Goal: Task Accomplishment & Management: Use online tool/utility

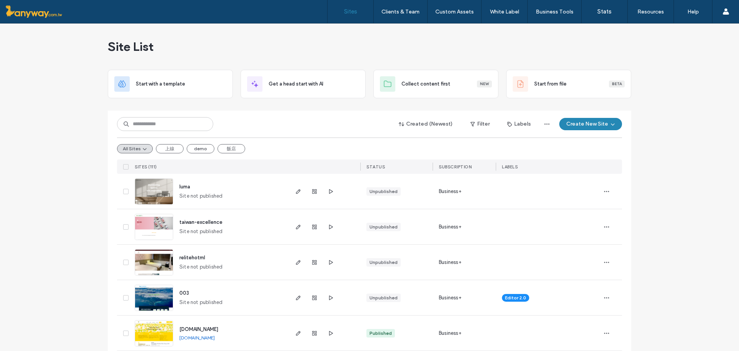
click at [167, 197] on img at bounding box center [154, 205] width 38 height 52
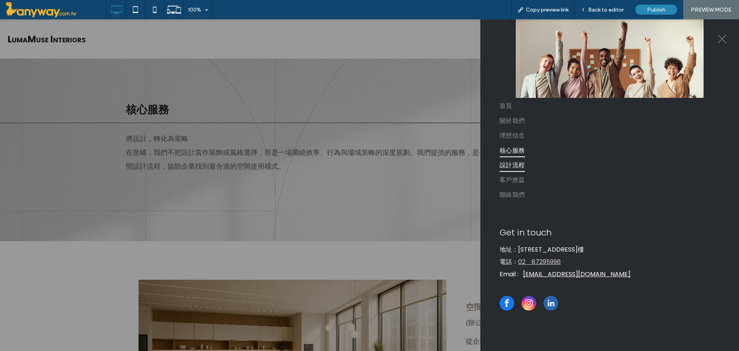
click at [525, 165] on span "設計流程" at bounding box center [512, 164] width 25 height 13
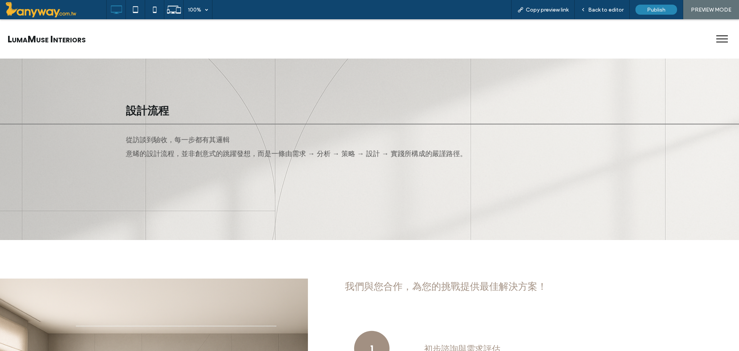
click at [713, 37] on button "menu" at bounding box center [722, 39] width 20 height 20
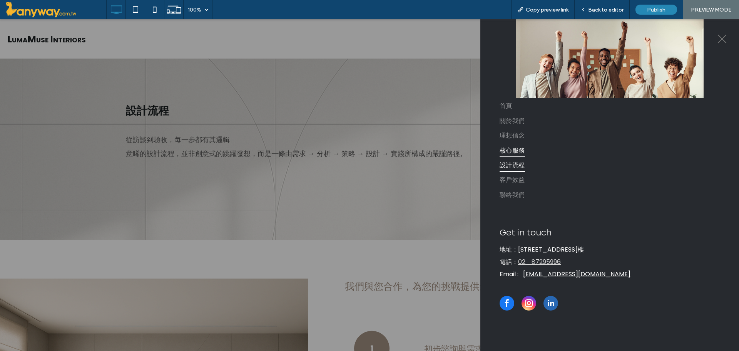
click at [521, 151] on span "核心服務" at bounding box center [512, 149] width 25 height 13
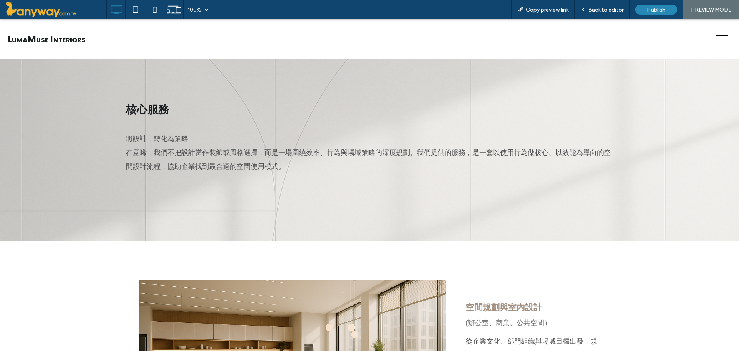
click at [716, 42] on span "menu" at bounding box center [722, 42] width 12 height 1
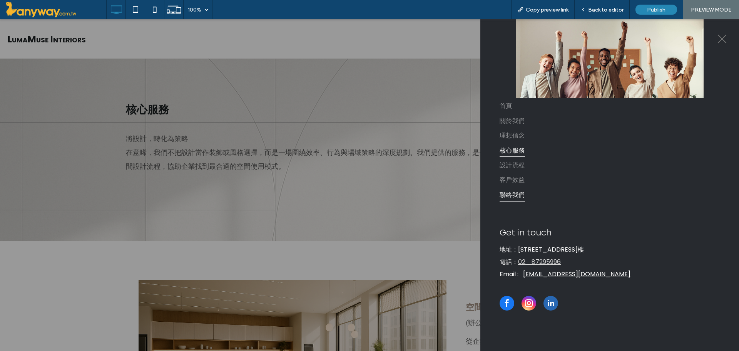
click at [516, 201] on span "聯絡我們" at bounding box center [512, 194] width 25 height 13
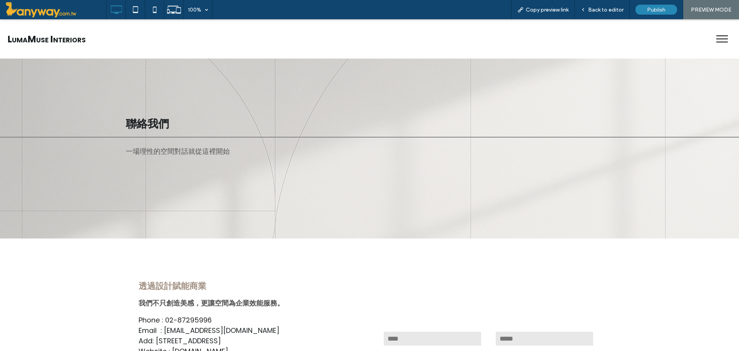
click at [712, 37] on button "menu" at bounding box center [722, 39] width 20 height 20
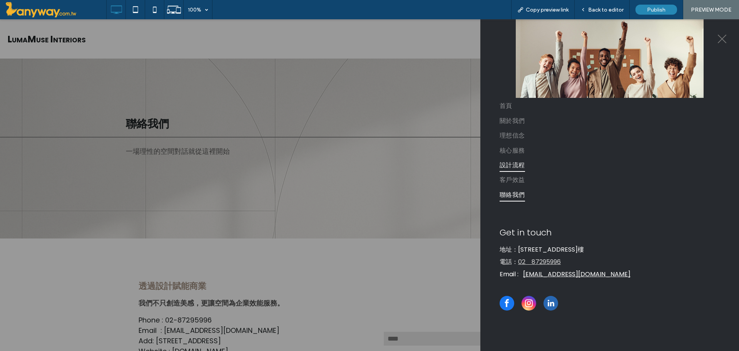
click at [513, 166] on span "設計流程" at bounding box center [512, 164] width 25 height 13
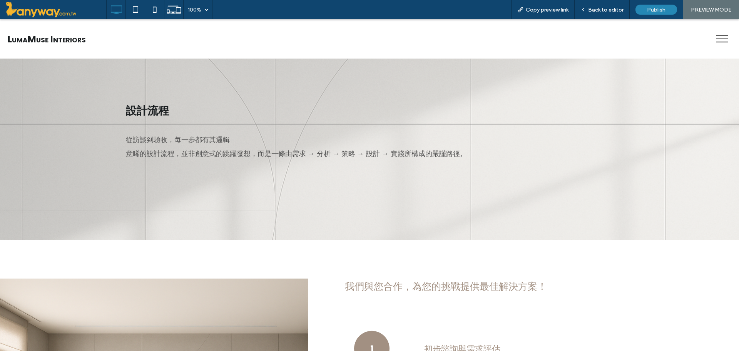
click at [713, 38] on button "menu" at bounding box center [722, 39] width 20 height 20
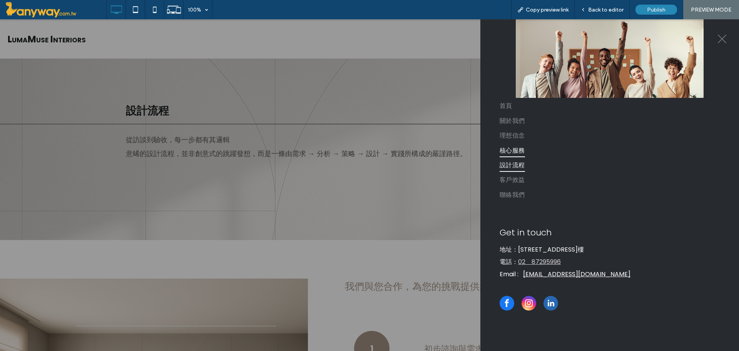
click at [515, 147] on span "核心服務" at bounding box center [512, 149] width 25 height 13
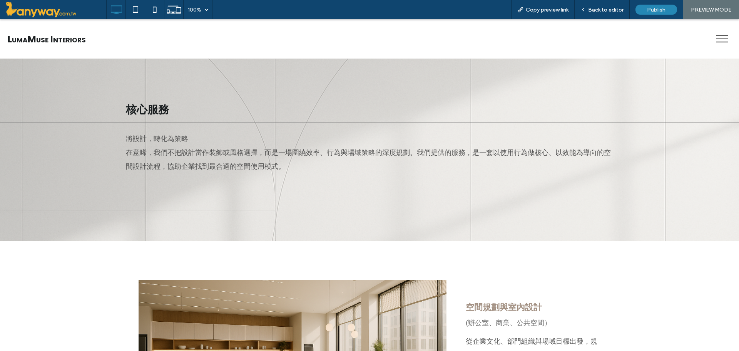
click at [719, 39] on span "menu" at bounding box center [722, 38] width 12 height 1
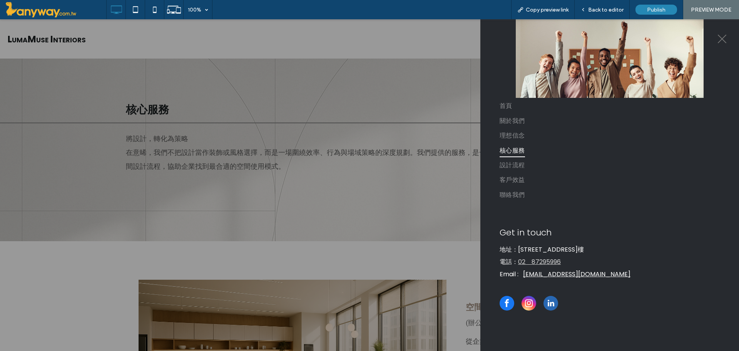
click at [724, 43] on button "menu" at bounding box center [722, 39] width 20 height 20
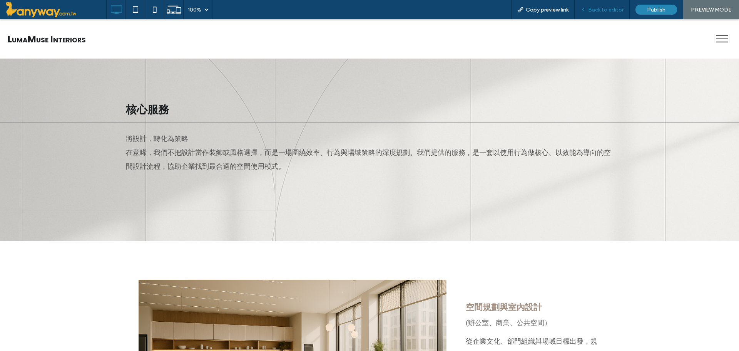
click at [619, 8] on span "Back to editor" at bounding box center [605, 10] width 35 height 7
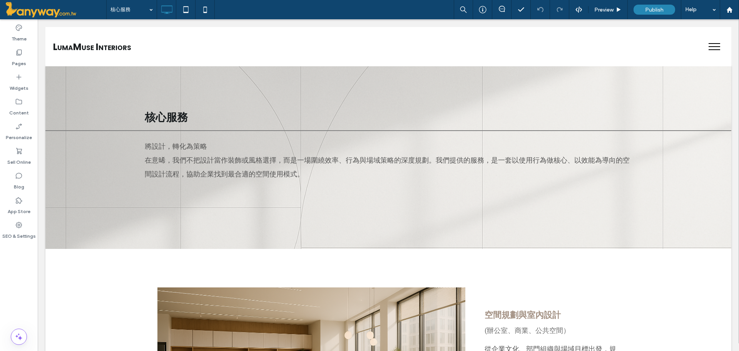
click at [709, 49] on button "menu" at bounding box center [714, 47] width 20 height 20
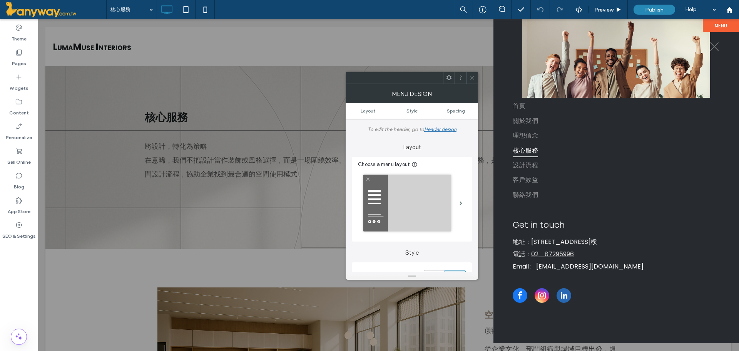
click at [470, 78] on icon at bounding box center [472, 78] width 6 height 6
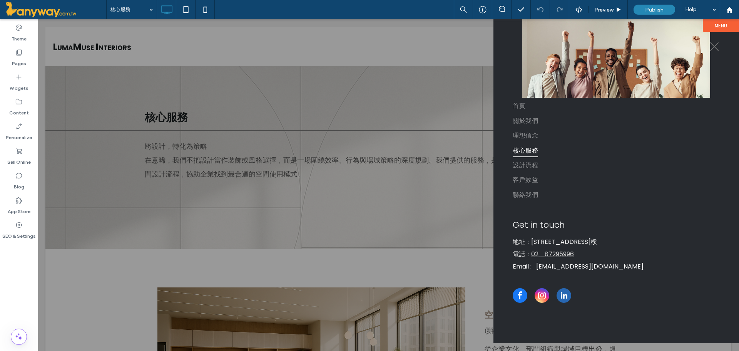
click at [381, 41] on div at bounding box center [388, 184] width 701 height 331
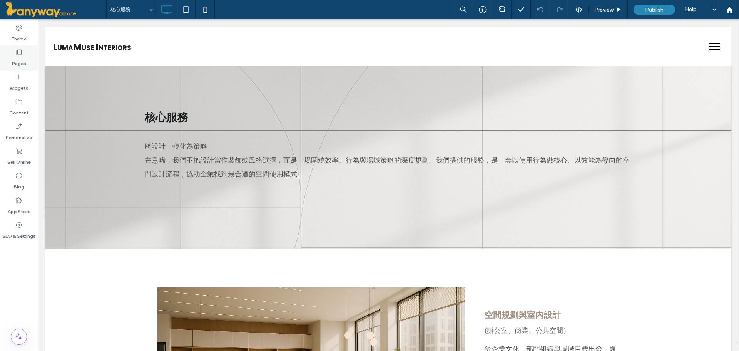
click at [17, 61] on label "Pages" at bounding box center [19, 61] width 14 height 11
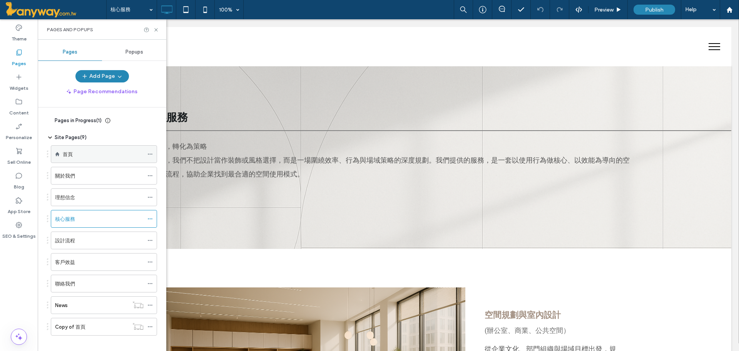
click at [80, 156] on div "首頁" at bounding box center [103, 154] width 81 height 8
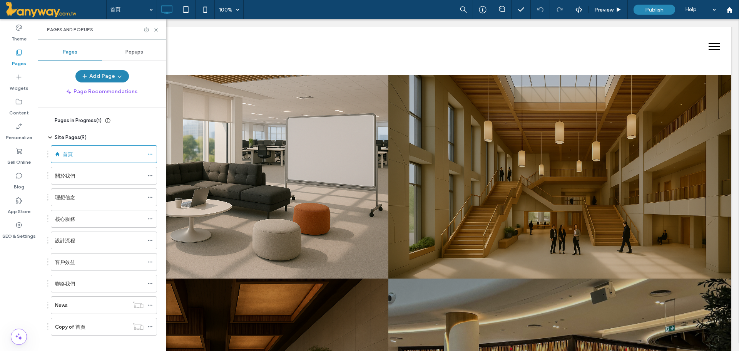
scroll to position [770, 0]
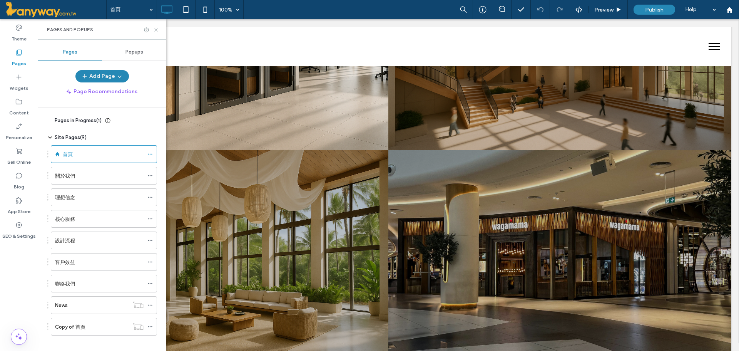
click at [155, 30] on use at bounding box center [155, 29] width 3 height 3
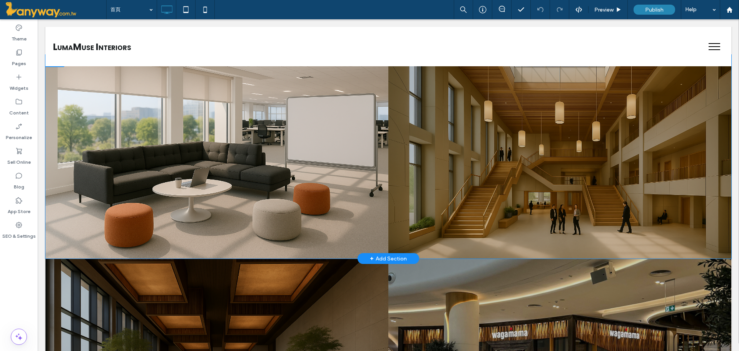
scroll to position [642, 0]
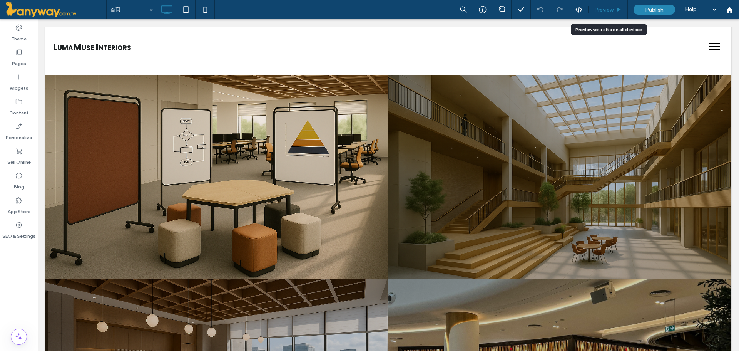
drag, startPoint x: 604, startPoint y: 7, endPoint x: 679, endPoint y: 17, distance: 76.5
click at [604, 7] on span "Preview" at bounding box center [603, 10] width 19 height 7
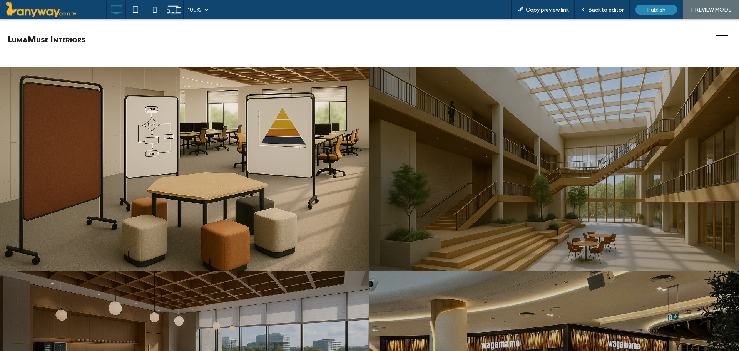
click at [712, 43] on button "menu" at bounding box center [722, 39] width 20 height 20
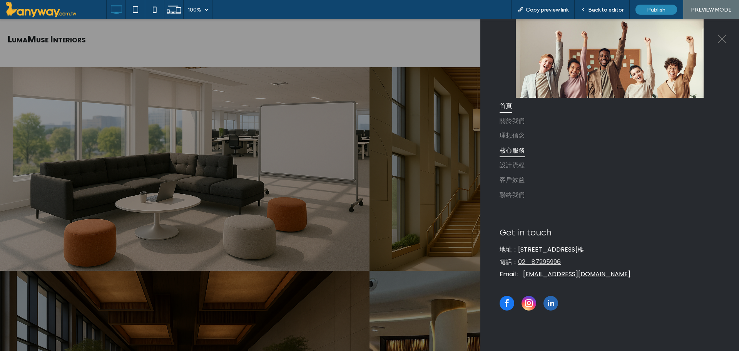
click at [518, 152] on span "核心服務" at bounding box center [512, 149] width 25 height 13
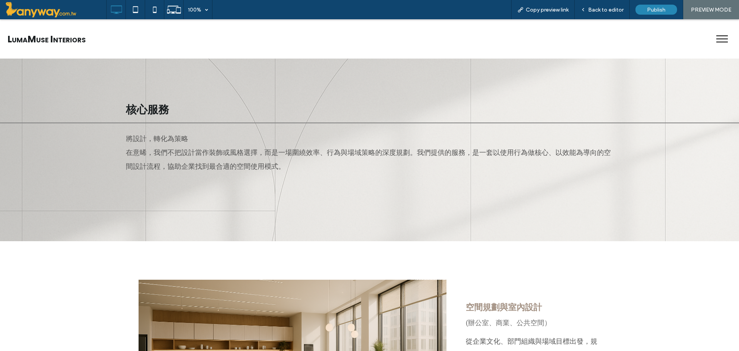
click at [722, 32] on button "menu" at bounding box center [722, 39] width 20 height 20
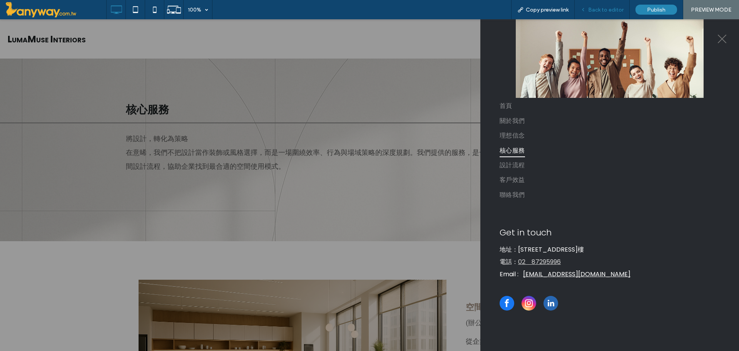
click at [613, 7] on span "Back to editor" at bounding box center [605, 10] width 35 height 7
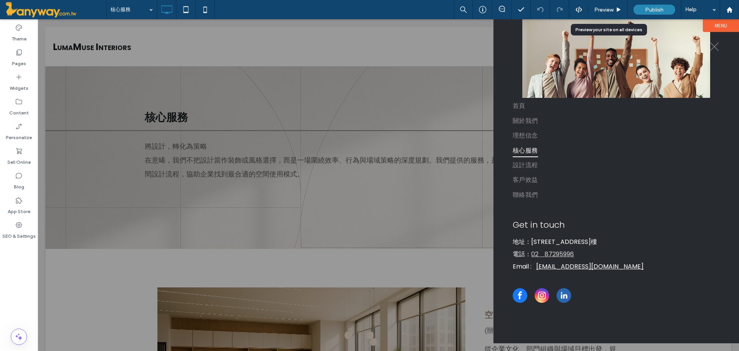
click at [613, 7] on span "Preview" at bounding box center [603, 10] width 19 height 7
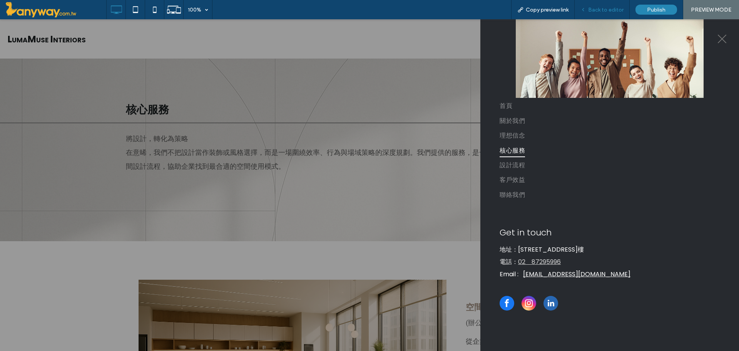
click at [612, 7] on span "Back to editor" at bounding box center [605, 10] width 35 height 7
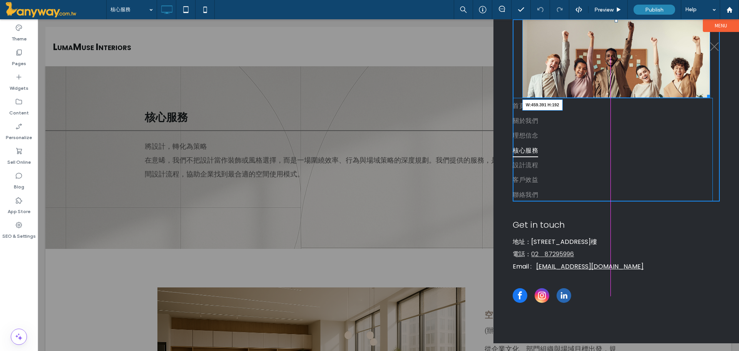
drag, startPoint x: 701, startPoint y: 94, endPoint x: 733, endPoint y: 110, distance: 35.8
click at [704, 92] on div at bounding box center [707, 95] width 6 height 6
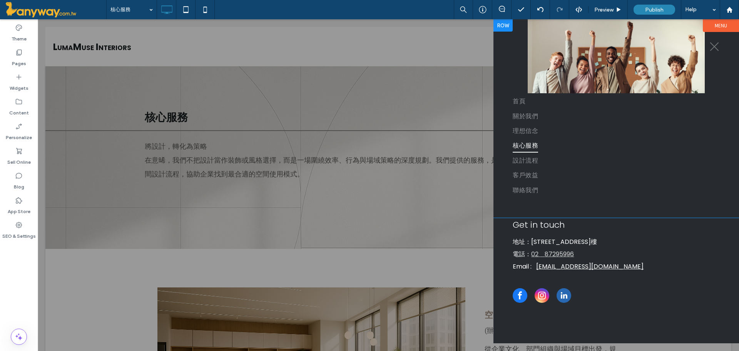
click at [502, 58] on div "首頁 關於我們 理想信念 核心服務 設計流程 客戶效益 聯絡我們 Click To Paste Row" at bounding box center [616, 118] width 246 height 198
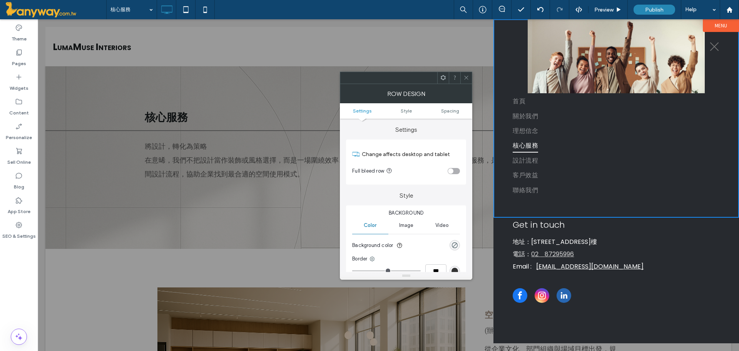
click at [467, 77] on use at bounding box center [467, 78] width 4 height 4
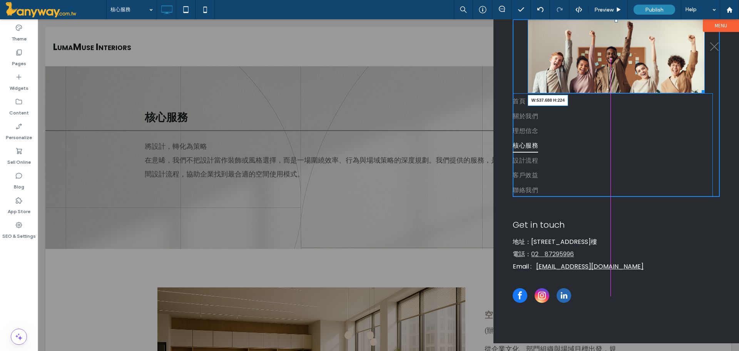
drag, startPoint x: 696, startPoint y: 91, endPoint x: 753, endPoint y: 113, distance: 60.7
click at [715, 94] on div "W:537.688 H:224 首頁 關於我們 理想信念 核心服務 設計流程 客戶效益 聯絡我們 Click To Paste Row" at bounding box center [616, 118] width 246 height 198
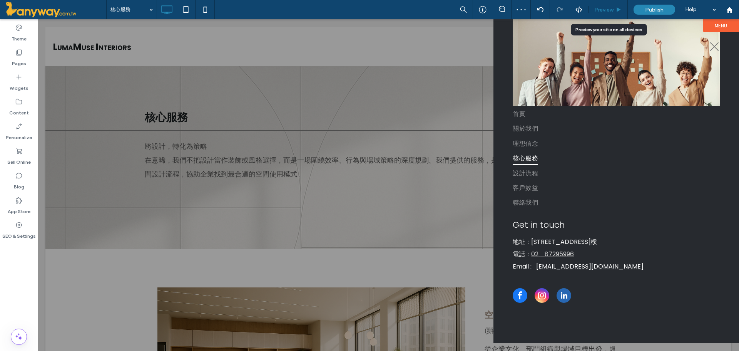
click at [597, 5] on div "Preview" at bounding box center [608, 9] width 39 height 19
click at [614, 6] on div "Preview" at bounding box center [608, 9] width 39 height 19
click at [610, 12] on span "Preview" at bounding box center [603, 10] width 19 height 7
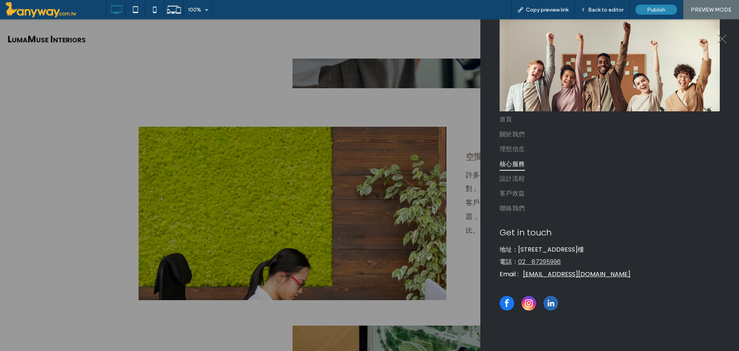
scroll to position [475, 0]
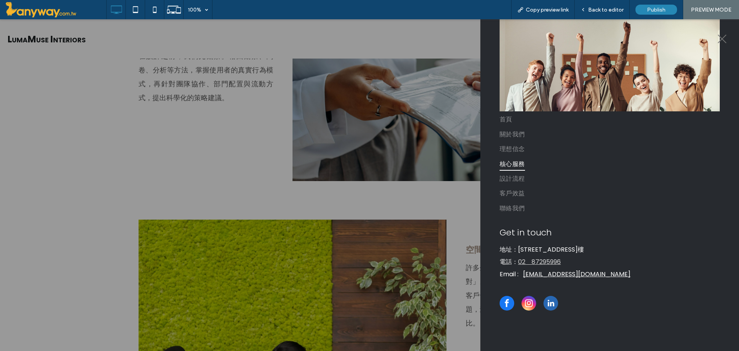
click at [513, 167] on span "核心服務" at bounding box center [512, 163] width 25 height 13
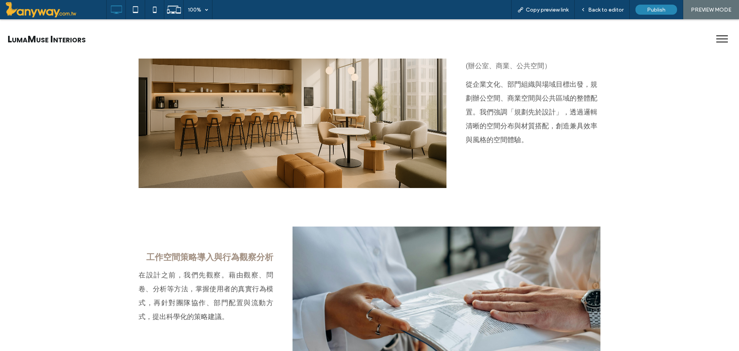
scroll to position [0, 0]
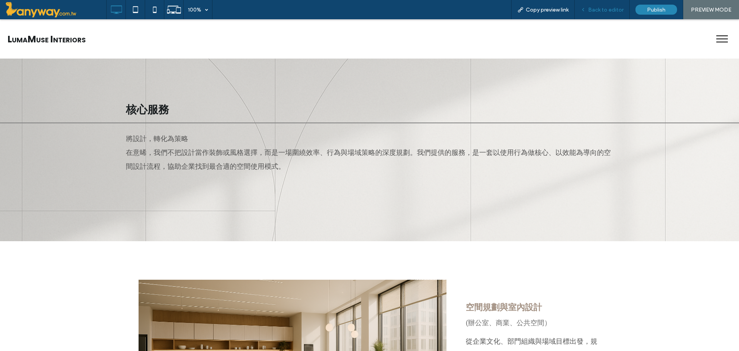
click at [597, 10] on span "Back to editor" at bounding box center [605, 10] width 35 height 7
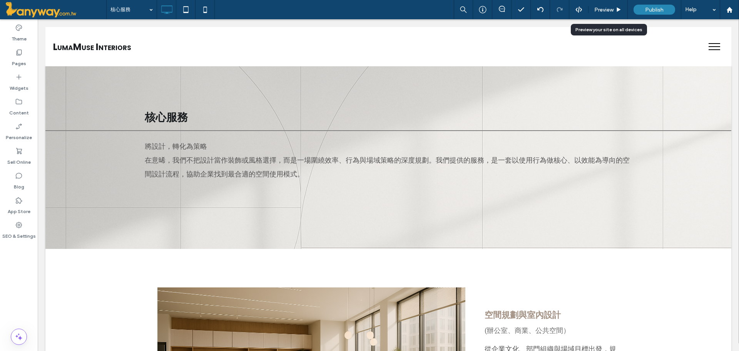
click at [597, 10] on span "Preview" at bounding box center [603, 10] width 19 height 7
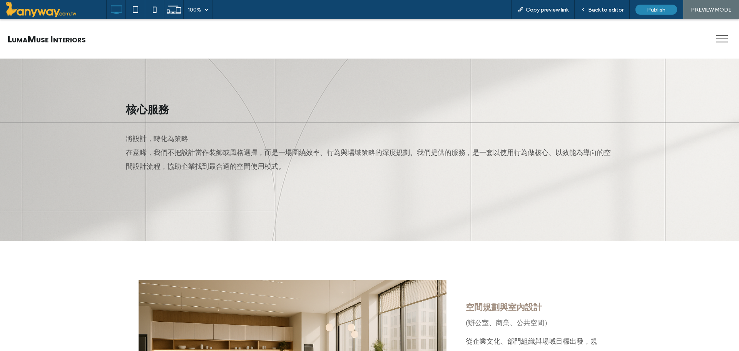
click at [597, 10] on span "Back to editor" at bounding box center [605, 10] width 35 height 7
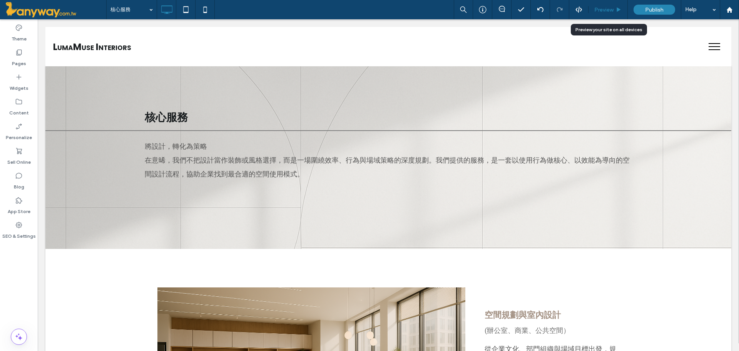
click at [622, 7] on icon at bounding box center [619, 10] width 6 height 6
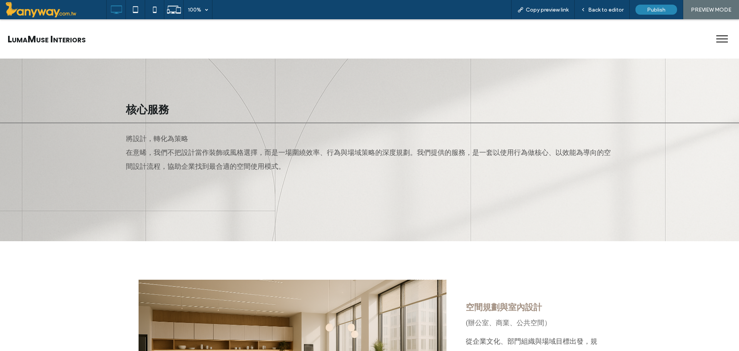
click at [717, 32] on button "menu" at bounding box center [722, 39] width 20 height 20
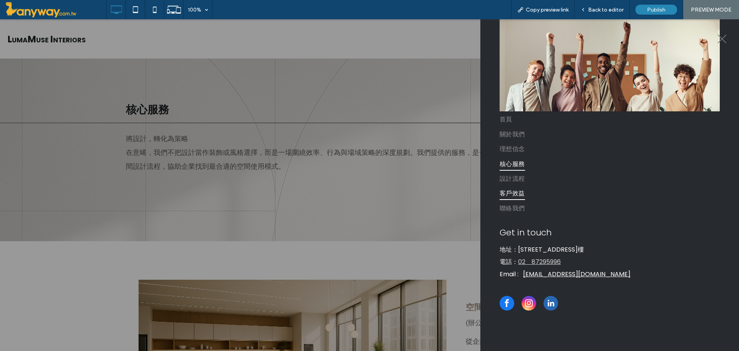
click at [517, 192] on span "客戶效益" at bounding box center [512, 192] width 25 height 13
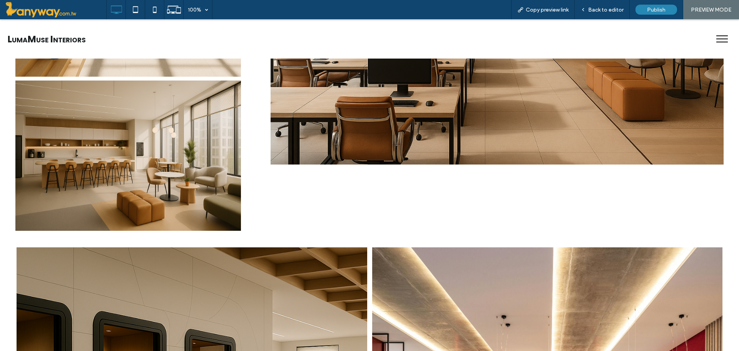
scroll to position [513, 0]
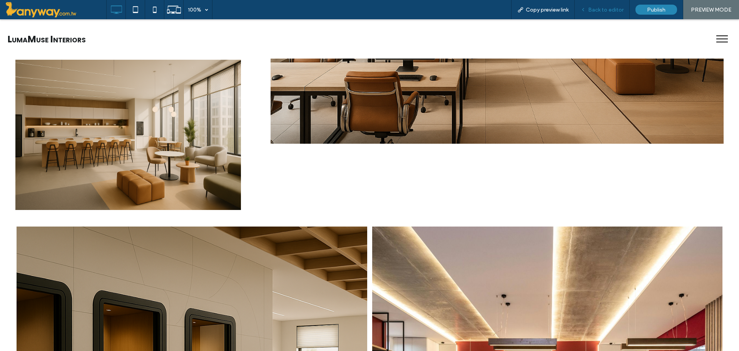
click at [612, 5] on div "Back to editor" at bounding box center [602, 9] width 55 height 19
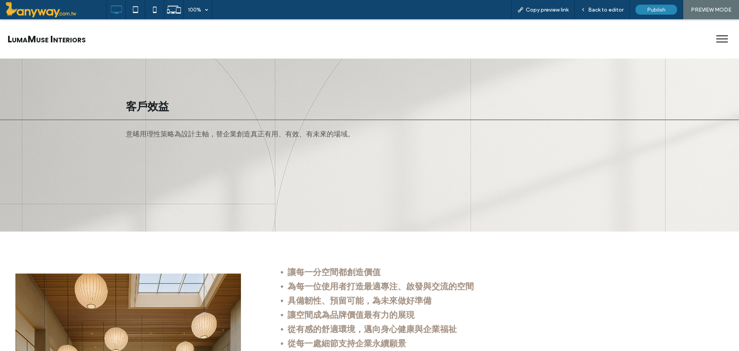
scroll to position [0, 0]
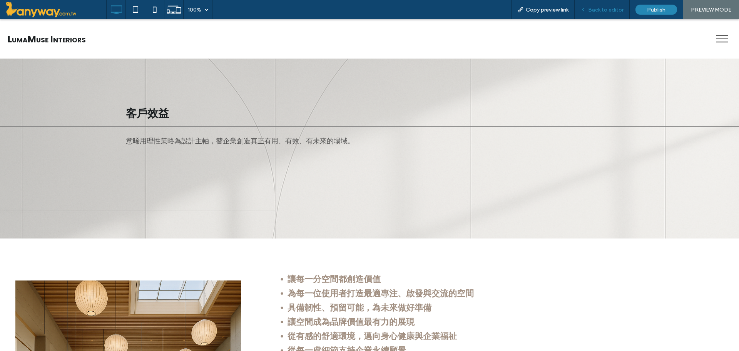
click at [613, 13] on div "Back to editor" at bounding box center [602, 9] width 55 height 19
click at [716, 42] on span "menu" at bounding box center [722, 42] width 12 height 1
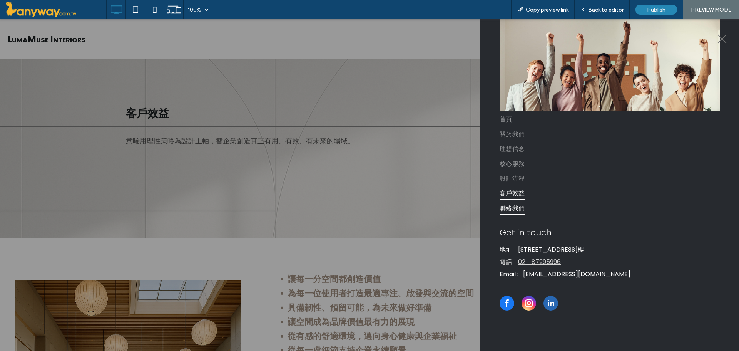
click at [522, 211] on span "聯絡我們" at bounding box center [512, 207] width 25 height 13
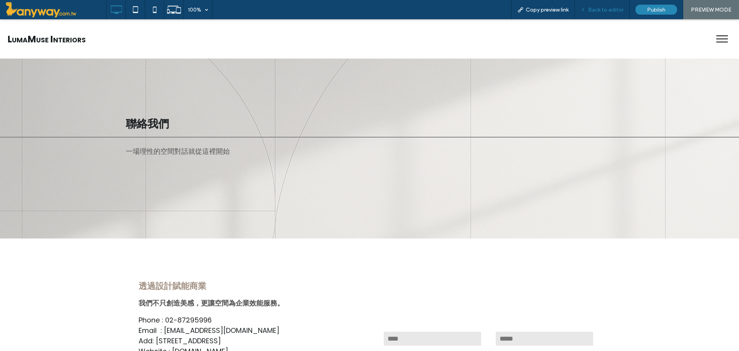
click at [601, 5] on div "Back to editor" at bounding box center [602, 9] width 55 height 19
click at [718, 35] on span "menu" at bounding box center [722, 35] width 12 height 1
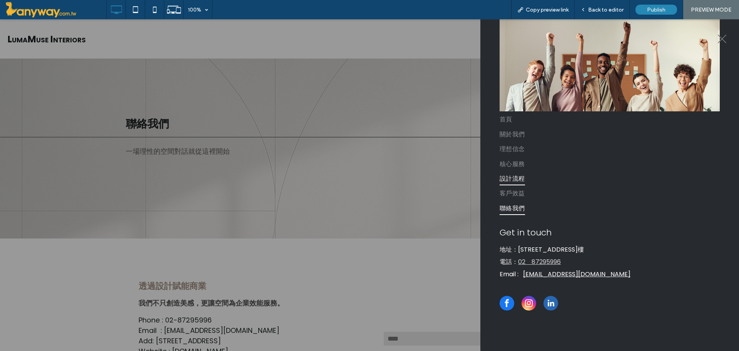
click at [507, 181] on span "設計流程" at bounding box center [512, 178] width 25 height 13
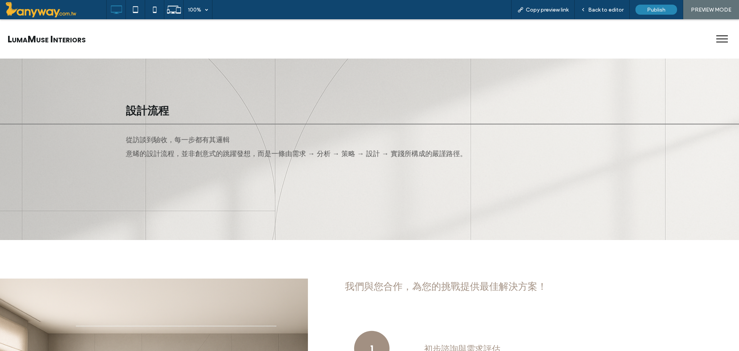
click at [716, 39] on span "menu" at bounding box center [722, 38] width 12 height 1
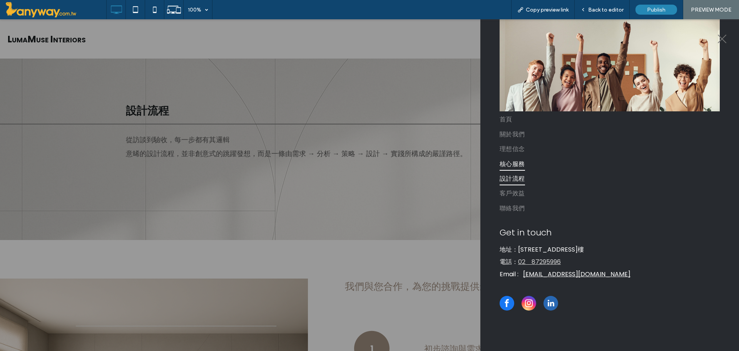
click at [514, 163] on span "核心服務" at bounding box center [512, 163] width 25 height 13
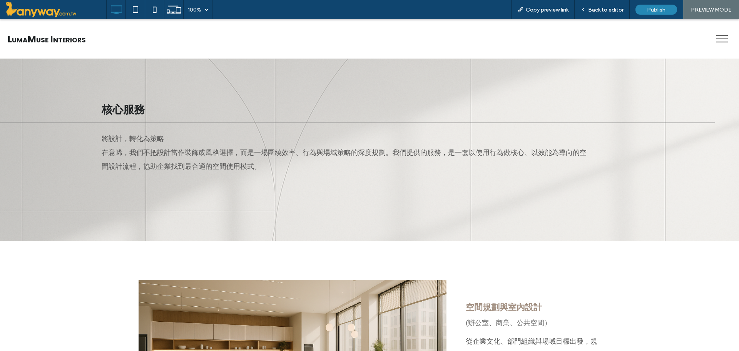
scroll to position [128, 0]
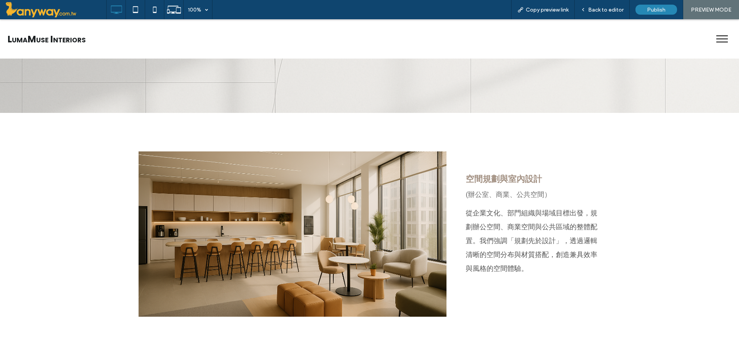
click at [722, 41] on button "menu" at bounding box center [722, 39] width 20 height 20
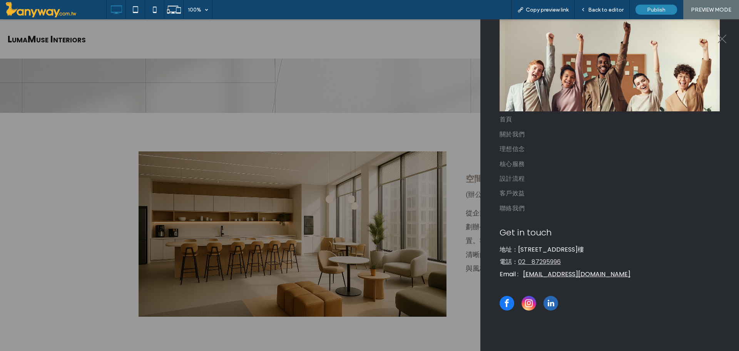
click at [460, 175] on div at bounding box center [369, 184] width 739 height 331
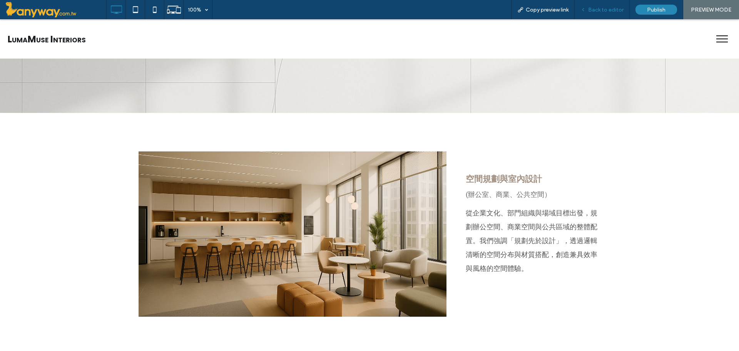
click at [594, 9] on span "Back to editor" at bounding box center [605, 10] width 35 height 7
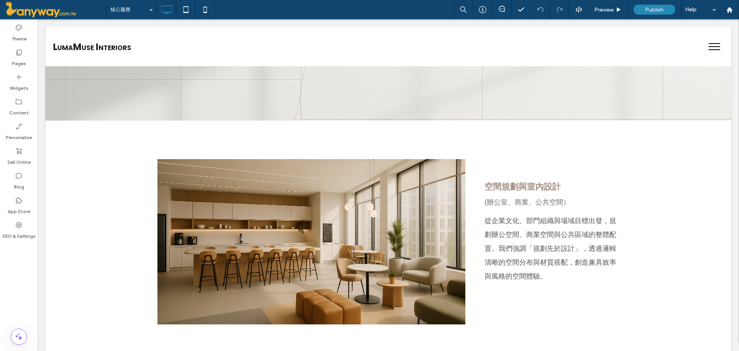
click at [704, 45] on button "menu" at bounding box center [714, 47] width 20 height 20
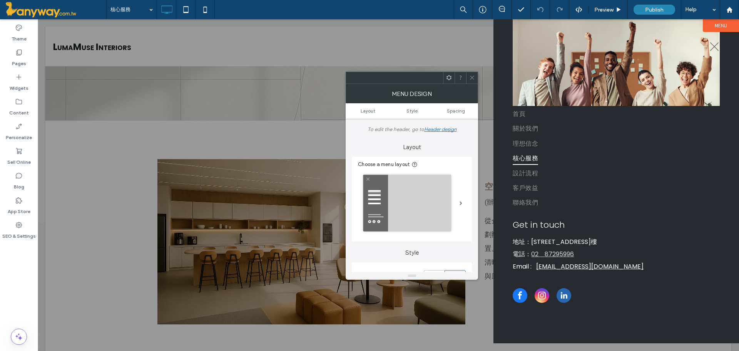
click at [468, 50] on div at bounding box center [388, 184] width 701 height 331
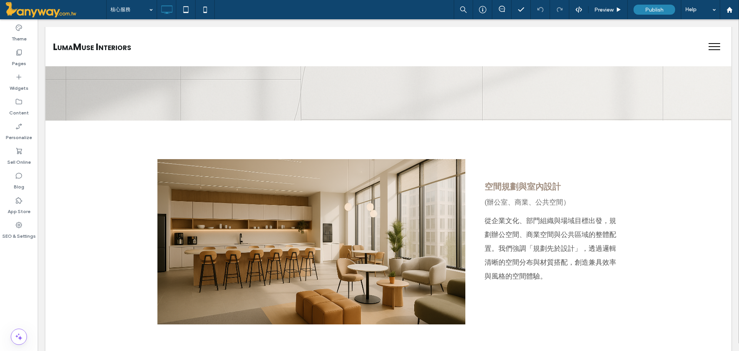
click at [709, 49] on span "menu" at bounding box center [715, 49] width 12 height 1
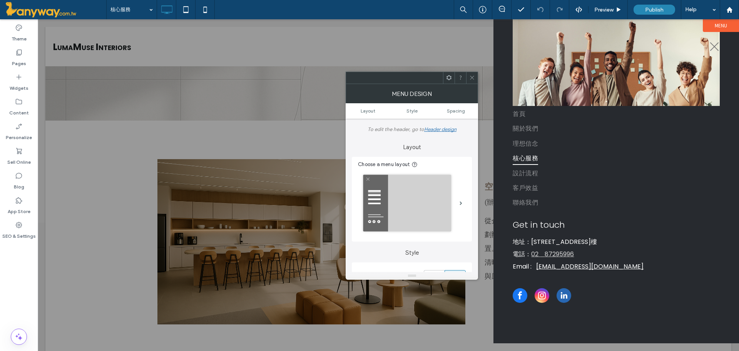
click at [475, 78] on icon at bounding box center [472, 78] width 6 height 6
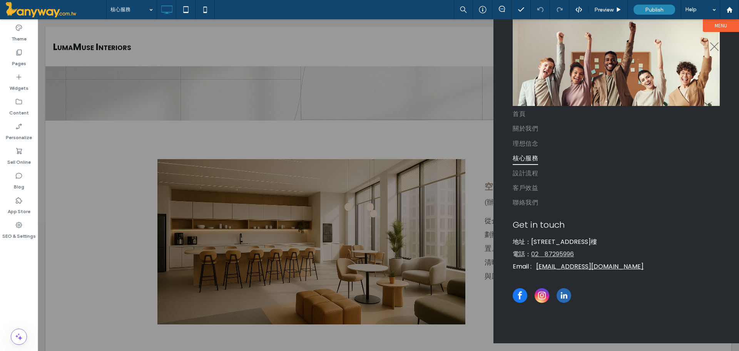
click at [474, 168] on div at bounding box center [388, 184] width 701 height 331
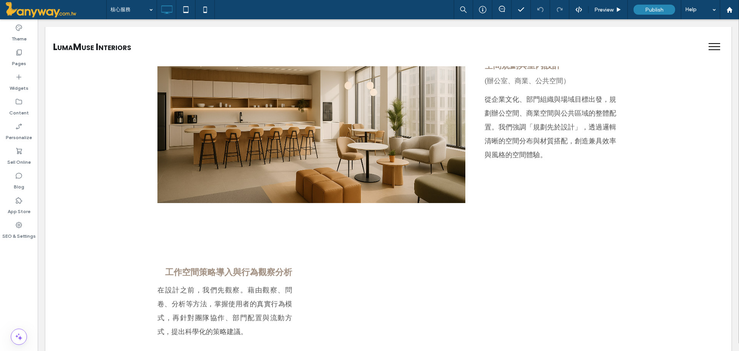
scroll to position [257, 0]
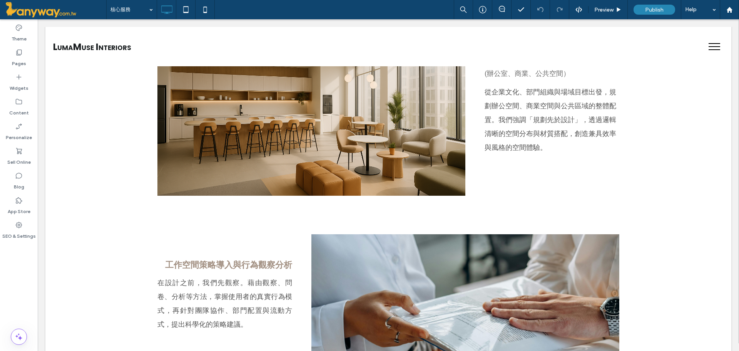
click at [709, 44] on button "menu" at bounding box center [714, 47] width 20 height 20
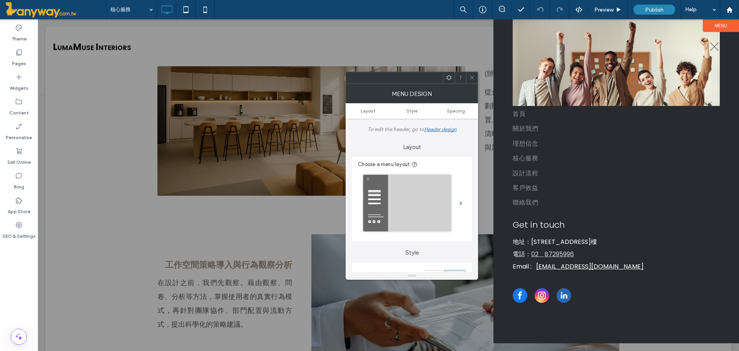
click at [472, 80] on icon at bounding box center [472, 78] width 6 height 6
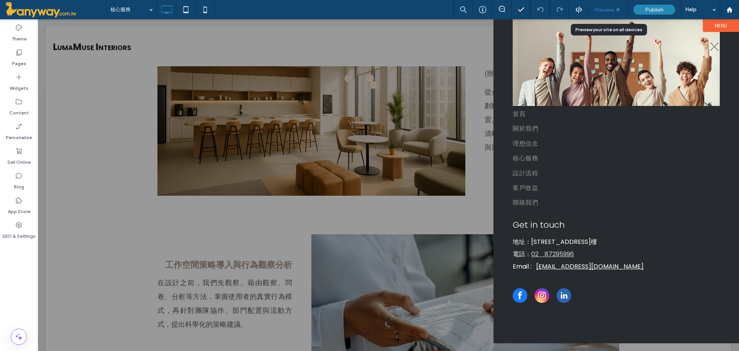
click at [600, 11] on span "Preview" at bounding box center [603, 10] width 19 height 7
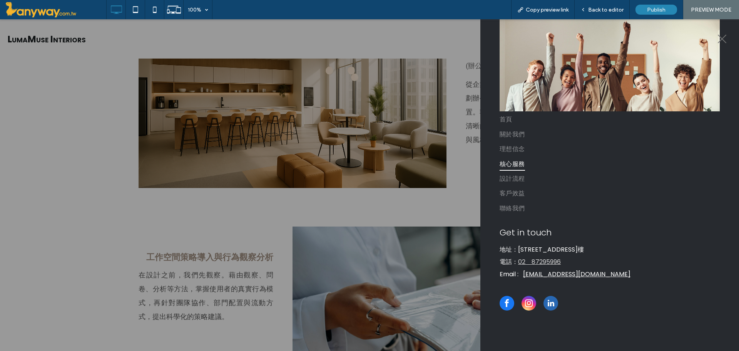
click at [600, 11] on span "Back to editor" at bounding box center [605, 10] width 35 height 7
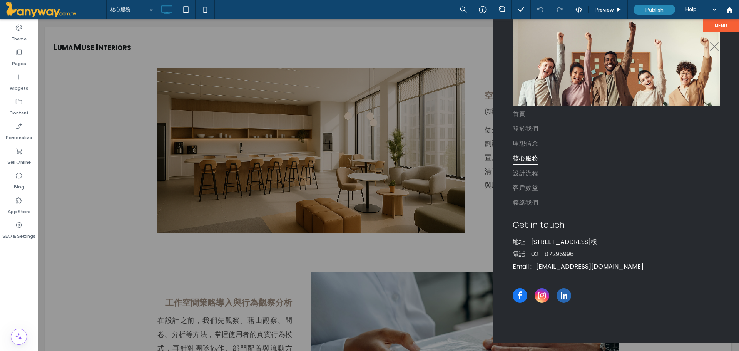
scroll to position [257, 0]
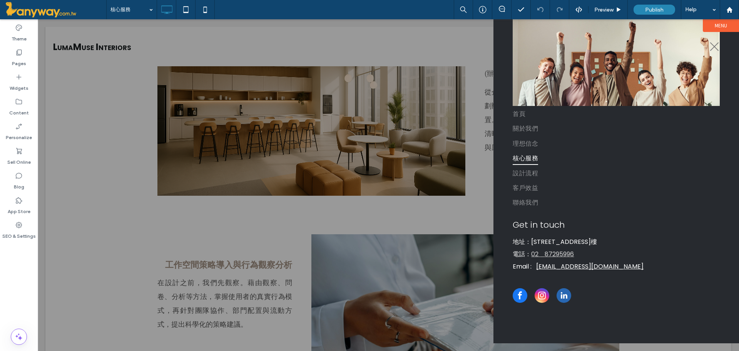
click at [478, 114] on div at bounding box center [388, 184] width 701 height 331
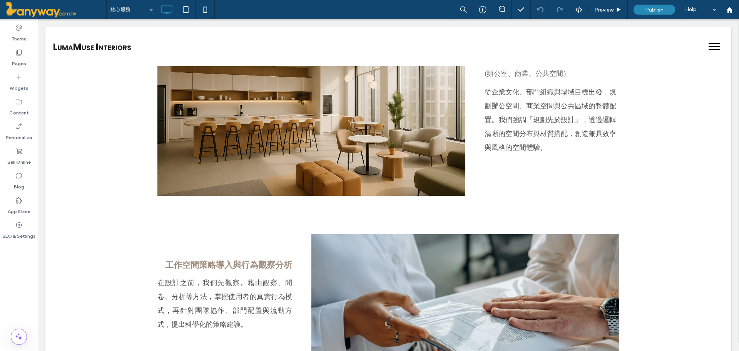
click at [713, 45] on button "menu" at bounding box center [714, 47] width 20 height 20
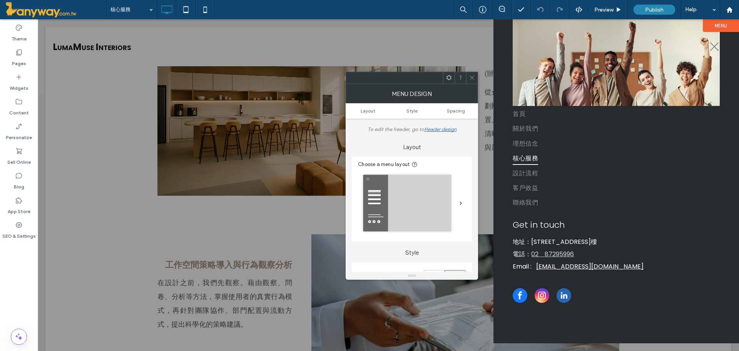
click at [482, 196] on div at bounding box center [388, 184] width 701 height 331
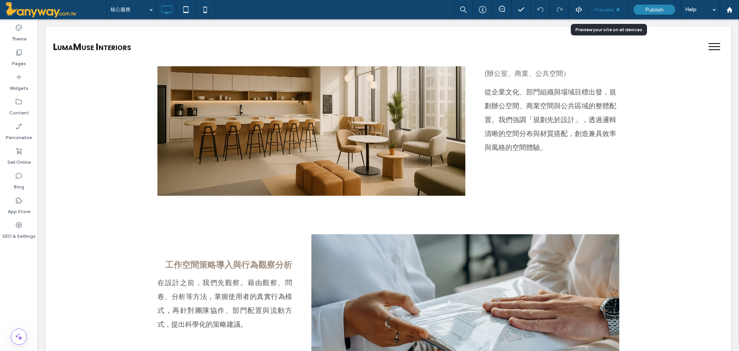
click at [603, 8] on span "Preview" at bounding box center [603, 10] width 19 height 7
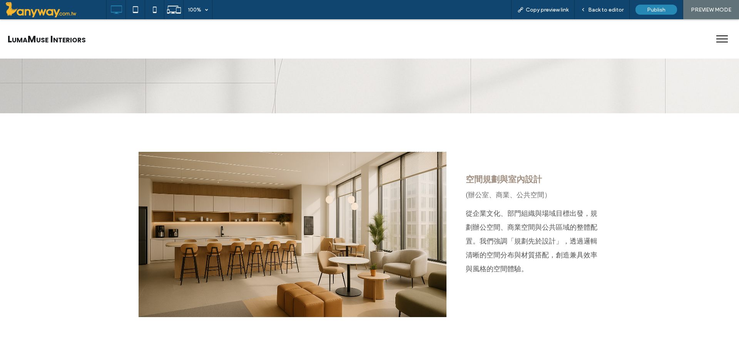
scroll to position [128, 0]
click at [713, 41] on button "menu" at bounding box center [722, 39] width 20 height 20
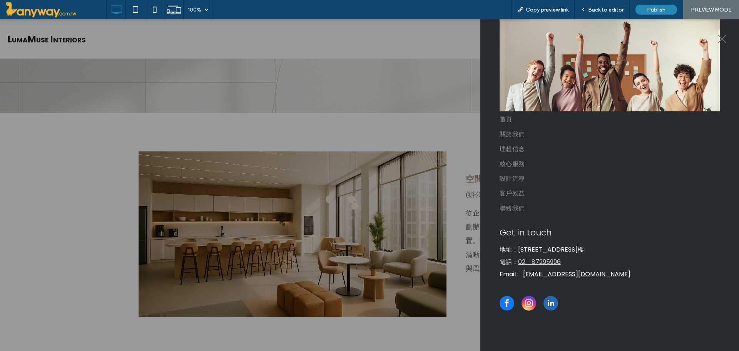
click at [719, 36] on span "menu" at bounding box center [722, 39] width 9 height 9
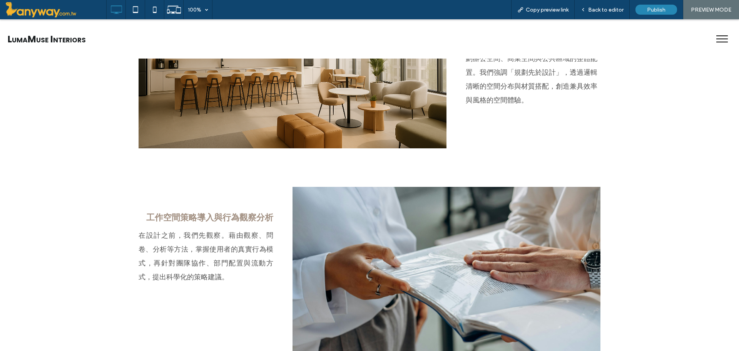
scroll to position [385, 0]
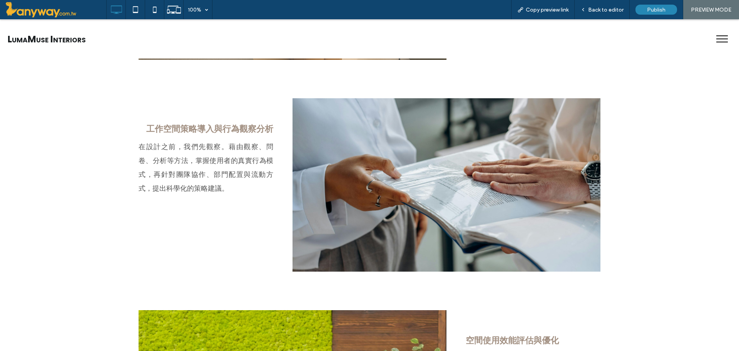
click at [713, 34] on button "menu" at bounding box center [722, 39] width 20 height 20
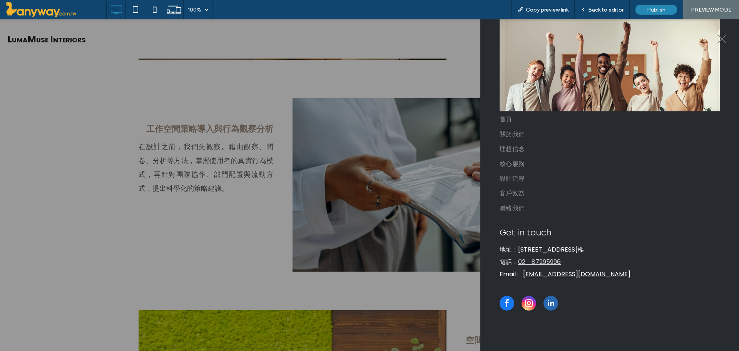
click at [724, 38] on span "menu" at bounding box center [722, 38] width 12 height 1
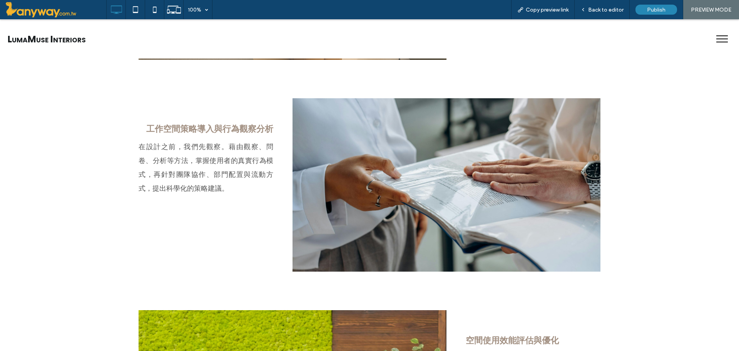
scroll to position [513, 0]
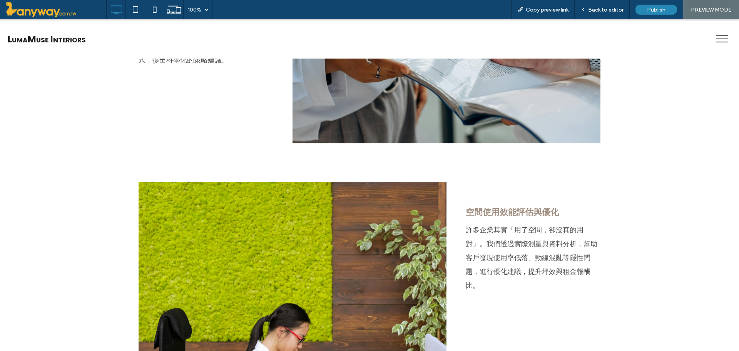
click at [716, 39] on span "menu" at bounding box center [722, 38] width 12 height 1
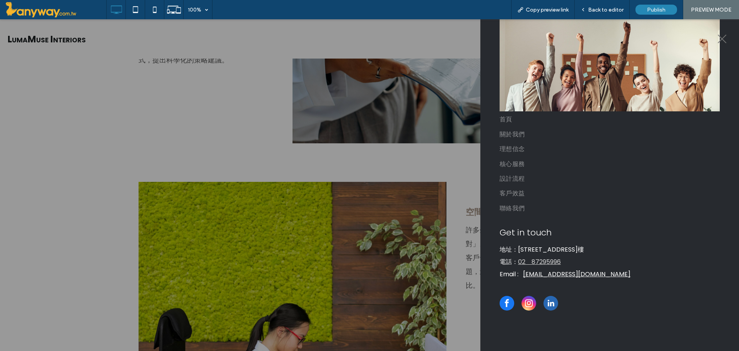
click at [435, 154] on div at bounding box center [369, 184] width 739 height 331
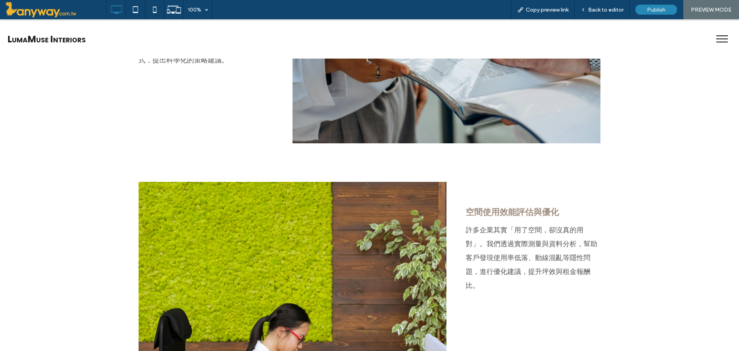
click at [719, 42] on span "menu" at bounding box center [722, 42] width 12 height 1
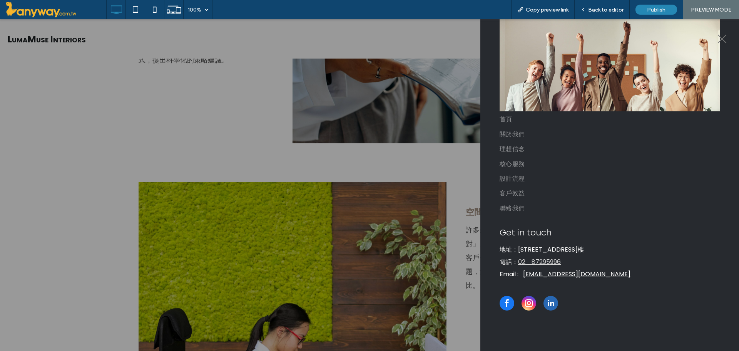
click at [719, 42] on span "menu" at bounding box center [722, 39] width 9 height 9
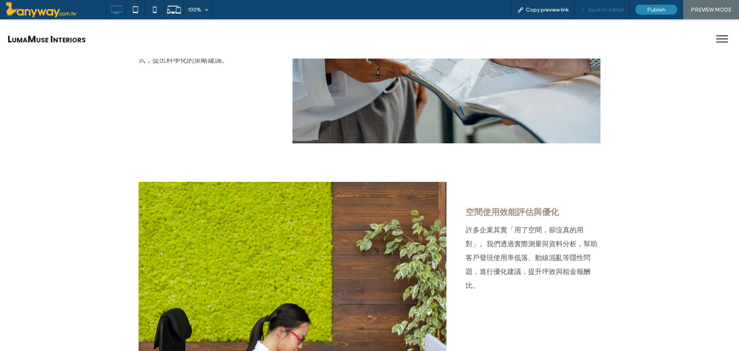
click at [607, 5] on div "Back to editor" at bounding box center [602, 9] width 55 height 19
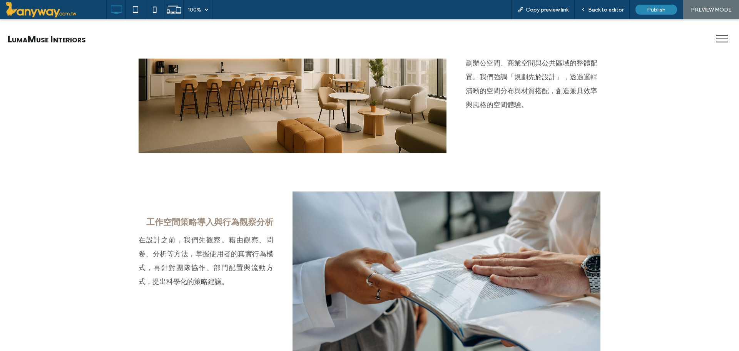
scroll to position [128, 0]
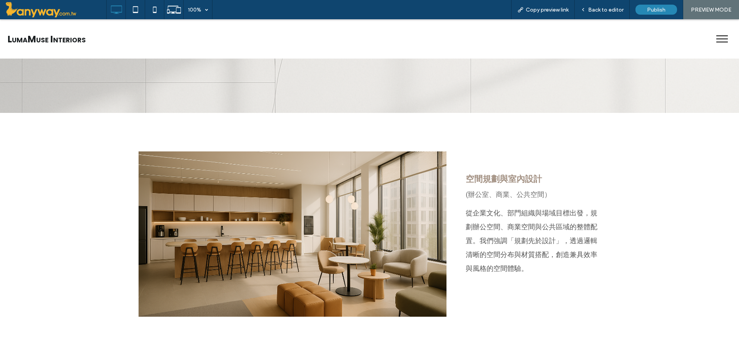
click at [712, 44] on button "menu" at bounding box center [722, 39] width 20 height 20
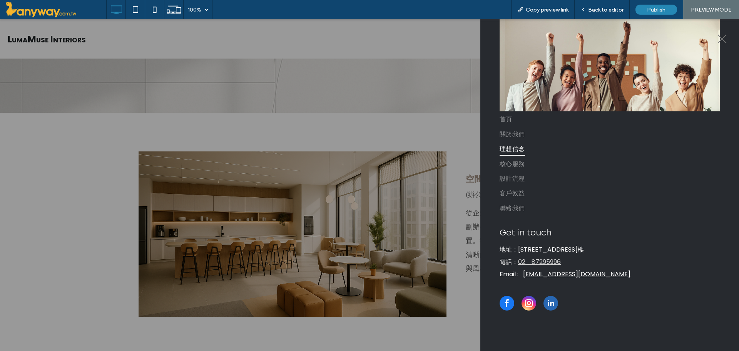
click at [515, 149] on span "理想信念" at bounding box center [512, 148] width 25 height 13
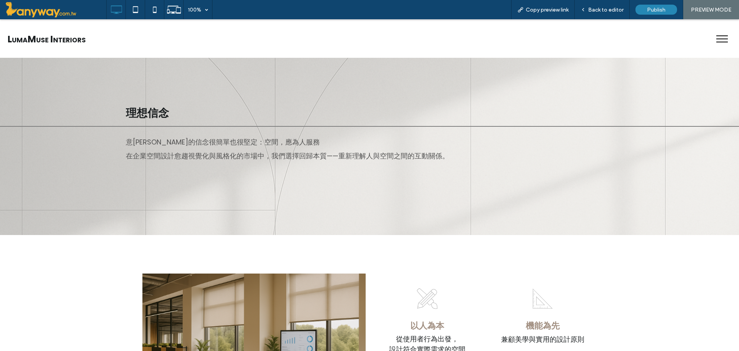
scroll to position [257, 0]
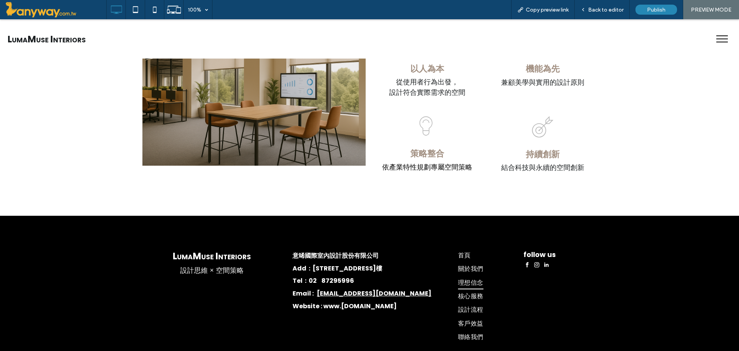
click at [712, 42] on button "menu" at bounding box center [722, 39] width 20 height 20
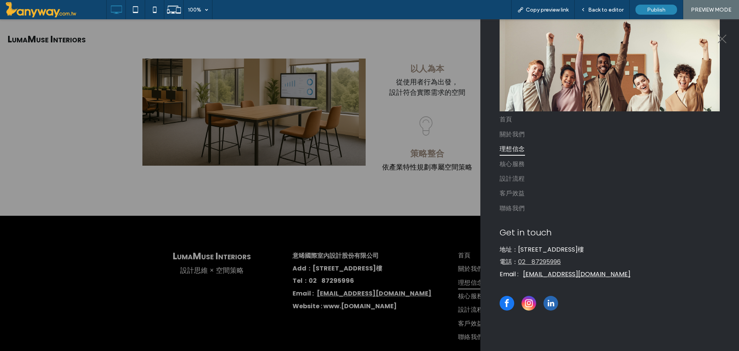
click at [723, 35] on button "menu" at bounding box center [722, 39] width 20 height 20
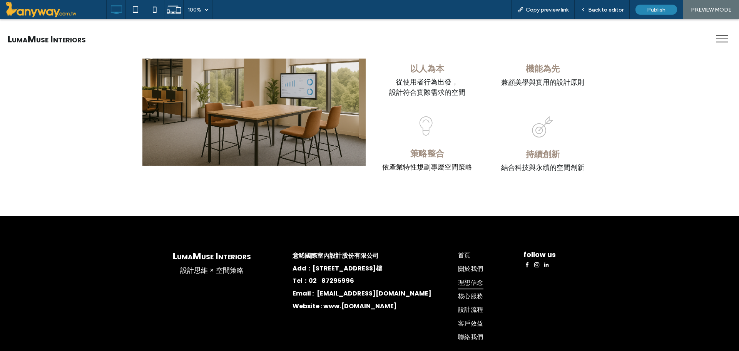
scroll to position [0, 0]
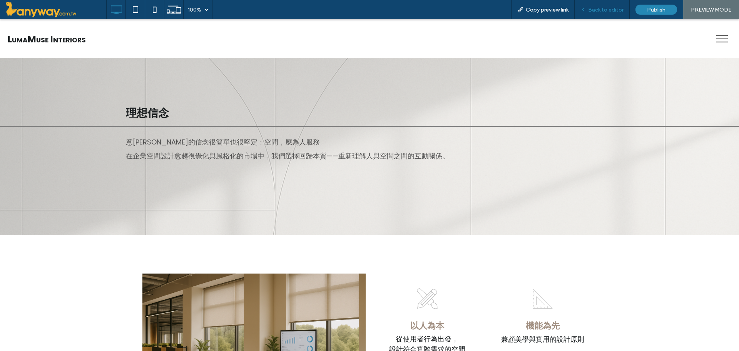
click at [617, 12] on span "Back to editor" at bounding box center [605, 10] width 35 height 7
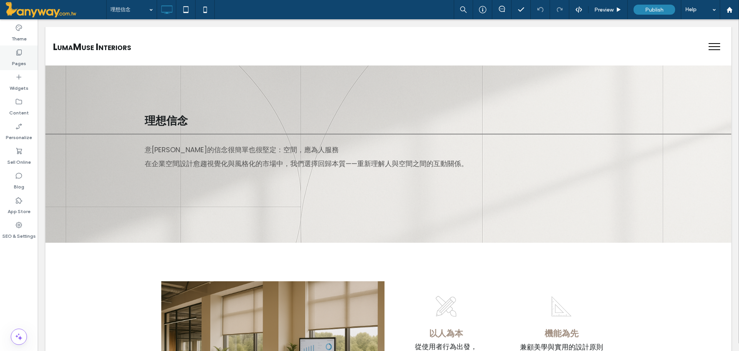
click at [14, 64] on label "Pages" at bounding box center [19, 61] width 14 height 11
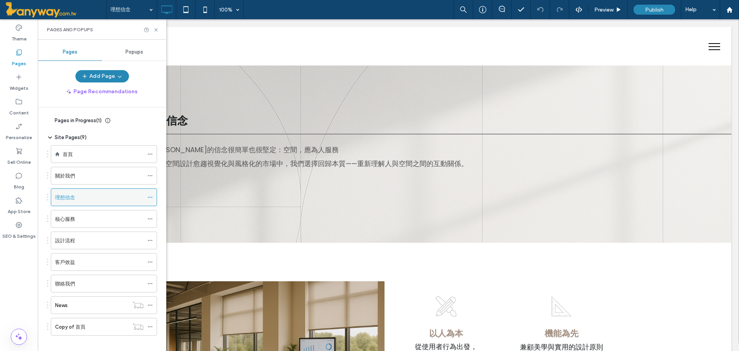
click at [148, 196] on icon at bounding box center [149, 196] width 5 height 5
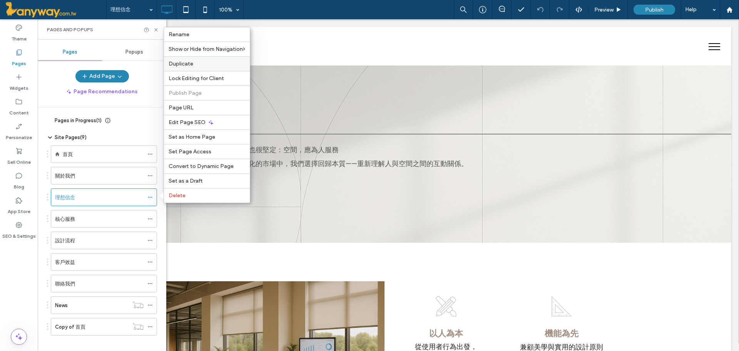
click at [196, 61] on label "Duplicate" at bounding box center [207, 63] width 77 height 7
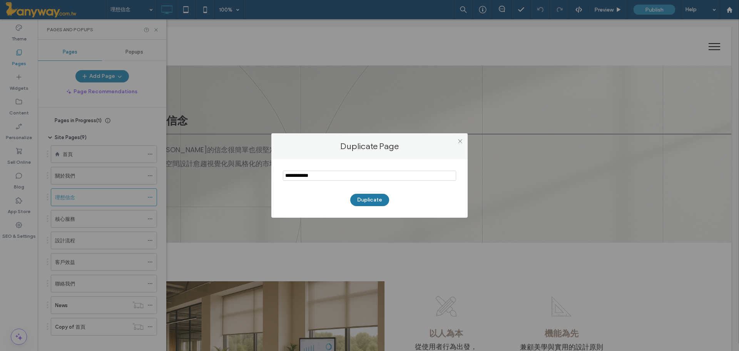
click at [364, 204] on button "Duplicate" at bounding box center [369, 200] width 39 height 12
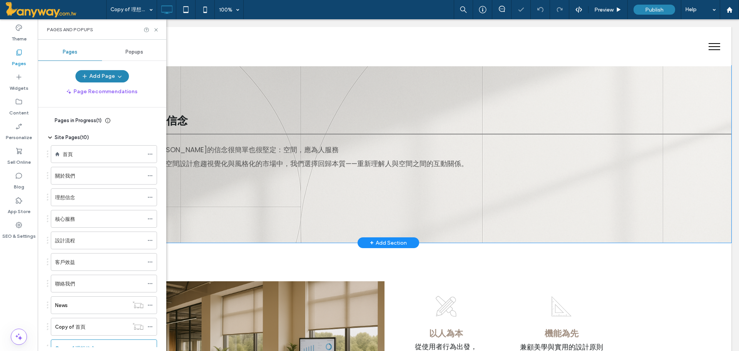
scroll to position [303, 0]
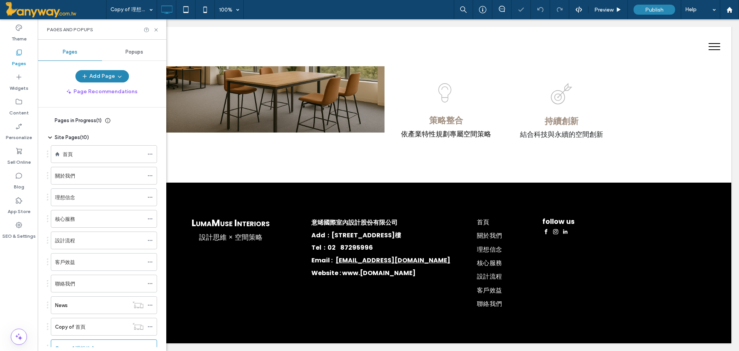
click at [706, 49] on button "menu" at bounding box center [714, 47] width 20 height 20
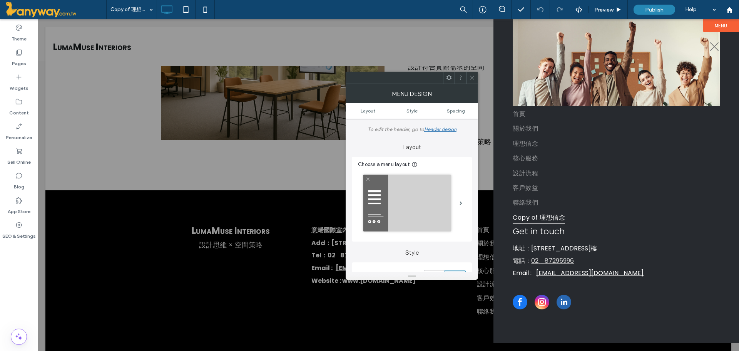
click at [468, 81] on div at bounding box center [472, 78] width 12 height 12
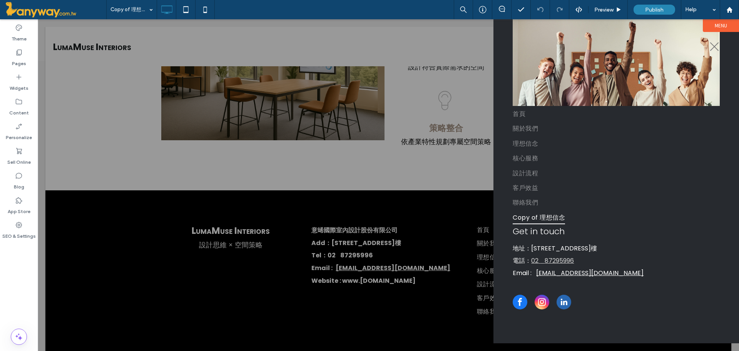
click at [711, 44] on button "menu" at bounding box center [714, 47] width 20 height 20
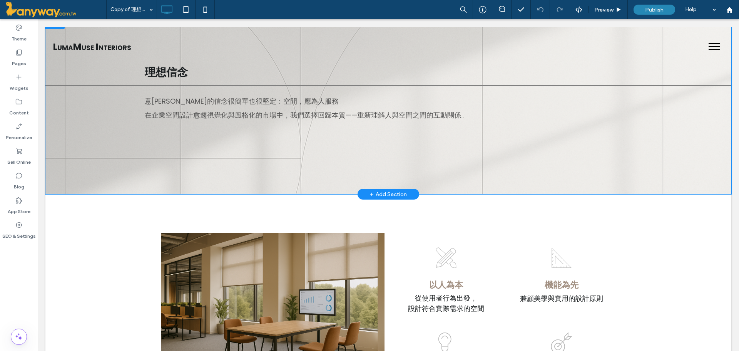
scroll to position [0, 0]
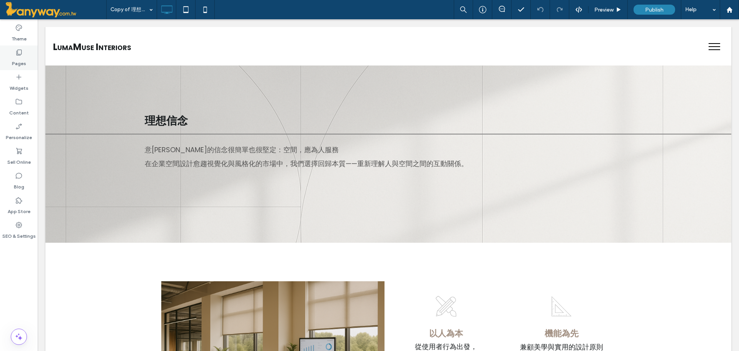
click at [22, 58] on label "Pages" at bounding box center [19, 61] width 14 height 11
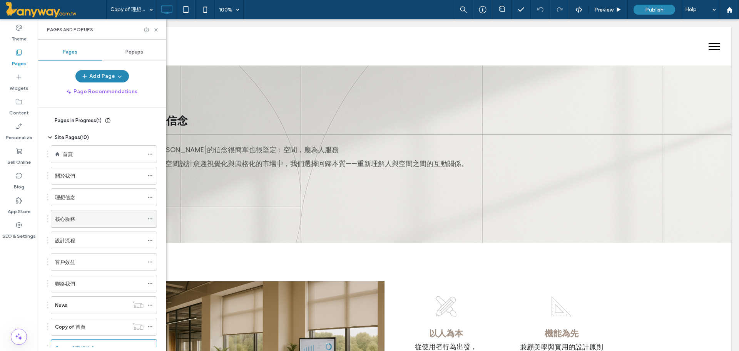
click at [96, 220] on div "核心服務" at bounding box center [99, 219] width 89 height 8
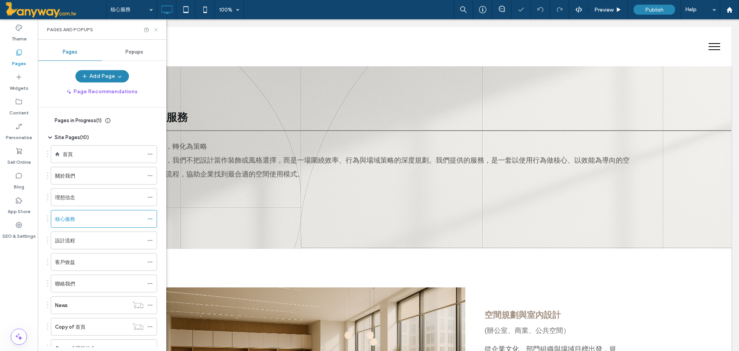
click at [155, 28] on use at bounding box center [155, 29] width 3 height 3
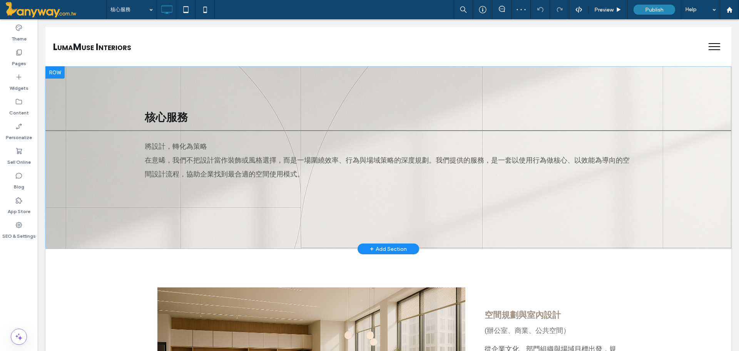
click at [56, 74] on div at bounding box center [54, 72] width 19 height 12
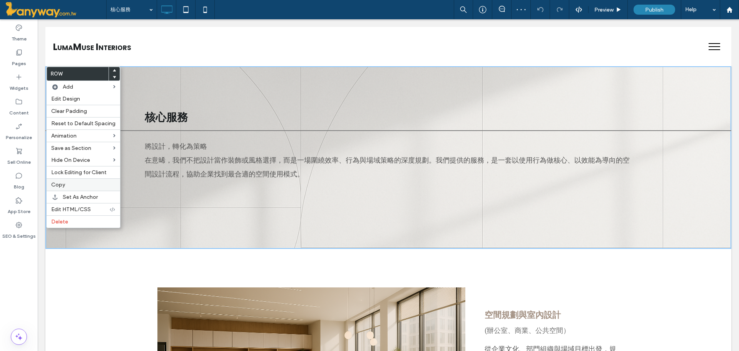
click at [49, 184] on div "Copy" at bounding box center [84, 184] width 74 height 12
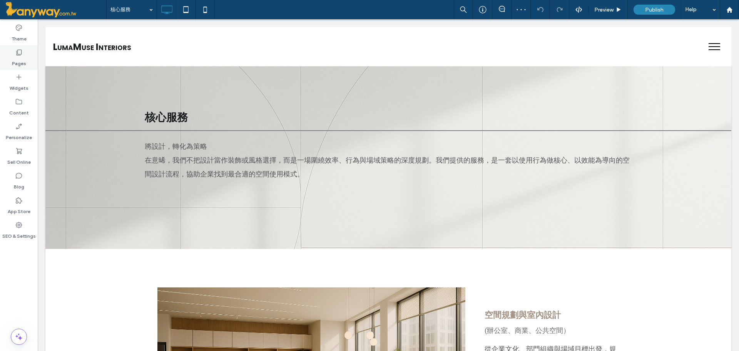
click at [17, 56] on icon at bounding box center [19, 53] width 8 height 8
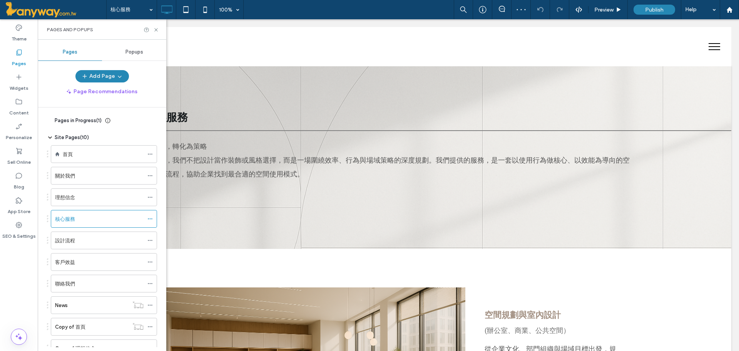
scroll to position [29, 0]
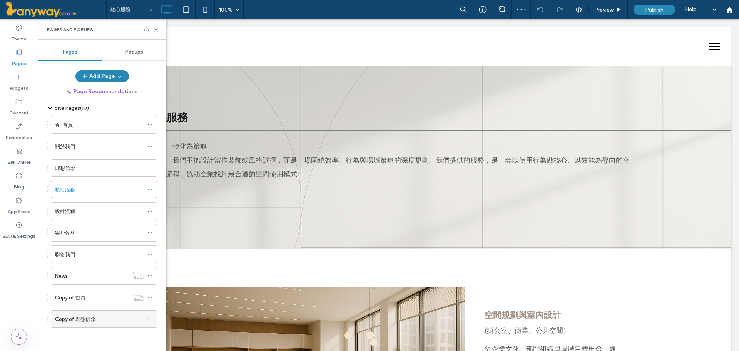
click at [122, 323] on div "Copy of 理想信念" at bounding box center [99, 318] width 89 height 17
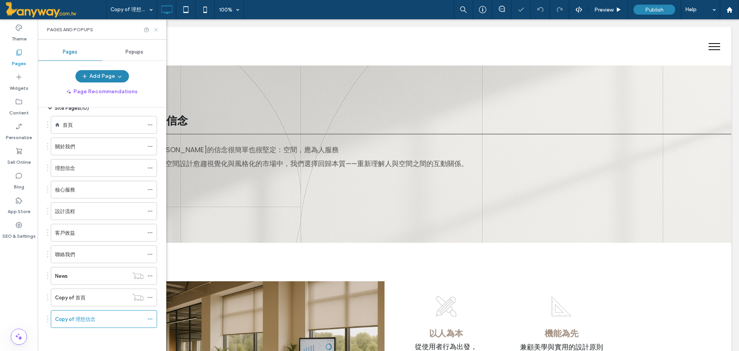
click at [158, 30] on icon at bounding box center [156, 30] width 6 height 6
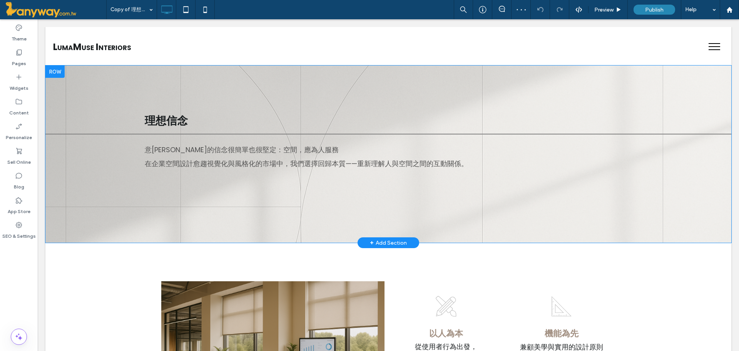
click at [47, 73] on div at bounding box center [54, 71] width 19 height 12
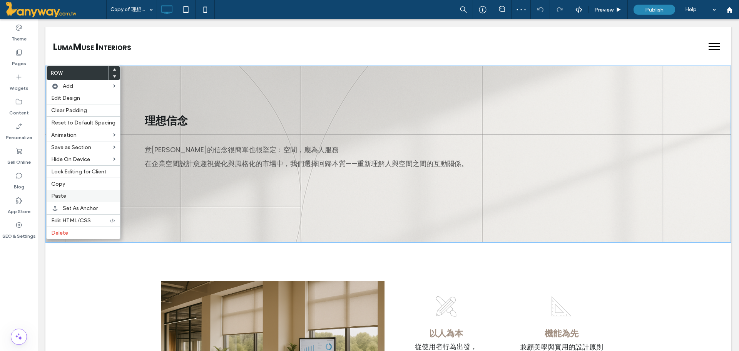
click at [67, 198] on label "Paste" at bounding box center [83, 195] width 64 height 7
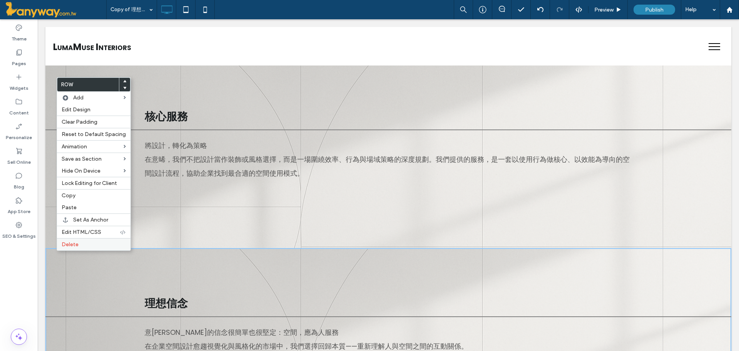
click at [76, 244] on span "Delete" at bounding box center [70, 244] width 17 height 7
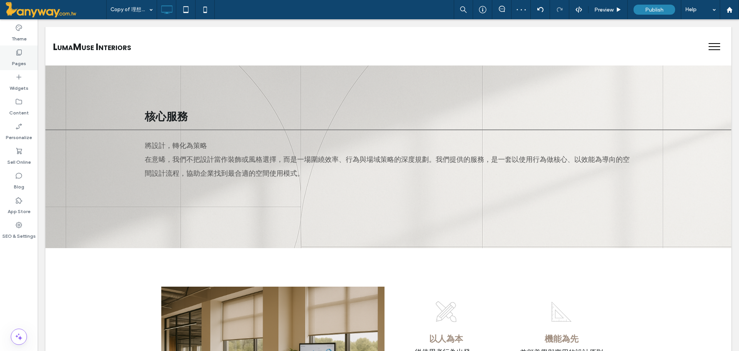
click at [24, 54] on div "Pages" at bounding box center [19, 57] width 38 height 25
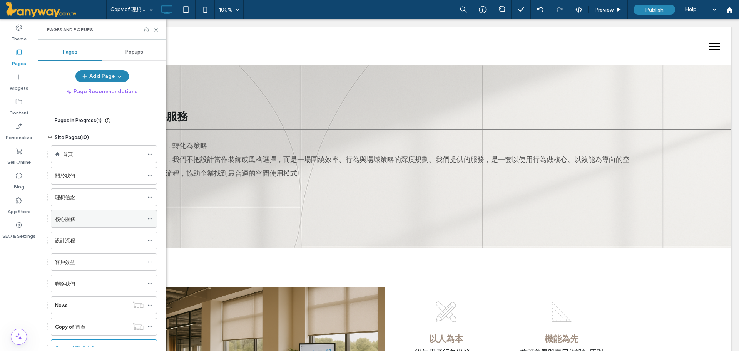
click at [82, 219] on div "核心服務" at bounding box center [99, 219] width 89 height 8
click at [155, 29] on icon at bounding box center [156, 30] width 6 height 6
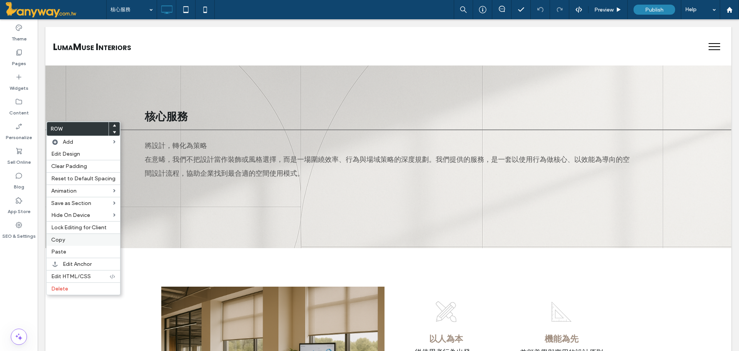
click at [60, 241] on span "Copy" at bounding box center [58, 239] width 14 height 7
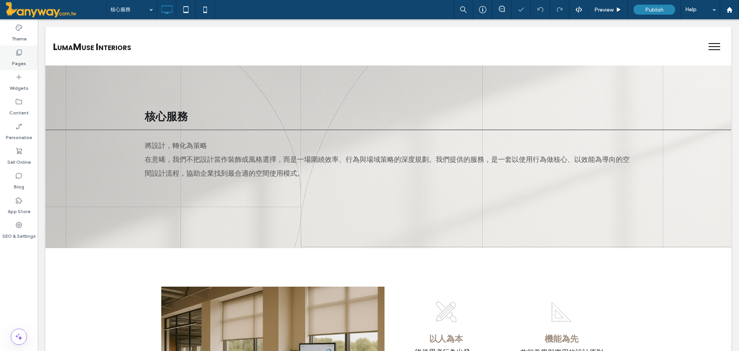
click at [10, 50] on div "Pages" at bounding box center [19, 57] width 38 height 25
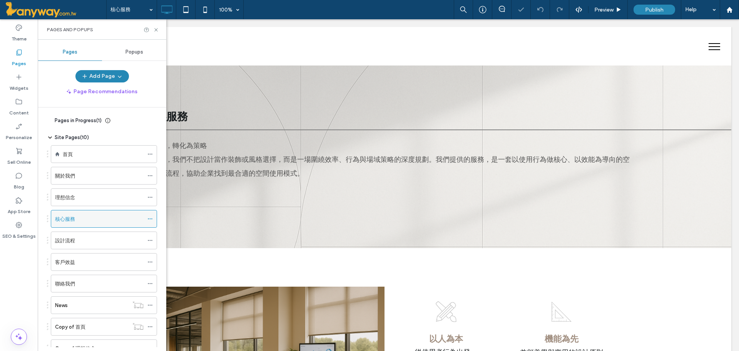
scroll to position [29, 0]
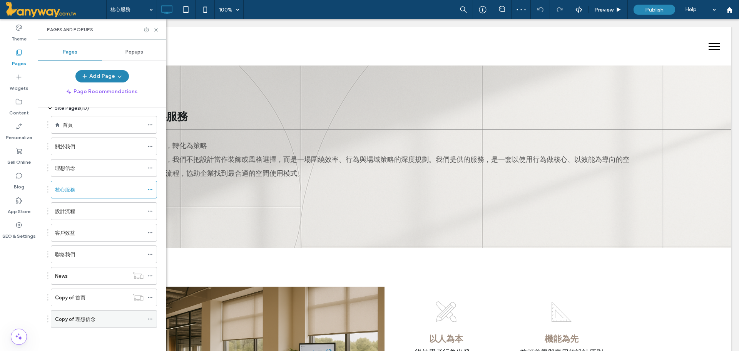
click at [120, 320] on div "Copy of 理想信念" at bounding box center [99, 319] width 89 height 8
click at [155, 28] on icon at bounding box center [156, 30] width 6 height 6
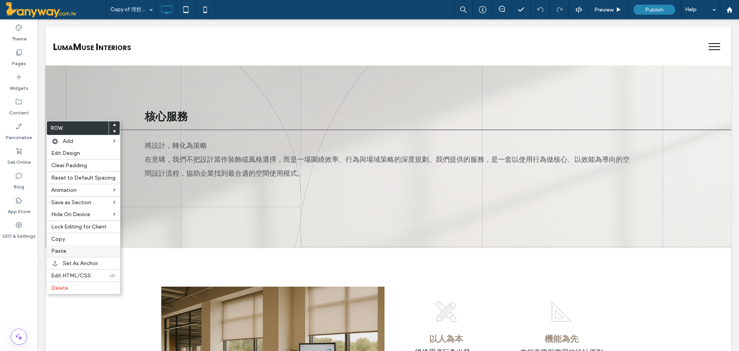
click at [76, 251] on label "Paste" at bounding box center [83, 251] width 64 height 7
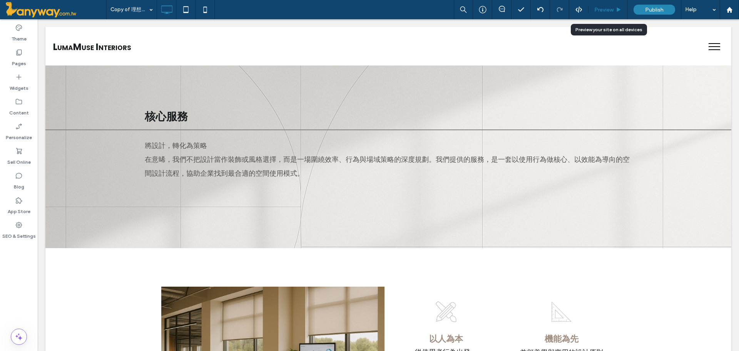
click at [610, 5] on div "Preview" at bounding box center [608, 9] width 39 height 19
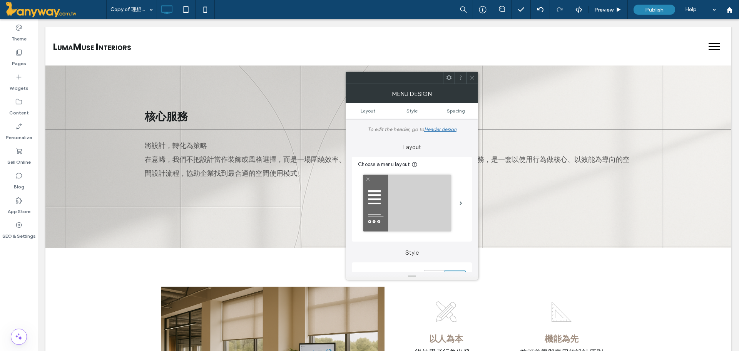
click at [475, 77] on icon at bounding box center [472, 78] width 6 height 6
click at [25, 64] on label "Pages" at bounding box center [19, 61] width 14 height 11
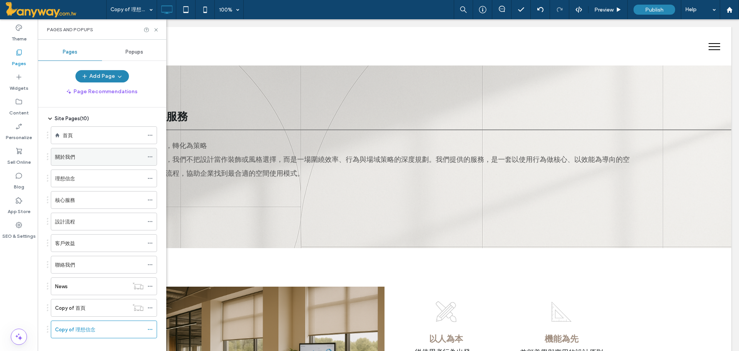
scroll to position [29, 0]
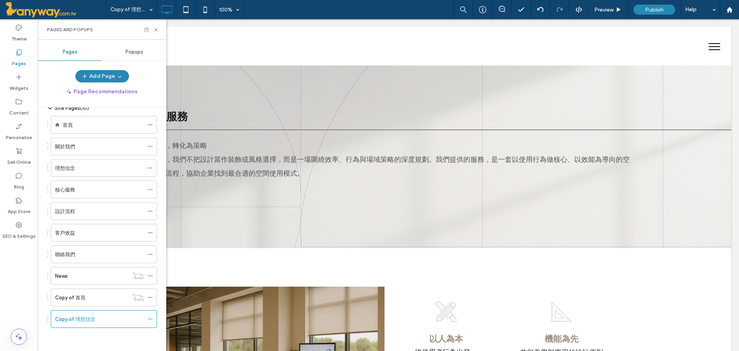
click at [138, 191] on div "核心服務" at bounding box center [99, 190] width 89 height 8
click at [155, 28] on icon at bounding box center [156, 30] width 6 height 6
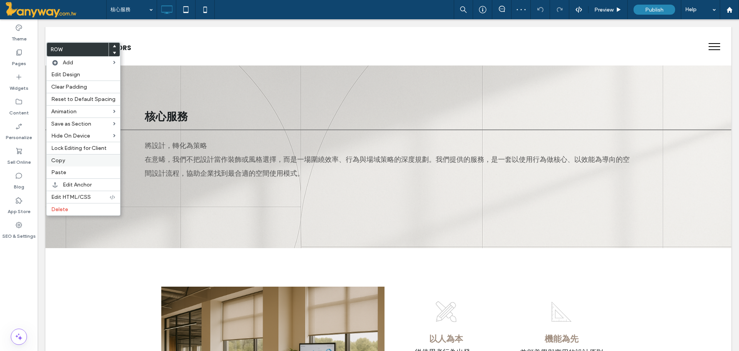
click at [76, 158] on label "Copy" at bounding box center [83, 160] width 64 height 7
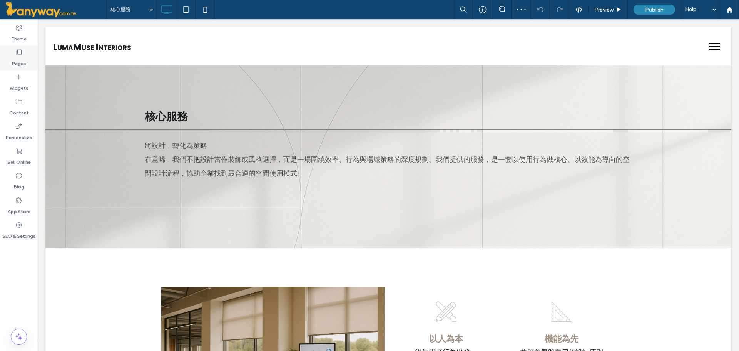
click at [15, 52] on div "Pages" at bounding box center [19, 57] width 38 height 25
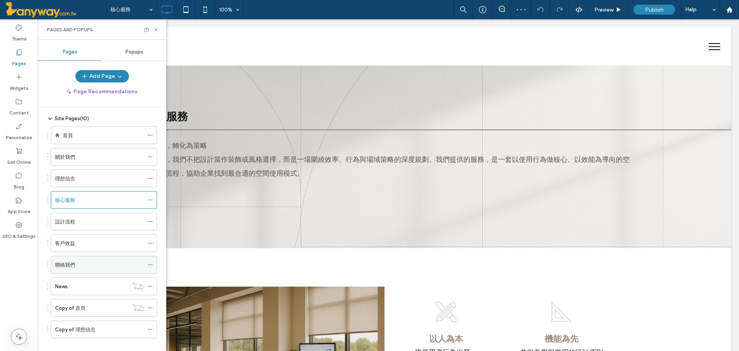
scroll to position [29, 0]
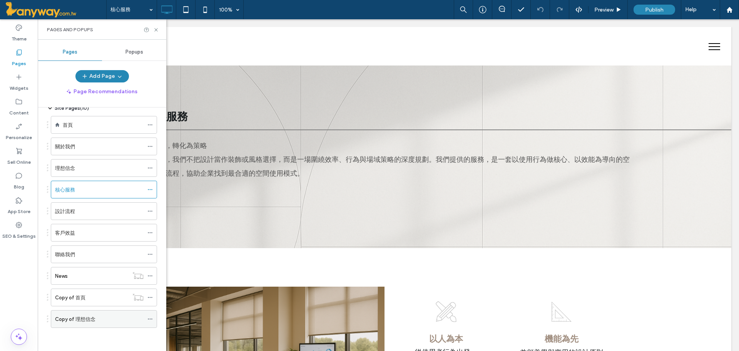
click at [108, 310] on div "Copy of 理想信念" at bounding box center [104, 319] width 106 height 18
click at [122, 322] on div "Copy of 理想信念" at bounding box center [99, 319] width 89 height 8
click at [154, 27] on icon at bounding box center [156, 30] width 6 height 6
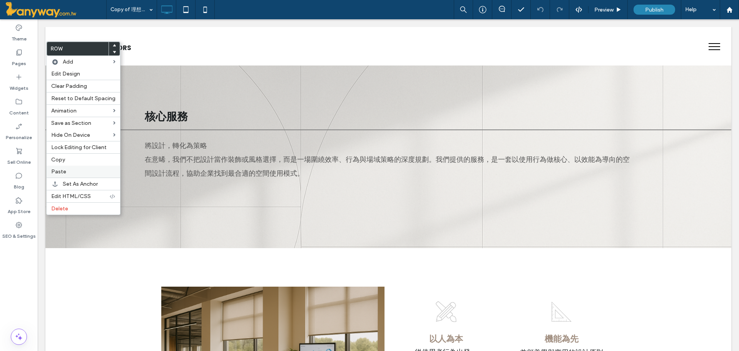
click at [70, 172] on label "Paste" at bounding box center [83, 171] width 64 height 7
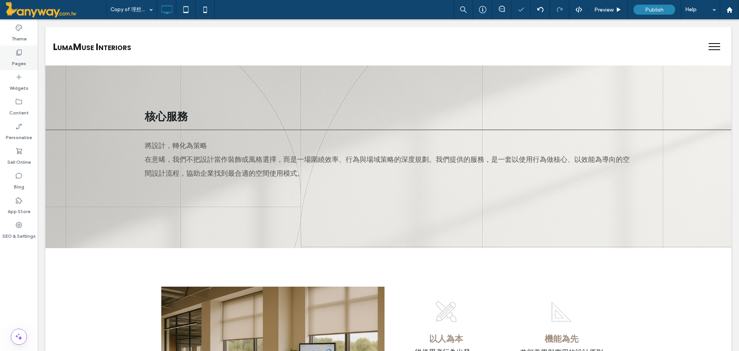
click at [28, 58] on div "Pages" at bounding box center [19, 57] width 38 height 25
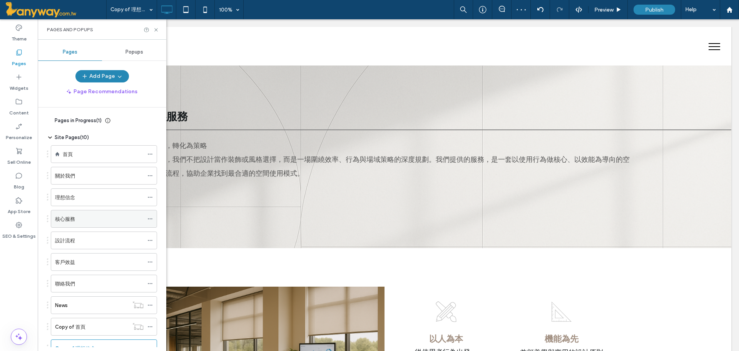
click at [82, 218] on div "核心服務" at bounding box center [99, 219] width 89 height 8
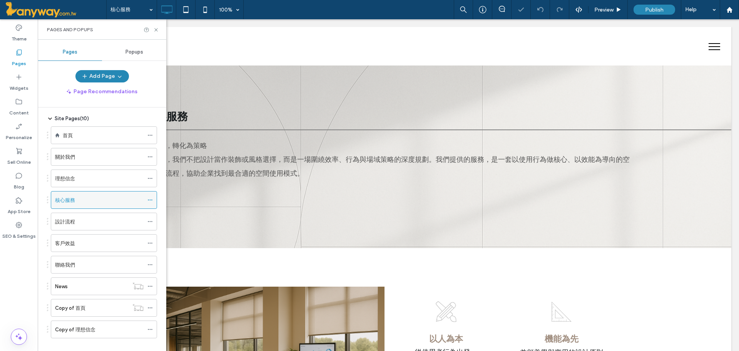
scroll to position [29, 0]
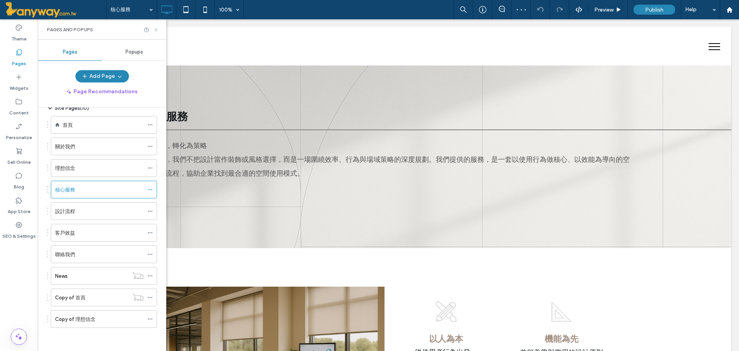
click at [159, 28] on icon at bounding box center [156, 30] width 6 height 6
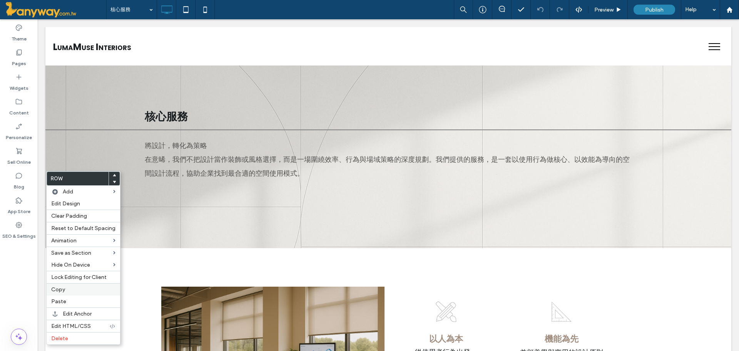
click at [74, 285] on div "Copy" at bounding box center [84, 289] width 74 height 12
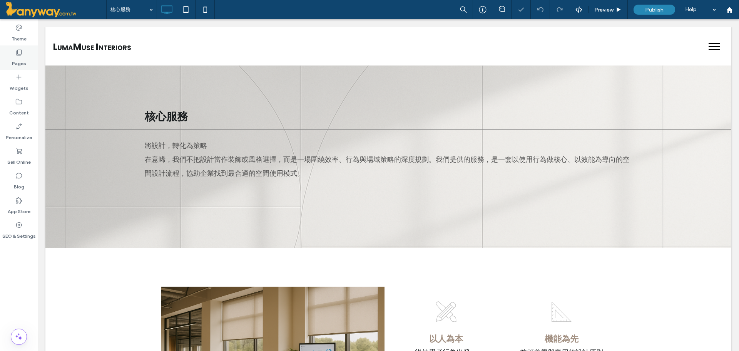
click at [12, 53] on div "Pages" at bounding box center [19, 57] width 38 height 25
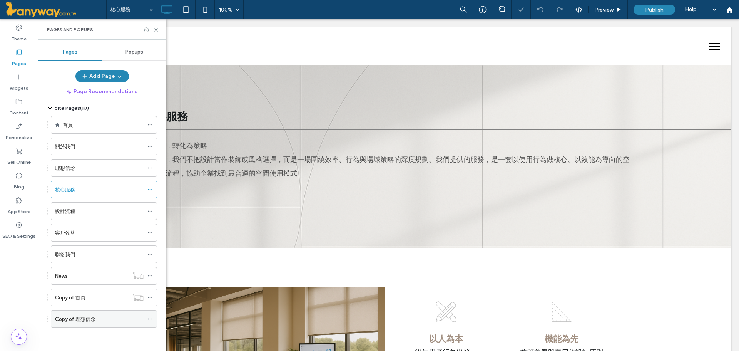
click at [111, 321] on div "Copy of 理想信念" at bounding box center [99, 319] width 89 height 8
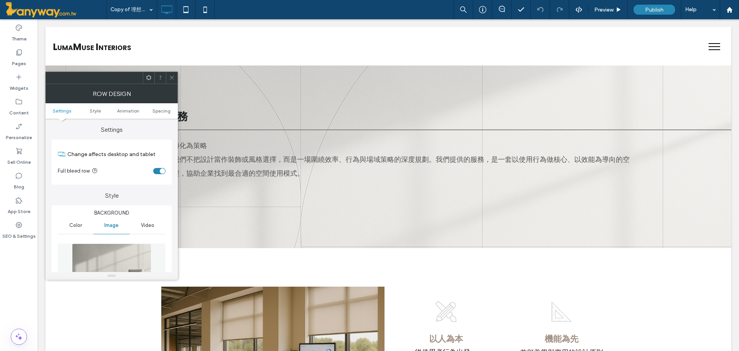
click at [172, 75] on icon at bounding box center [172, 78] width 6 height 6
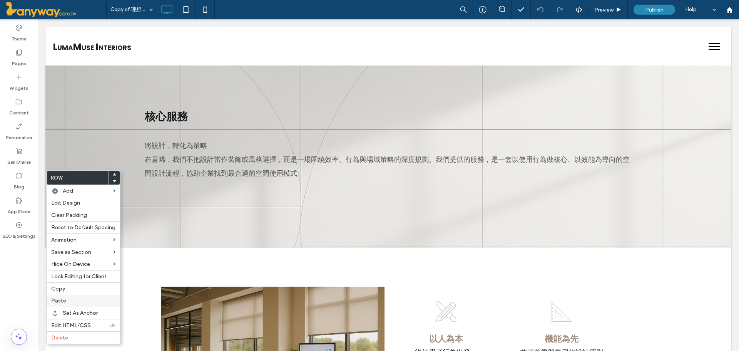
click at [60, 299] on span "Paste" at bounding box center [58, 300] width 15 height 7
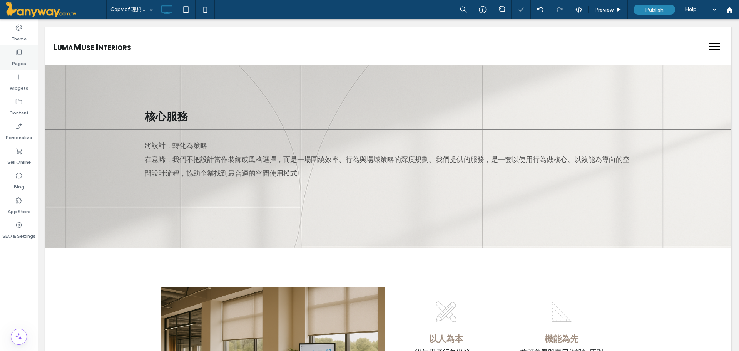
click at [22, 54] on icon at bounding box center [19, 53] width 8 height 8
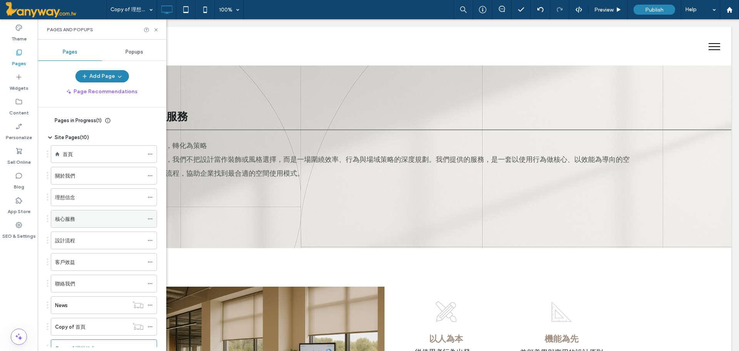
click at [112, 220] on div "核心服務" at bounding box center [99, 219] width 89 height 8
click at [154, 30] on icon at bounding box center [156, 30] width 6 height 6
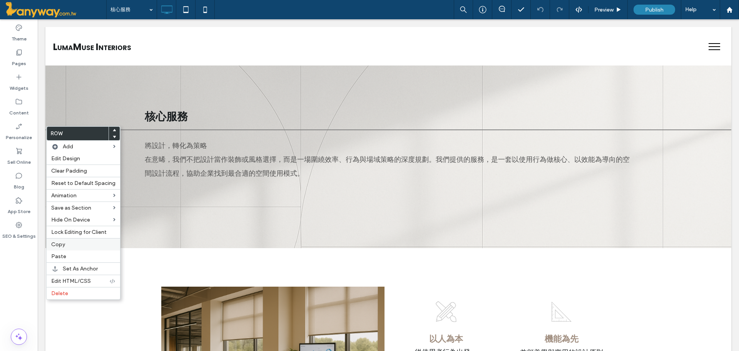
click at [56, 239] on div "Copy" at bounding box center [84, 244] width 74 height 12
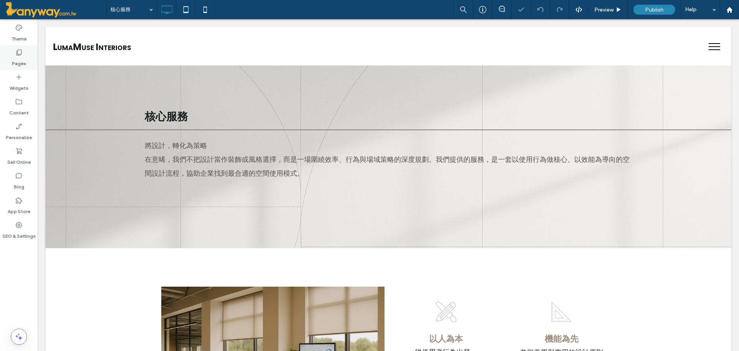
click at [23, 57] on label "Pages" at bounding box center [19, 61] width 14 height 11
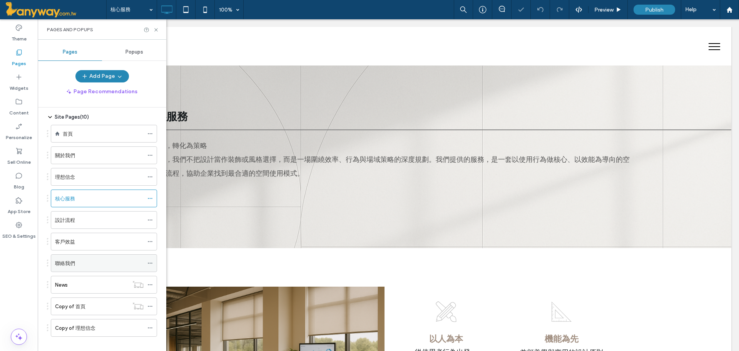
scroll to position [29, 0]
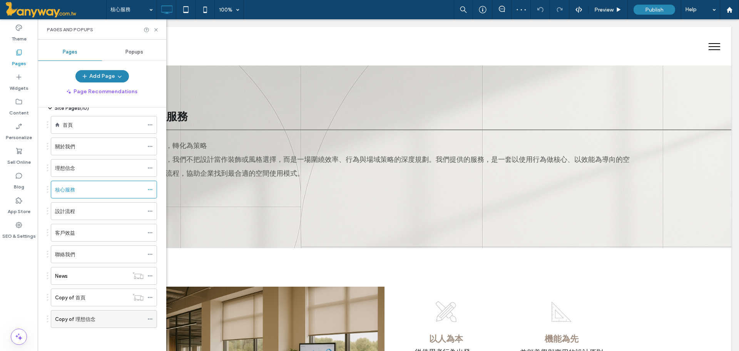
click at [104, 318] on div "Copy of 理想信念" at bounding box center [99, 319] width 89 height 8
click at [156, 34] on div "Pages and Popups" at bounding box center [102, 29] width 129 height 20
click at [158, 27] on icon at bounding box center [156, 30] width 6 height 6
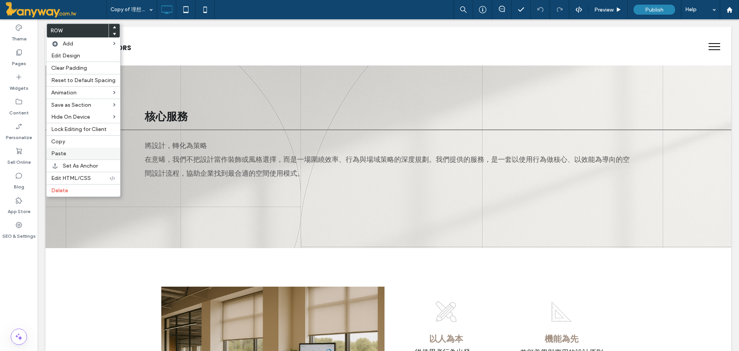
click at [71, 154] on label "Paste" at bounding box center [83, 153] width 64 height 7
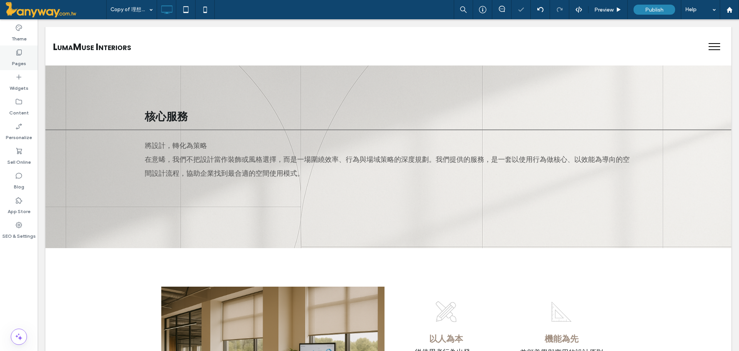
click at [16, 56] on label "Pages" at bounding box center [19, 61] width 14 height 11
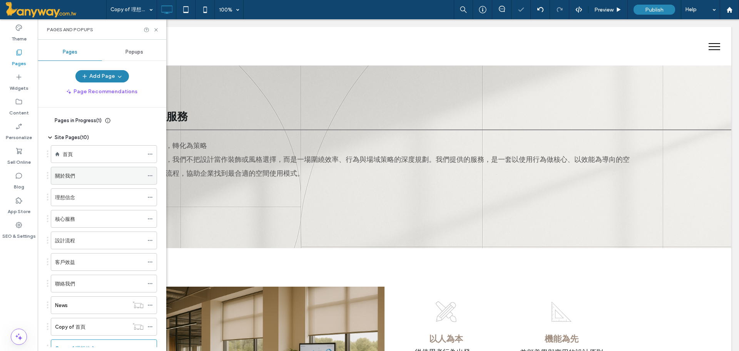
scroll to position [29, 0]
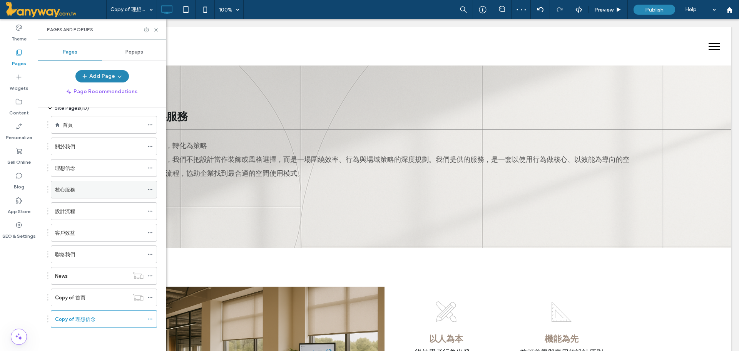
click at [83, 192] on div "核心服務" at bounding box center [99, 190] width 89 height 8
click at [155, 27] on icon at bounding box center [156, 30] width 6 height 6
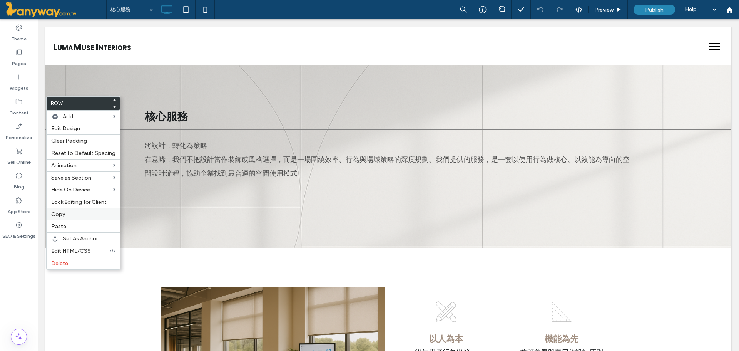
click at [67, 215] on label "Copy" at bounding box center [83, 214] width 64 height 7
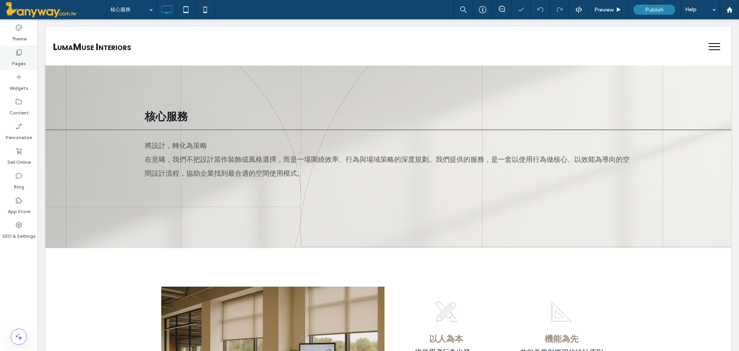
click at [15, 58] on label "Pages" at bounding box center [19, 61] width 14 height 11
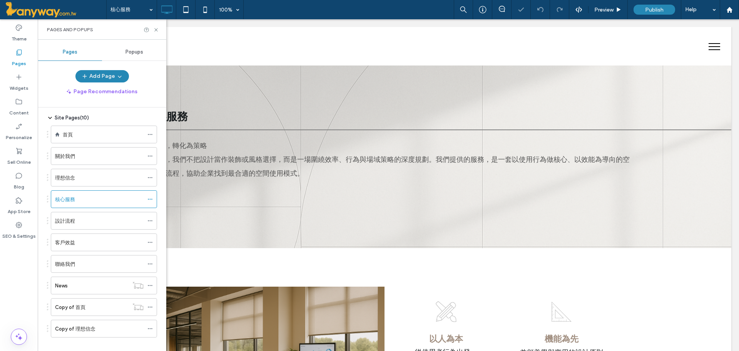
scroll to position [29, 0]
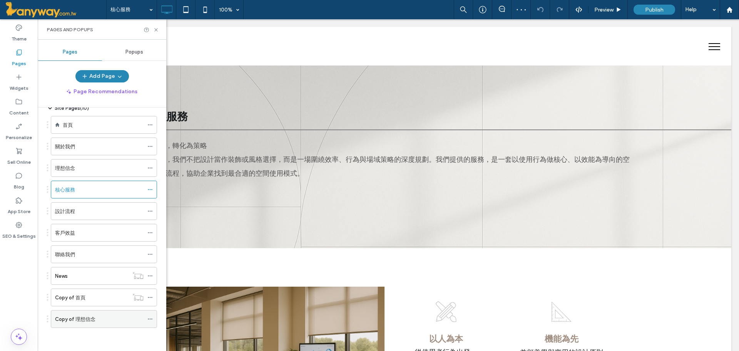
click at [131, 317] on div "Copy of 理想信念" at bounding box center [99, 319] width 89 height 8
click at [157, 28] on icon at bounding box center [156, 30] width 6 height 6
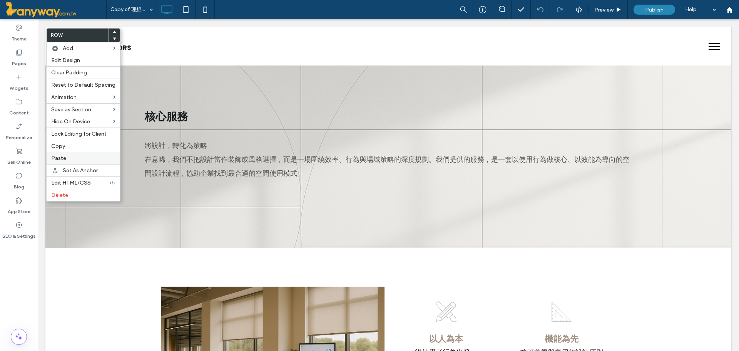
click at [68, 158] on label "Paste" at bounding box center [83, 158] width 64 height 7
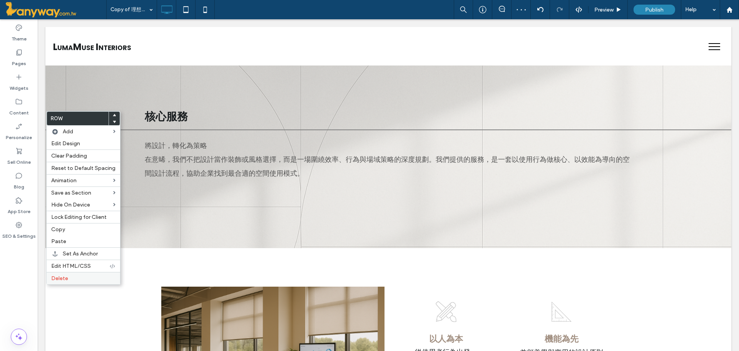
drag, startPoint x: 59, startPoint y: 278, endPoint x: 61, endPoint y: 274, distance: 4.0
click at [59, 276] on span "Delete" at bounding box center [59, 278] width 17 height 7
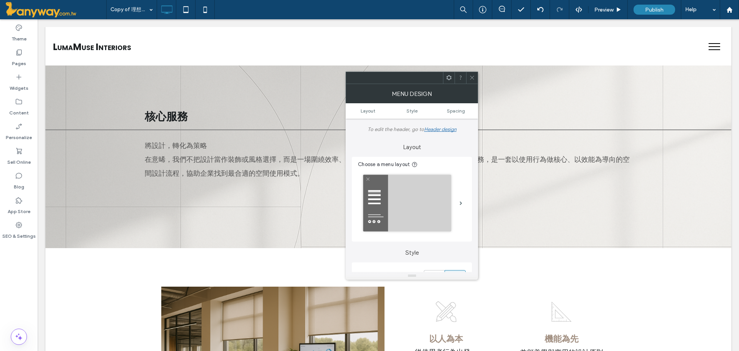
click at [471, 77] on use at bounding box center [472, 78] width 4 height 4
click at [23, 59] on label "Pages" at bounding box center [19, 61] width 14 height 11
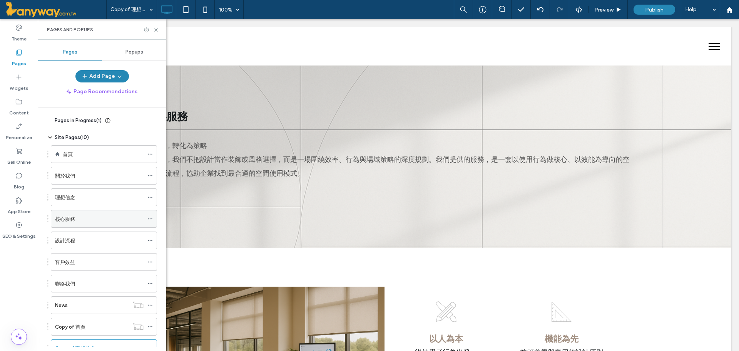
click at [148, 217] on icon at bounding box center [149, 218] width 5 height 5
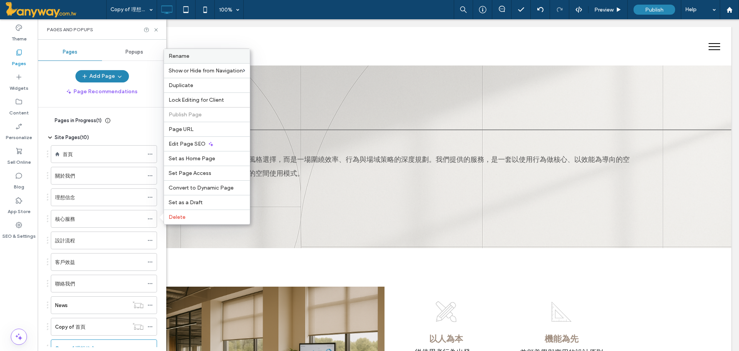
click at [204, 55] on label "Rename" at bounding box center [207, 56] width 77 height 7
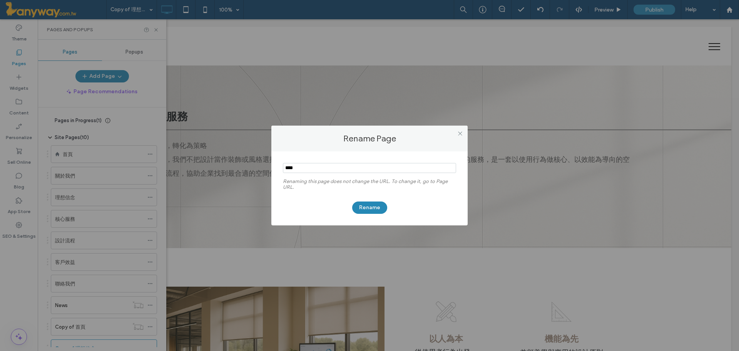
drag, startPoint x: 323, startPoint y: 172, endPoint x: 174, endPoint y: 162, distance: 148.5
click at [174, 162] on div "Rename Page Renaming this page does not change the URL. To change it, go to Pag…" at bounding box center [369, 175] width 739 height 351
click at [353, 207] on button "Rename" at bounding box center [369, 207] width 35 height 12
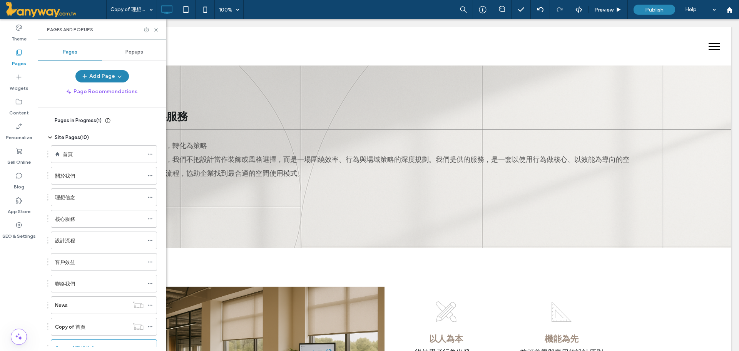
scroll to position [29, 0]
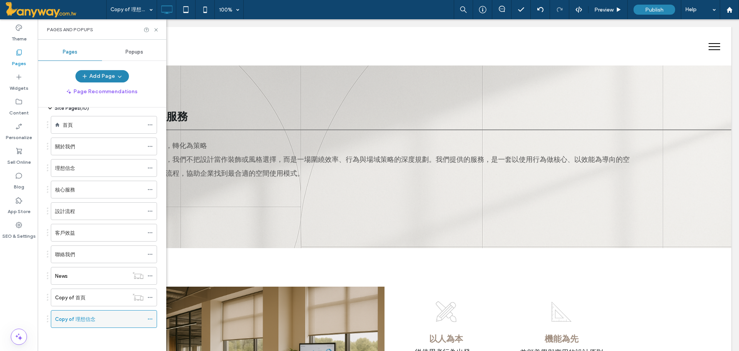
click at [148, 317] on icon at bounding box center [149, 318] width 5 height 5
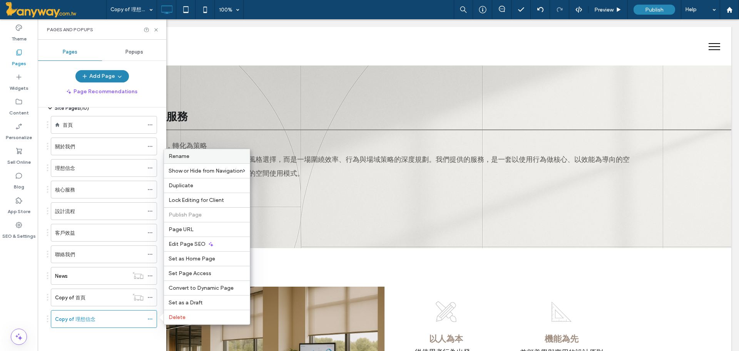
click at [186, 156] on span "Rename" at bounding box center [179, 156] width 21 height 7
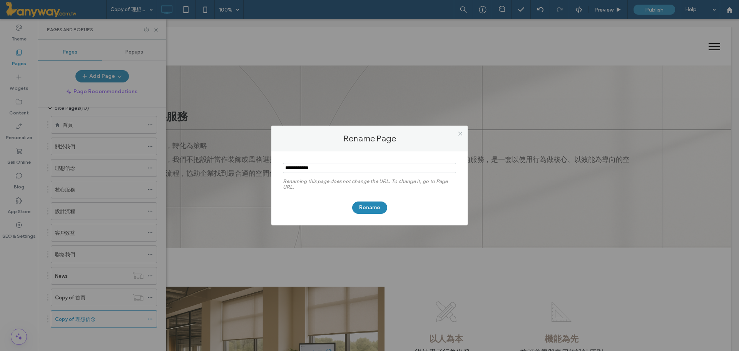
drag, startPoint x: 338, startPoint y: 172, endPoint x: 200, endPoint y: 164, distance: 137.6
click at [200, 164] on div "Rename Page Renaming this page does not change the URL. To change it, go to Pag…" at bounding box center [369, 175] width 739 height 351
type input "****"
click at [368, 201] on button "Rename" at bounding box center [369, 207] width 35 height 12
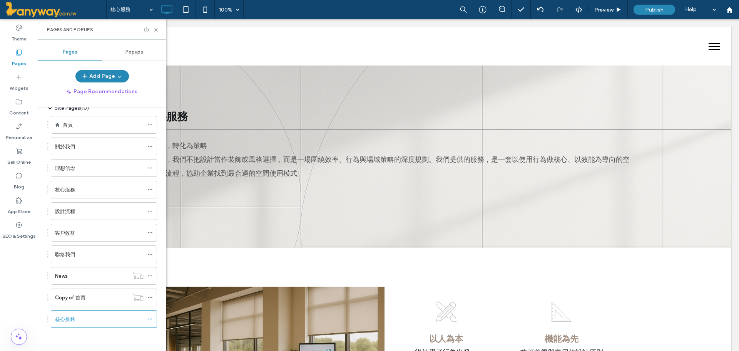
drag, startPoint x: 152, startPoint y: 190, endPoint x: 108, endPoint y: 190, distance: 44.3
click at [108, 190] on div "核心服務" at bounding box center [99, 190] width 89 height 8
drag, startPoint x: 147, startPoint y: 189, endPoint x: 117, endPoint y: 186, distance: 30.7
click at [117, 186] on div "核心服務" at bounding box center [99, 190] width 89 height 8
click at [151, 189] on div at bounding box center [369, 175] width 739 height 351
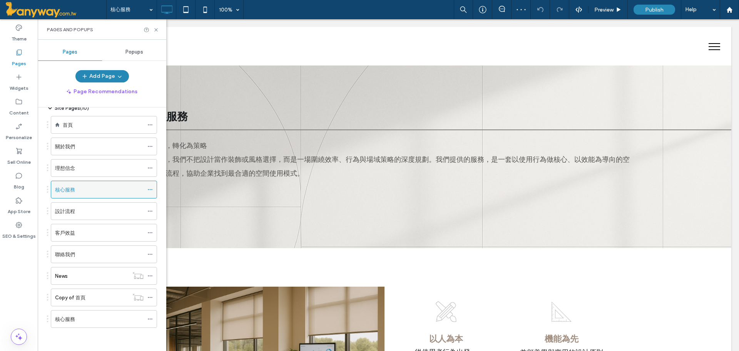
click at [152, 189] on use at bounding box center [150, 189] width 4 height 1
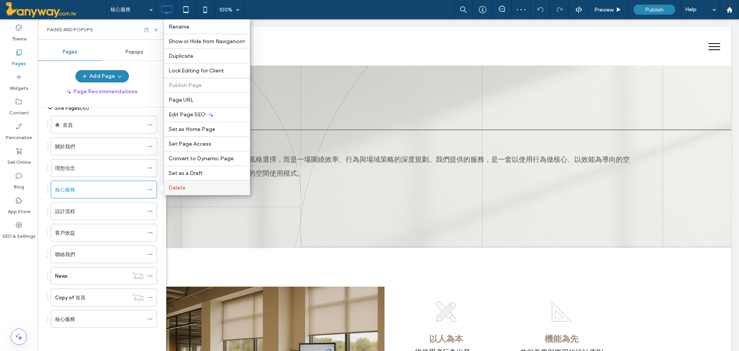
click at [196, 187] on label "Delete" at bounding box center [207, 187] width 77 height 7
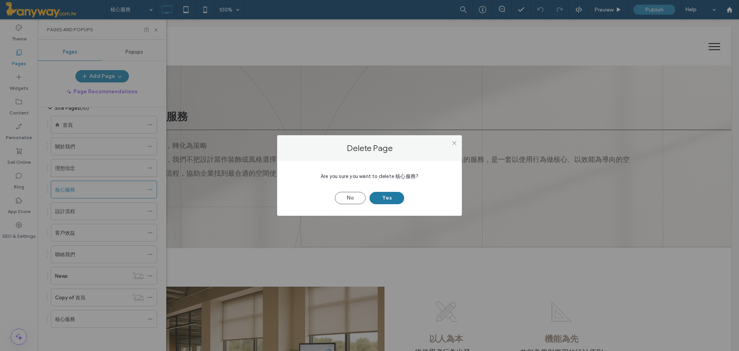
click at [381, 197] on button "Yes" at bounding box center [387, 198] width 35 height 12
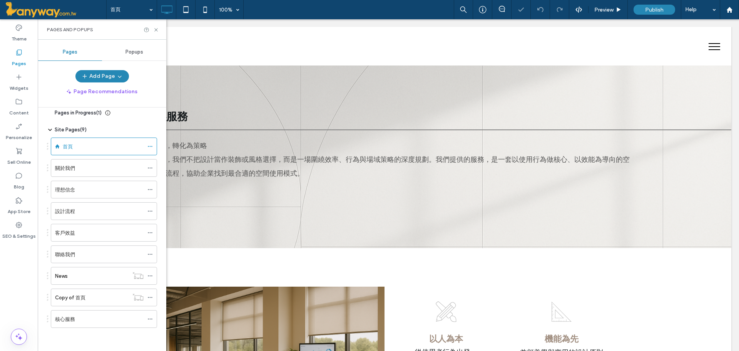
scroll to position [8, 0]
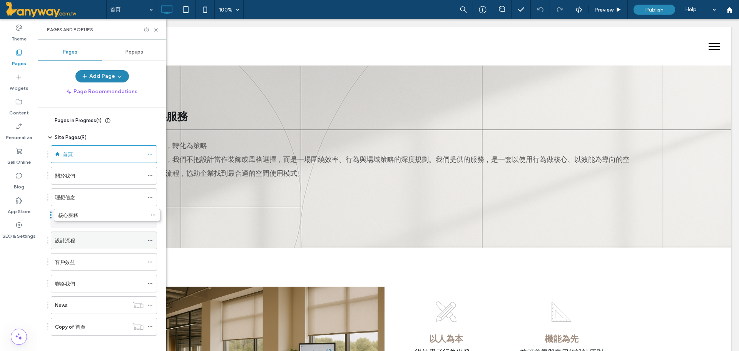
drag, startPoint x: 70, startPoint y: 318, endPoint x: 73, endPoint y: 236, distance: 82.4
click at [147, 218] on div "核心服務" at bounding box center [104, 219] width 106 height 18
click at [150, 218] on icon at bounding box center [149, 218] width 5 height 5
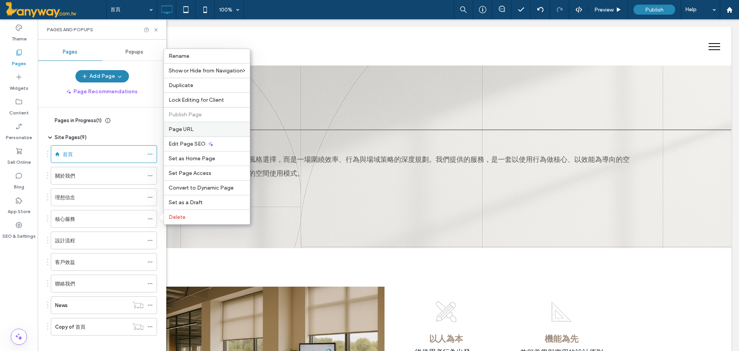
click at [183, 128] on span "Page URL" at bounding box center [181, 129] width 25 height 7
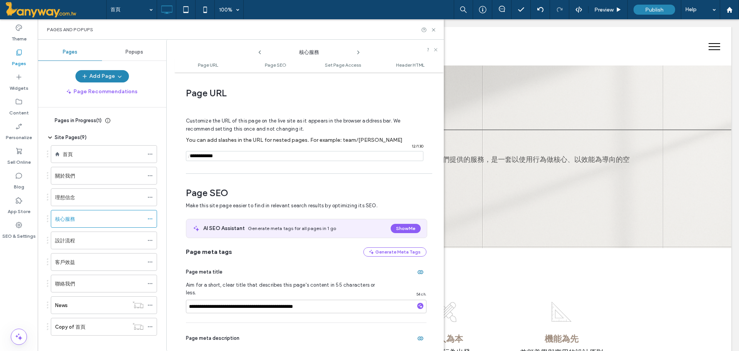
scroll to position [4, 0]
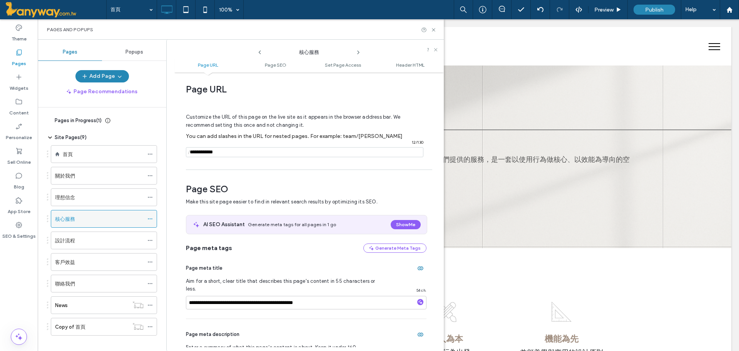
click at [147, 216] on span at bounding box center [149, 219] width 5 height 12
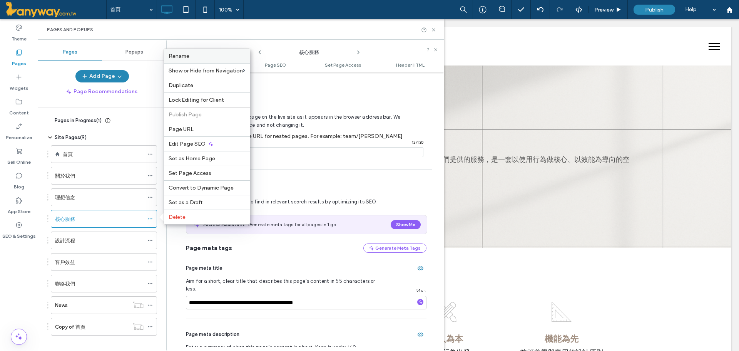
click at [187, 54] on span "Rename" at bounding box center [179, 56] width 21 height 7
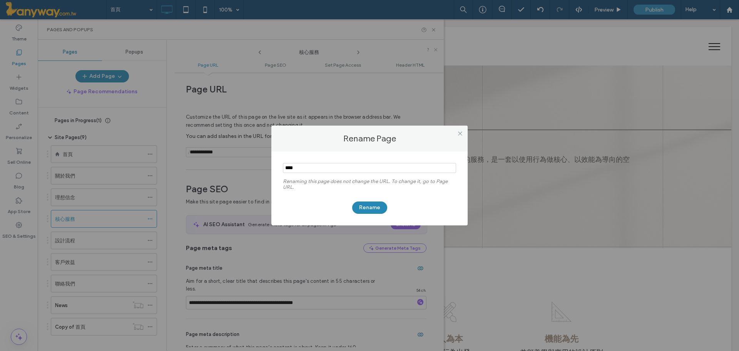
drag, startPoint x: 321, startPoint y: 170, endPoint x: 127, endPoint y: 165, distance: 194.1
click at [127, 165] on div "Rename Page Renaming this page does not change the URL. To change it, go to Pag…" at bounding box center [369, 175] width 739 height 351
click at [363, 212] on button "Rename" at bounding box center [369, 207] width 35 height 12
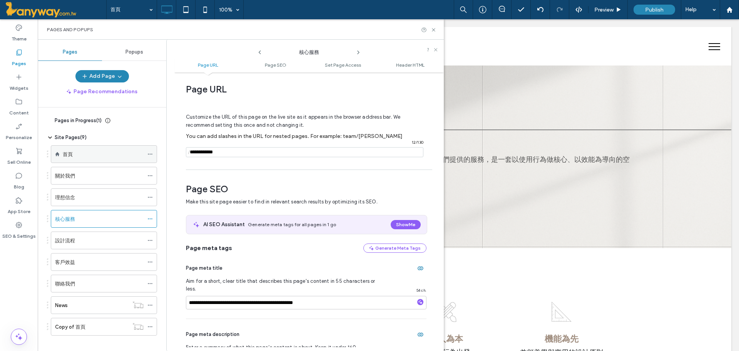
drag, startPoint x: 251, startPoint y: 156, endPoint x: 142, endPoint y: 151, distance: 109.0
click at [142, 151] on div "**********" at bounding box center [241, 195] width 406 height 311
paste input "****"
type input "****"
click at [272, 190] on span "Page SEO" at bounding box center [306, 189] width 241 height 12
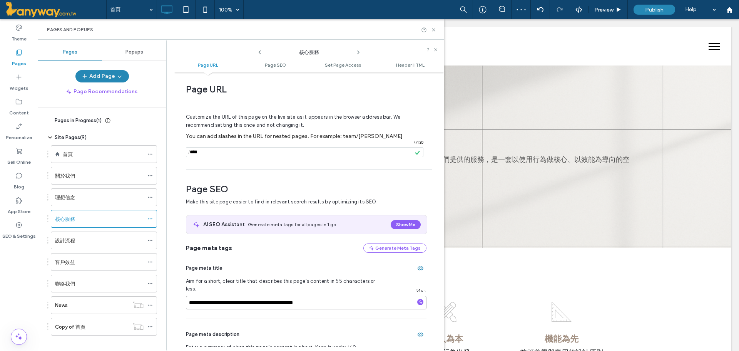
drag, startPoint x: 208, startPoint y: 294, endPoint x: 161, endPoint y: 289, distance: 47.6
click at [161, 289] on div "**********" at bounding box center [241, 195] width 406 height 311
paste input
type input "**********"
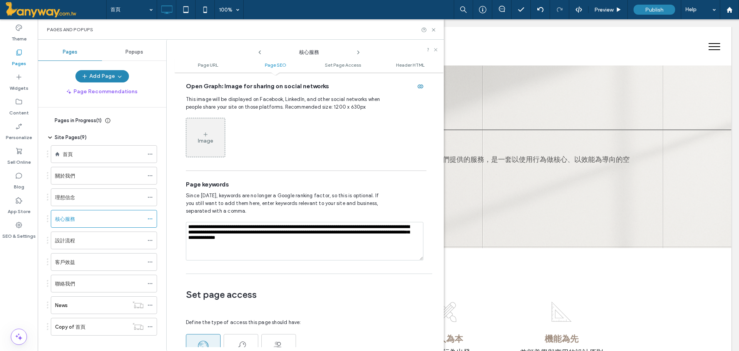
scroll to position [774, 0]
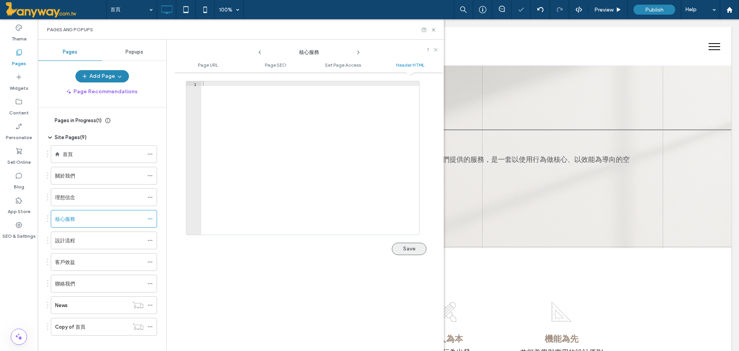
click at [412, 243] on button "Save" at bounding box center [409, 249] width 35 height 12
click at [149, 326] on use at bounding box center [150, 326] width 4 height 1
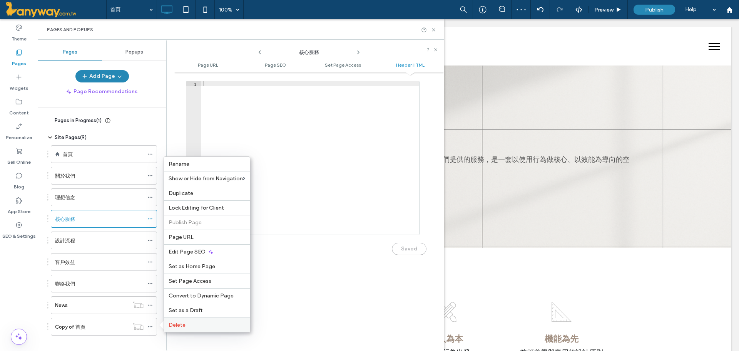
click at [167, 322] on div "Delete" at bounding box center [207, 324] width 86 height 15
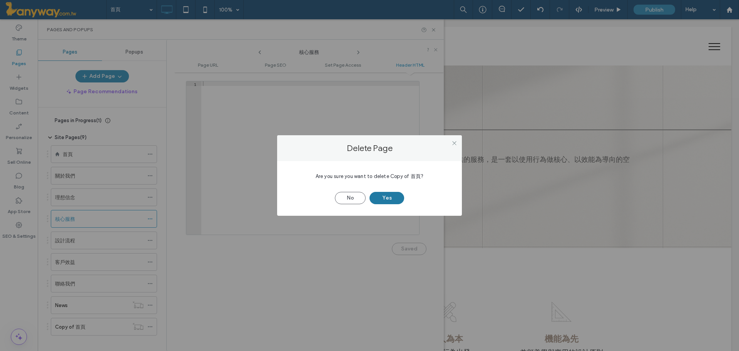
click at [379, 194] on button "Yes" at bounding box center [387, 198] width 35 height 12
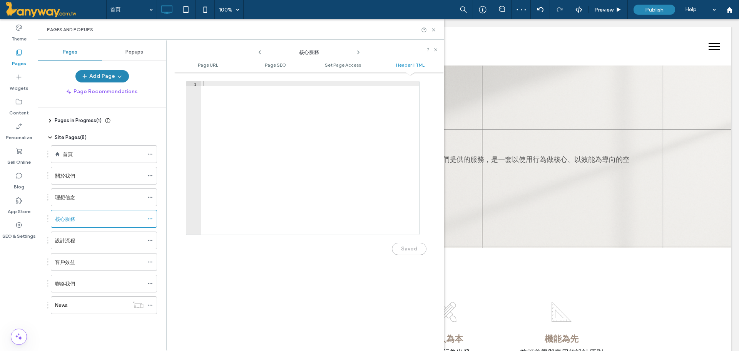
click at [434, 33] on div "Pages and Popups" at bounding box center [241, 29] width 406 height 20
click at [434, 27] on icon at bounding box center [434, 30] width 6 height 6
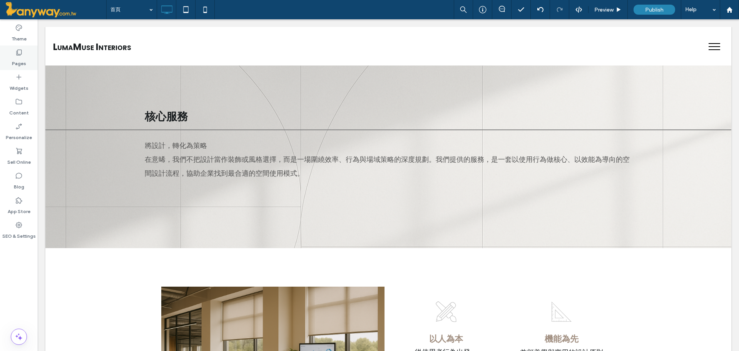
click at [14, 54] on div "Pages" at bounding box center [19, 57] width 38 height 25
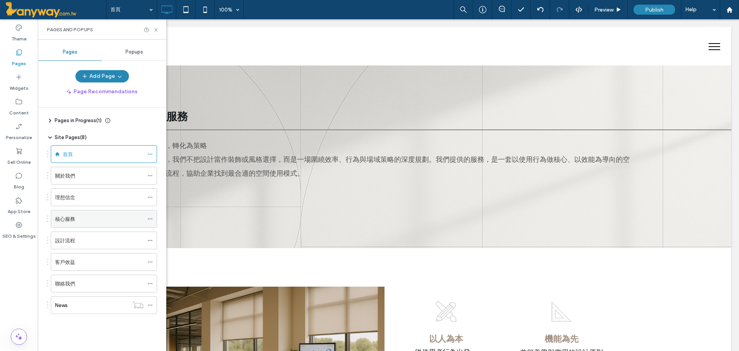
click at [110, 220] on div "核心服務" at bounding box center [99, 219] width 89 height 8
click at [606, 11] on span "Preview" at bounding box center [603, 10] width 19 height 7
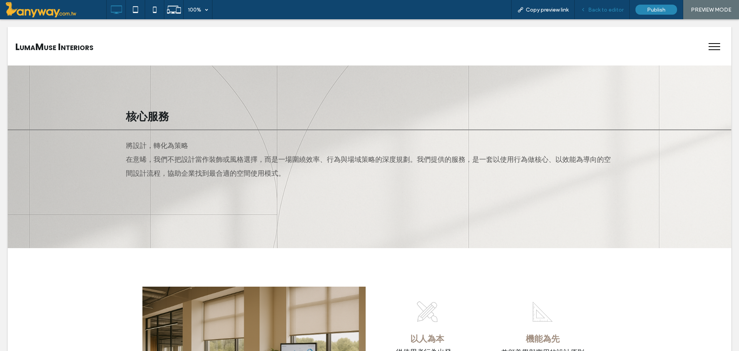
click at [621, 13] on div "Back to editor" at bounding box center [602, 9] width 55 height 19
click at [616, 11] on span "Back to editor" at bounding box center [605, 10] width 35 height 7
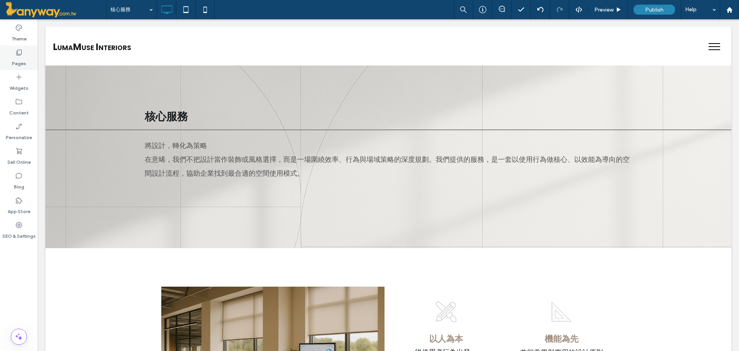
click at [15, 53] on icon at bounding box center [19, 53] width 8 height 8
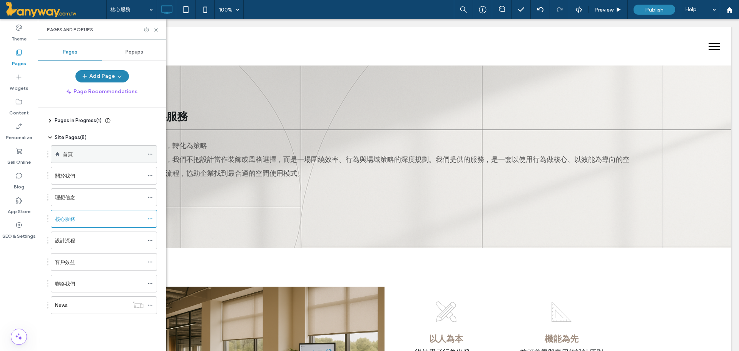
click at [72, 152] on label "首頁" at bounding box center [68, 153] width 10 height 13
click at [157, 28] on icon at bounding box center [156, 30] width 6 height 6
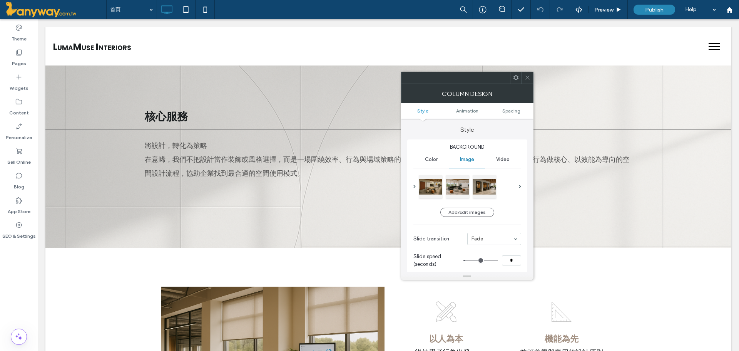
click at [529, 72] on span at bounding box center [528, 78] width 6 height 12
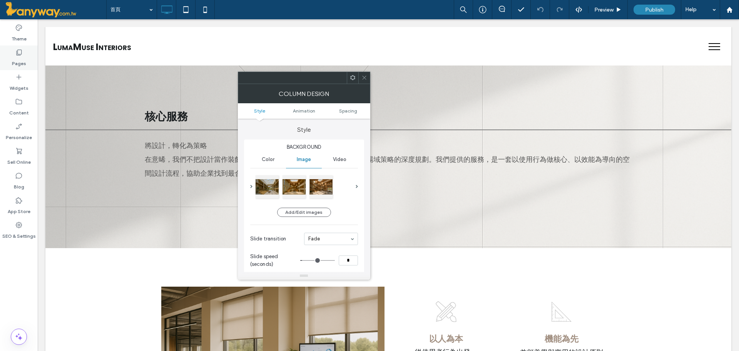
click at [18, 57] on label "Pages" at bounding box center [19, 61] width 14 height 11
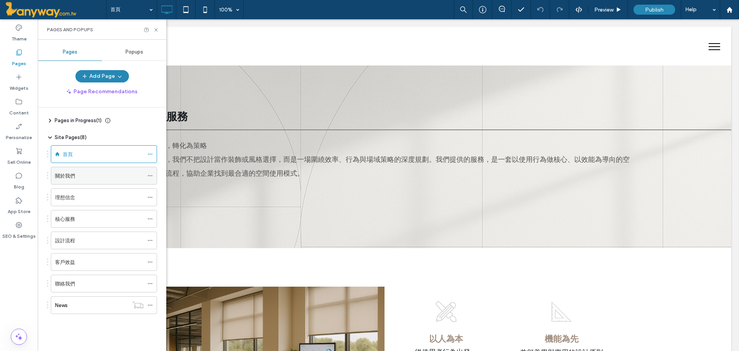
click at [90, 172] on div "關於我們" at bounding box center [99, 176] width 89 height 8
click at [155, 27] on icon at bounding box center [156, 30] width 6 height 6
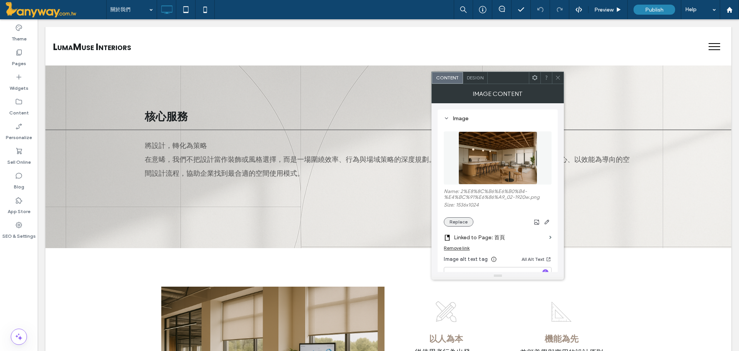
click at [463, 223] on button "Replace" at bounding box center [459, 221] width 30 height 9
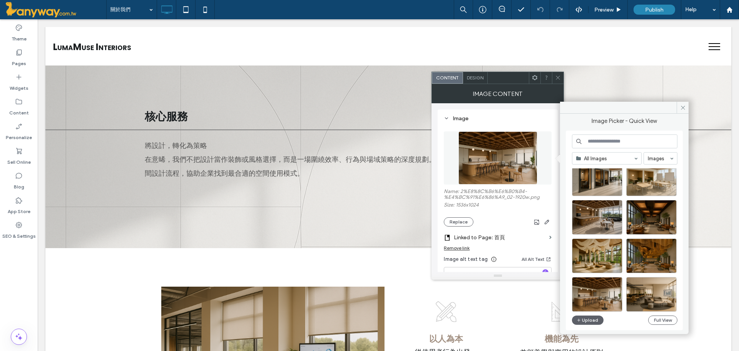
scroll to position [128, 0]
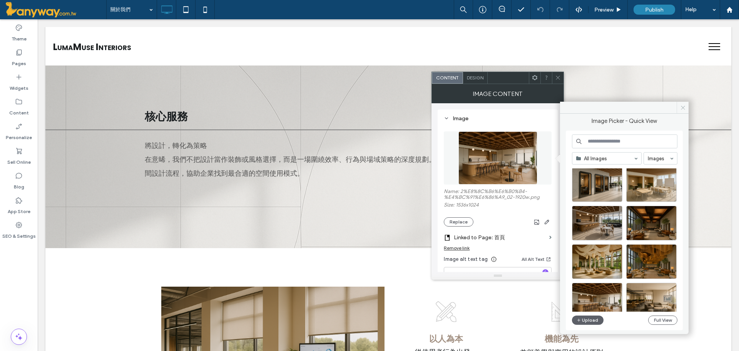
click at [686, 110] on span at bounding box center [683, 108] width 12 height 12
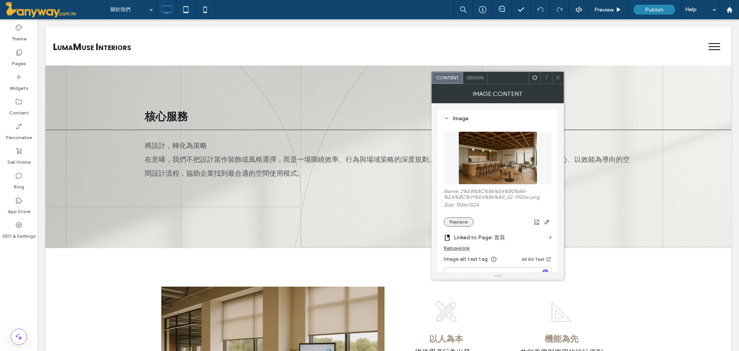
click at [458, 218] on button "Replace" at bounding box center [459, 221] width 30 height 9
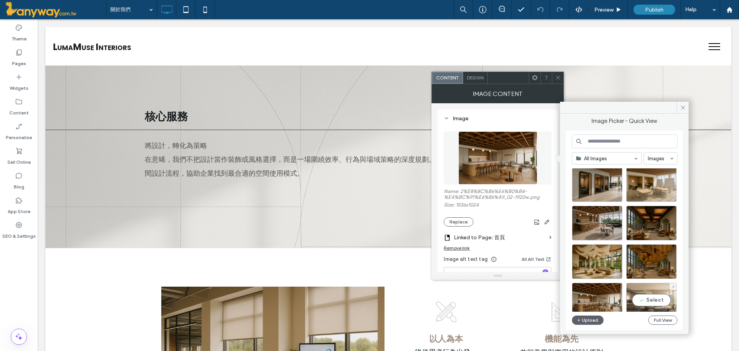
click at [648, 298] on div "Select" at bounding box center [651, 300] width 50 height 35
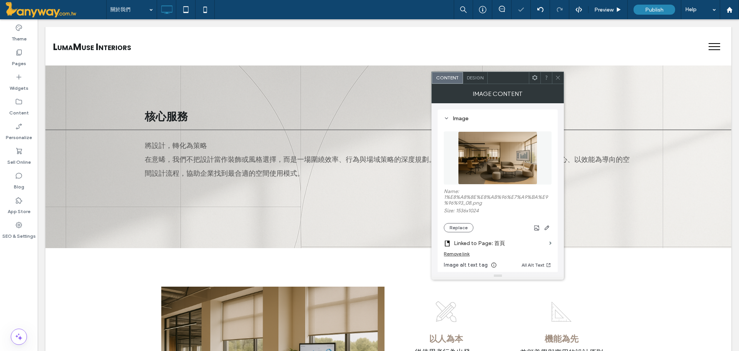
click at [557, 79] on use at bounding box center [558, 78] width 4 height 4
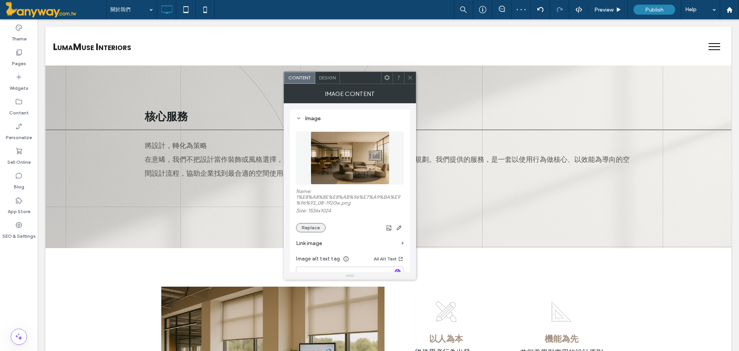
click at [314, 228] on button "Replace" at bounding box center [311, 227] width 30 height 9
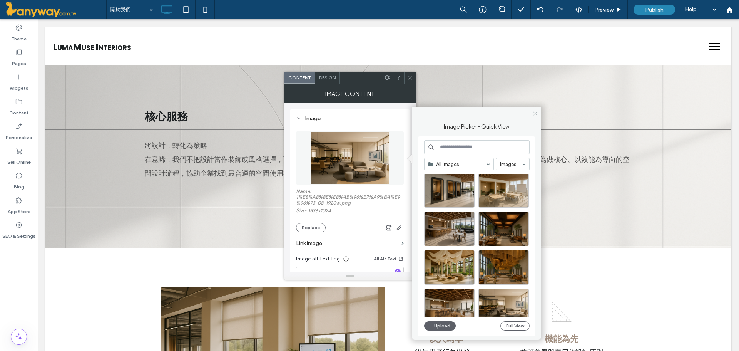
click at [537, 115] on icon at bounding box center [535, 113] width 6 height 6
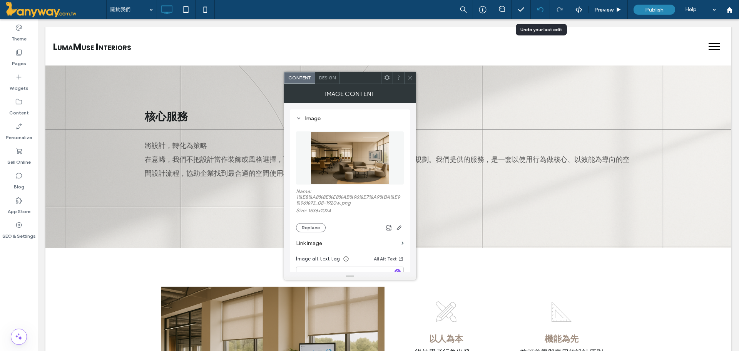
click at [542, 5] on div at bounding box center [540, 9] width 19 height 19
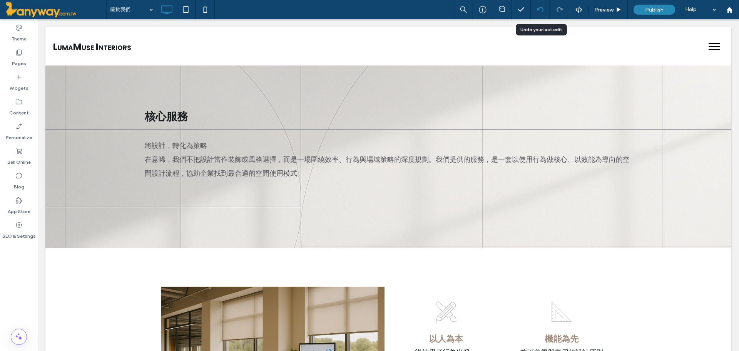
click at [542, 5] on div at bounding box center [540, 9] width 19 height 19
click at [542, 6] on div at bounding box center [540, 9] width 19 height 19
click at [542, 8] on use at bounding box center [540, 9] width 6 height 5
click at [542, 9] on div at bounding box center [369, 175] width 739 height 351
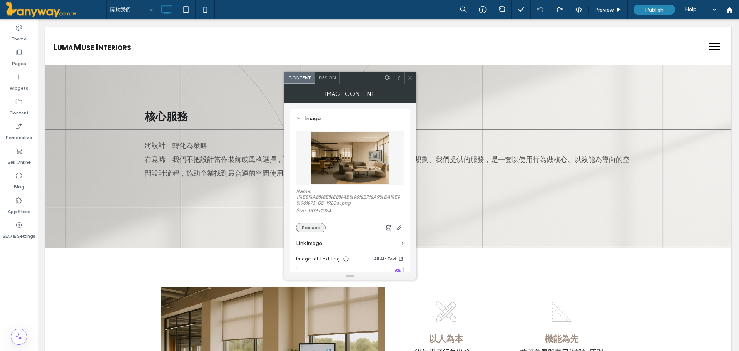
click at [317, 230] on button "Replace" at bounding box center [311, 227] width 30 height 9
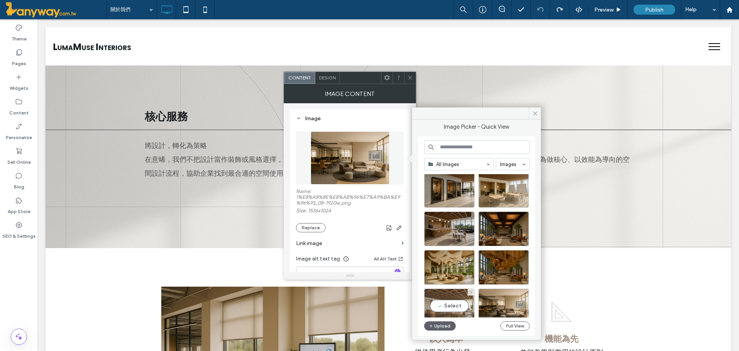
click at [458, 304] on div "Select" at bounding box center [449, 305] width 50 height 35
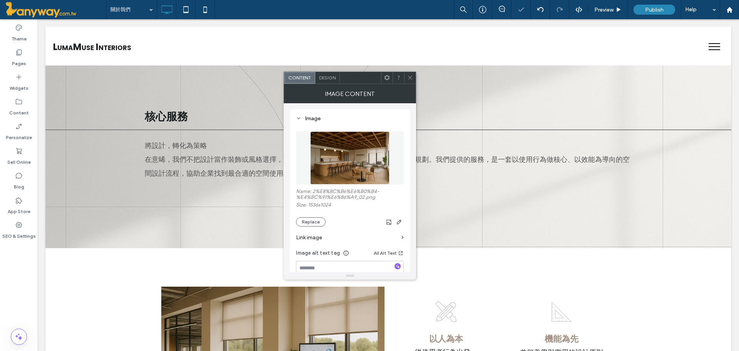
click at [409, 78] on icon at bounding box center [410, 78] width 6 height 6
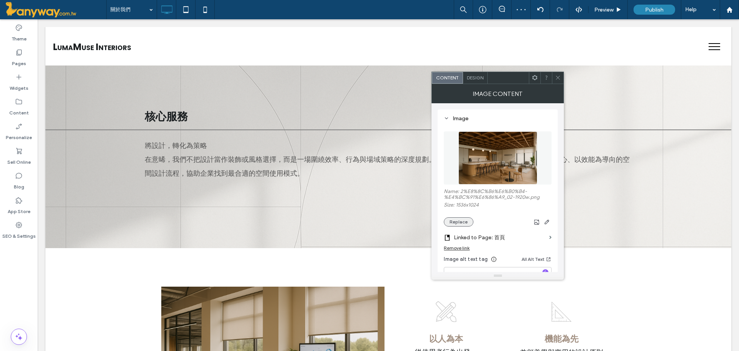
click at [453, 218] on button "Replace" at bounding box center [459, 221] width 30 height 9
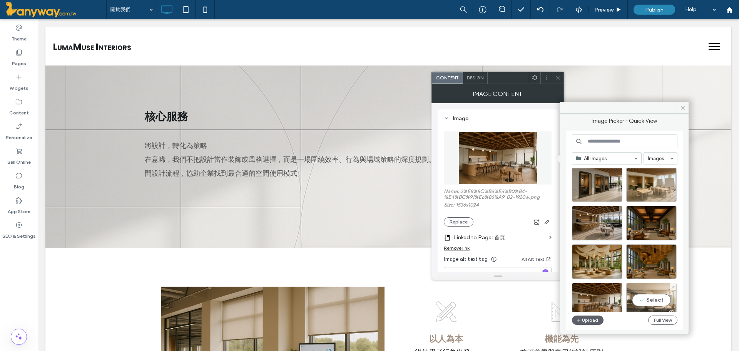
click at [639, 293] on div "Select" at bounding box center [651, 300] width 50 height 35
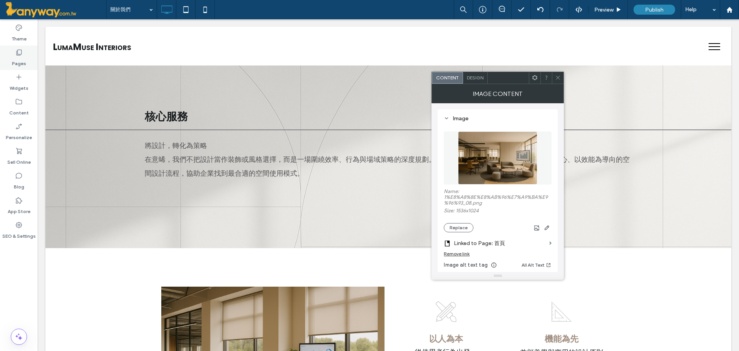
click at [11, 54] on div "Pages" at bounding box center [19, 57] width 38 height 25
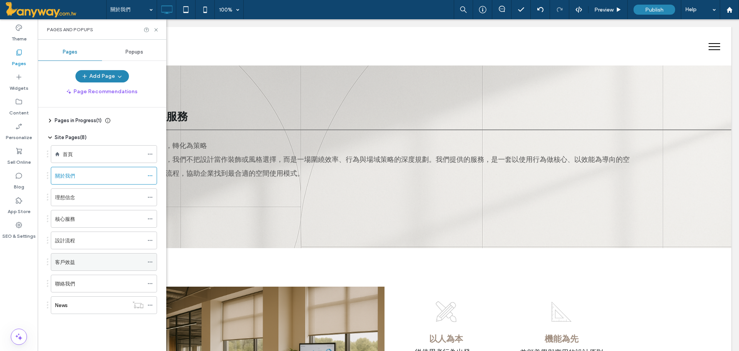
click at [95, 263] on div "客戶效益" at bounding box center [99, 262] width 89 height 8
click at [158, 30] on icon at bounding box center [156, 30] width 6 height 6
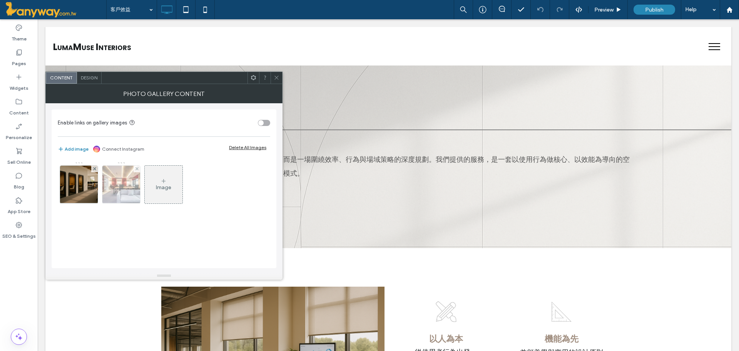
click at [128, 181] on img at bounding box center [121, 185] width 57 height 38
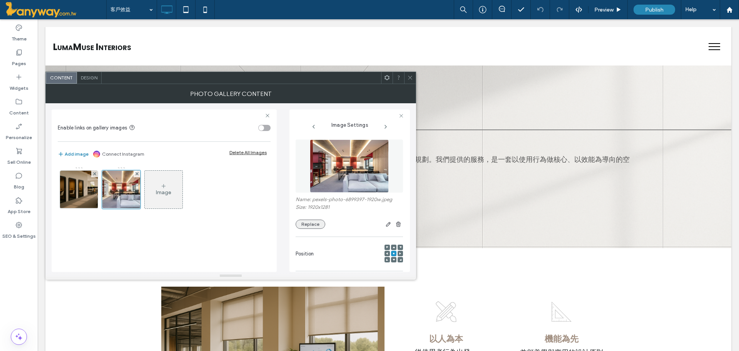
click at [308, 221] on button "Replace" at bounding box center [311, 223] width 30 height 9
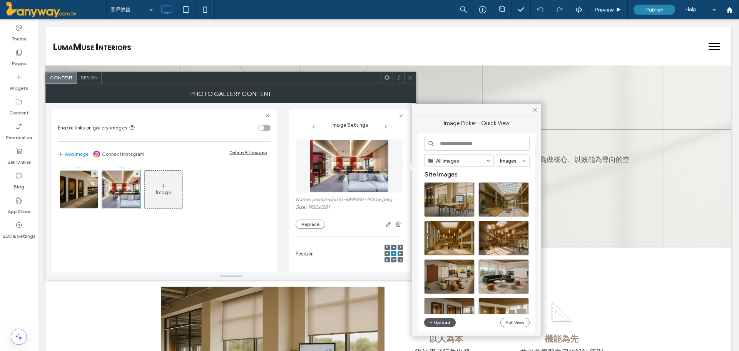
click at [442, 325] on button "Upload" at bounding box center [440, 322] width 32 height 9
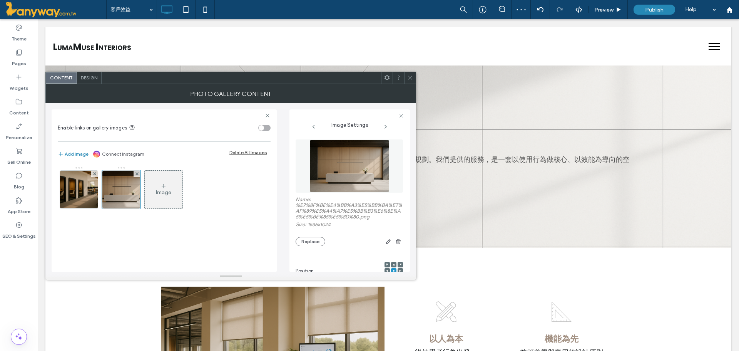
click at [410, 83] on span at bounding box center [410, 78] width 6 height 12
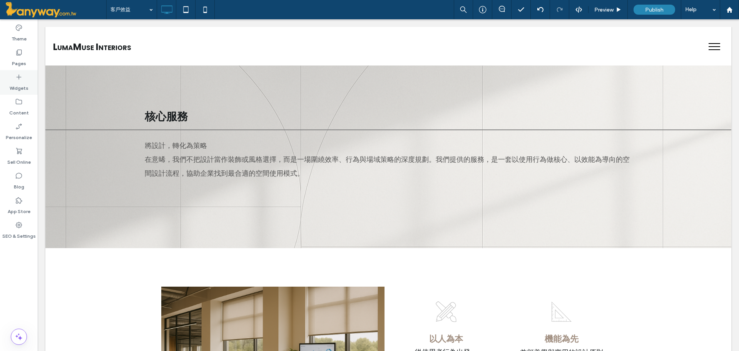
click at [26, 84] on label "Widgets" at bounding box center [19, 86] width 19 height 11
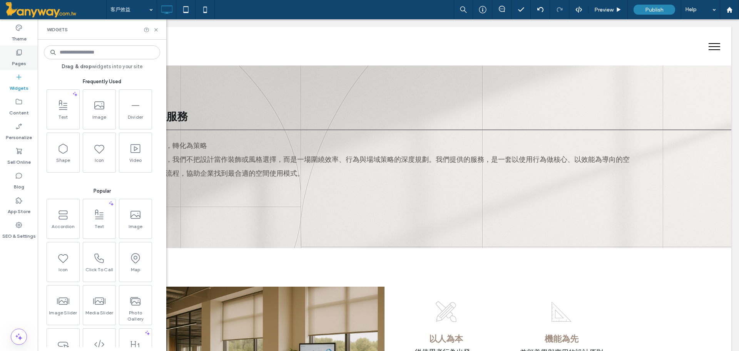
click at [14, 59] on label "Pages" at bounding box center [19, 61] width 14 height 11
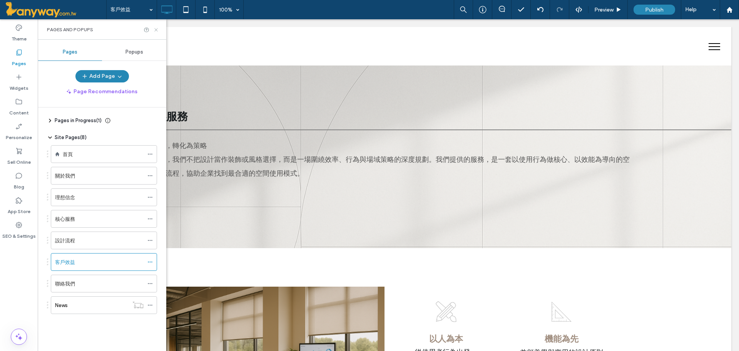
click at [155, 28] on use at bounding box center [155, 29] width 3 height 3
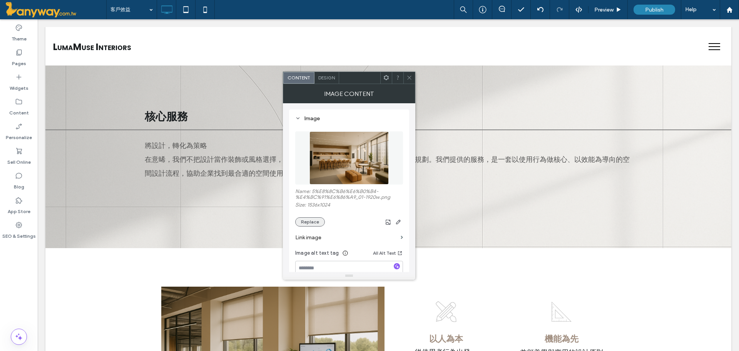
click at [304, 221] on button "Replace" at bounding box center [310, 221] width 30 height 9
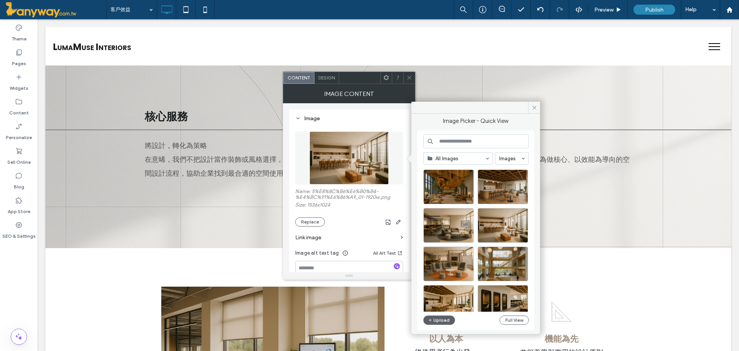
scroll to position [257, 0]
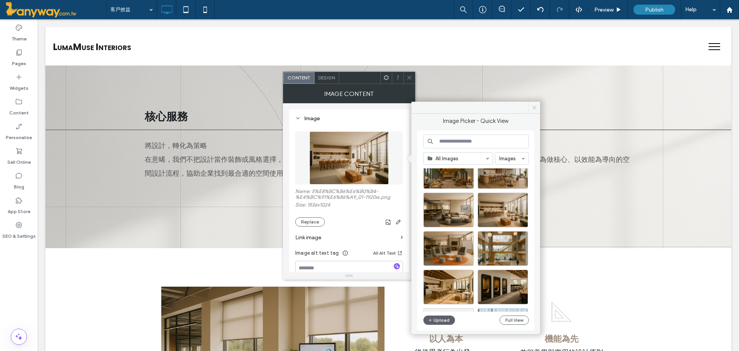
click at [531, 110] on span at bounding box center [534, 108] width 12 height 12
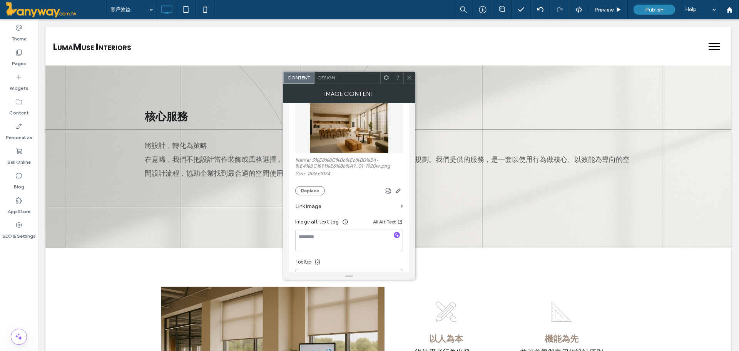
scroll to position [0, 0]
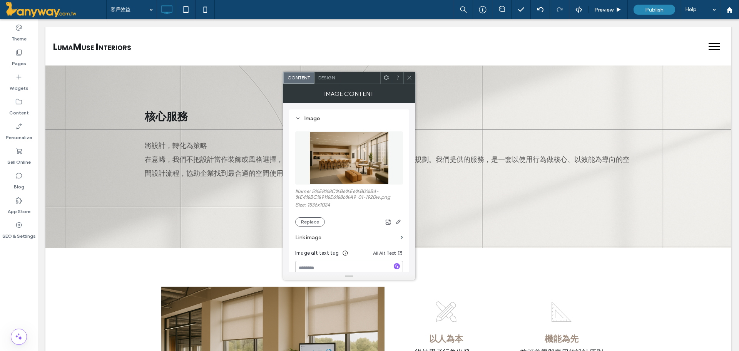
click at [406, 77] on div at bounding box center [409, 78] width 12 height 12
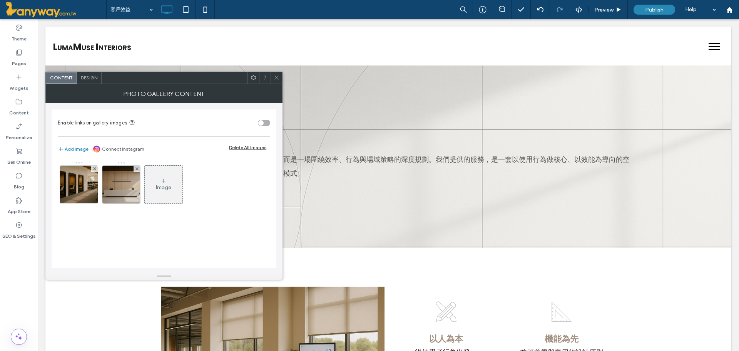
click at [272, 77] on div at bounding box center [277, 78] width 12 height 12
click at [115, 189] on img at bounding box center [121, 185] width 57 height 38
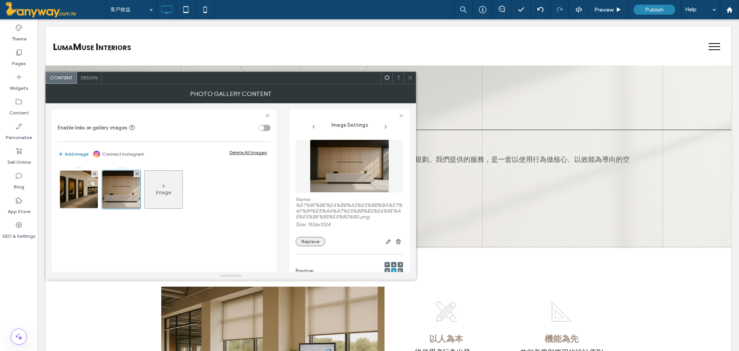
click at [311, 243] on button "Replace" at bounding box center [311, 241] width 30 height 9
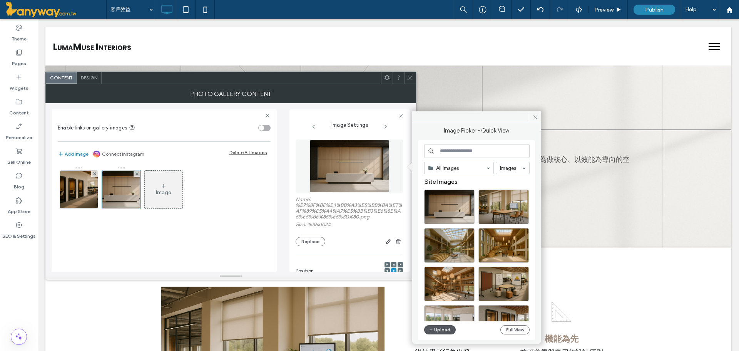
click at [442, 329] on button "Upload" at bounding box center [440, 329] width 32 height 9
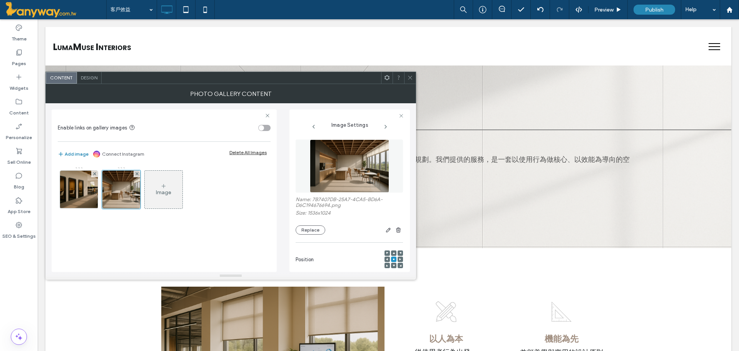
click at [415, 78] on div at bounding box center [410, 78] width 12 height 12
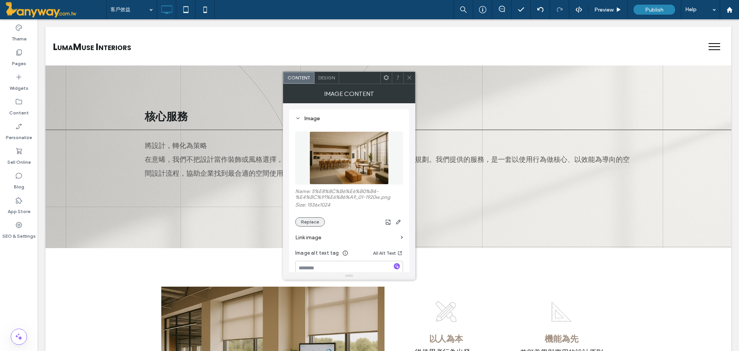
click at [313, 223] on button "Replace" at bounding box center [310, 221] width 30 height 9
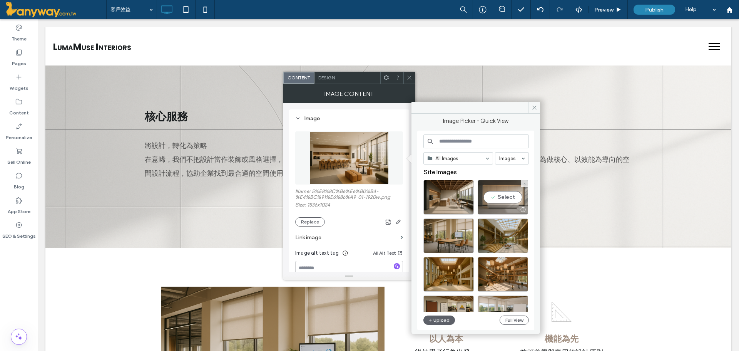
click at [503, 199] on div "Select" at bounding box center [503, 197] width 50 height 35
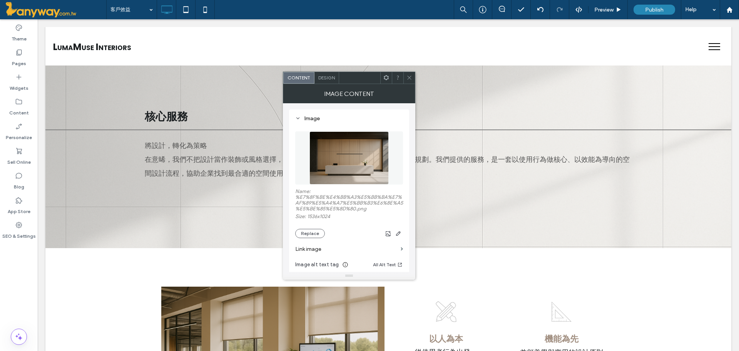
click at [407, 76] on icon at bounding box center [409, 78] width 6 height 6
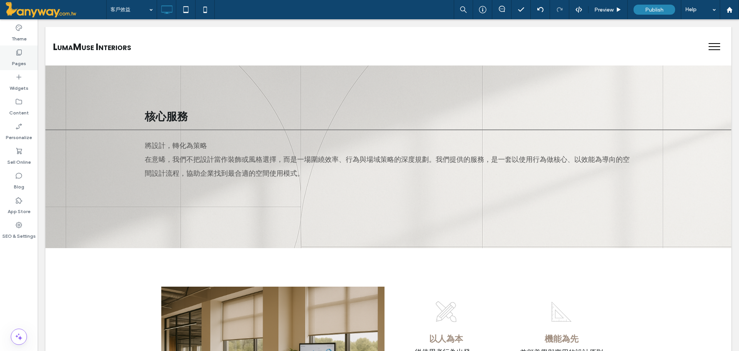
click at [22, 60] on label "Pages" at bounding box center [19, 61] width 14 height 11
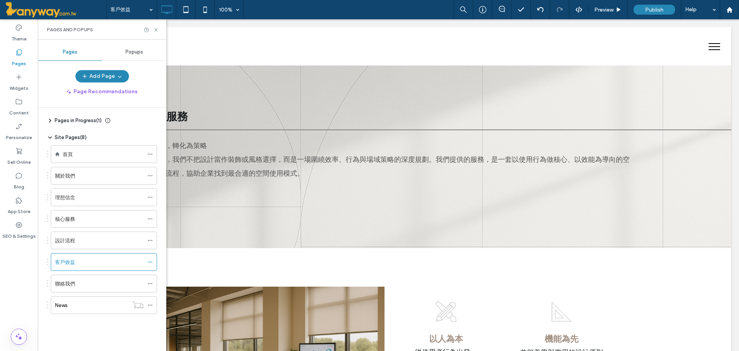
click at [71, 155] on label "首頁" at bounding box center [68, 153] width 10 height 13
click at [157, 29] on icon at bounding box center [156, 30] width 6 height 6
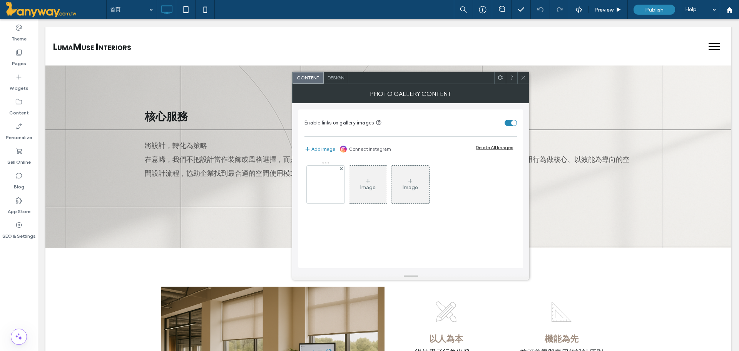
click at [523, 75] on icon at bounding box center [523, 78] width 6 height 6
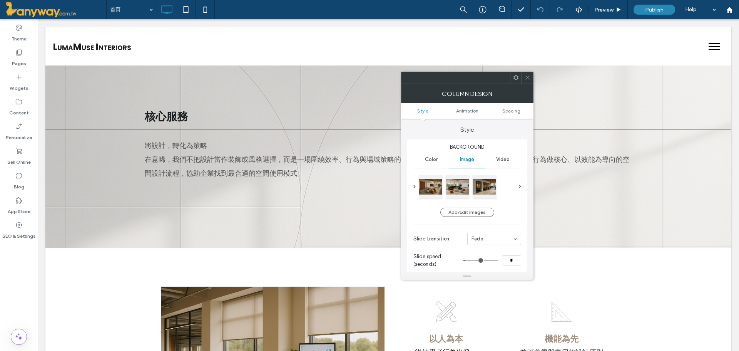
click at [527, 75] on icon at bounding box center [528, 78] width 6 height 6
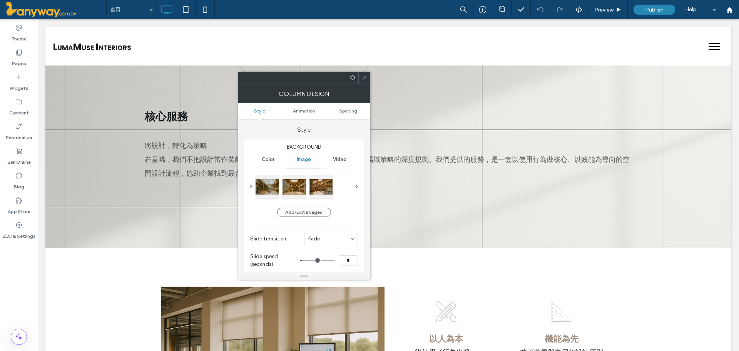
click at [361, 77] on icon at bounding box center [364, 78] width 6 height 6
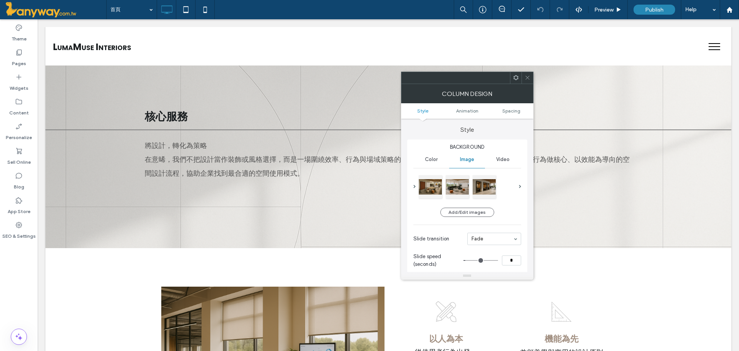
click at [529, 81] on span at bounding box center [528, 78] width 6 height 12
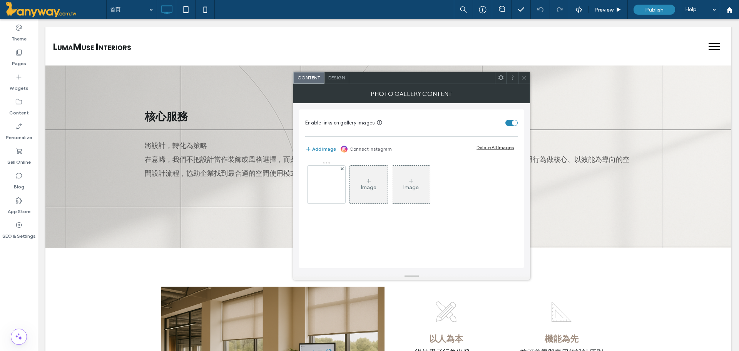
click at [524, 76] on icon at bounding box center [524, 78] width 6 height 6
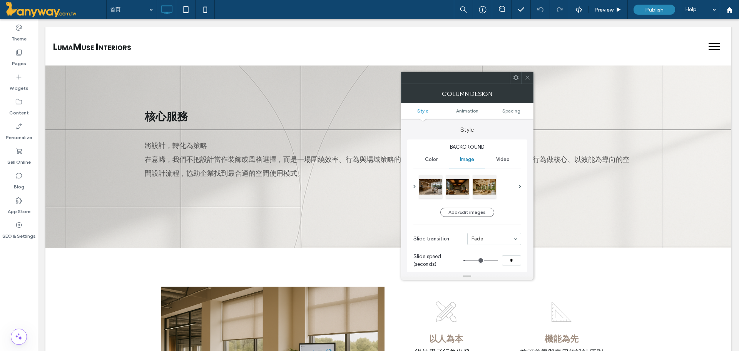
click at [527, 78] on use at bounding box center [527, 78] width 4 height 4
click at [483, 213] on button "Add/Edit images" at bounding box center [467, 211] width 54 height 9
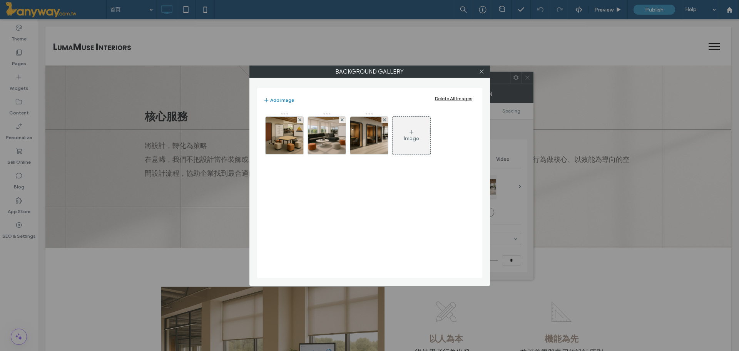
click at [421, 143] on div "Image" at bounding box center [412, 135] width 38 height 36
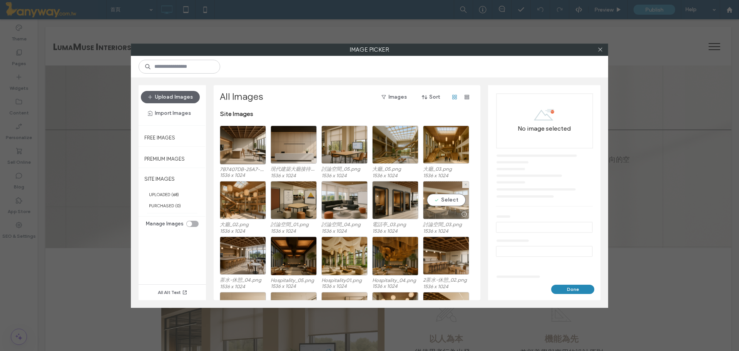
click at [455, 199] on div "Select" at bounding box center [446, 200] width 46 height 38
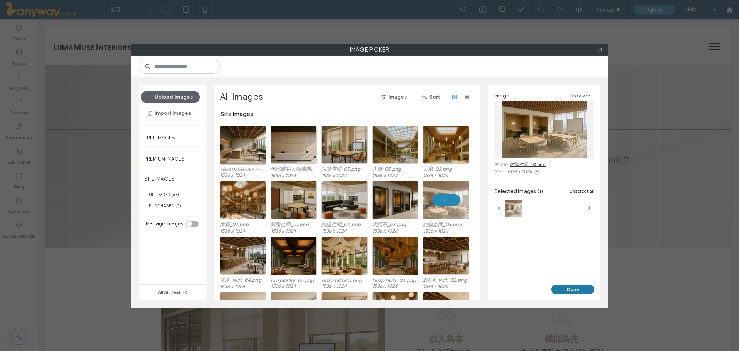
click at [579, 290] on button "Done" at bounding box center [572, 288] width 43 height 9
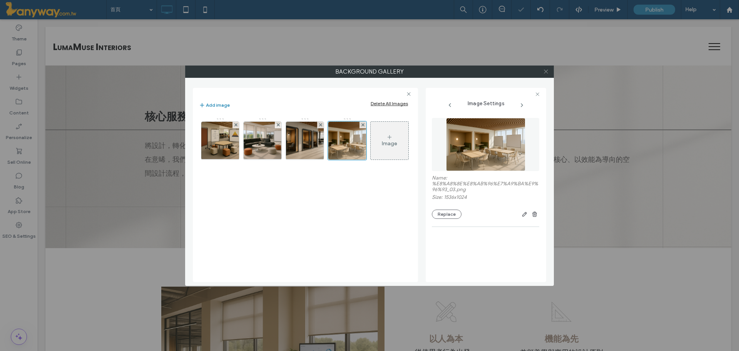
click at [543, 68] on span at bounding box center [546, 72] width 6 height 12
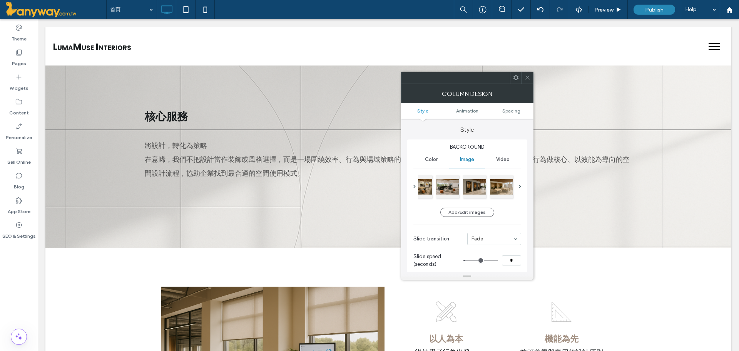
click at [529, 78] on icon at bounding box center [528, 78] width 6 height 6
click at [483, 207] on button "Add/Edit images" at bounding box center [467, 211] width 54 height 9
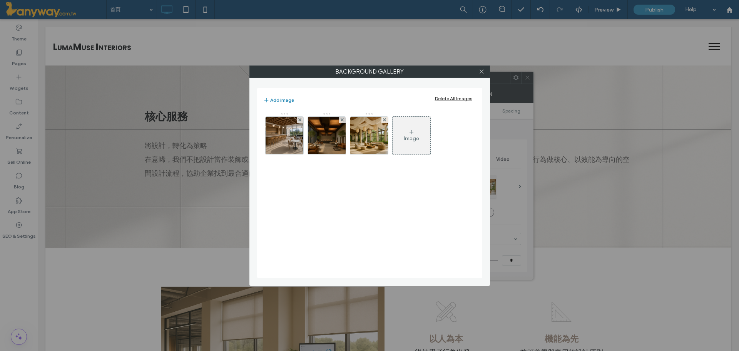
click at [408, 140] on div "Image" at bounding box center [411, 138] width 15 height 7
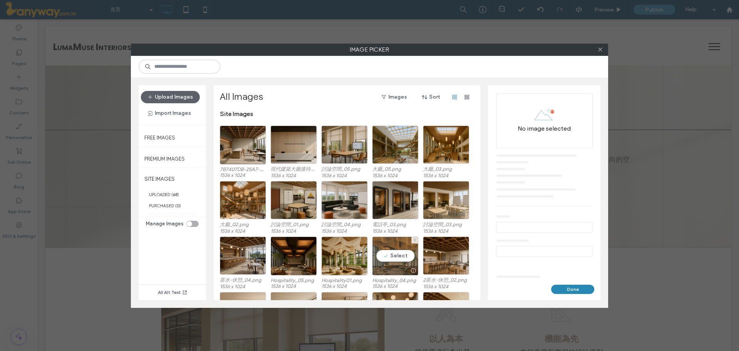
click at [386, 253] on div "Select" at bounding box center [395, 255] width 46 height 39
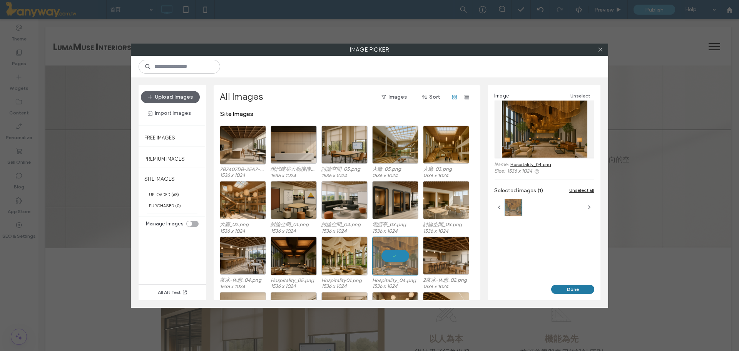
click at [569, 286] on button "Done" at bounding box center [572, 288] width 43 height 9
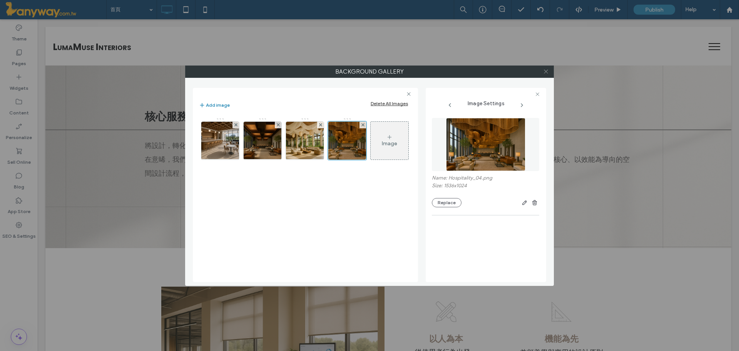
click at [547, 72] on use at bounding box center [546, 72] width 4 height 4
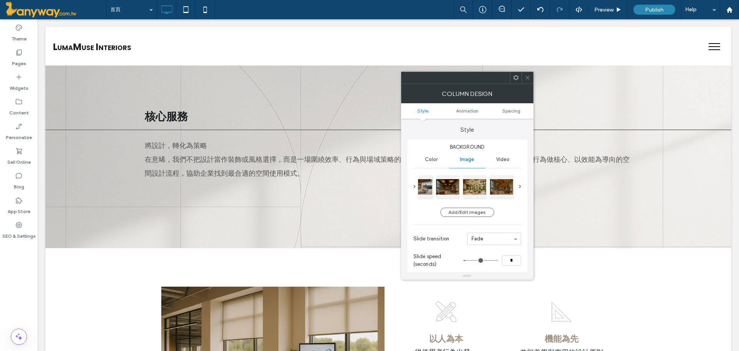
click at [526, 76] on icon at bounding box center [528, 78] width 6 height 6
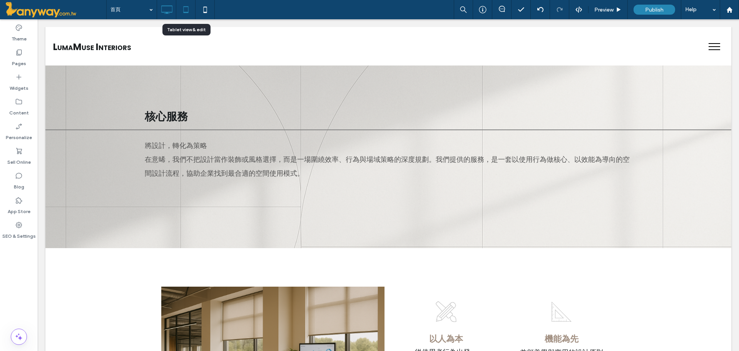
click at [191, 15] on icon at bounding box center [185, 9] width 15 height 15
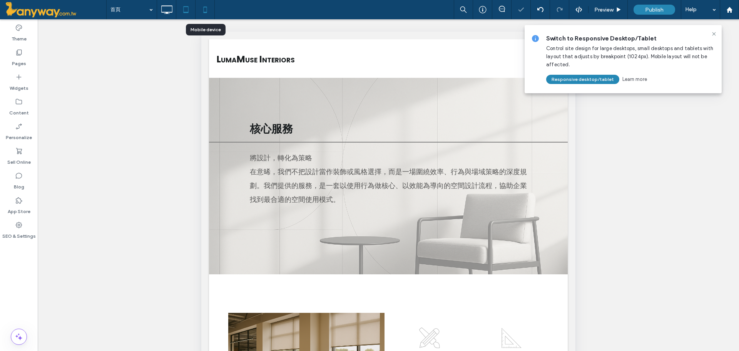
click at [205, 8] on icon at bounding box center [204, 9] width 15 height 15
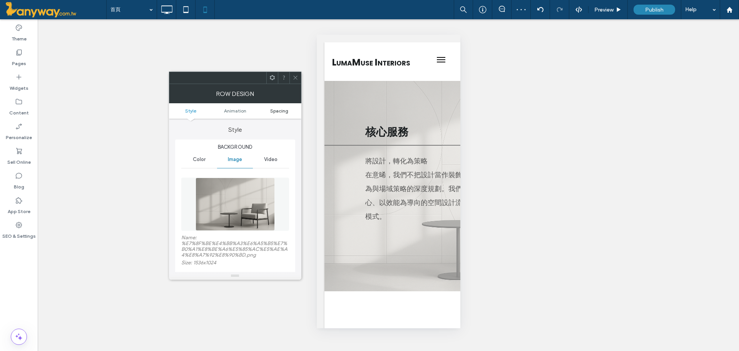
click at [287, 110] on span "Spacing" at bounding box center [279, 111] width 18 height 6
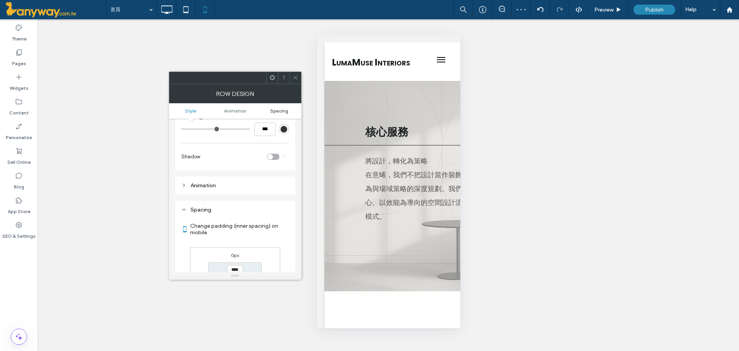
scroll to position [384, 0]
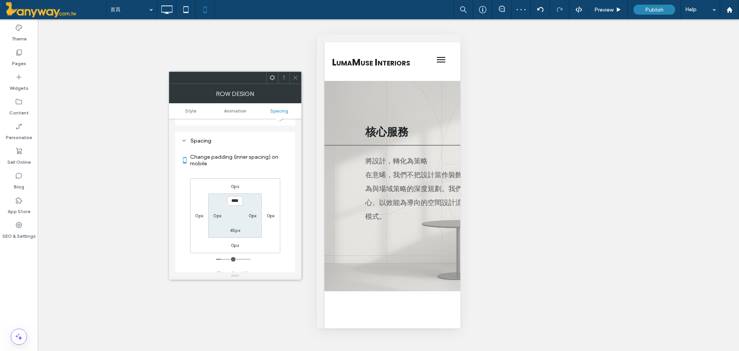
click at [293, 75] on icon at bounding box center [296, 78] width 6 height 6
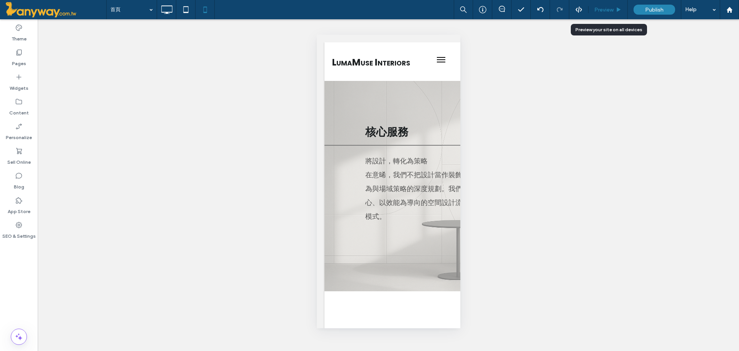
click at [608, 11] on span "Preview" at bounding box center [603, 10] width 19 height 7
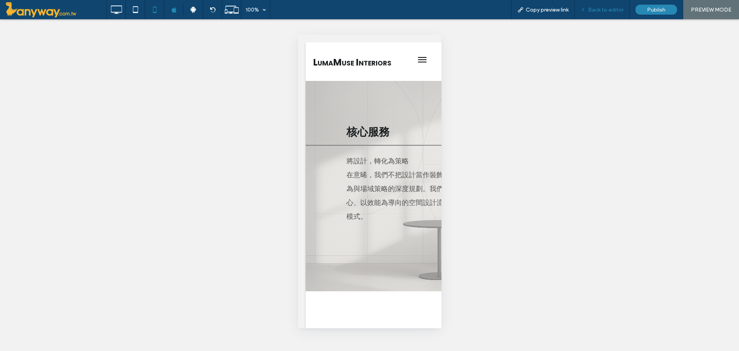
click at [593, 13] on span "Back to editor" at bounding box center [605, 10] width 35 height 7
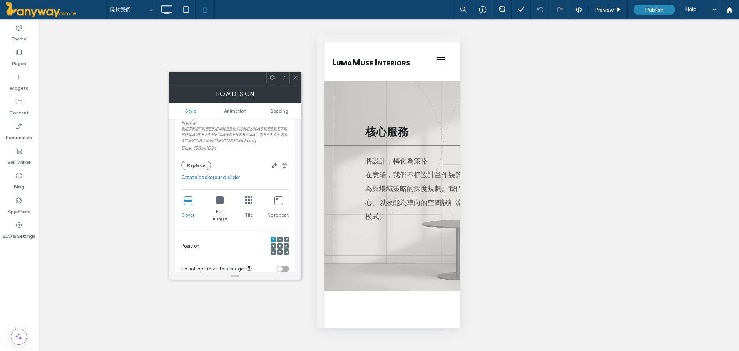
scroll to position [128, 0]
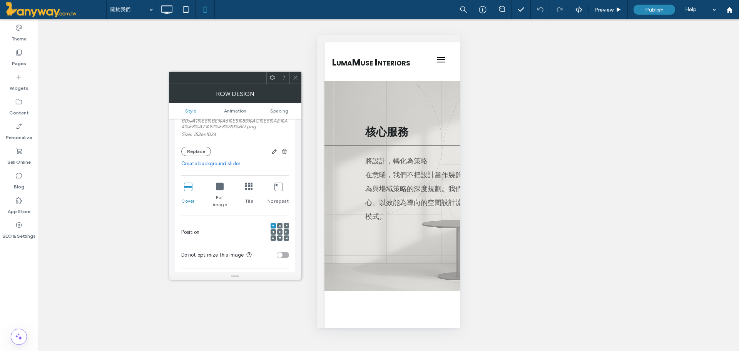
click at [280, 231] on icon at bounding box center [280, 232] width 2 height 2
click at [273, 224] on icon at bounding box center [273, 225] width 2 height 2
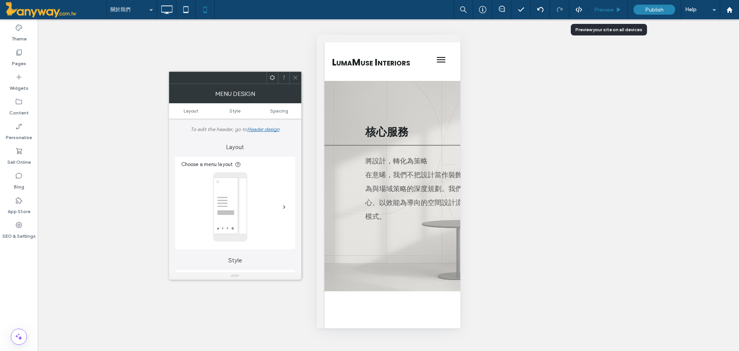
click at [608, 7] on span "Preview" at bounding box center [603, 10] width 19 height 7
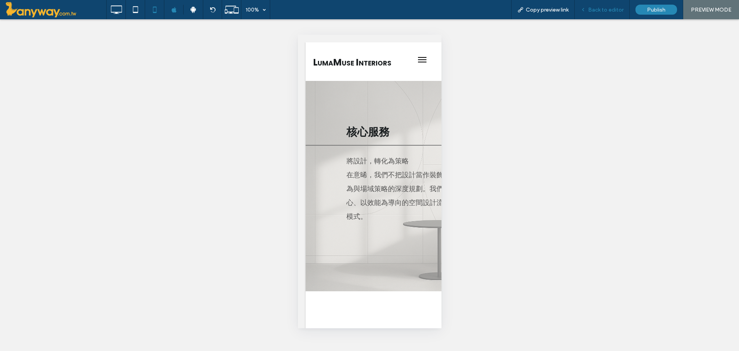
click at [594, 11] on span "Back to editor" at bounding box center [605, 10] width 35 height 7
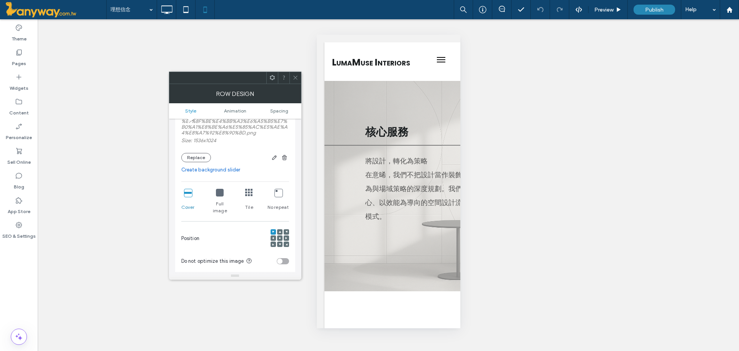
scroll to position [128, 0]
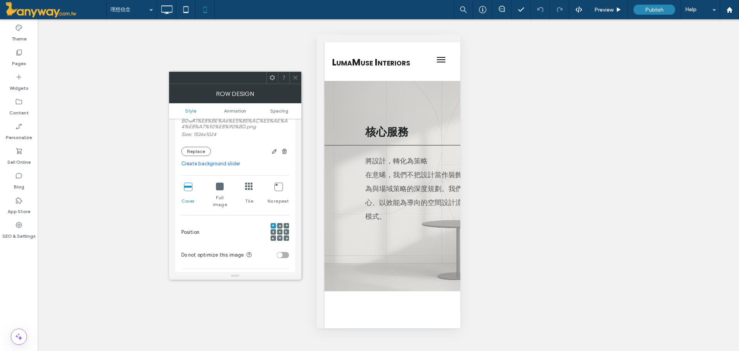
click at [220, 184] on icon at bounding box center [220, 186] width 8 height 8
click at [161, 7] on icon at bounding box center [166, 9] width 15 height 15
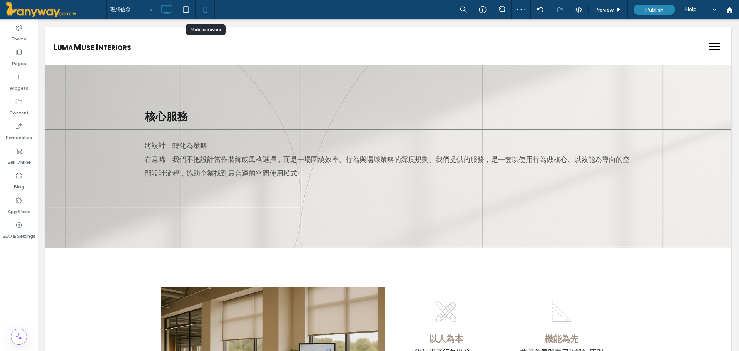
click at [202, 10] on icon at bounding box center [204, 9] width 15 height 15
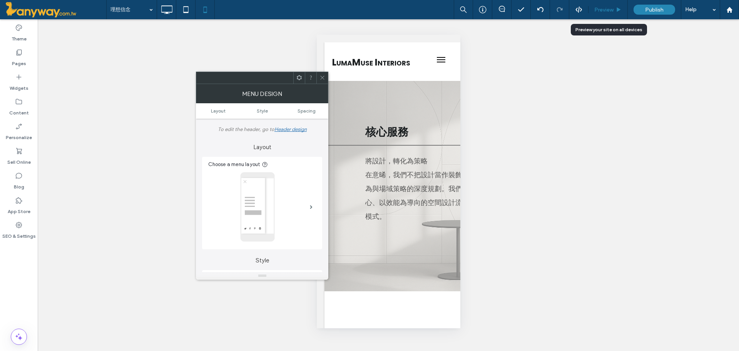
click at [604, 8] on span "Preview" at bounding box center [603, 10] width 19 height 7
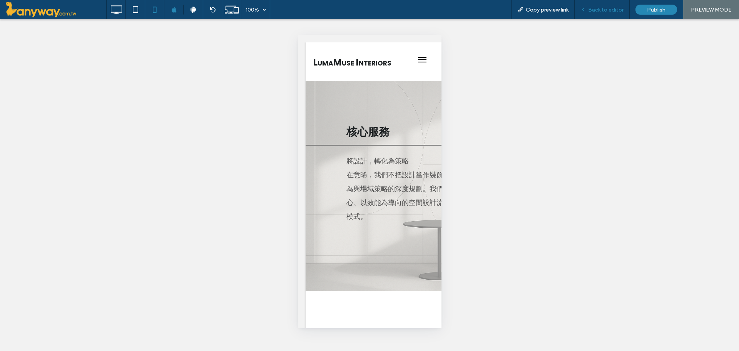
click at [612, 8] on span "Back to editor" at bounding box center [605, 10] width 35 height 7
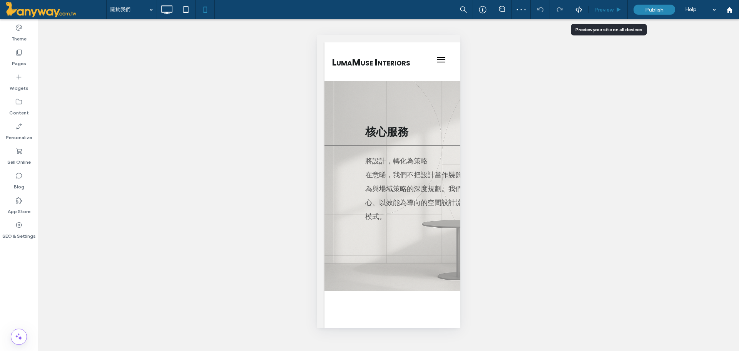
click at [597, 5] on div "Preview" at bounding box center [608, 9] width 39 height 19
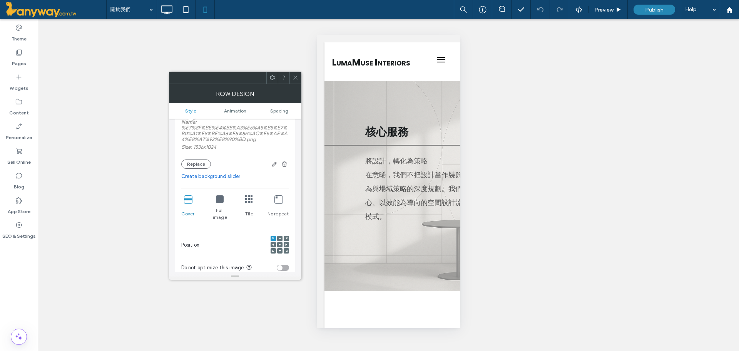
scroll to position [128, 0]
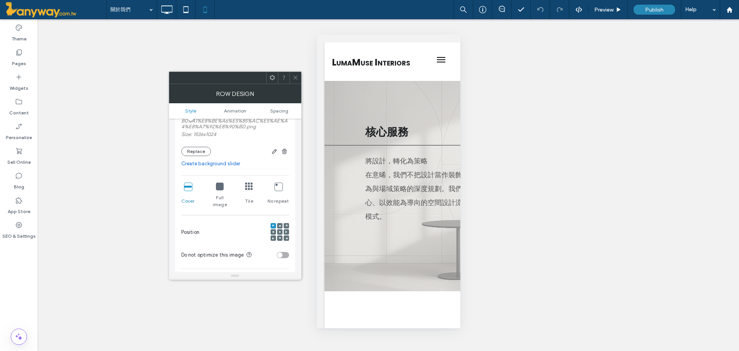
click at [219, 190] on icon at bounding box center [220, 186] width 8 height 8
click at [540, 8] on icon at bounding box center [540, 10] width 6 height 6
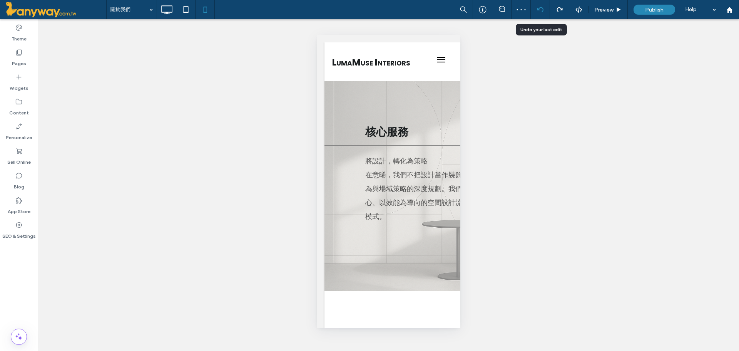
click at [540, 8] on icon at bounding box center [540, 10] width 6 height 6
click at [605, 13] on div "Preview" at bounding box center [608, 9] width 39 height 19
click at [603, 5] on div "Preview" at bounding box center [608, 9] width 39 height 19
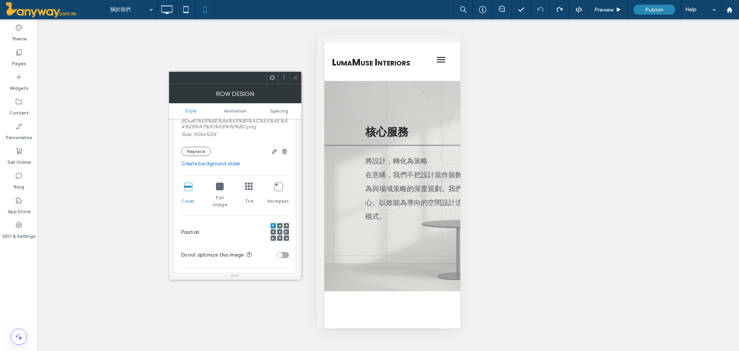
click at [186, 186] on icon at bounding box center [188, 186] width 8 height 8
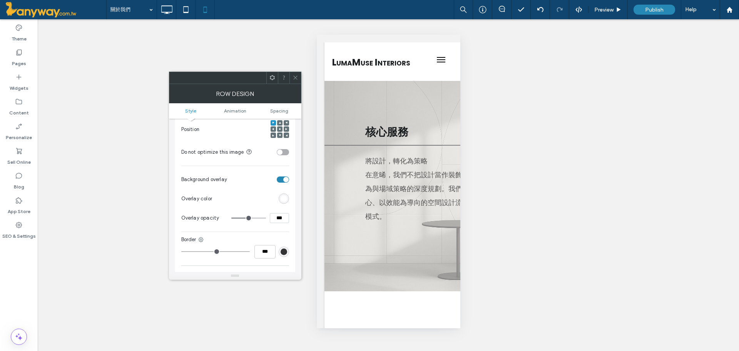
scroll to position [0, 0]
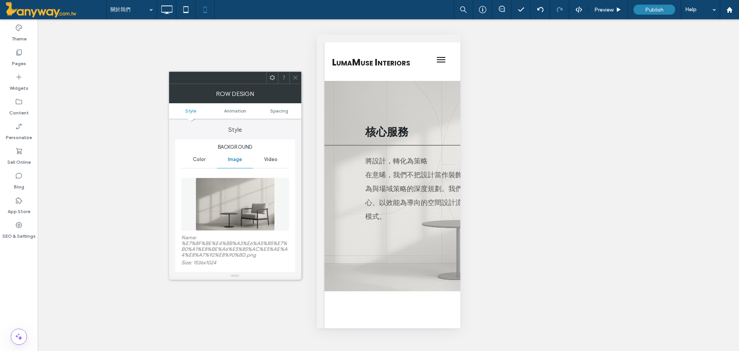
click at [296, 78] on icon at bounding box center [296, 78] width 6 height 6
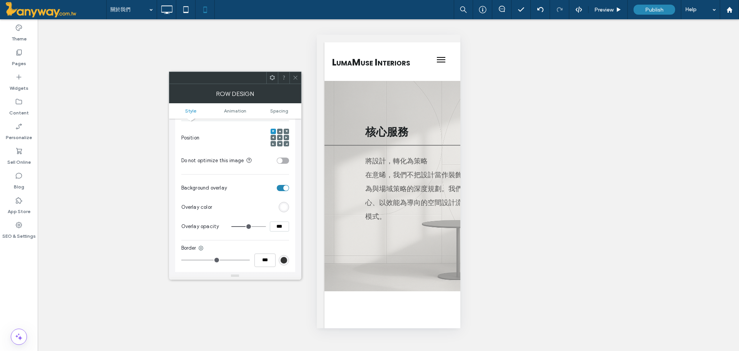
scroll to position [257, 0]
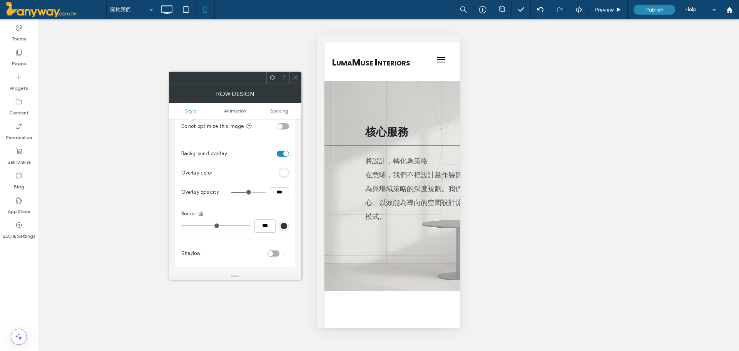
click at [277, 144] on section "Background overlay" at bounding box center [235, 153] width 108 height 19
click at [283, 144] on section "Background overlay" at bounding box center [235, 153] width 108 height 19
click at [279, 151] on div "toggle" at bounding box center [283, 154] width 12 height 6
click at [288, 151] on div "toggle" at bounding box center [283, 154] width 12 height 6
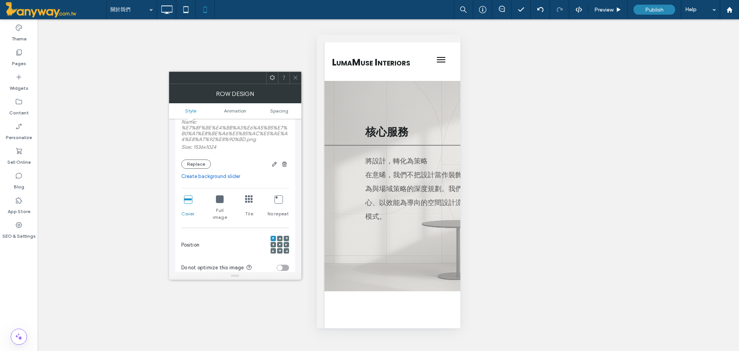
scroll to position [128, 0]
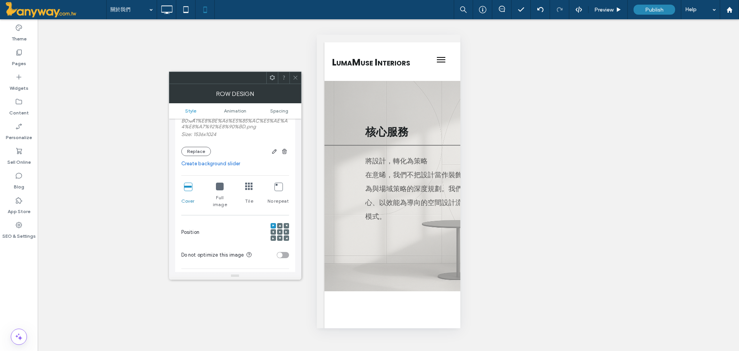
click at [222, 185] on icon at bounding box center [220, 186] width 8 height 8
click at [188, 182] on icon at bounding box center [188, 186] width 8 height 8
click at [279, 231] on icon at bounding box center [280, 232] width 2 height 2
click at [285, 237] on icon at bounding box center [286, 238] width 2 height 2
click at [273, 223] on span at bounding box center [273, 225] width 2 height 5
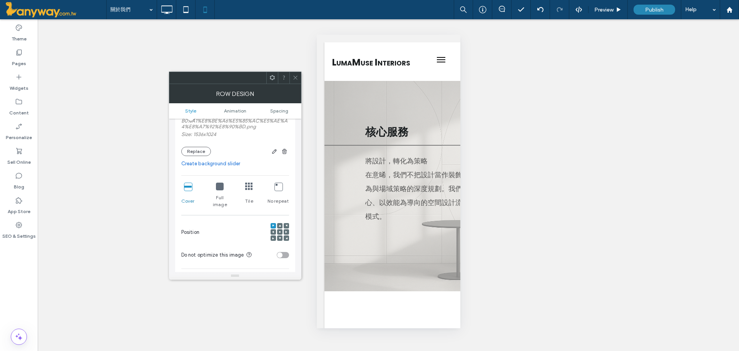
click at [279, 231] on icon at bounding box center [280, 232] width 2 height 2
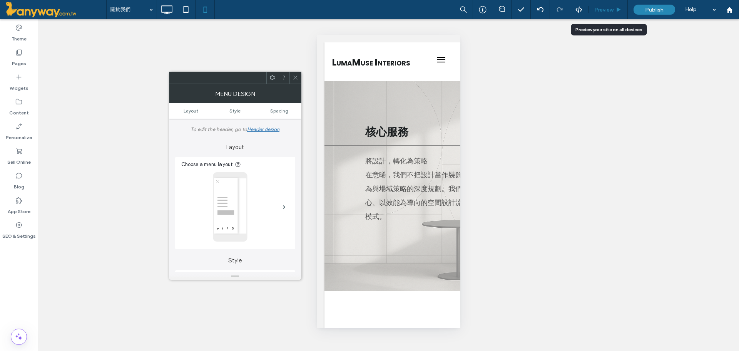
click at [597, 9] on span "Preview" at bounding box center [603, 10] width 19 height 7
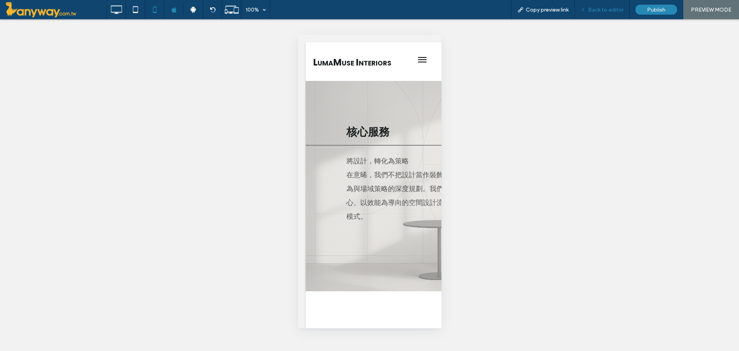
click at [613, 5] on div "Back to editor" at bounding box center [602, 9] width 55 height 19
click at [609, 10] on span "Back to editor" at bounding box center [605, 10] width 35 height 7
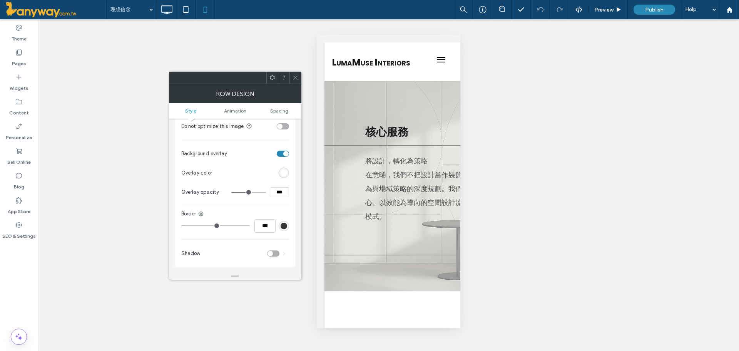
scroll to position [128, 0]
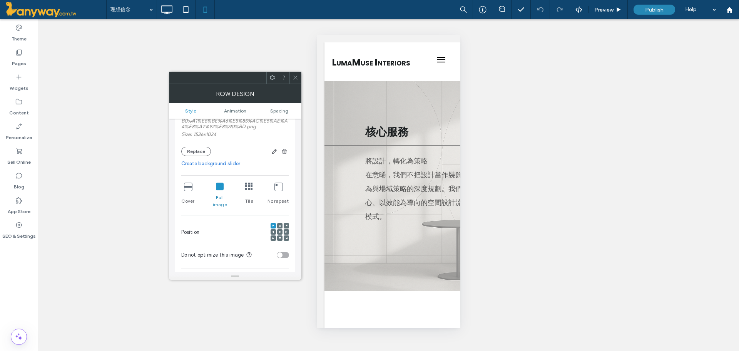
click at [185, 184] on icon at bounding box center [188, 186] width 8 height 8
click at [279, 231] on icon at bounding box center [280, 232] width 2 height 2
click at [273, 223] on span at bounding box center [273, 225] width 2 height 5
click at [601, 5] on div "Preview" at bounding box center [608, 9] width 39 height 19
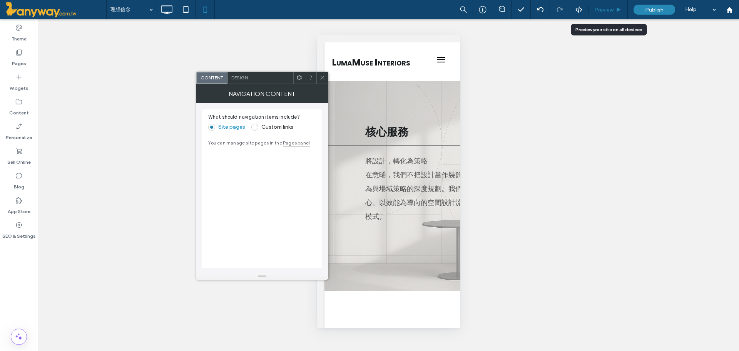
click at [611, 9] on span "Preview" at bounding box center [603, 10] width 19 height 7
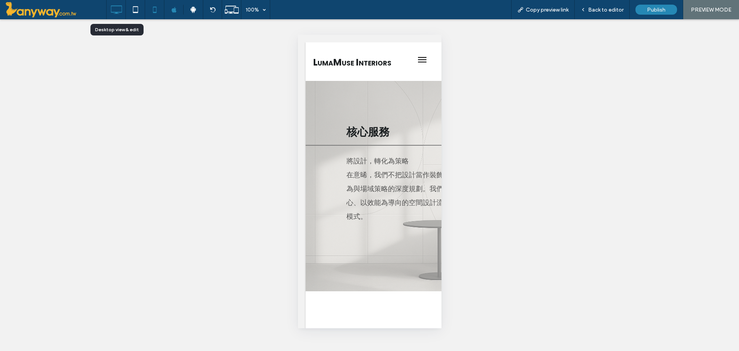
click at [110, 10] on icon at bounding box center [116, 9] width 15 height 15
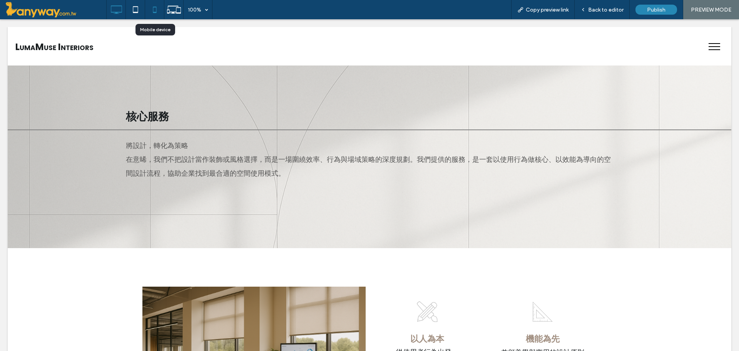
click at [155, 14] on icon at bounding box center [154, 9] width 15 height 15
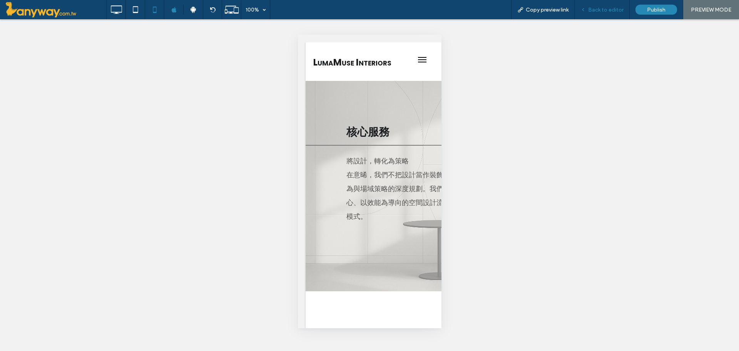
click at [609, 8] on span "Back to editor" at bounding box center [605, 10] width 35 height 7
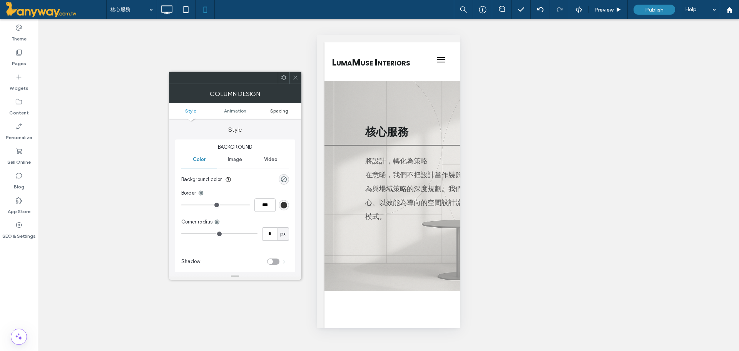
click at [272, 113] on span "Spacing" at bounding box center [279, 111] width 18 height 6
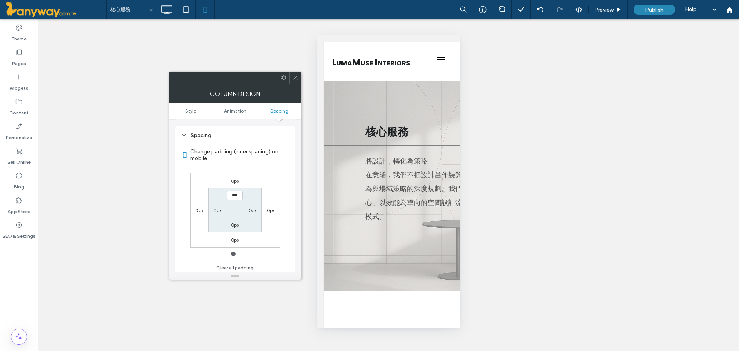
scroll to position [181, 0]
click at [294, 74] on span at bounding box center [296, 78] width 6 height 12
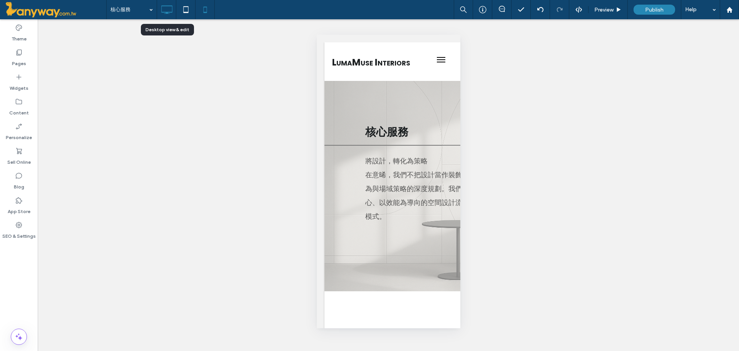
click at [162, 6] on use at bounding box center [166, 9] width 11 height 8
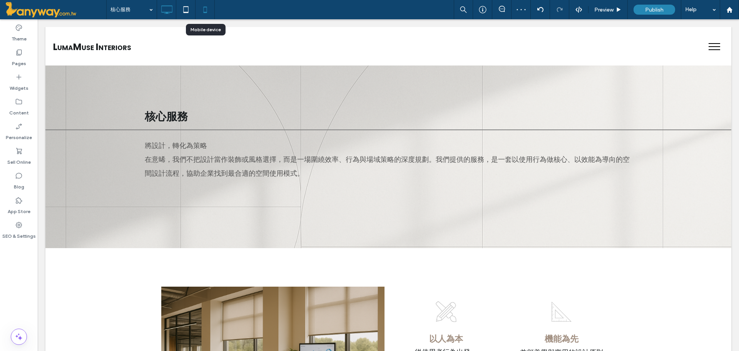
click at [206, 7] on icon at bounding box center [204, 9] width 15 height 15
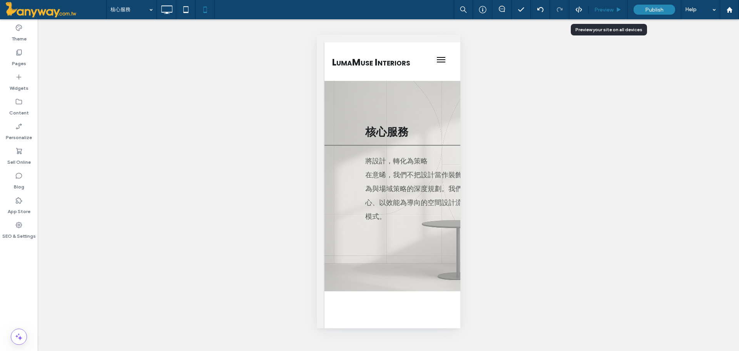
click at [612, 10] on span "Preview" at bounding box center [603, 10] width 19 height 7
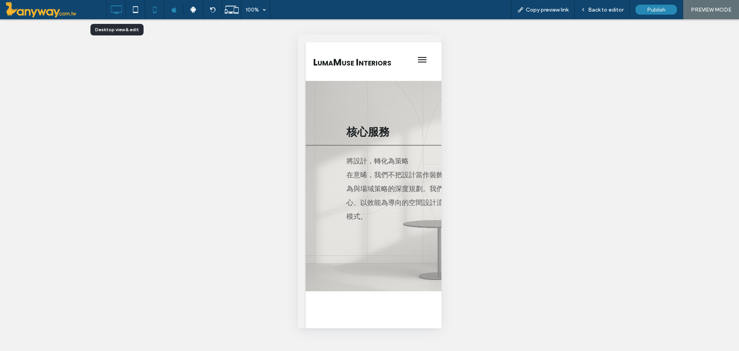
click at [110, 6] on icon at bounding box center [116, 9] width 15 height 15
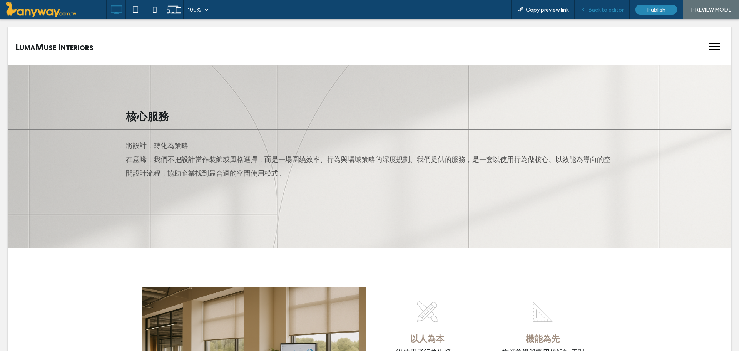
click at [601, 8] on span "Back to editor" at bounding box center [605, 10] width 35 height 7
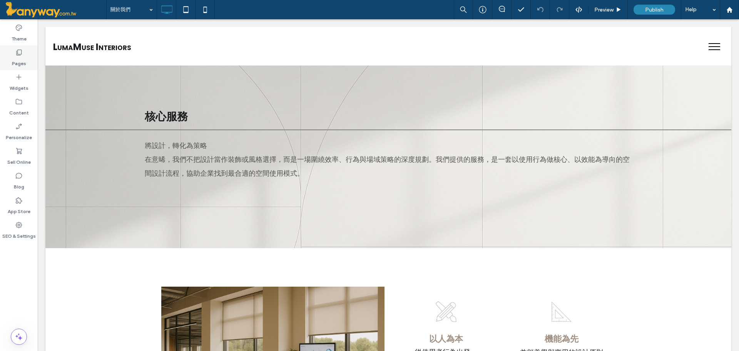
click at [22, 52] on icon at bounding box center [19, 53] width 8 height 8
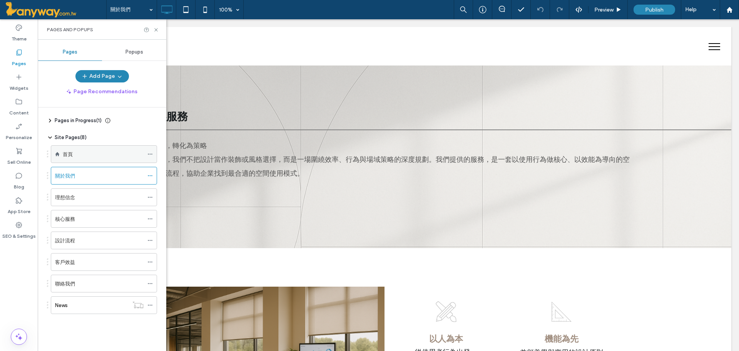
click at [66, 151] on label "首頁" at bounding box center [68, 153] width 10 height 13
click at [77, 177] on div "關於我們" at bounding box center [99, 176] width 89 height 8
click at [156, 28] on icon at bounding box center [156, 30] width 6 height 6
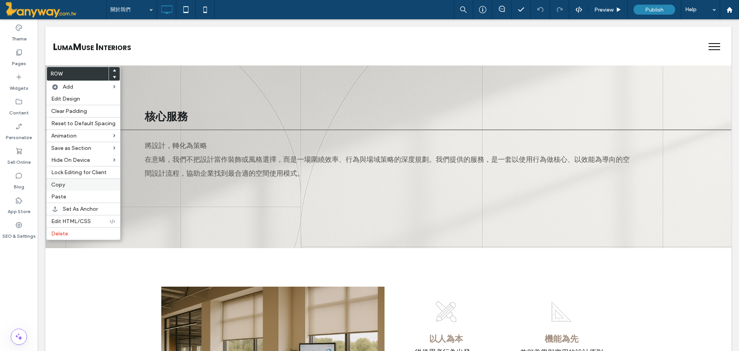
click at [63, 185] on span "Copy" at bounding box center [58, 184] width 14 height 7
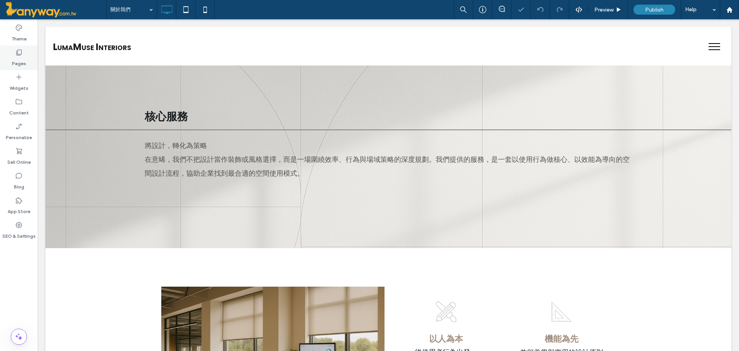
click at [20, 50] on icon at bounding box center [19, 53] width 8 height 8
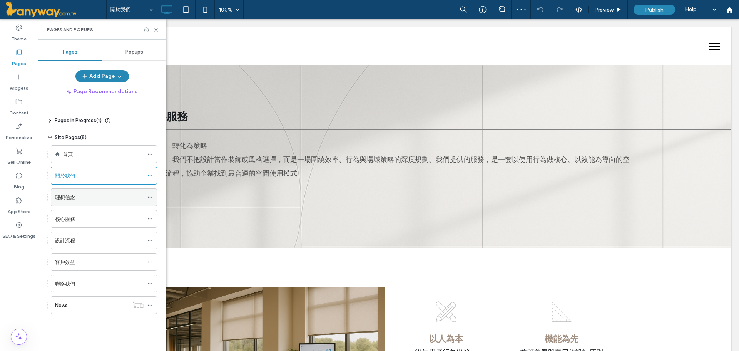
click at [75, 197] on div "理想信念" at bounding box center [99, 197] width 89 height 8
click at [155, 30] on icon at bounding box center [156, 30] width 6 height 6
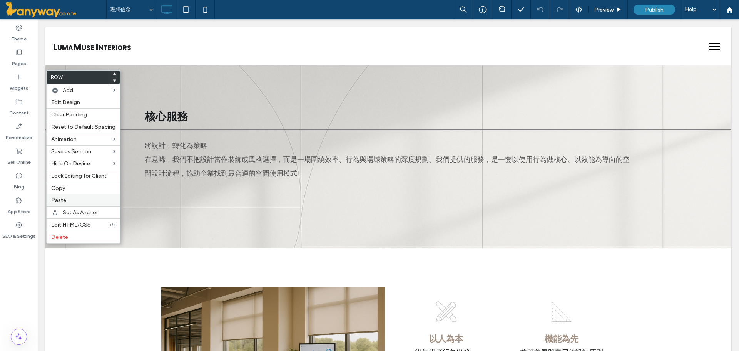
click at [70, 198] on label "Paste" at bounding box center [83, 200] width 64 height 7
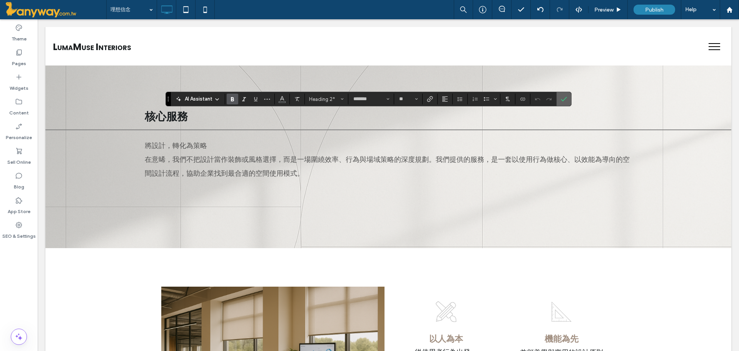
click at [564, 101] on icon "Confirm" at bounding box center [564, 99] width 6 height 6
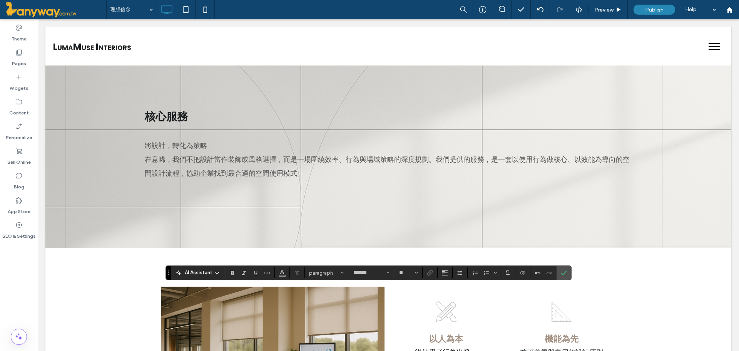
type input "**"
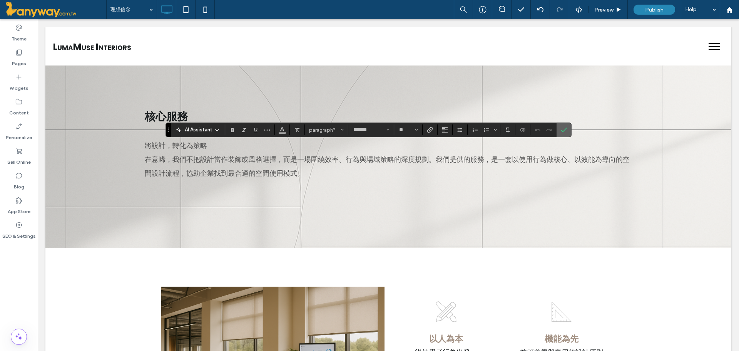
click at [565, 125] on span "Confirm" at bounding box center [564, 129] width 6 height 13
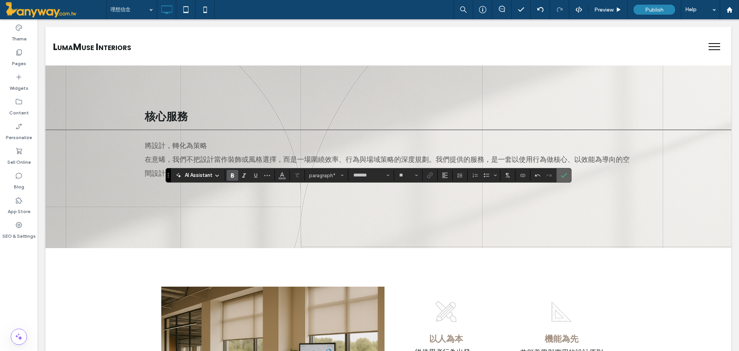
click at [561, 177] on icon "Confirm" at bounding box center [564, 175] width 6 height 6
click at [559, 174] on label "Confirm" at bounding box center [564, 175] width 12 height 14
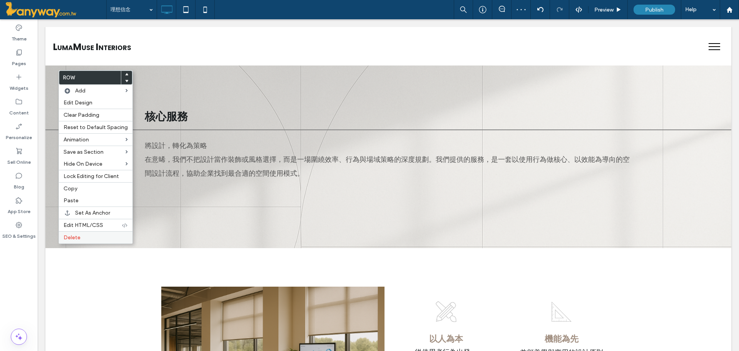
click at [79, 236] on span "Delete" at bounding box center [72, 237] width 17 height 7
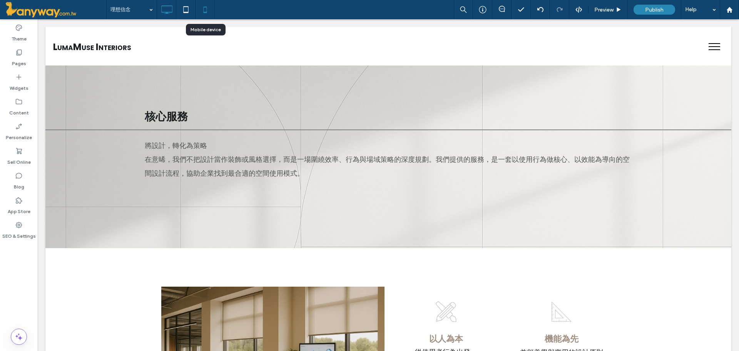
click at [201, 6] on icon at bounding box center [204, 9] width 15 height 15
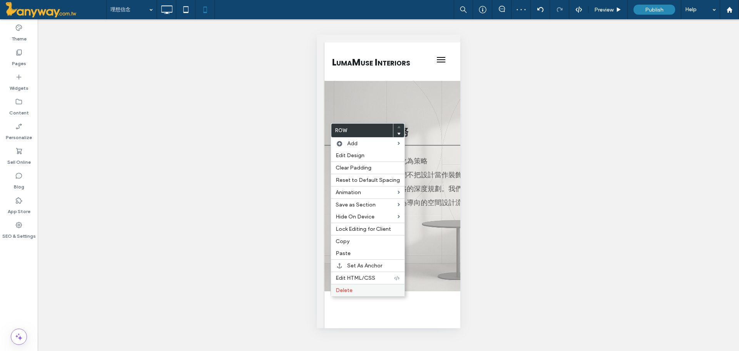
click at [341, 292] on span "Delete" at bounding box center [344, 290] width 17 height 7
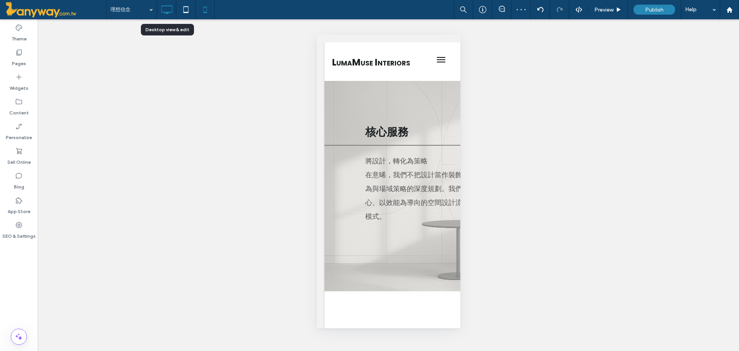
click at [174, 5] on icon at bounding box center [166, 9] width 15 height 15
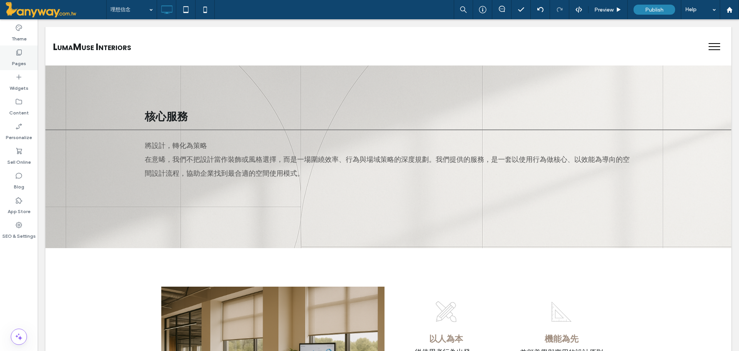
click at [21, 60] on label "Pages" at bounding box center [19, 61] width 14 height 11
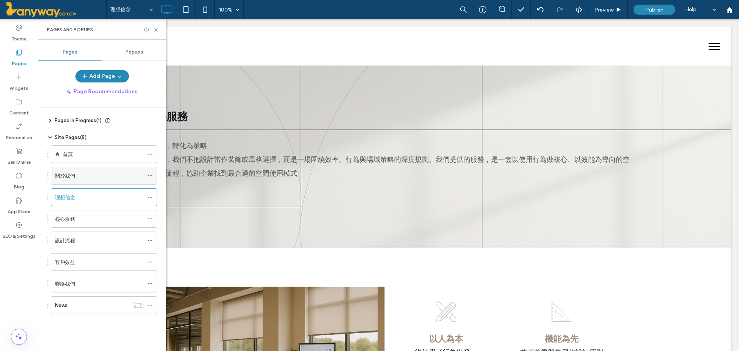
click at [72, 179] on label "關於我們" at bounding box center [65, 175] width 20 height 13
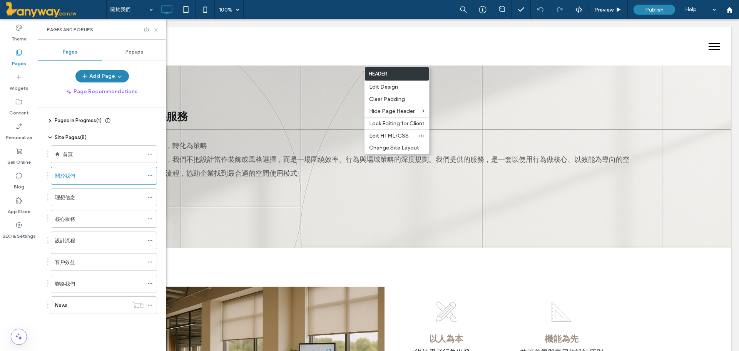
click at [156, 29] on use at bounding box center [155, 29] width 3 height 3
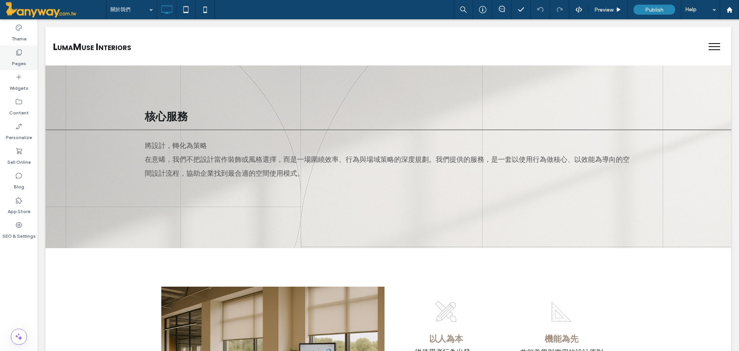
click at [24, 54] on div "Pages" at bounding box center [19, 57] width 38 height 25
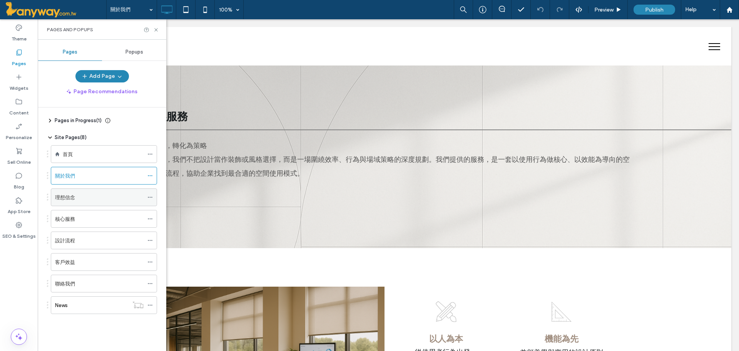
click at [77, 195] on div "理想信念" at bounding box center [99, 197] width 89 height 8
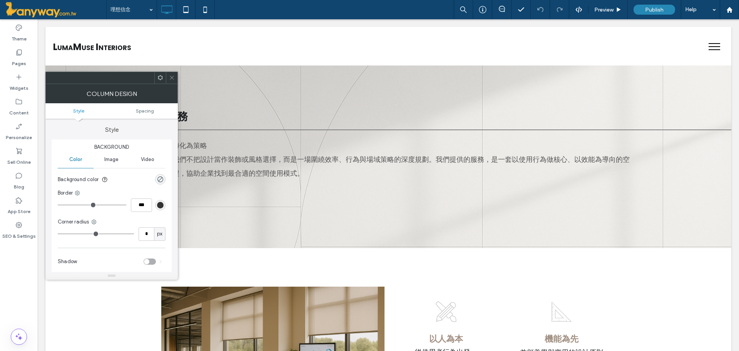
click at [170, 74] on span at bounding box center [172, 78] width 6 height 12
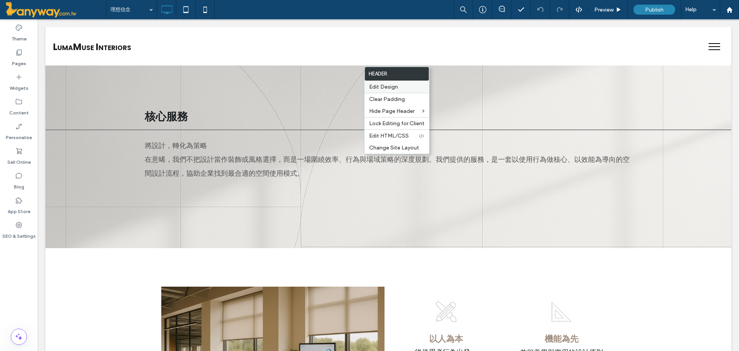
click at [384, 82] on div "Edit Design" at bounding box center [397, 87] width 65 height 12
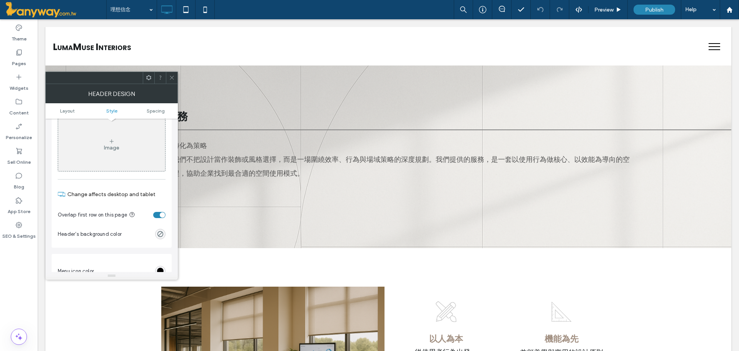
scroll to position [257, 0]
click at [155, 216] on div "toggle" at bounding box center [159, 216] width 12 height 6
click at [174, 77] on icon at bounding box center [172, 78] width 6 height 6
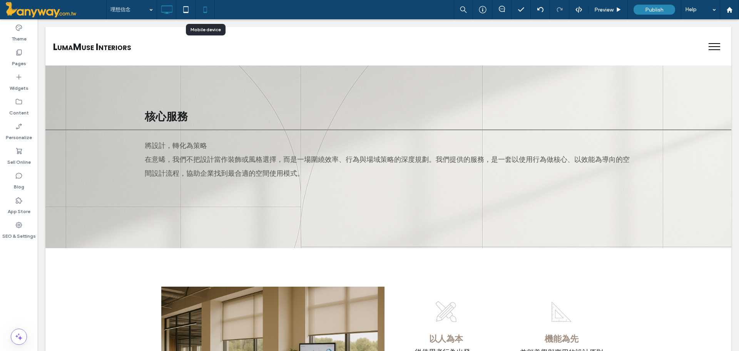
click at [205, 8] on icon at bounding box center [204, 9] width 15 height 15
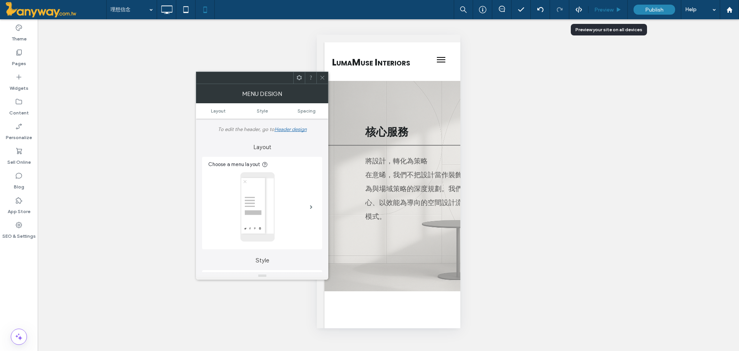
click at [613, 5] on div "Preview" at bounding box center [608, 9] width 39 height 19
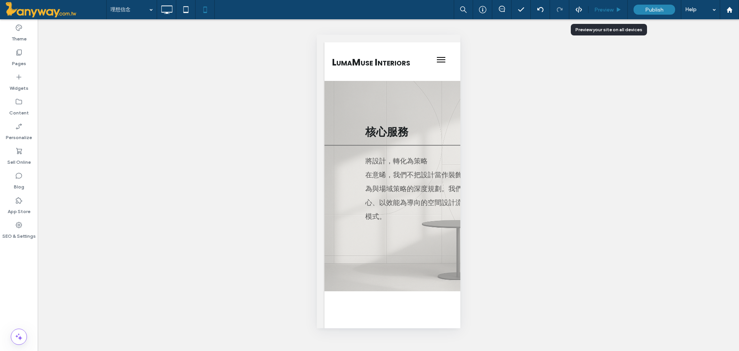
click at [613, 5] on div "Preview" at bounding box center [608, 9] width 39 height 19
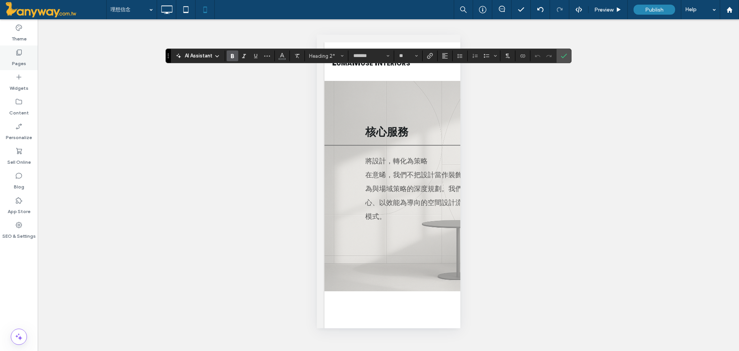
click at [23, 61] on label "Pages" at bounding box center [19, 61] width 14 height 11
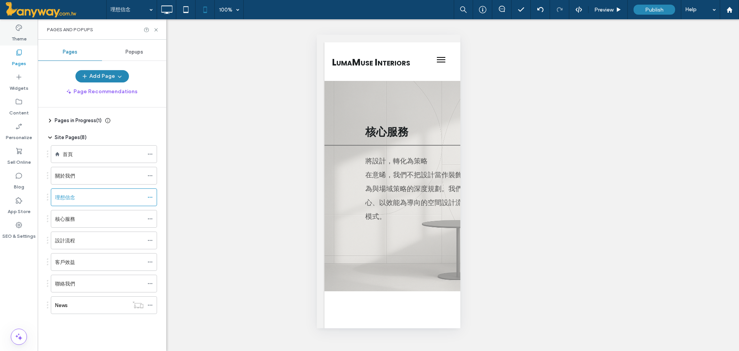
click at [27, 29] on div "Theme" at bounding box center [19, 33] width 38 height 25
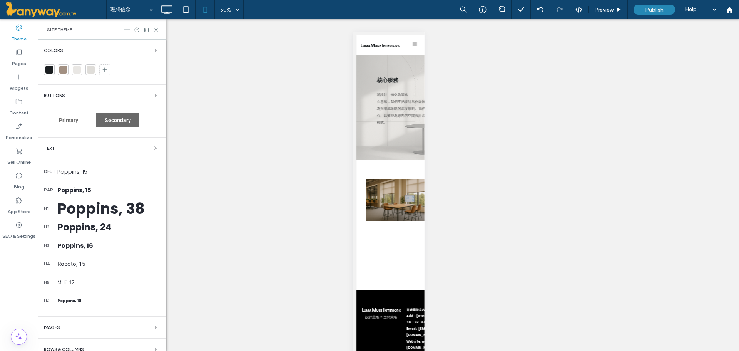
click at [132, 205] on div "Poppins, 38" at bounding box center [108, 208] width 103 height 22
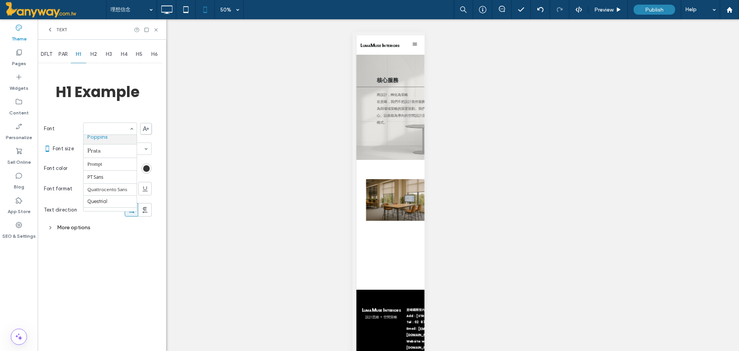
scroll to position [621, 0]
click at [160, 133] on div "DFLT PAR H1 H2 H3 H4 H5 H6 H1 Example Font Poppins Font size 38 Font color Font…" at bounding box center [102, 195] width 129 height 311
type input "**"
click at [152, 104] on div "DFLT PAR H1 H2 H3 H4 H5 H6 H1 Example Font Poppins Font size 38 Font color Font…" at bounding box center [102, 195] width 129 height 311
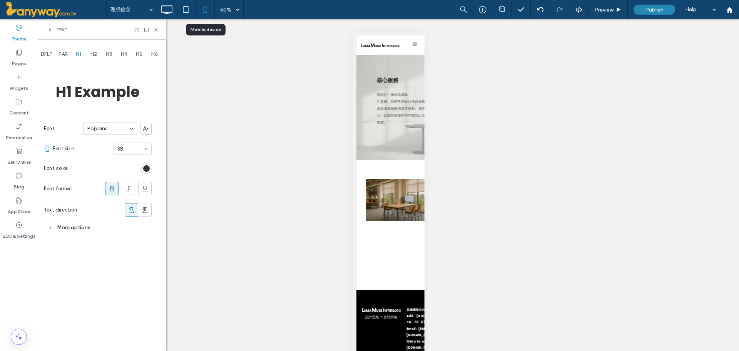
click at [205, 7] on use at bounding box center [204, 10] width 3 height 6
click at [207, 10] on use at bounding box center [204, 10] width 3 height 6
click at [169, 8] on icon at bounding box center [166, 9] width 15 height 15
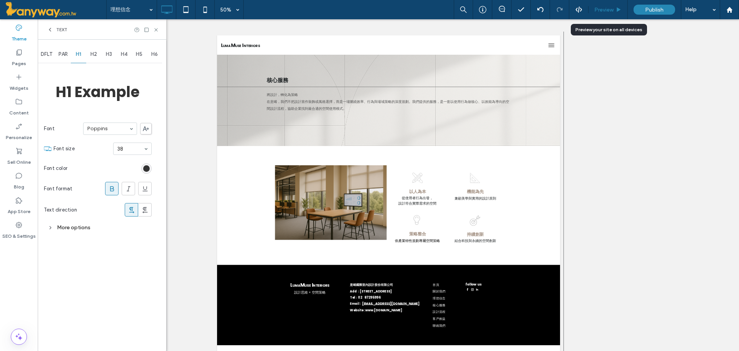
click at [609, 11] on span "Preview" at bounding box center [603, 10] width 19 height 7
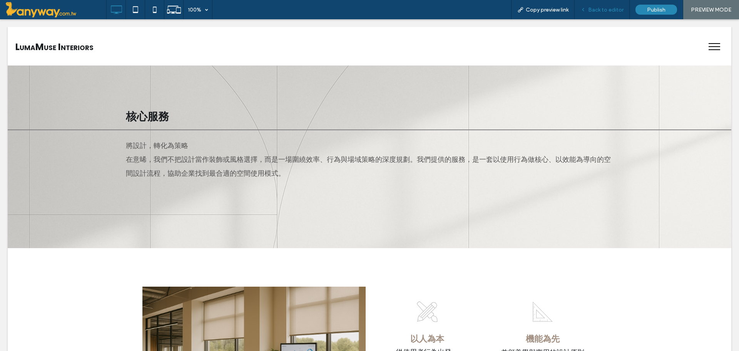
click at [607, 10] on span "Back to editor" at bounding box center [605, 10] width 35 height 7
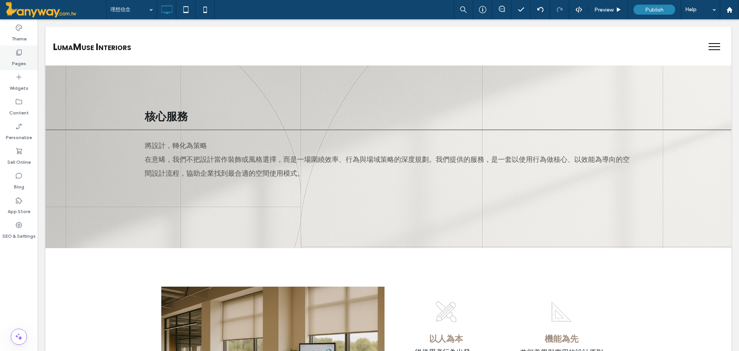
click at [34, 54] on div "Pages" at bounding box center [19, 57] width 38 height 25
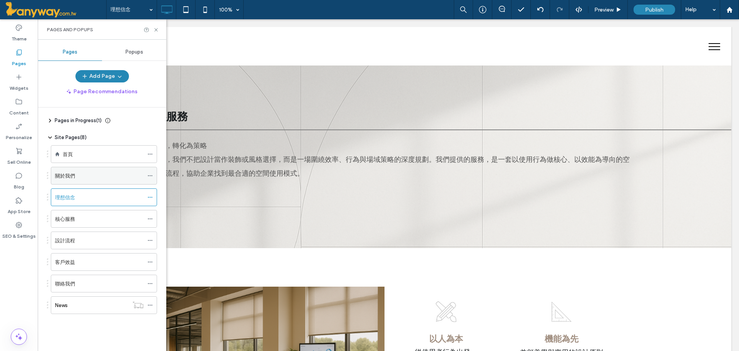
click at [121, 179] on div "關於我們" at bounding box center [99, 176] width 89 height 8
click at [121, 197] on div "理想信念" at bounding box center [99, 197] width 89 height 8
click at [153, 28] on div at bounding box center [151, 30] width 15 height 6
click at [203, 6] on icon at bounding box center [204, 9] width 15 height 15
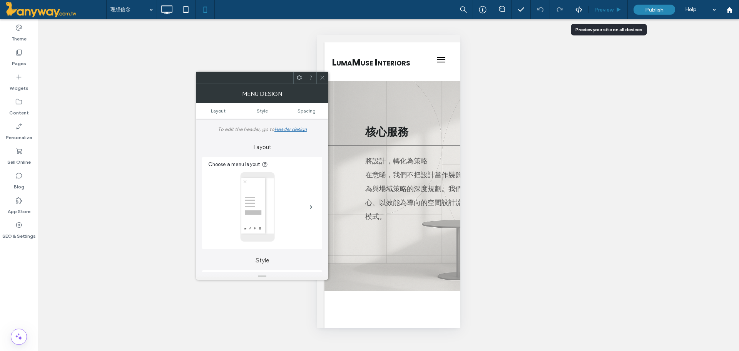
click at [604, 12] on span "Preview" at bounding box center [603, 10] width 19 height 7
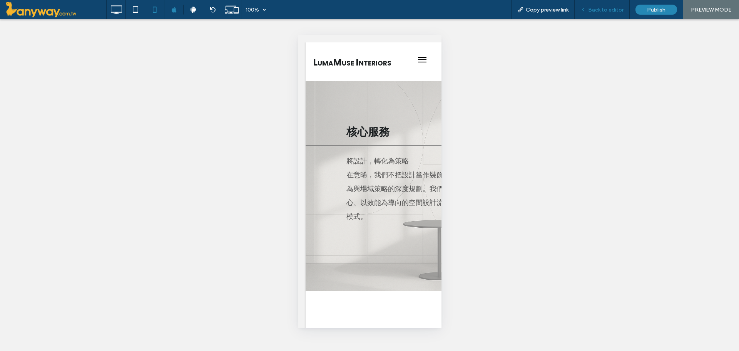
click at [600, 16] on div "Back to editor" at bounding box center [602, 9] width 55 height 19
click at [609, 8] on span "Back to editor" at bounding box center [605, 10] width 35 height 7
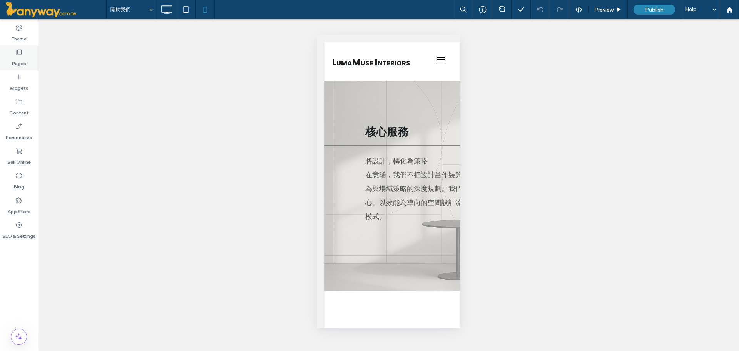
click at [19, 54] on icon at bounding box center [19, 53] width 8 height 8
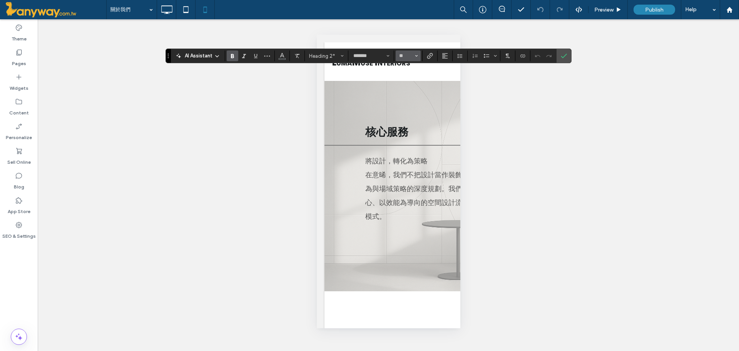
click at [415, 55] on icon "Size" at bounding box center [416, 55] width 3 height 3
type input "**"
click at [235, 52] on span "Bold" at bounding box center [232, 56] width 6 height 10
click at [566, 60] on span "Confirm" at bounding box center [564, 55] width 6 height 13
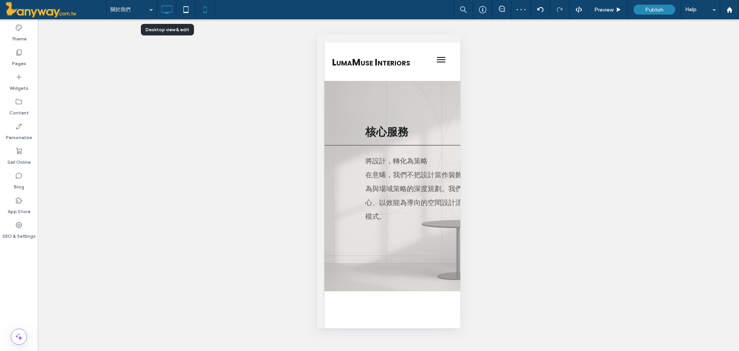
click at [162, 10] on icon at bounding box center [166, 9] width 15 height 15
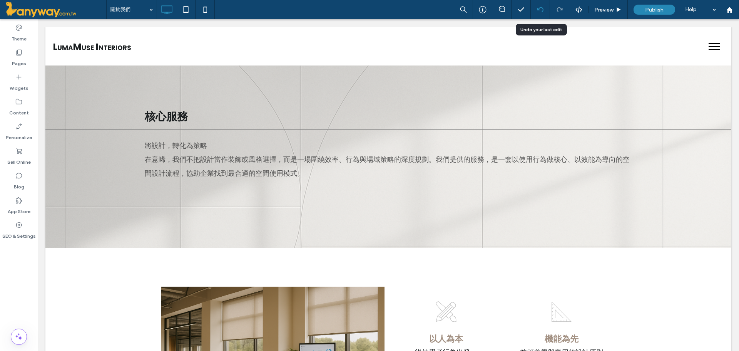
click at [543, 7] on icon at bounding box center [540, 10] width 6 height 6
click at [608, 5] on div "Preview" at bounding box center [608, 9] width 39 height 19
click at [204, 8] on use at bounding box center [204, 10] width 3 height 6
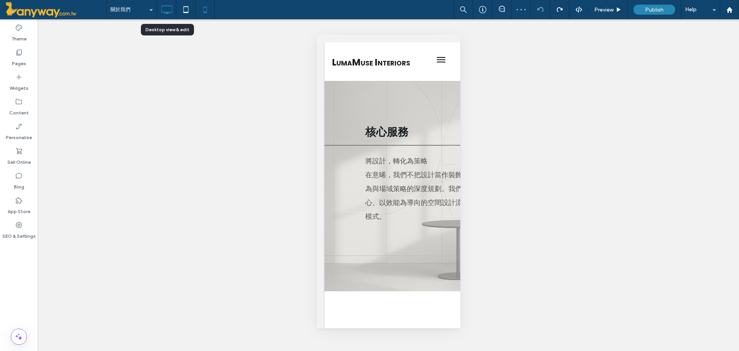
click at [159, 7] on icon at bounding box center [166, 9] width 15 height 15
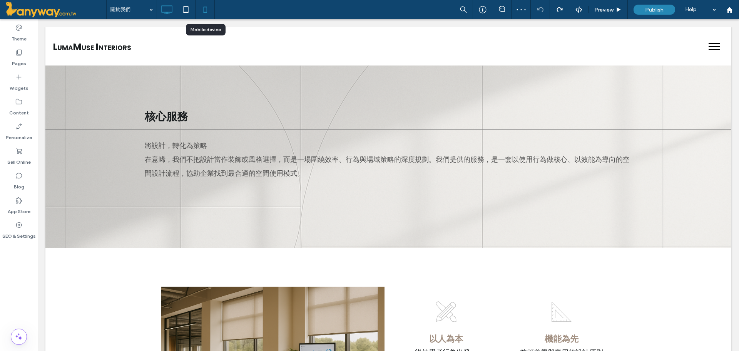
click at [205, 9] on icon at bounding box center [204, 9] width 15 height 15
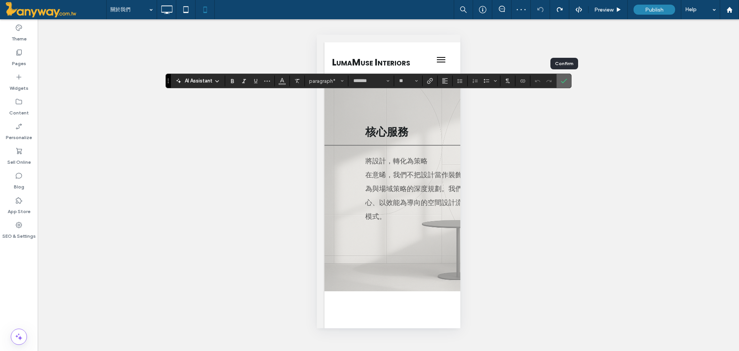
click at [559, 80] on label "Confirm" at bounding box center [564, 81] width 12 height 14
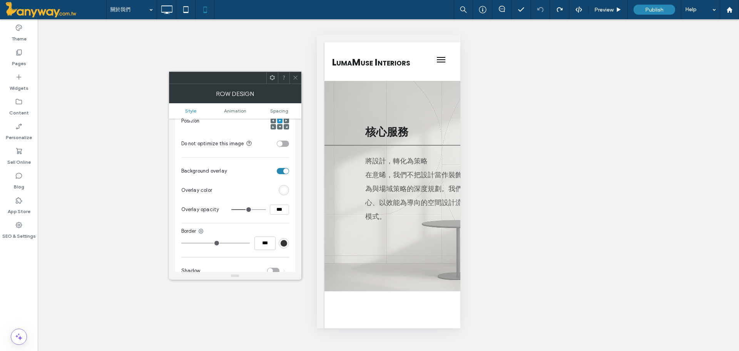
scroll to position [257, 0]
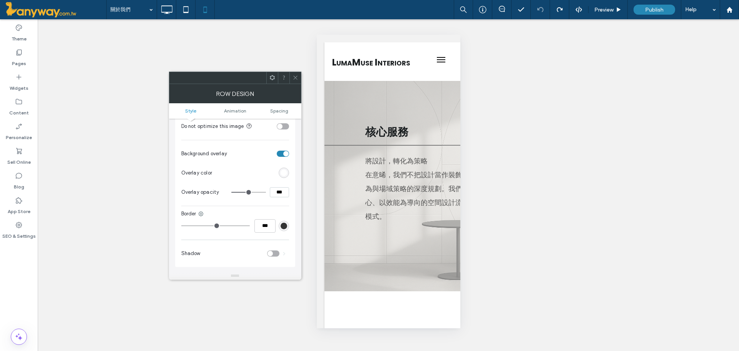
click at [294, 73] on span at bounding box center [296, 78] width 6 height 12
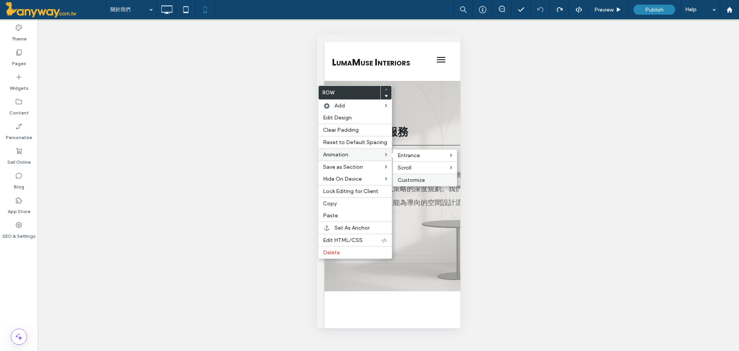
click at [428, 176] on div "Customize" at bounding box center [425, 180] width 64 height 12
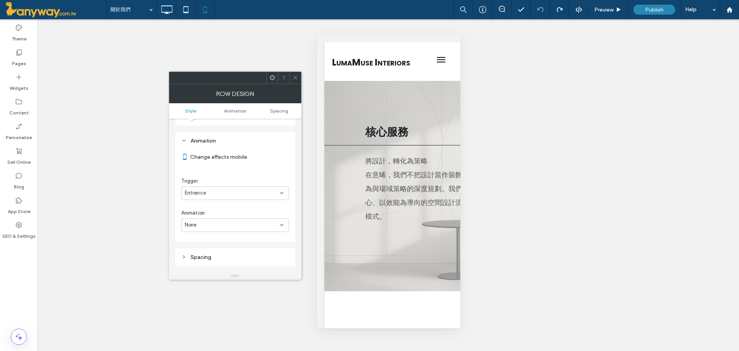
scroll to position [398, 0]
click at [279, 222] on icon at bounding box center [282, 225] width 6 height 6
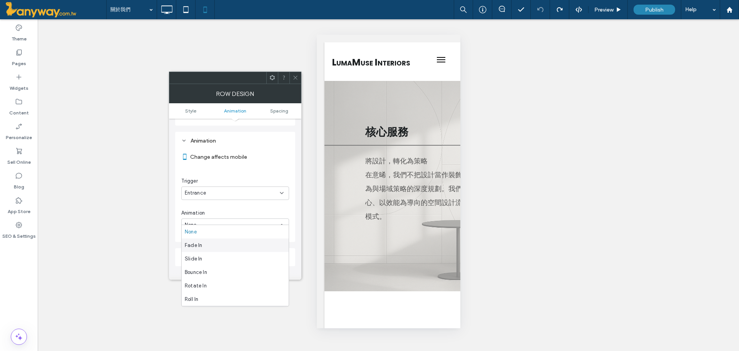
click at [251, 238] on div "Fade In" at bounding box center [235, 244] width 107 height 13
click at [281, 218] on div "Fade In" at bounding box center [235, 224] width 108 height 13
click at [246, 271] on div "Bounce In" at bounding box center [235, 271] width 107 height 13
click at [283, 186] on div "Entrance" at bounding box center [235, 192] width 108 height 13
click at [262, 195] on div "None" at bounding box center [235, 199] width 107 height 13
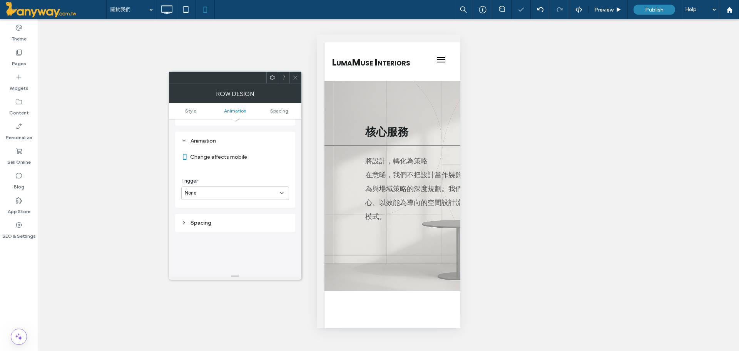
click at [300, 75] on div at bounding box center [295, 78] width 12 height 12
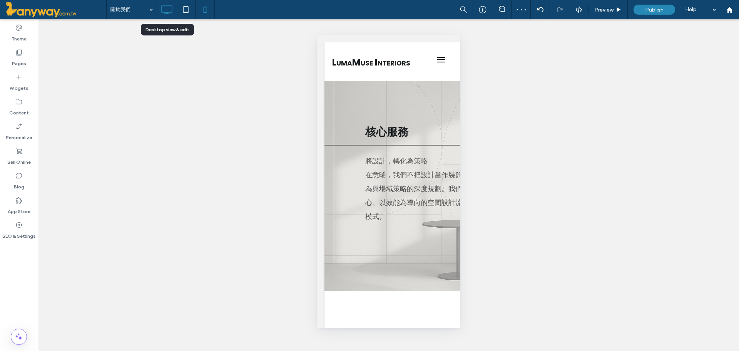
click at [166, 10] on icon at bounding box center [166, 9] width 15 height 15
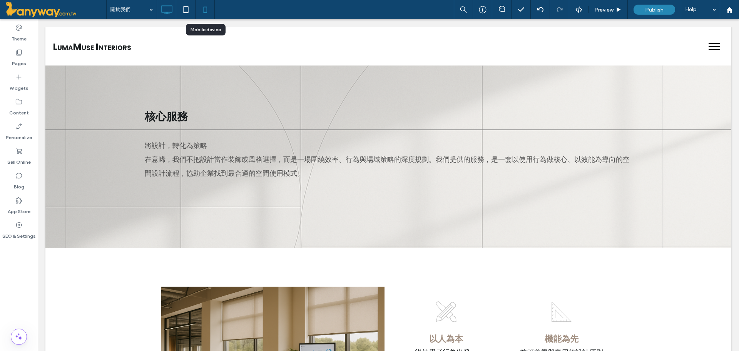
click at [205, 10] on icon at bounding box center [204, 9] width 15 height 15
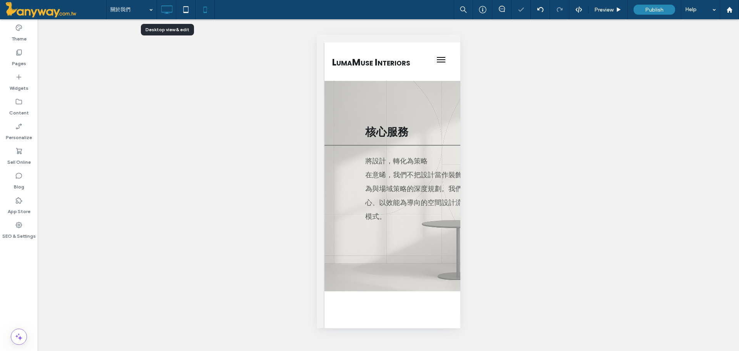
click at [173, 9] on icon at bounding box center [166, 9] width 15 height 15
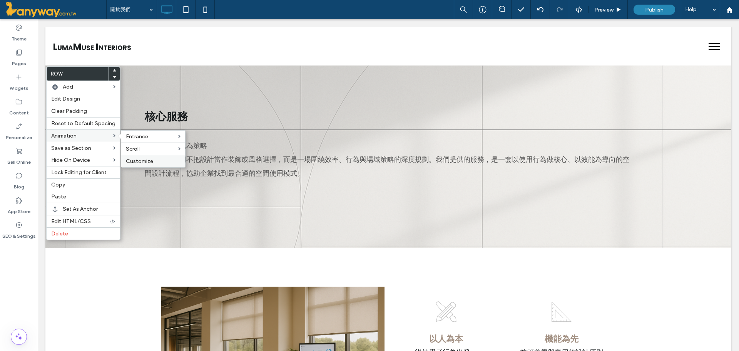
click at [141, 159] on span "Customize" at bounding box center [139, 161] width 27 height 7
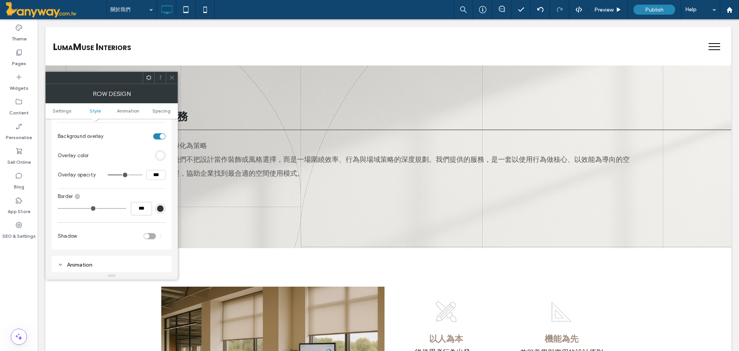
scroll to position [366, 0]
click at [168, 80] on div at bounding box center [172, 78] width 12 height 12
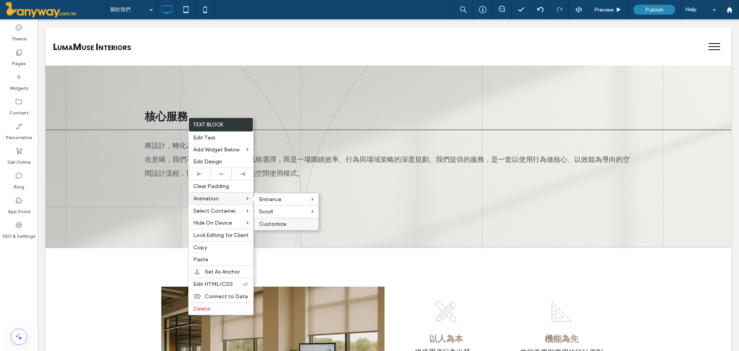
click at [275, 221] on span "Customize" at bounding box center [272, 224] width 27 height 7
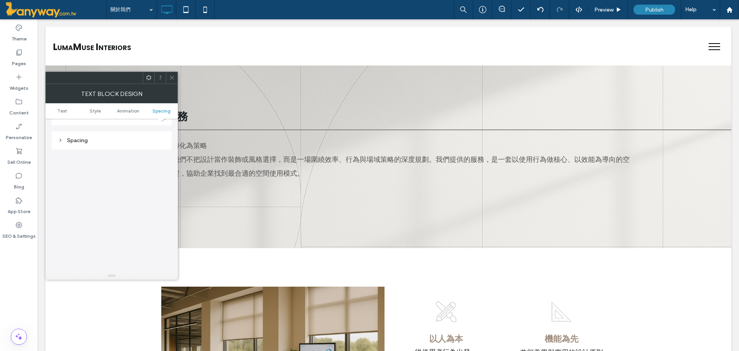
scroll to position [313, 0]
click at [175, 75] on div at bounding box center [172, 78] width 12 height 12
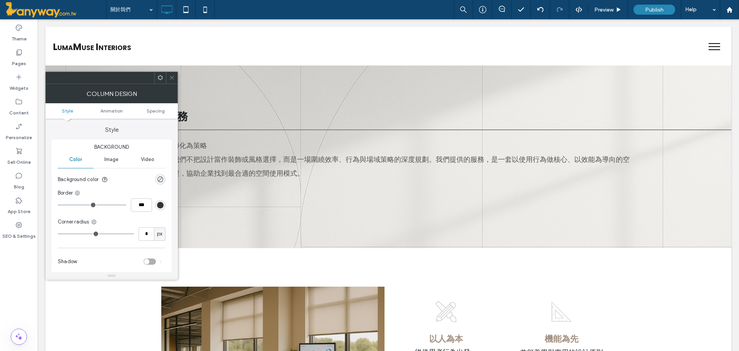
click at [175, 78] on div at bounding box center [172, 78] width 12 height 12
click at [171, 76] on use at bounding box center [172, 78] width 4 height 4
click at [116, 110] on span "Animation" at bounding box center [111, 111] width 22 height 6
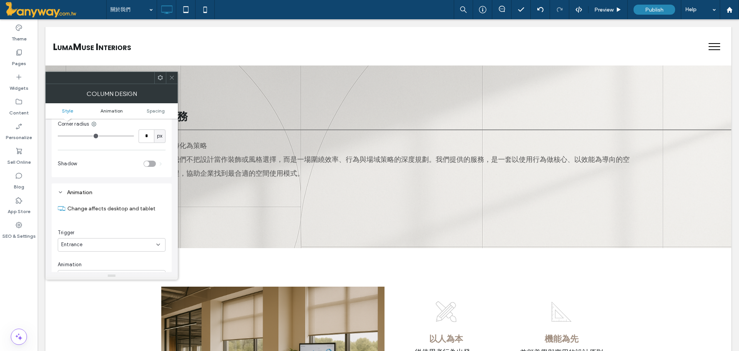
scroll to position [156, 0]
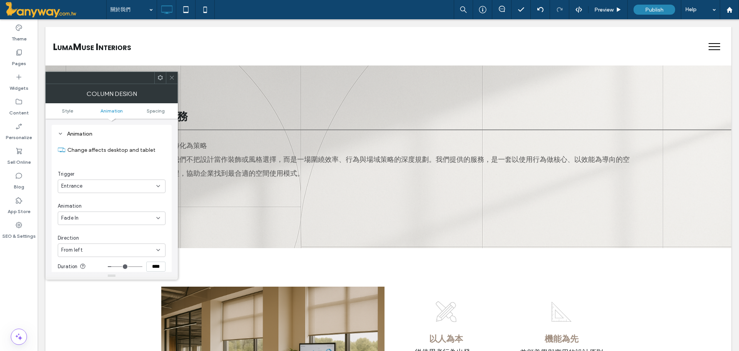
click at [168, 84] on div "Column Design" at bounding box center [111, 93] width 132 height 19
click at [206, 6] on icon at bounding box center [204, 9] width 15 height 15
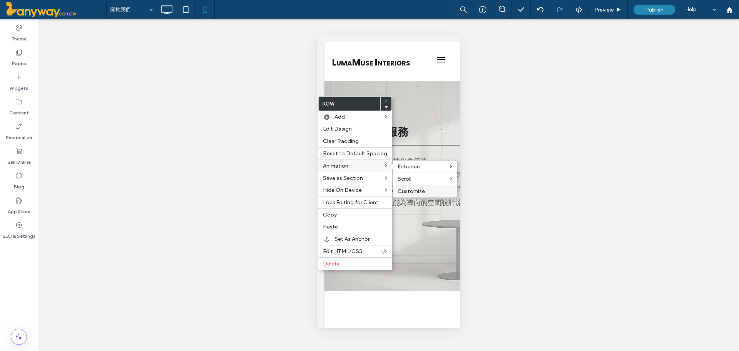
click at [411, 189] on span "Customize" at bounding box center [411, 191] width 27 height 7
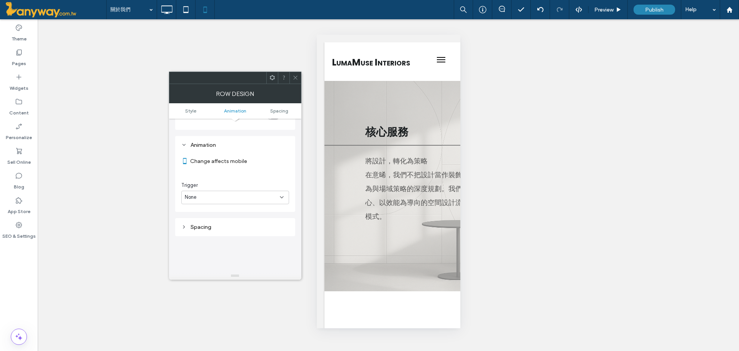
scroll to position [398, 0]
click at [256, 186] on div "None" at bounding box center [235, 192] width 108 height 13
click at [206, 209] on div "Entrance" at bounding box center [235, 212] width 107 height 13
click at [207, 221] on div "None" at bounding box center [232, 225] width 95 height 8
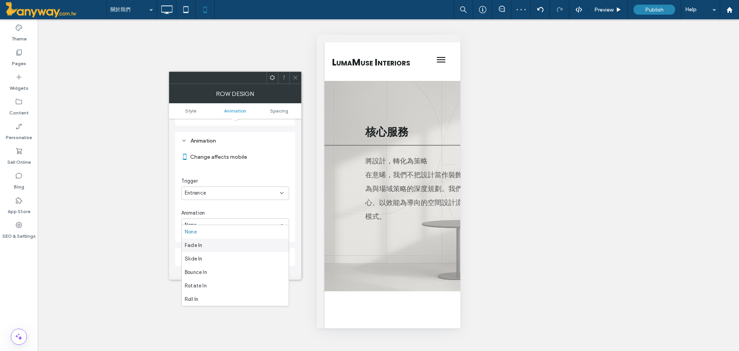
click at [205, 246] on div "Fade In" at bounding box center [235, 244] width 107 height 13
click at [216, 253] on div "In place" at bounding box center [232, 257] width 95 height 8
click at [212, 290] on div "From left" at bounding box center [235, 290] width 107 height 13
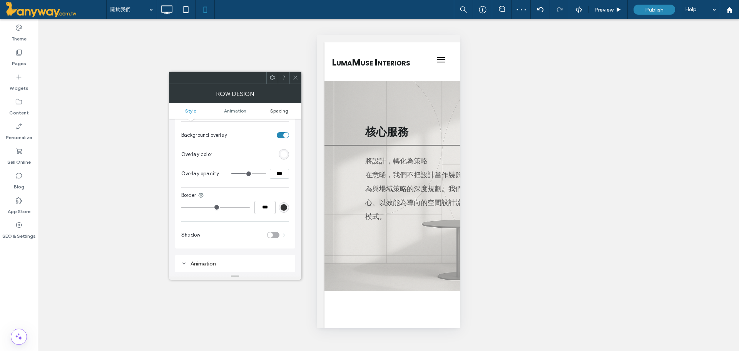
scroll to position [270, 0]
click at [296, 75] on icon at bounding box center [296, 78] width 6 height 6
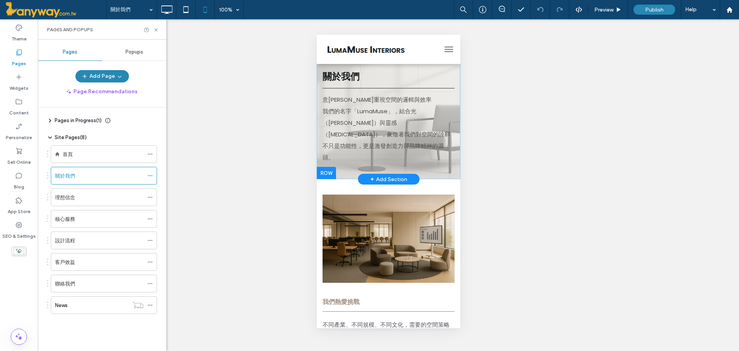
click at [452, 147] on div "關於我們 意晞重視空間的邏輯與效率 我們的名字「LumaMuse」，結合光（Luma）與靈感（Muse），象徵著我們對空間的詮釋不只是功能性，更是激發創造力與…" at bounding box center [388, 107] width 144 height 144
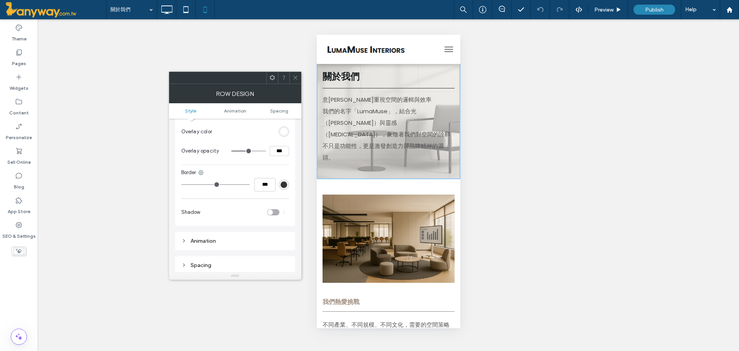
scroll to position [294, 0]
click at [218, 241] on div "Animation" at bounding box center [235, 244] width 108 height 7
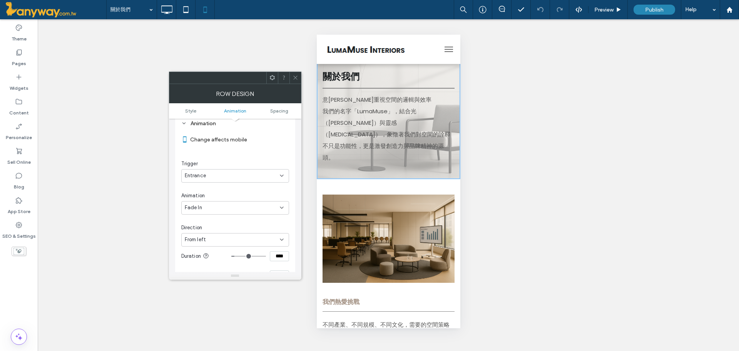
scroll to position [422, 0]
click at [279, 162] on div "Entrance" at bounding box center [235, 168] width 108 height 13
click at [260, 173] on div "None" at bounding box center [235, 175] width 107 height 13
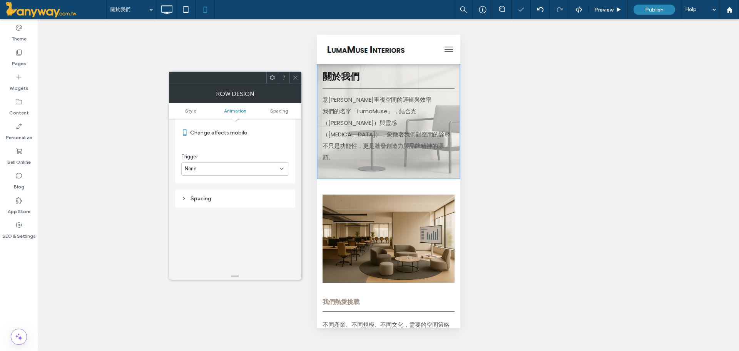
click at [295, 80] on icon at bounding box center [296, 78] width 6 height 6
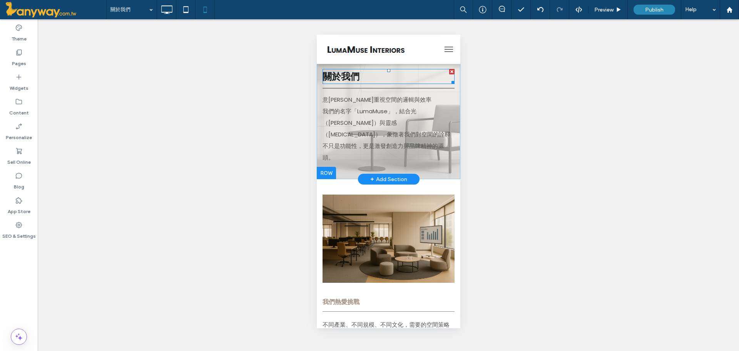
click at [418, 74] on h2 "關於我們" at bounding box center [388, 76] width 132 height 13
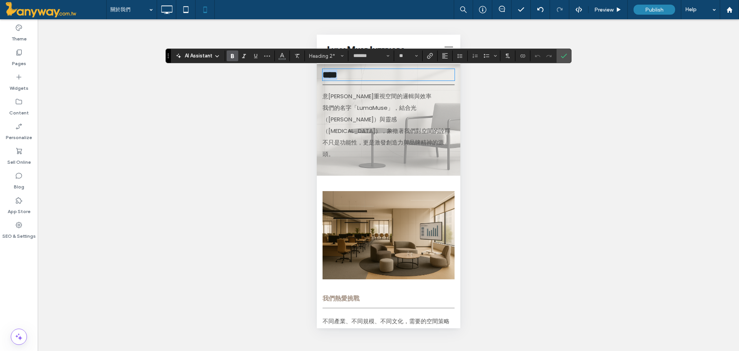
click at [393, 86] on hr at bounding box center [388, 85] width 132 height 2
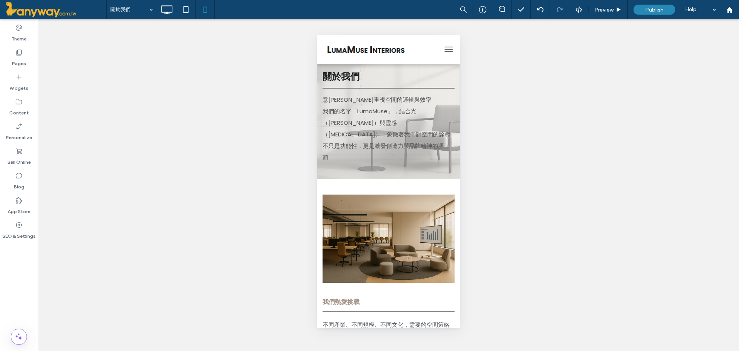
click at [518, 104] on div "Unhide? Yes" at bounding box center [388, 184] width 701 height 331
click at [164, 11] on icon at bounding box center [166, 9] width 15 height 15
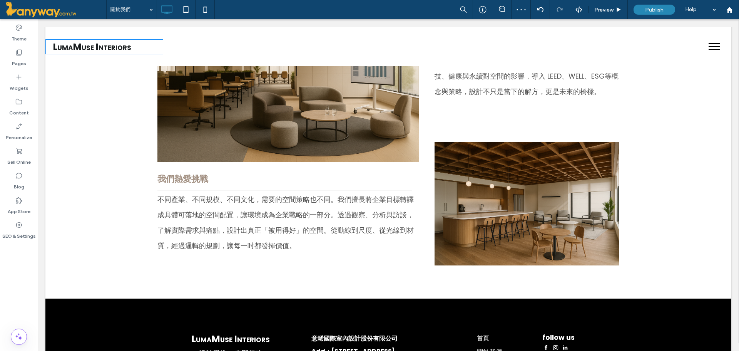
scroll to position [278, 0]
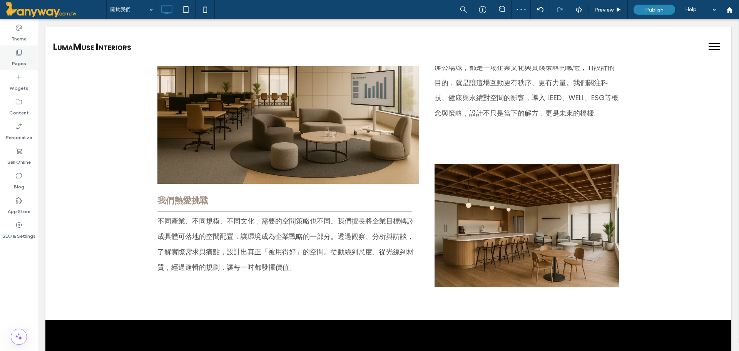
click at [8, 56] on div "Pages" at bounding box center [19, 57] width 38 height 25
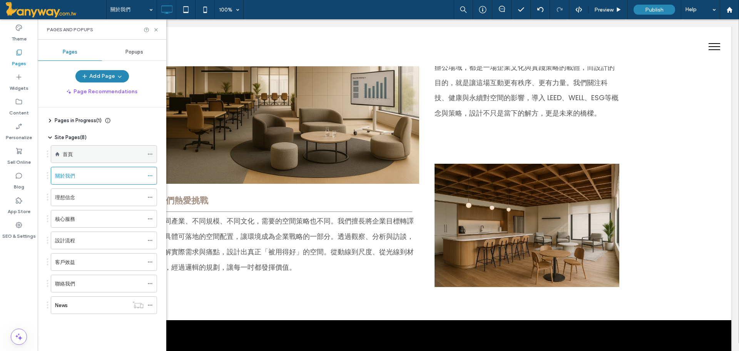
click at [92, 155] on div "首頁" at bounding box center [103, 154] width 81 height 8
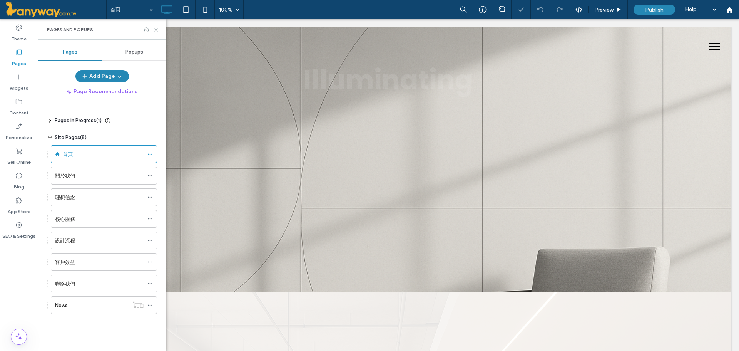
click at [156, 29] on use at bounding box center [155, 29] width 3 height 3
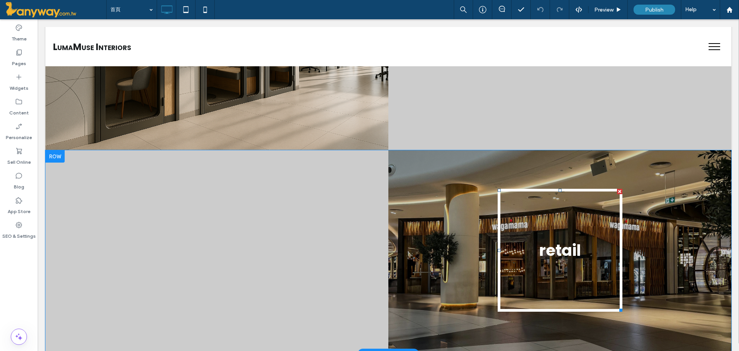
scroll to position [898, 0]
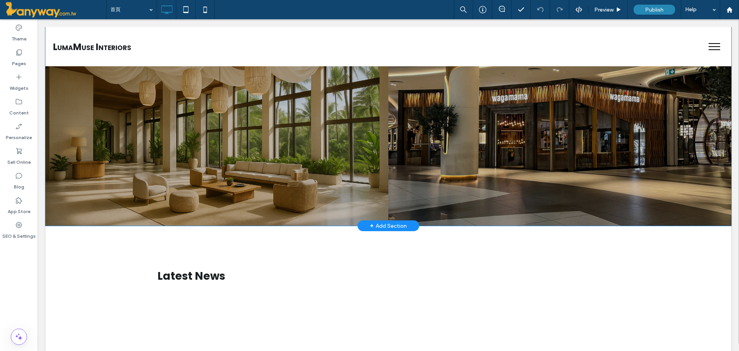
click at [442, 145] on div "retail Photo By: John Doe Button 查看更多內容 Click To Paste" at bounding box center [559, 124] width 343 height 204
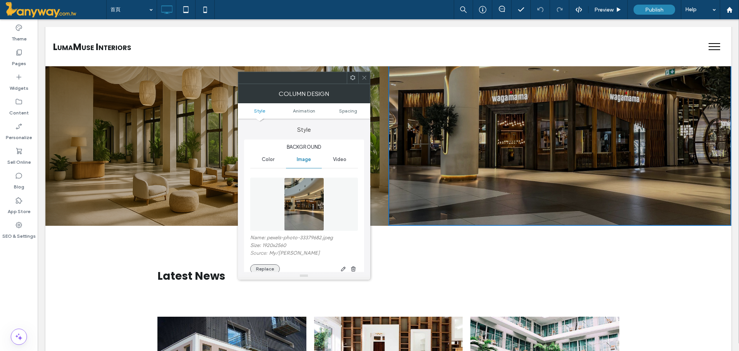
click at [259, 269] on button "Replace" at bounding box center [265, 268] width 30 height 9
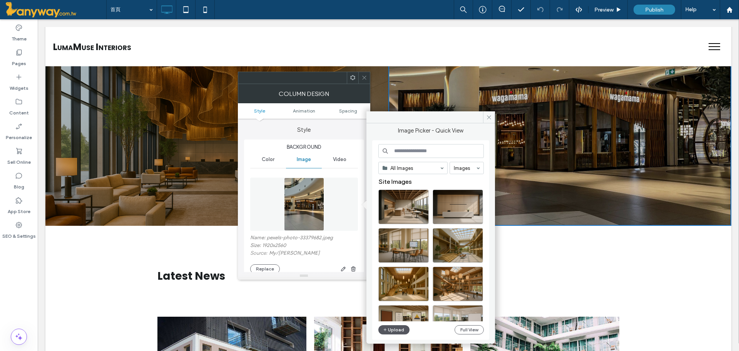
click at [401, 330] on button "Upload" at bounding box center [394, 329] width 32 height 9
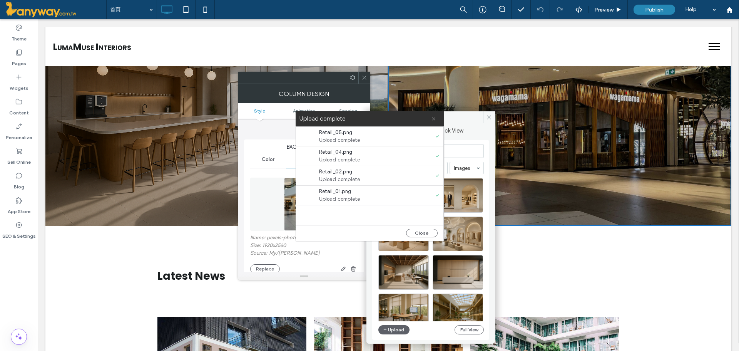
click at [435, 120] on icon at bounding box center [433, 118] width 5 height 5
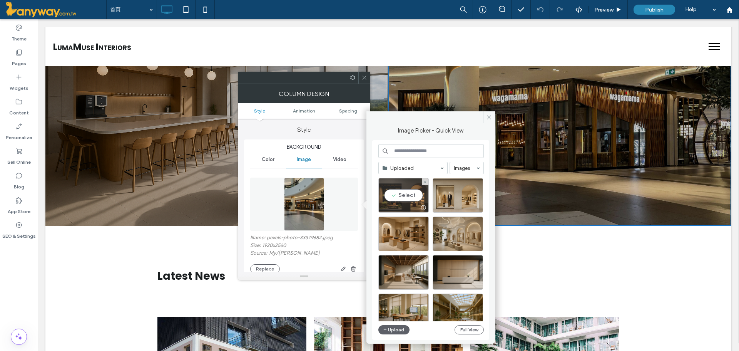
drag, startPoint x: 414, startPoint y: 199, endPoint x: 423, endPoint y: 180, distance: 20.7
click at [414, 199] on div "Select" at bounding box center [403, 195] width 50 height 35
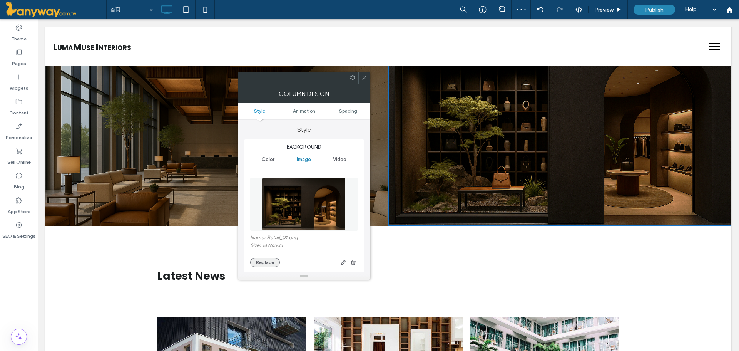
click at [273, 260] on button "Replace" at bounding box center [265, 262] width 30 height 9
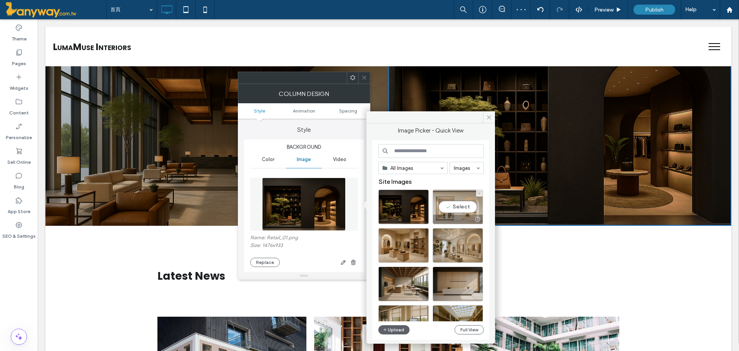
click at [449, 210] on div "Select" at bounding box center [458, 206] width 50 height 35
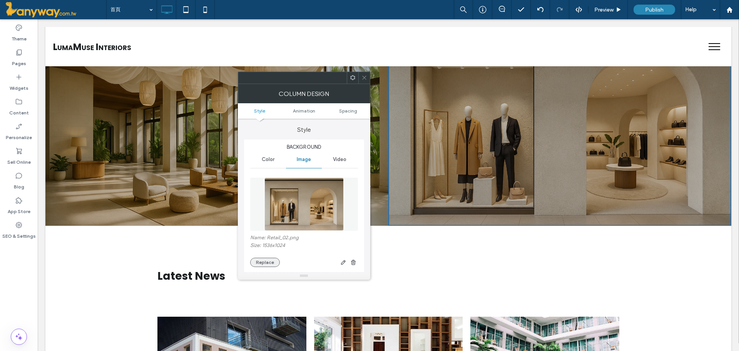
click at [262, 261] on button "Replace" at bounding box center [265, 262] width 30 height 9
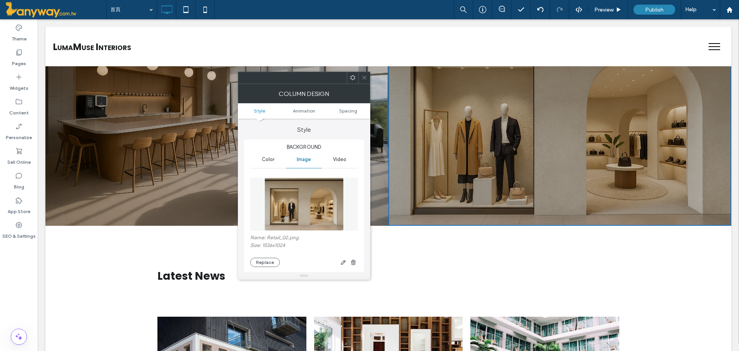
scroll to position [128, 0]
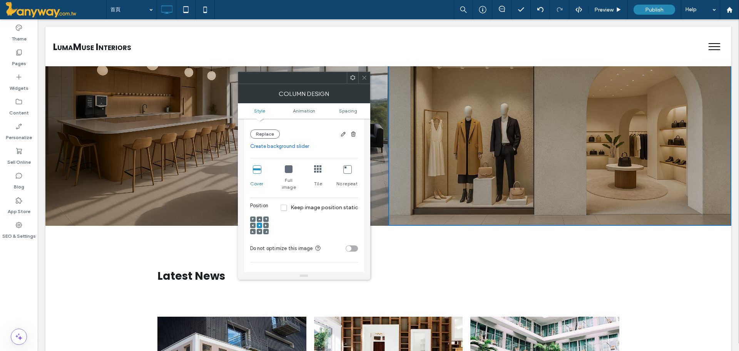
click at [282, 146] on link "Create background slider" at bounding box center [304, 146] width 108 height 8
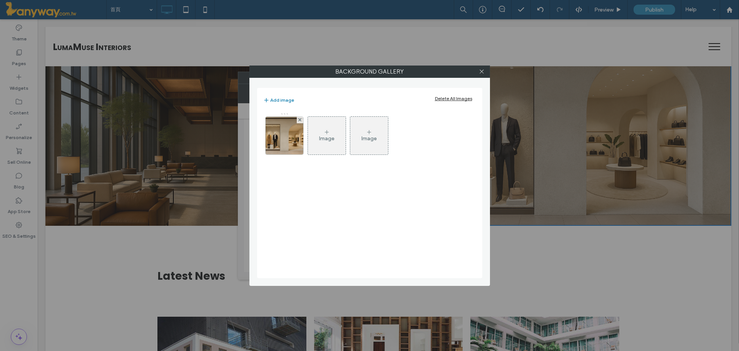
click at [329, 134] on icon at bounding box center [327, 132] width 6 height 6
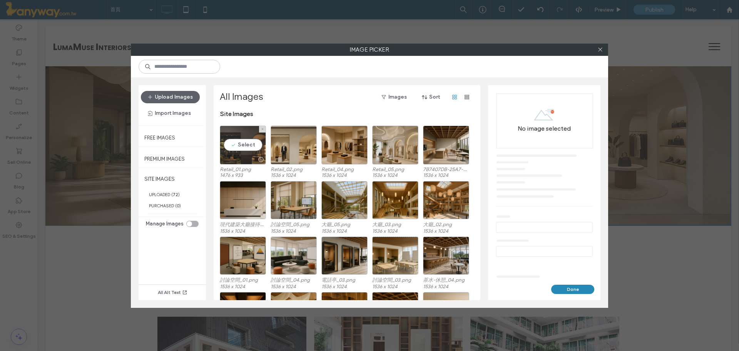
click at [251, 151] on div "Select" at bounding box center [243, 144] width 46 height 39
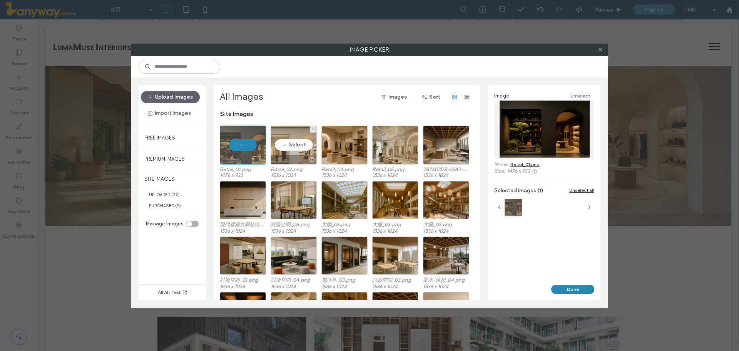
click at [310, 150] on div "Select" at bounding box center [294, 144] width 46 height 39
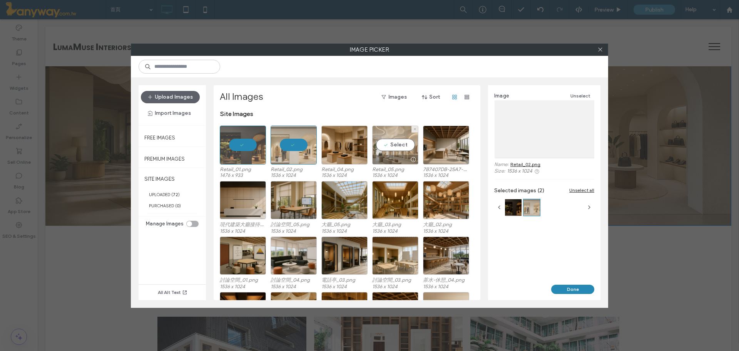
click at [375, 148] on div "Select" at bounding box center [395, 144] width 46 height 39
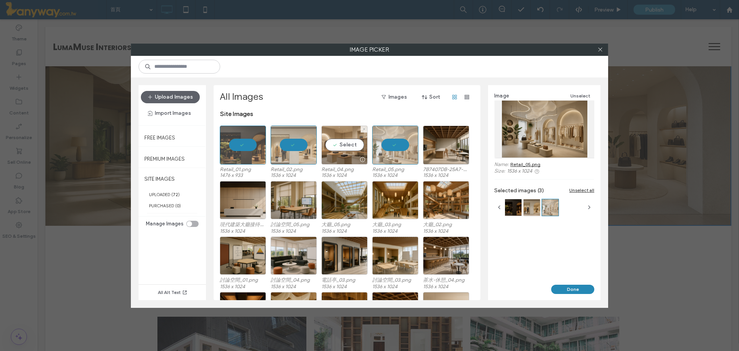
click at [357, 149] on div "Select" at bounding box center [344, 144] width 46 height 39
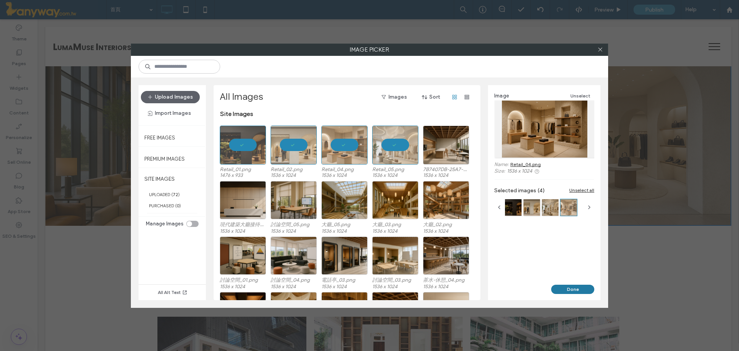
click at [575, 288] on button "Done" at bounding box center [572, 288] width 43 height 9
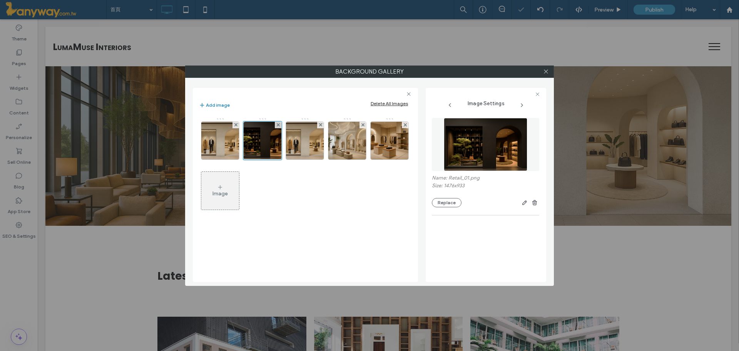
scroll to position [118, 0]
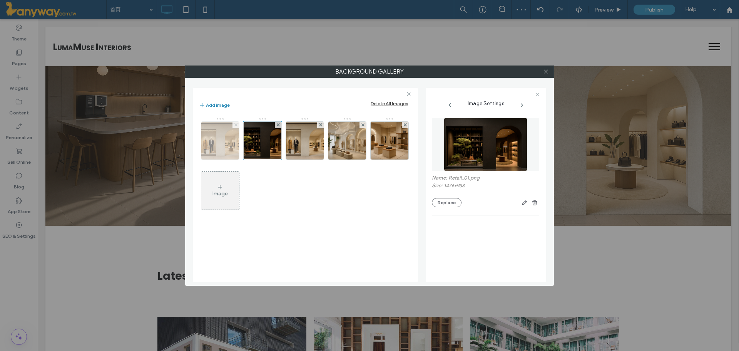
click at [237, 122] on span at bounding box center [235, 125] width 3 height 7
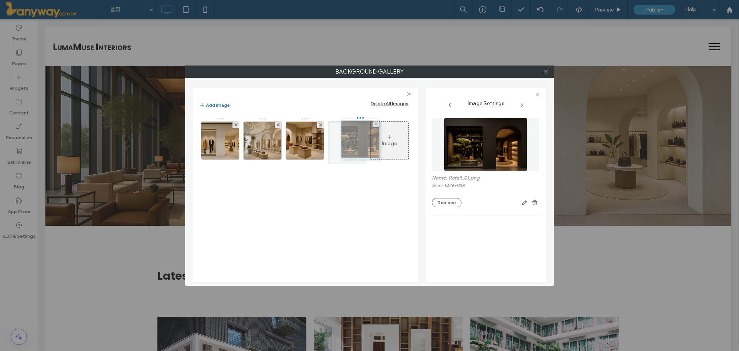
drag, startPoint x: 215, startPoint y: 152, endPoint x: 348, endPoint y: 152, distance: 132.8
click at [549, 73] on div at bounding box center [546, 72] width 12 height 12
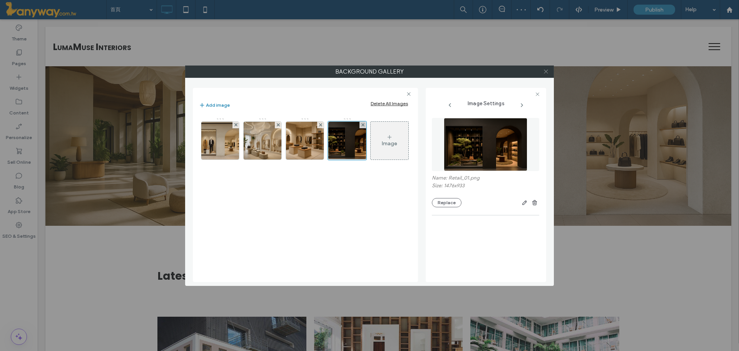
click at [545, 66] on span at bounding box center [546, 72] width 6 height 12
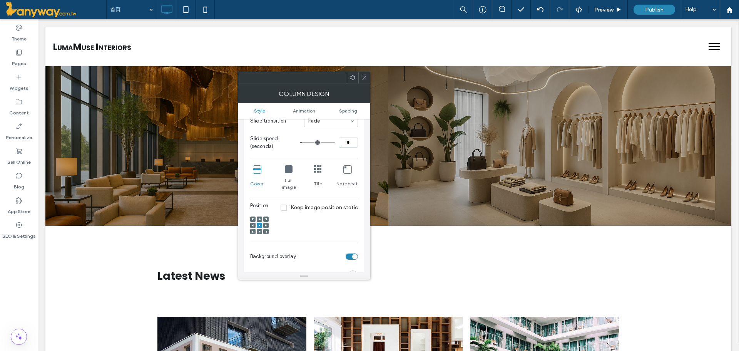
drag, startPoint x: 361, startPoint y: 79, endPoint x: 648, endPoint y: 166, distance: 299.8
click at [361, 79] on icon at bounding box center [364, 78] width 6 height 6
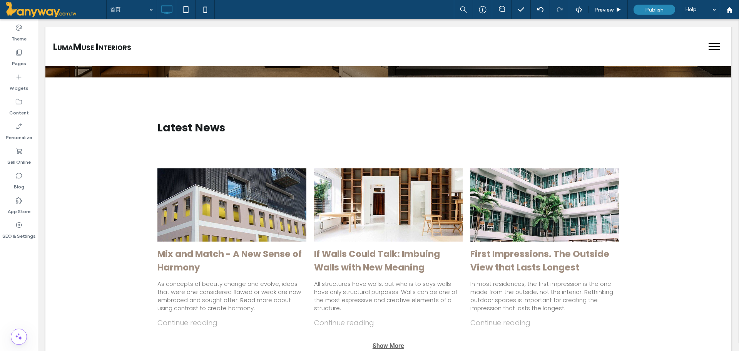
scroll to position [1027, 0]
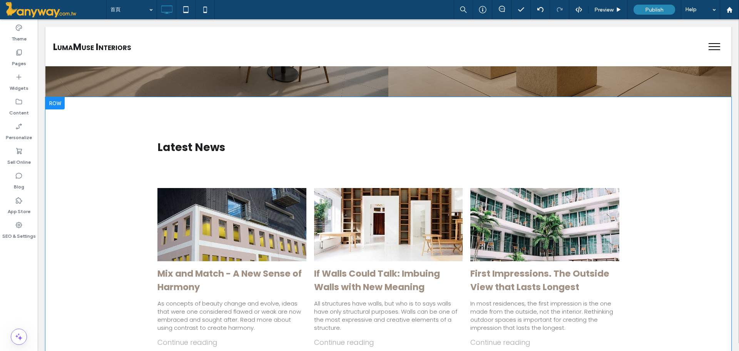
click at [55, 100] on div at bounding box center [54, 103] width 19 height 12
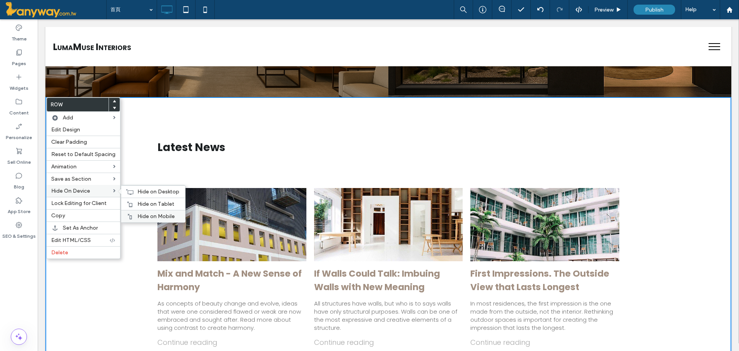
click at [139, 212] on div "Hide on Mobile" at bounding box center [153, 216] width 64 height 12
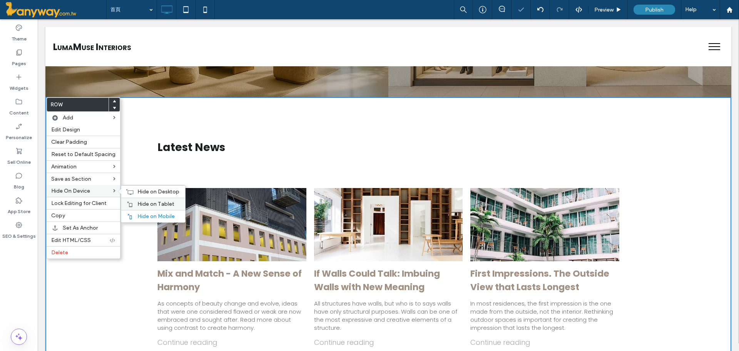
click at [131, 206] on div at bounding box center [130, 204] width 8 height 6
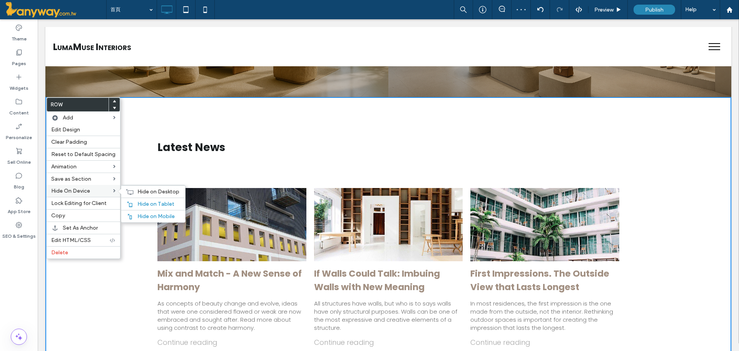
click at [121, 191] on span at bounding box center [121, 191] width 7 height 6
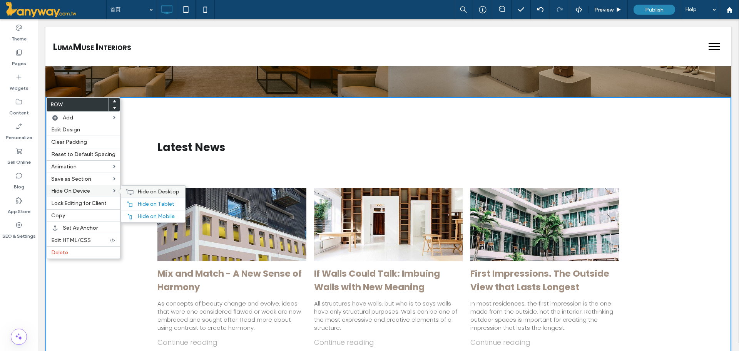
click at [126, 191] on icon at bounding box center [130, 192] width 8 height 6
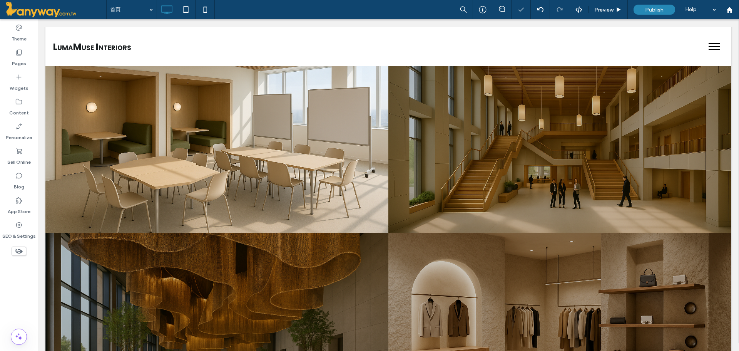
scroll to position [944, 0]
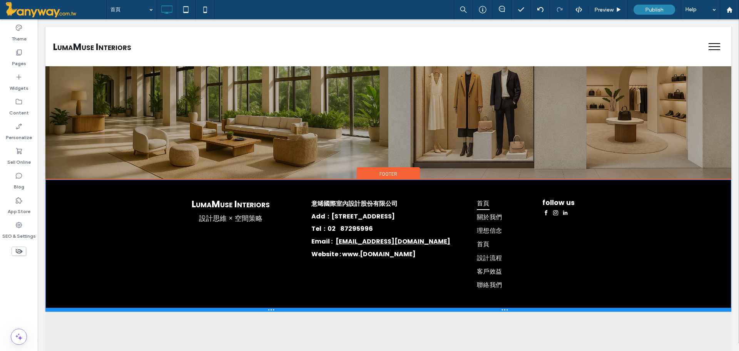
drag, startPoint x: 428, startPoint y: 342, endPoint x: 425, endPoint y: 310, distance: 31.7
click at [425, 310] on div at bounding box center [388, 310] width 686 height 4
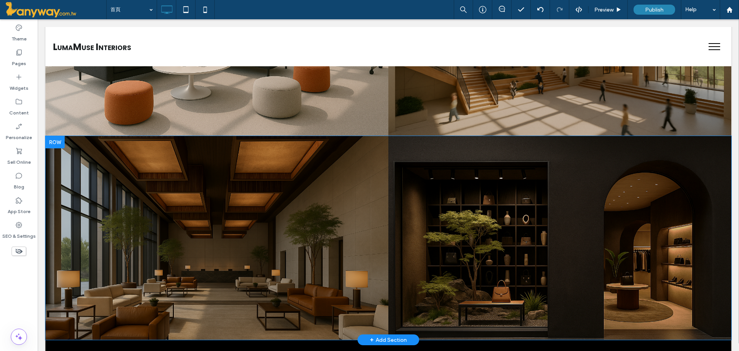
scroll to position [913, 0]
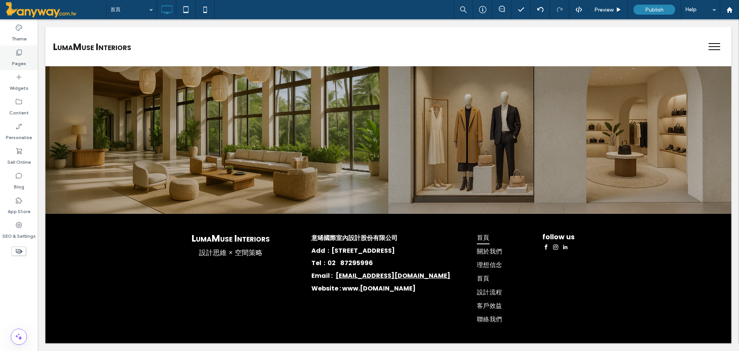
click at [22, 58] on label "Pages" at bounding box center [19, 61] width 14 height 11
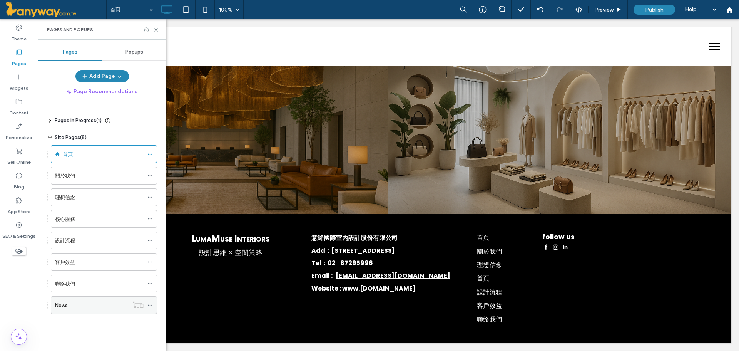
click at [153, 302] on div at bounding box center [151, 305] width 9 height 12
click at [149, 303] on icon at bounding box center [149, 304] width 5 height 5
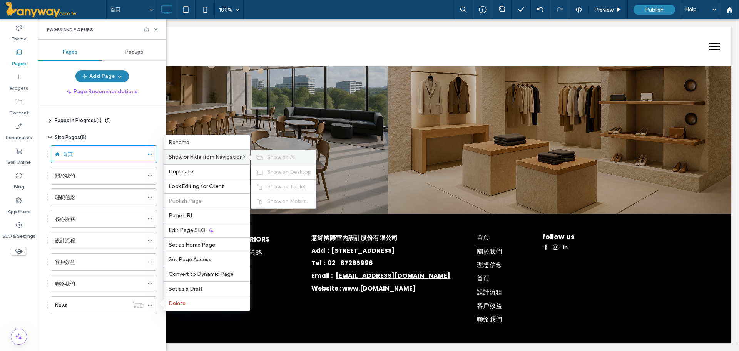
click at [287, 154] on span "Show on All" at bounding box center [281, 157] width 28 height 7
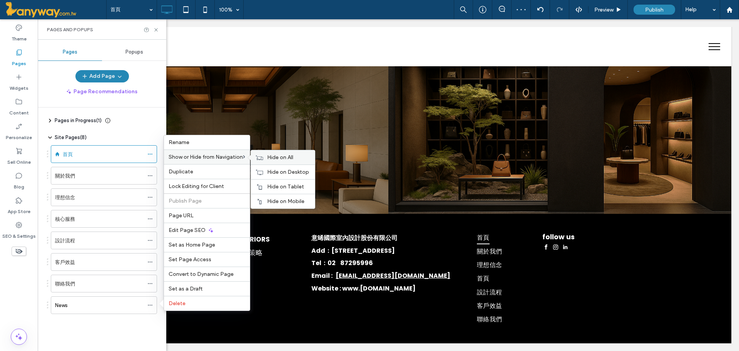
click at [261, 158] on icon at bounding box center [260, 157] width 8 height 5
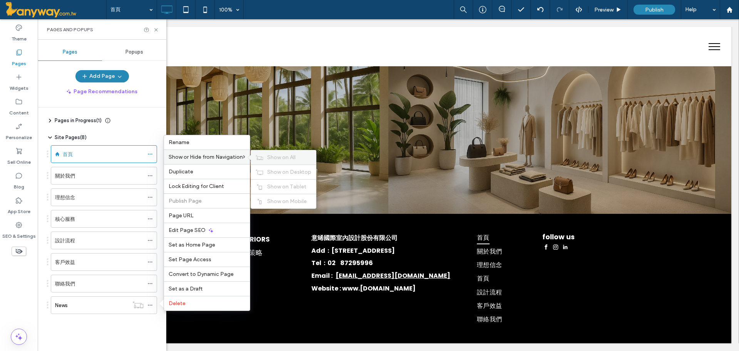
click at [259, 156] on use at bounding box center [259, 157] width 7 height 5
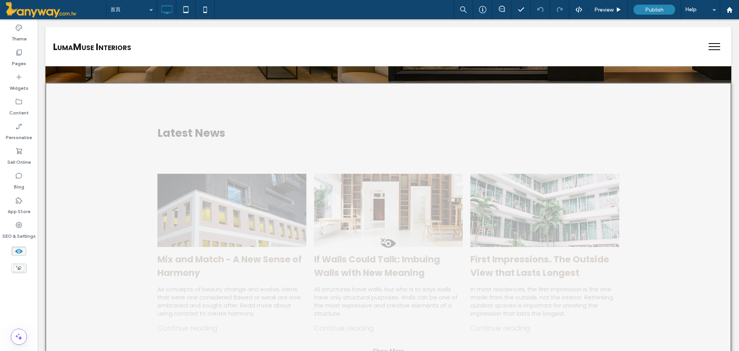
click at [386, 242] on span at bounding box center [388, 245] width 684 height 15
click at [391, 249] on button "Yes" at bounding box center [397, 252] width 24 height 10
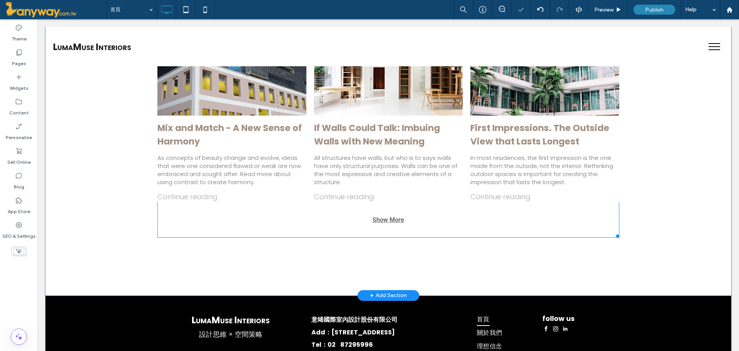
scroll to position [1256, 0]
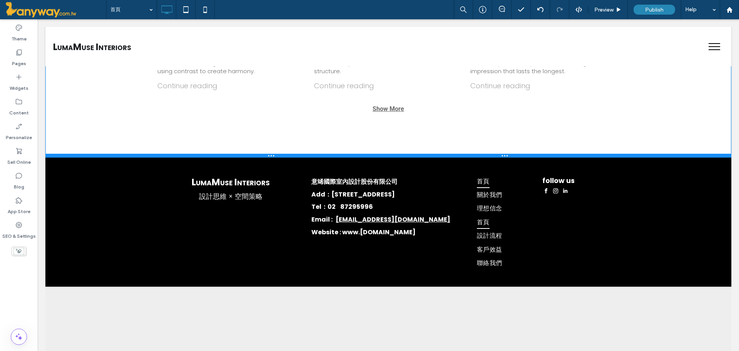
drag, startPoint x: 436, startPoint y: 210, endPoint x: 475, endPoint y: 172, distance: 55.0
click at [438, 154] on div at bounding box center [388, 156] width 686 height 4
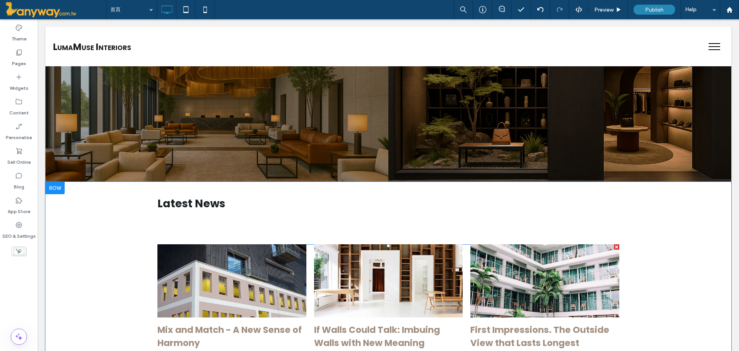
scroll to position [1199, 0]
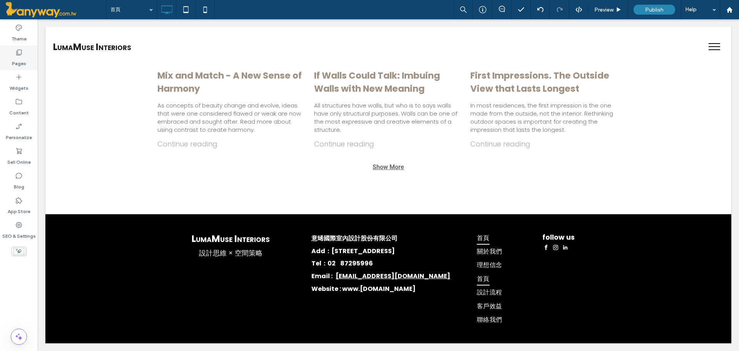
click at [27, 52] on div "Pages" at bounding box center [19, 57] width 38 height 25
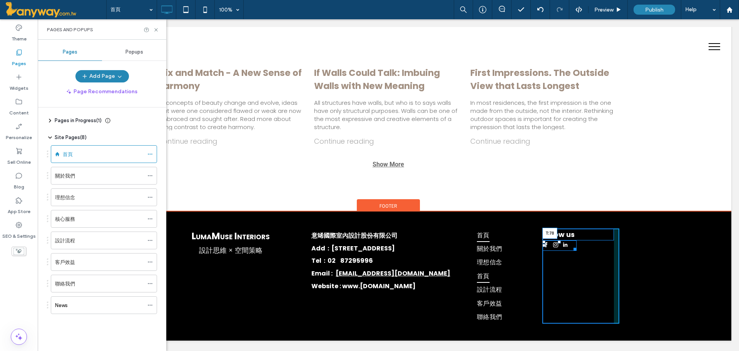
drag, startPoint x: 557, startPoint y: 243, endPoint x: 593, endPoint y: 295, distance: 63.4
click at [555, 251] on div "T:78" at bounding box center [559, 245] width 34 height 10
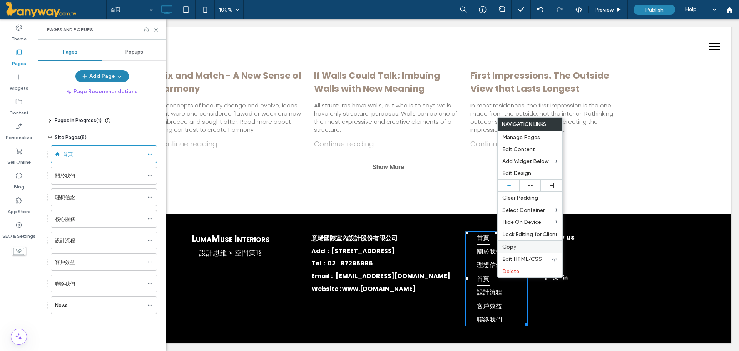
click at [512, 243] on span "Copy" at bounding box center [509, 246] width 14 height 7
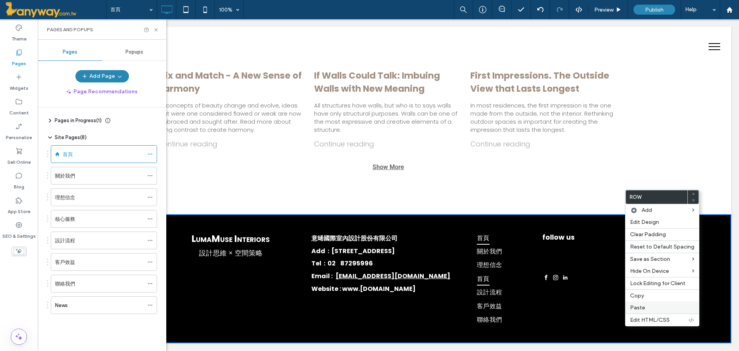
click at [639, 308] on span "Paste" at bounding box center [637, 307] width 15 height 7
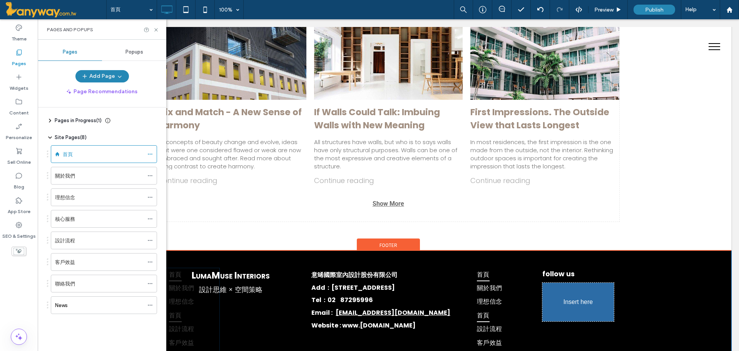
drag, startPoint x: 191, startPoint y: 282, endPoint x: 592, endPoint y: 310, distance: 401.7
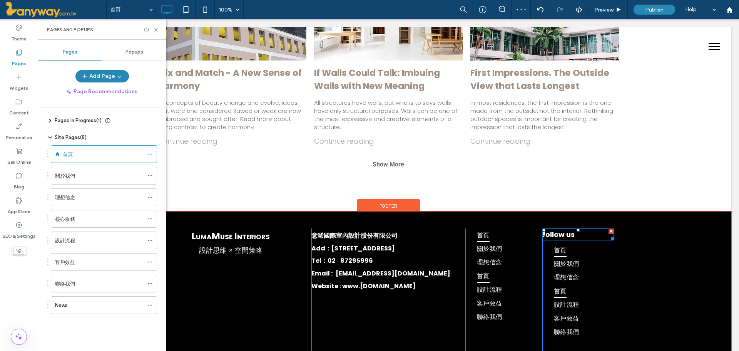
click at [609, 231] on div at bounding box center [611, 230] width 5 height 5
click at [582, 280] on ul "首頁 關於我們 理想信念 首頁 設計流程 客戶效益 聯絡我們" at bounding box center [573, 275] width 51 height 95
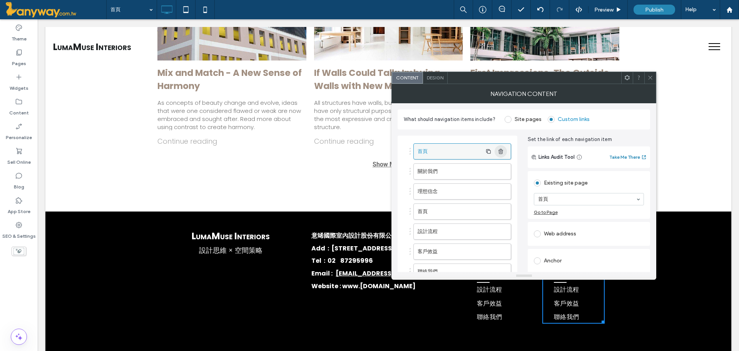
click at [503, 148] on icon "button" at bounding box center [501, 151] width 6 height 6
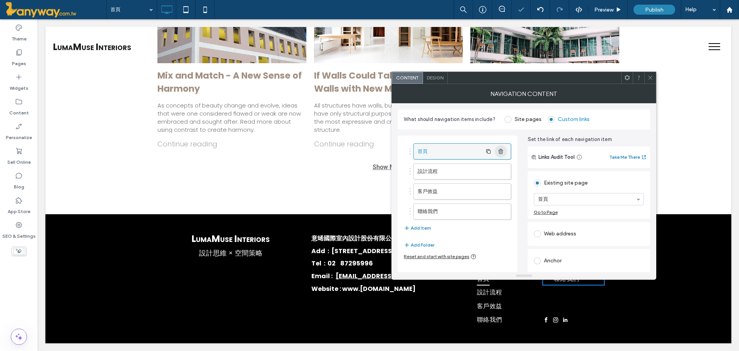
click at [503, 148] on icon "button" at bounding box center [501, 151] width 6 height 6
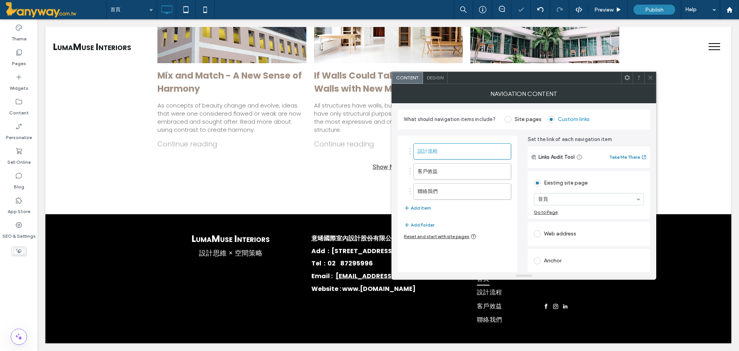
click at [653, 77] on icon at bounding box center [650, 78] width 6 height 6
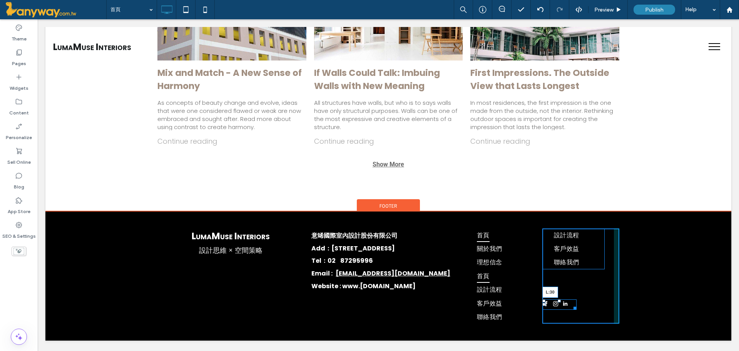
drag, startPoint x: 540, startPoint y: 306, endPoint x: 574, endPoint y: 333, distance: 43.0
click at [552, 303] on div "L:30" at bounding box center [559, 304] width 34 height 10
drag, startPoint x: 567, startPoint y: 301, endPoint x: 567, endPoint y: 276, distance: 25.4
click at [569, 299] on div at bounding box center [570, 300] width 3 height 3
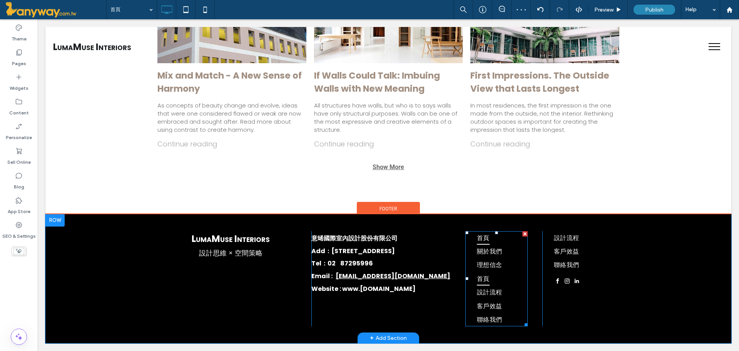
click at [510, 277] on ul "首頁 關於我們 理想信念 首頁 設計流程 客戶效益 聯絡我們" at bounding box center [496, 278] width 51 height 95
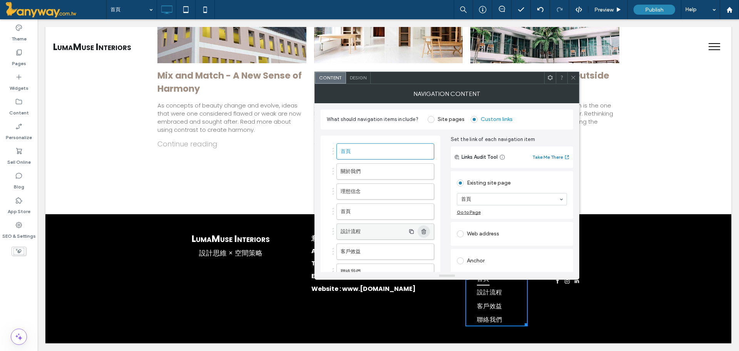
click at [425, 229] on icon "button" at bounding box center [424, 231] width 6 height 6
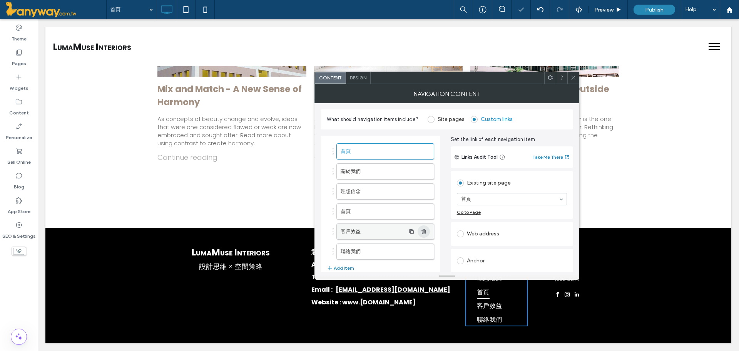
click at [425, 229] on icon "button" at bounding box center [424, 231] width 6 height 6
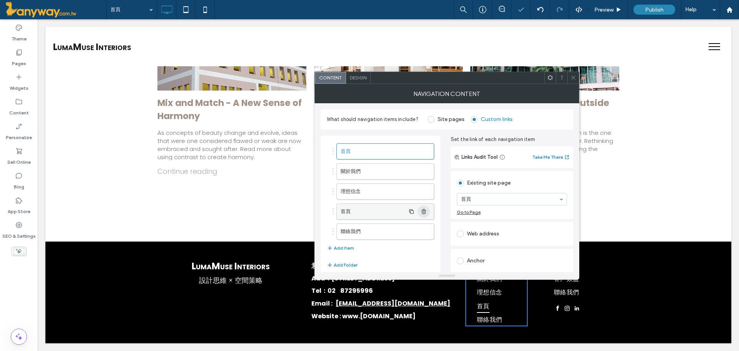
scroll to position [1171, 0]
click at [421, 231] on icon "button" at bounding box center [424, 231] width 6 height 6
click at [380, 209] on label "首頁" at bounding box center [373, 211] width 64 height 15
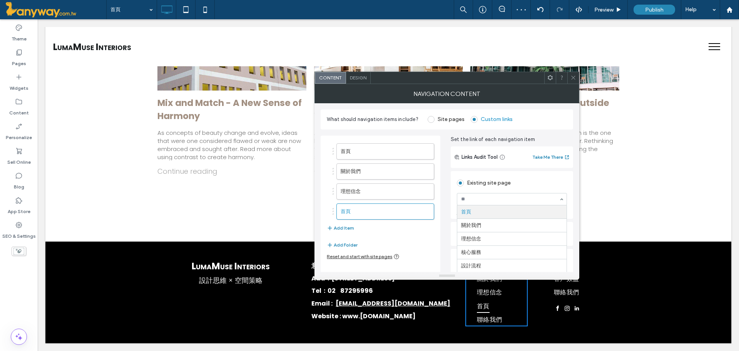
scroll to position [1166, 0]
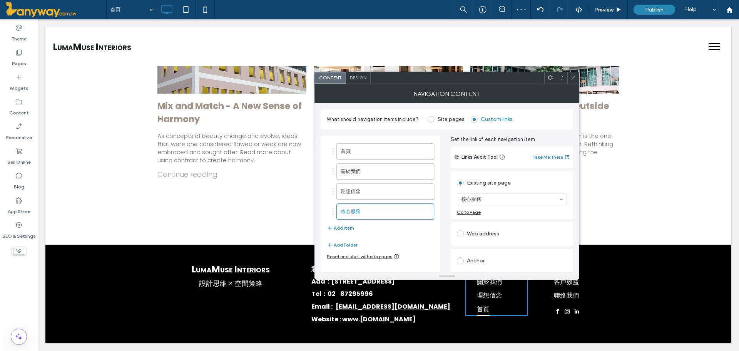
click at [569, 78] on div at bounding box center [573, 78] width 12 height 12
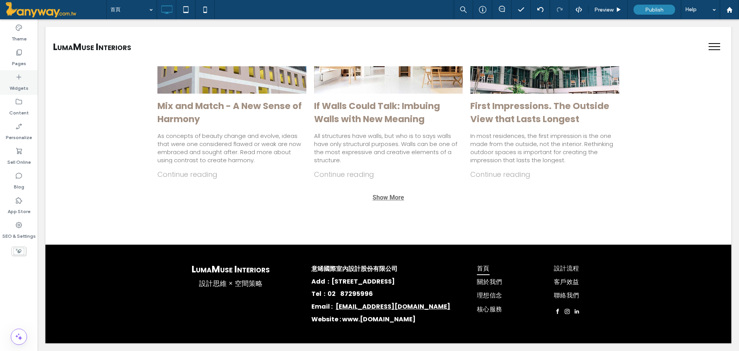
click at [22, 79] on icon at bounding box center [19, 77] width 8 height 8
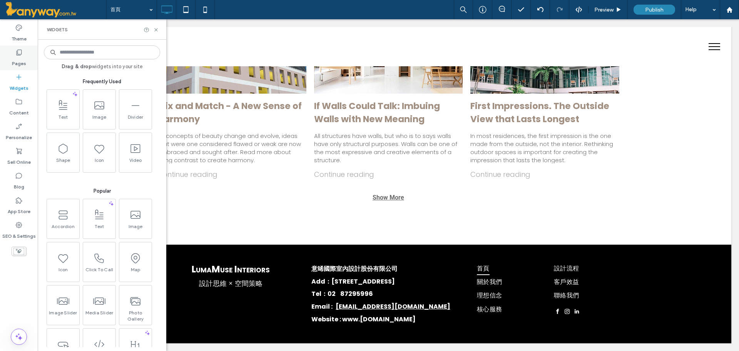
click at [21, 62] on label "Pages" at bounding box center [19, 61] width 14 height 11
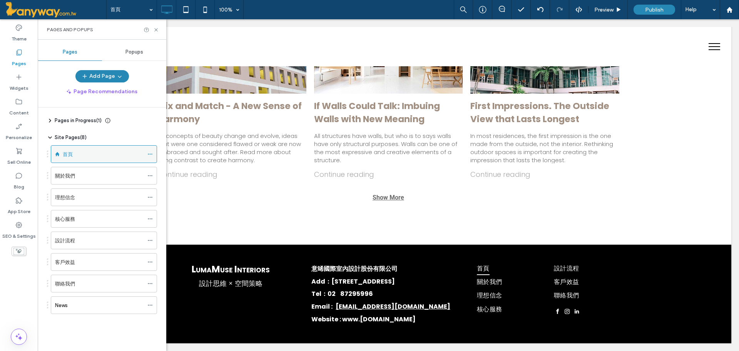
click at [147, 152] on div "首頁" at bounding box center [104, 154] width 106 height 18
click at [154, 152] on div at bounding box center [151, 154] width 9 height 12
click at [148, 152] on icon at bounding box center [149, 153] width 5 height 5
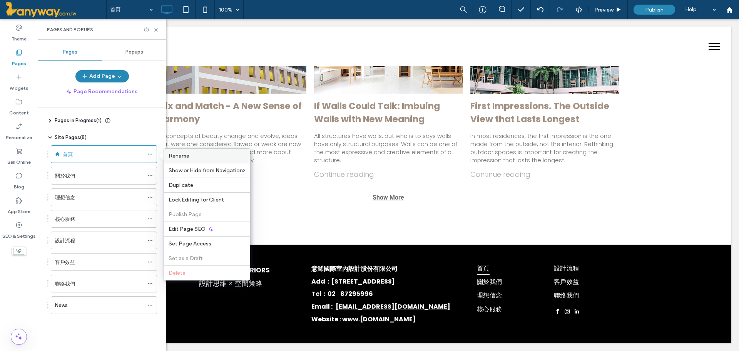
click at [172, 160] on div "Rename" at bounding box center [207, 156] width 86 height 14
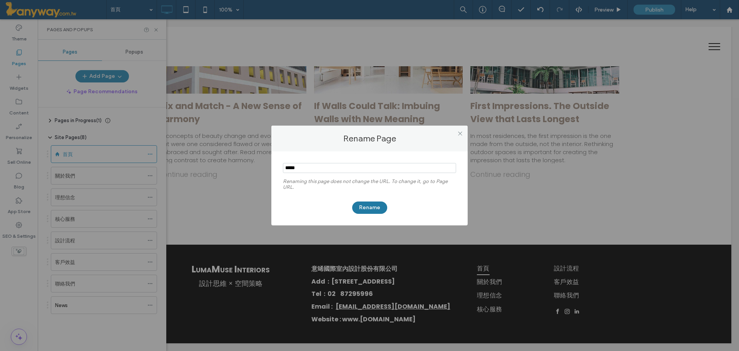
type input "*****"
click at [368, 205] on button "Rename" at bounding box center [369, 207] width 35 height 12
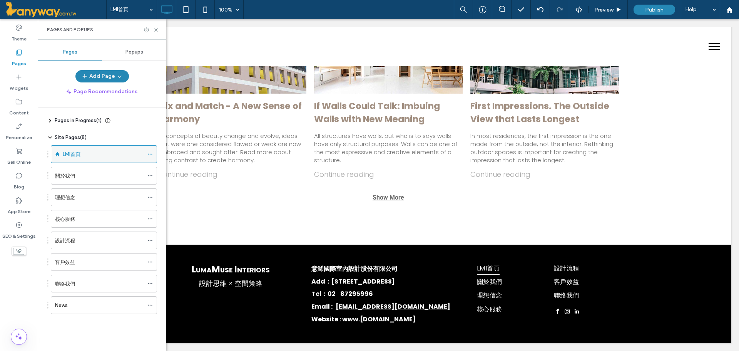
click at [152, 153] on icon at bounding box center [149, 153] width 5 height 5
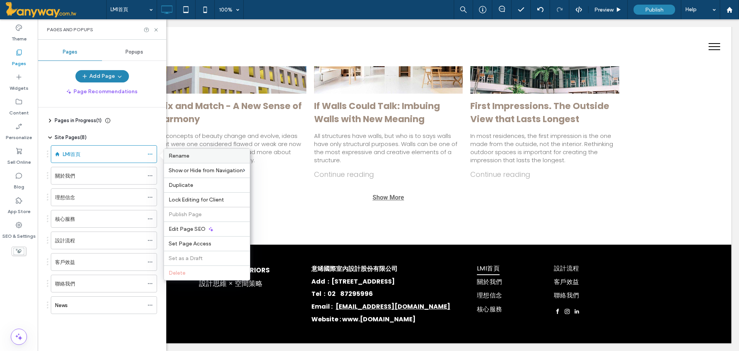
click at [189, 157] on span "Rename" at bounding box center [179, 155] width 21 height 7
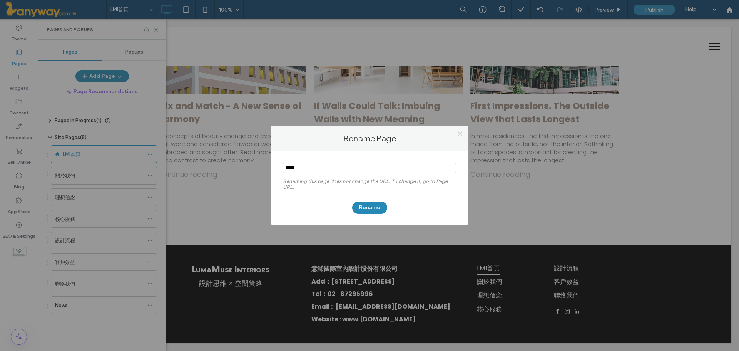
click at [306, 167] on input "notEmpty" at bounding box center [369, 168] width 173 height 10
type input "**"
click at [460, 131] on icon at bounding box center [460, 133] width 6 height 6
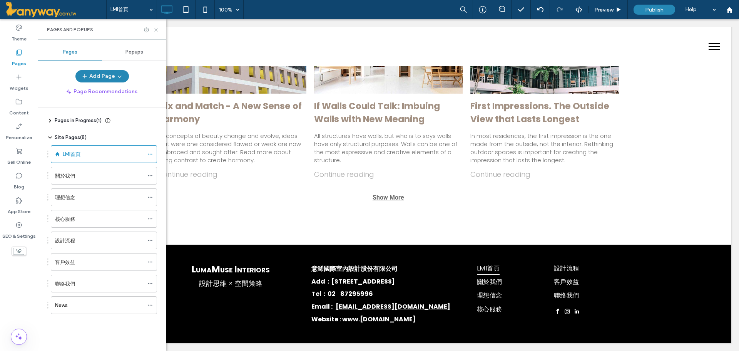
click at [157, 27] on icon at bounding box center [156, 30] width 6 height 6
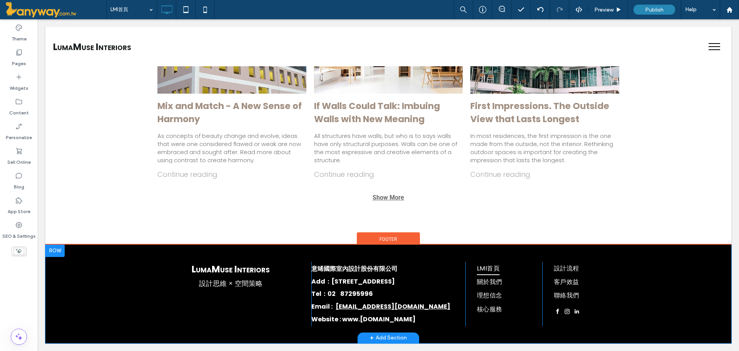
click at [517, 271] on ul "LMI首頁 關於我們 理想信念 核心服務" at bounding box center [496, 288] width 51 height 55
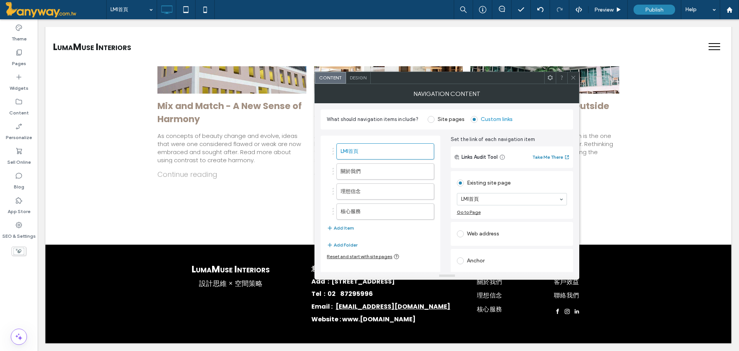
click at [574, 75] on icon at bounding box center [573, 78] width 6 height 6
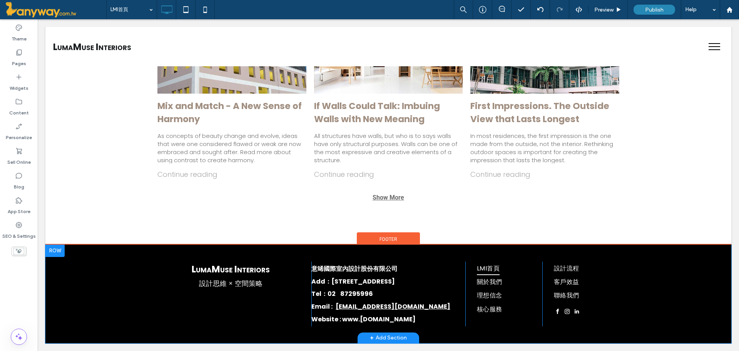
click at [516, 305] on ul "LMI首頁 關於我們 理想信念 核心服務" at bounding box center [496, 288] width 51 height 55
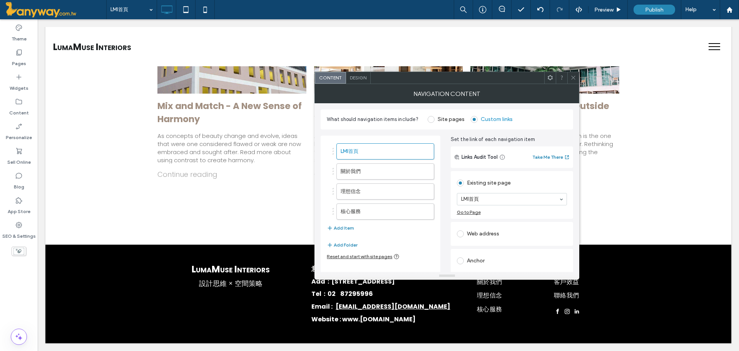
click at [347, 74] on div "Design" at bounding box center [358, 78] width 25 height 12
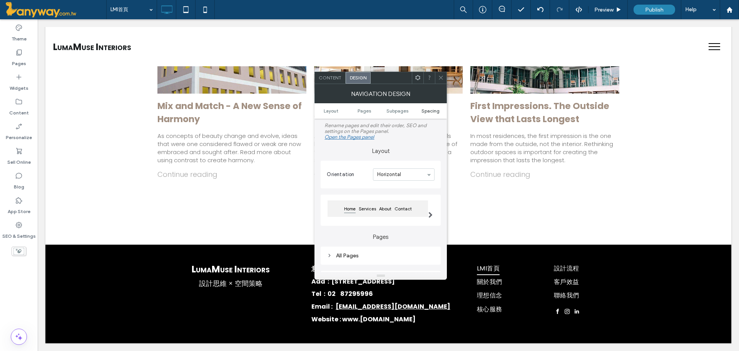
click at [432, 111] on span "Spacing" at bounding box center [430, 111] width 18 height 6
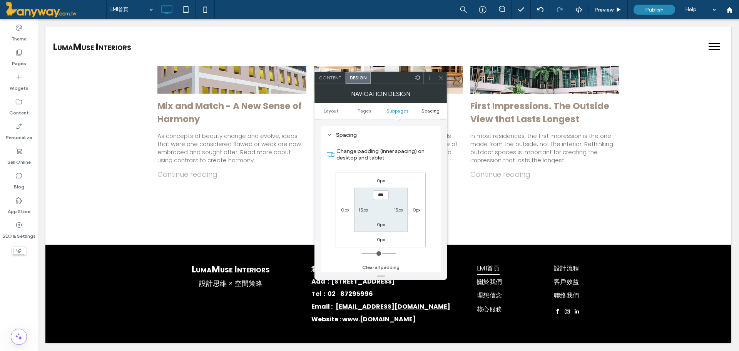
scroll to position [209, 0]
click at [442, 84] on div "Navigation Design" at bounding box center [380, 93] width 132 height 19
click at [442, 77] on icon at bounding box center [441, 78] width 6 height 6
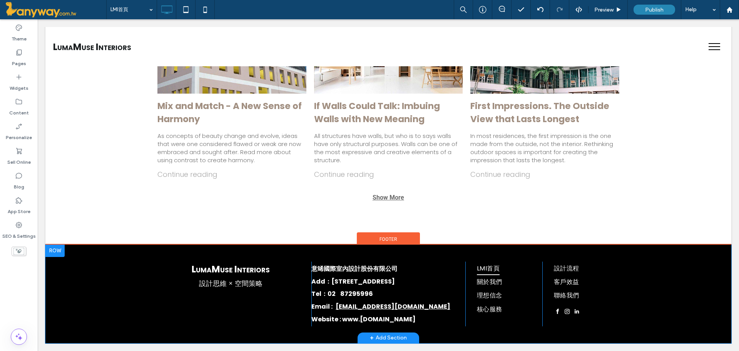
click at [506, 266] on ul "LMI首頁 關於我們 理想信念 核心服務" at bounding box center [496, 288] width 51 height 55
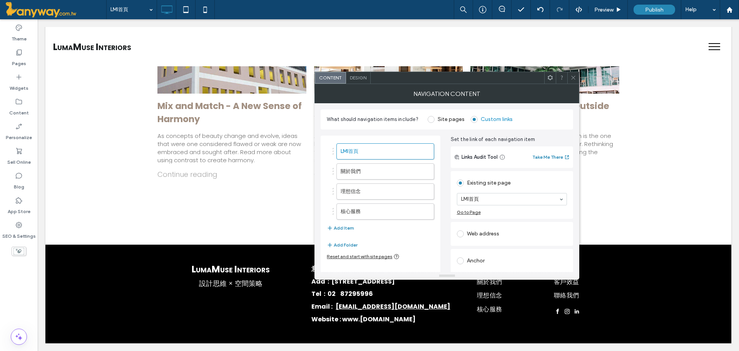
click at [574, 74] on span at bounding box center [573, 78] width 6 height 12
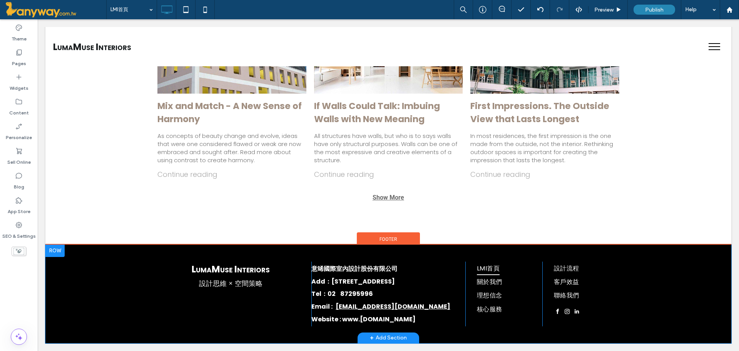
click at [466, 273] on nav "LMI首頁 關於我們 理想信念 核心服務" at bounding box center [496, 288] width 62 height 55
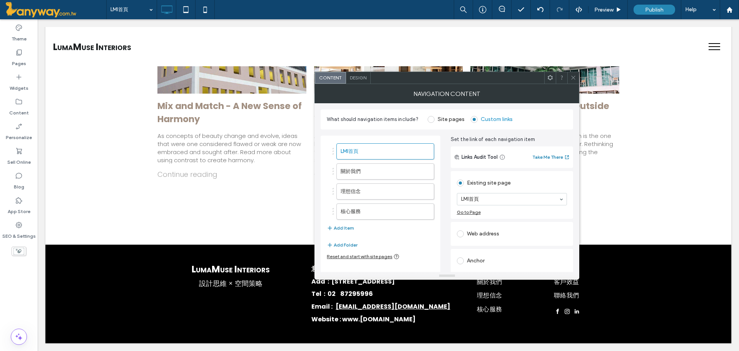
click at [364, 77] on span "Design" at bounding box center [358, 78] width 17 height 6
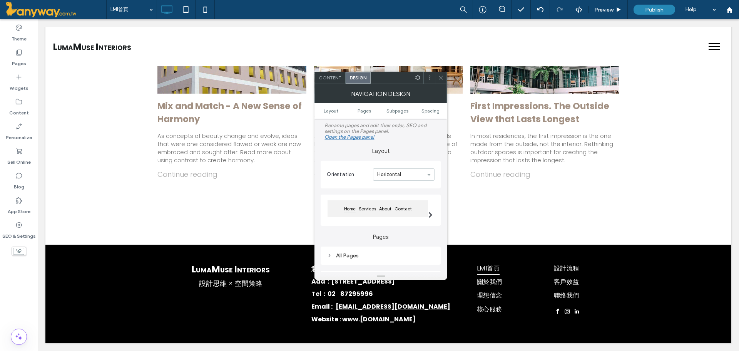
click at [323, 72] on div "Content" at bounding box center [330, 78] width 31 height 12
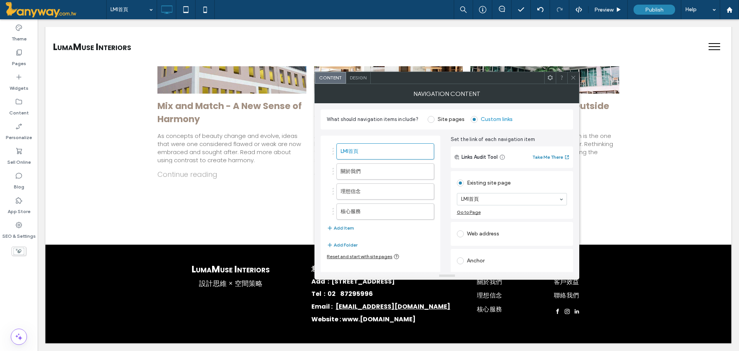
click at [362, 80] on span "Design" at bounding box center [358, 78] width 17 height 6
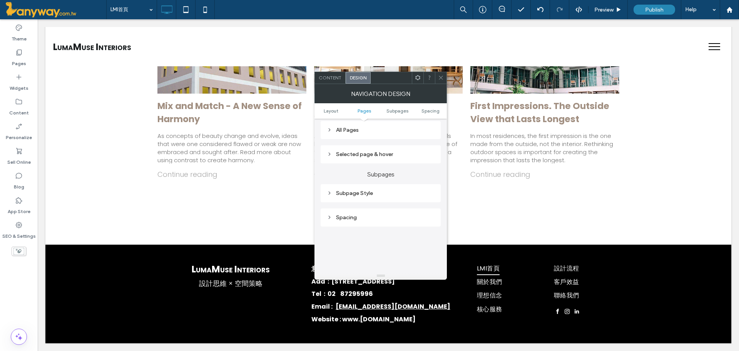
scroll to position [128, 0]
click at [437, 74] on div at bounding box center [441, 78] width 12 height 12
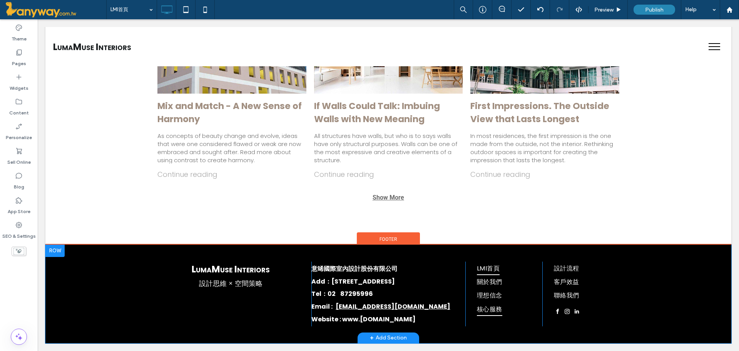
click at [505, 316] on link "核心服務" at bounding box center [489, 308] width 37 height 13
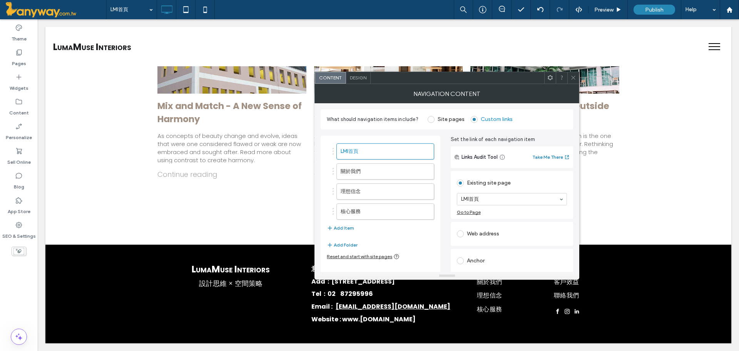
click at [571, 80] on span at bounding box center [573, 78] width 6 height 12
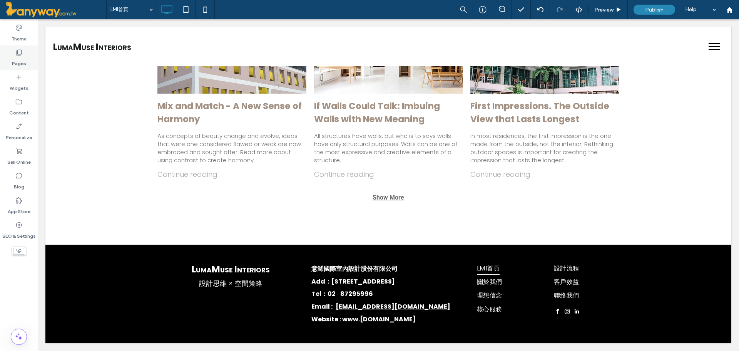
click at [11, 59] on div "Pages" at bounding box center [19, 57] width 38 height 25
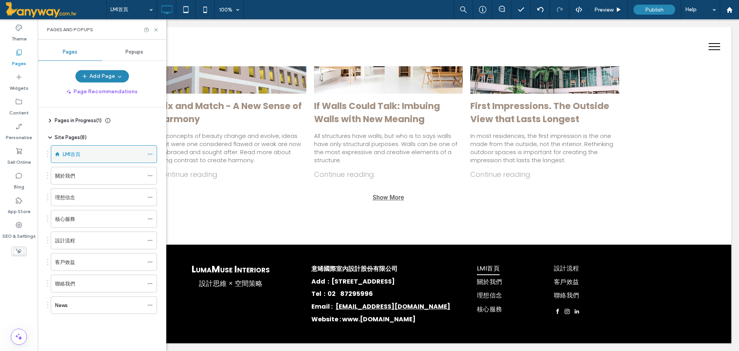
click at [154, 155] on div at bounding box center [151, 154] width 9 height 12
click at [150, 153] on icon at bounding box center [149, 153] width 5 height 5
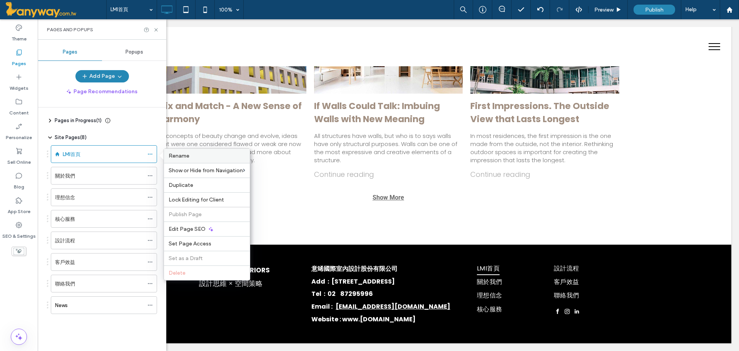
click at [176, 157] on span "Rename" at bounding box center [179, 155] width 21 height 7
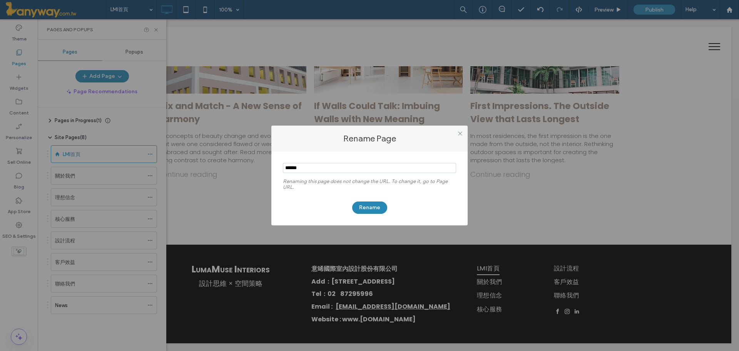
type input "******"
click at [410, 209] on div "Rename" at bounding box center [369, 204] width 173 height 20
click at [379, 206] on button "Rename" at bounding box center [369, 207] width 35 height 12
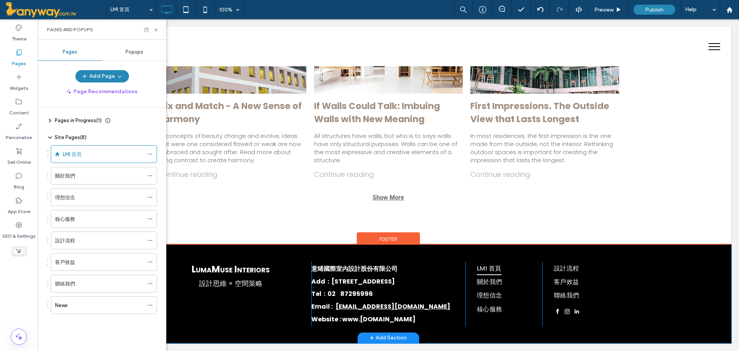
click at [511, 284] on ul "LMI 首頁 關於我們 理想信念 核心服務" at bounding box center [496, 288] width 51 height 55
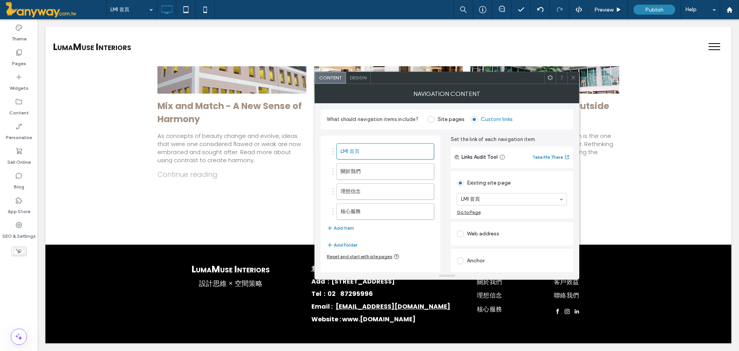
click at [575, 81] on span at bounding box center [573, 78] width 6 height 12
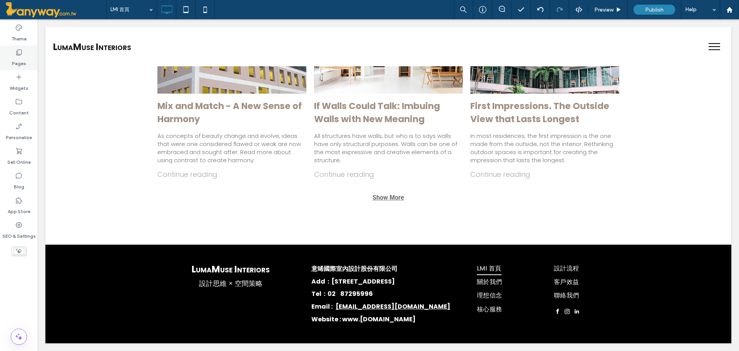
click at [15, 57] on label "Pages" at bounding box center [19, 61] width 14 height 11
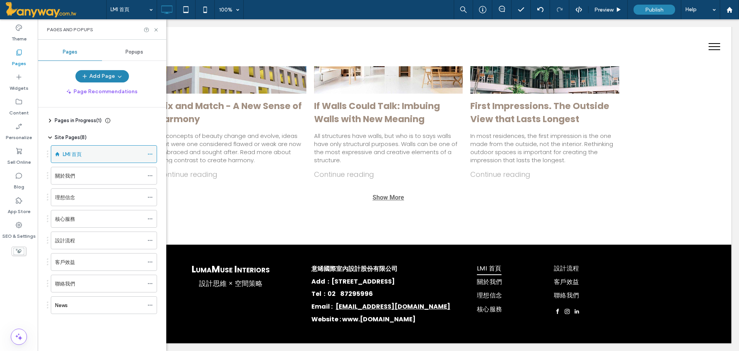
click at [151, 151] on span at bounding box center [149, 154] width 5 height 12
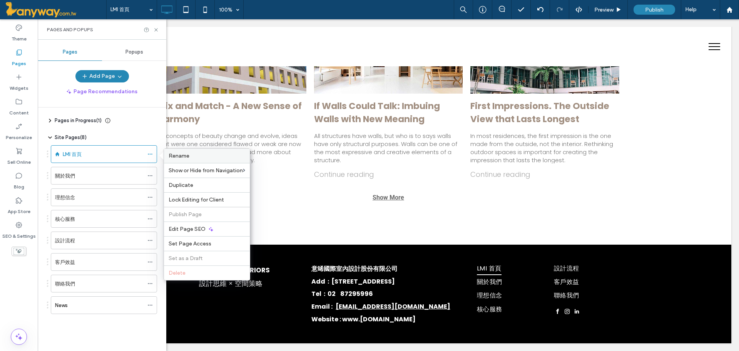
click at [181, 158] on span "Rename" at bounding box center [179, 155] width 21 height 7
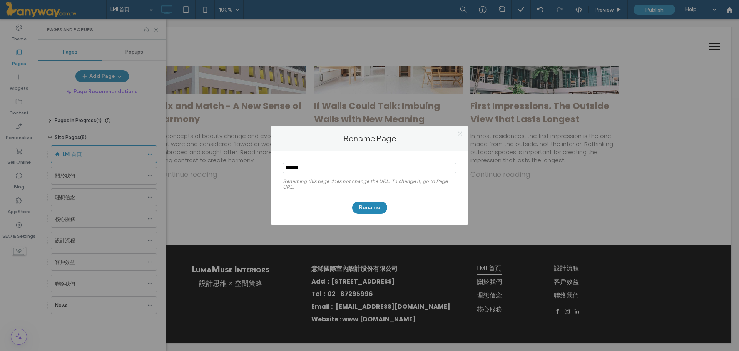
type input "*******"
click at [457, 133] on icon at bounding box center [460, 133] width 6 height 6
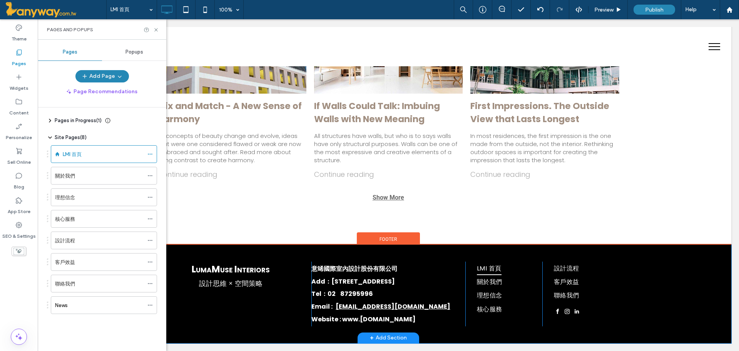
click at [479, 257] on div "L UMA M USE I NTERIORS 設計思維 × 空間策略 Click To Paste 意晞國際室內設計股份有限公司 Add：台北市信義區松仁路1…" at bounding box center [388, 293] width 686 height 99
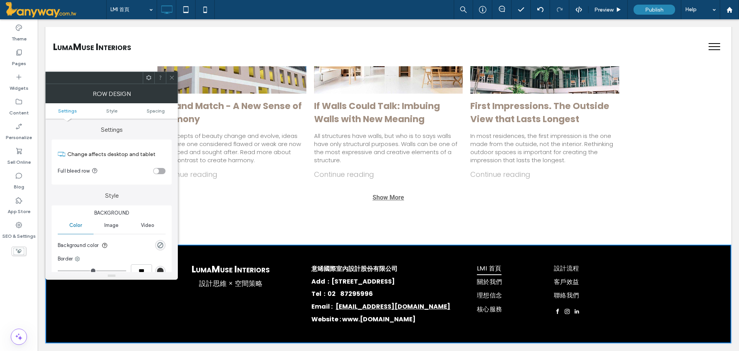
click at [174, 75] on icon at bounding box center [172, 78] width 6 height 6
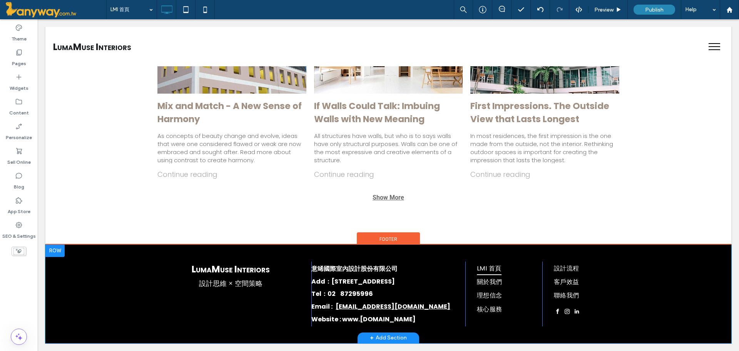
click at [505, 270] on ul "LMI 首頁 關於我們 理想信念 核心服務" at bounding box center [496, 288] width 51 height 55
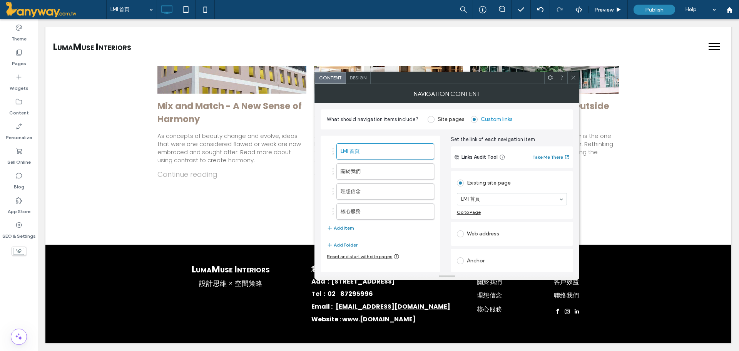
click at [575, 66] on div at bounding box center [545, 56] width 158 height 77
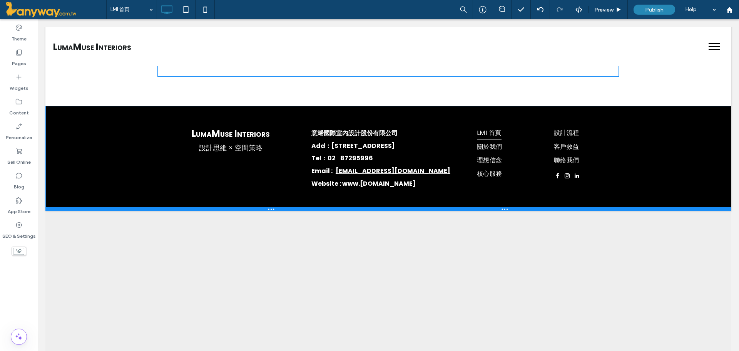
scroll to position [1373, 0]
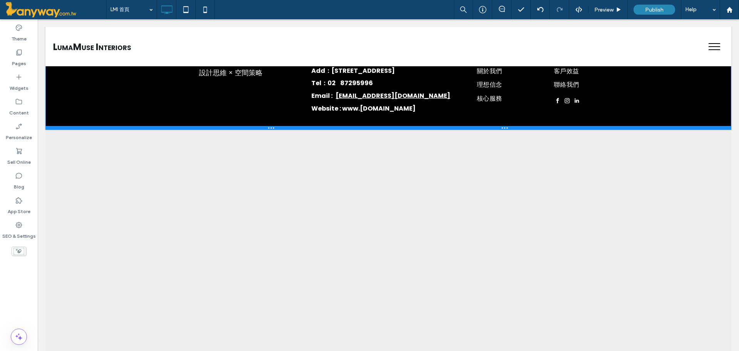
drag, startPoint x: 466, startPoint y: 342, endPoint x: 492, endPoint y: 148, distance: 195.8
click at [455, 129] on div at bounding box center [388, 128] width 686 height 4
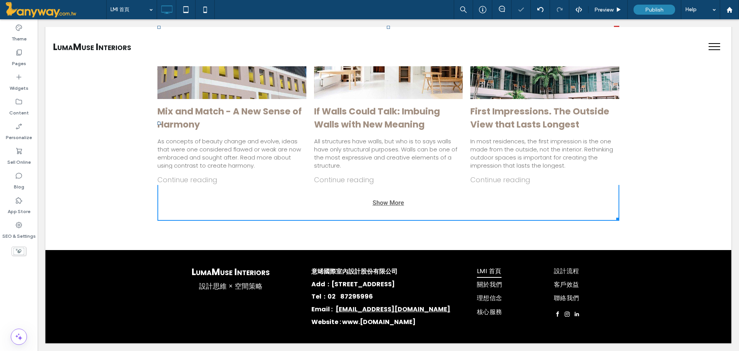
scroll to position [1160, 0]
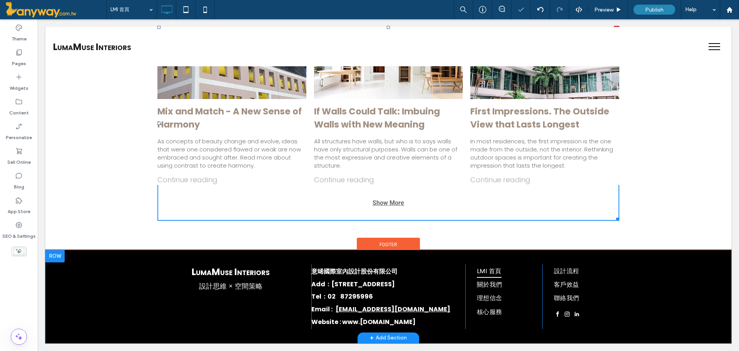
click at [510, 276] on ul "LMI 首頁 關於我們 理想信念 核心服務" at bounding box center [496, 291] width 51 height 55
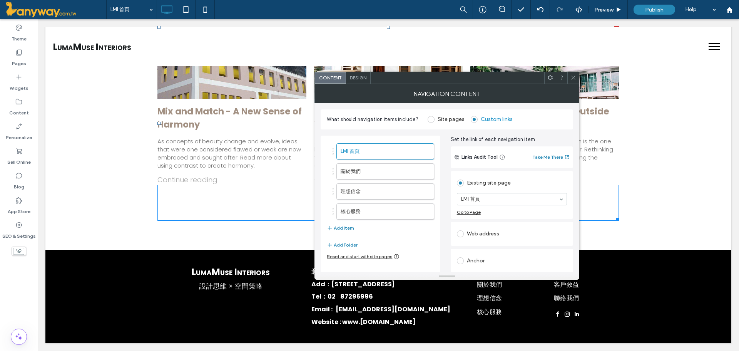
click at [574, 77] on icon at bounding box center [573, 78] width 6 height 6
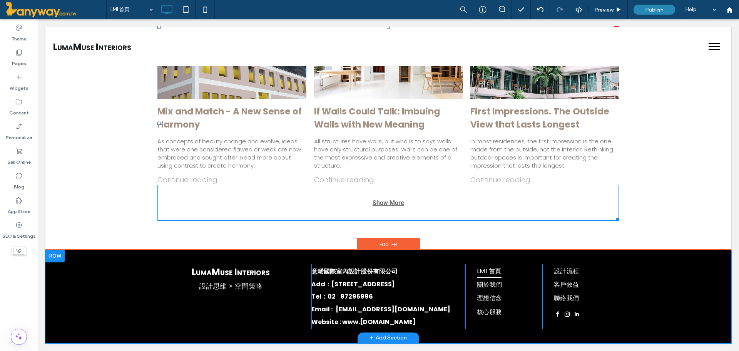
click at [495, 326] on div "LMI 首頁 關於我們 理想信念 核心服務 Click To Paste" at bounding box center [503, 296] width 77 height 65
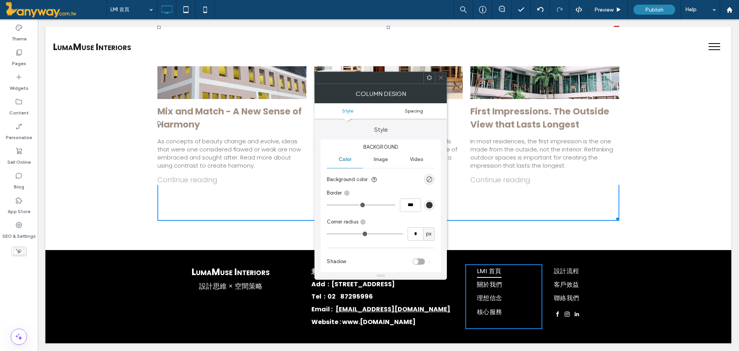
click at [420, 111] on span "Spacing" at bounding box center [414, 111] width 18 height 6
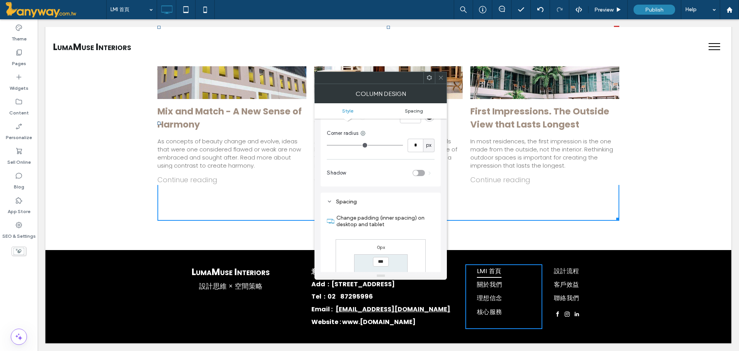
scroll to position [156, 0]
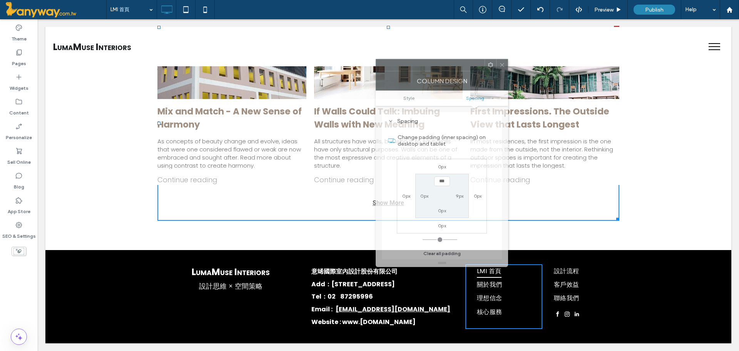
drag, startPoint x: 393, startPoint y: 79, endPoint x: 455, endPoint y: 66, distance: 62.5
click at [455, 66] on div at bounding box center [430, 65] width 109 height 12
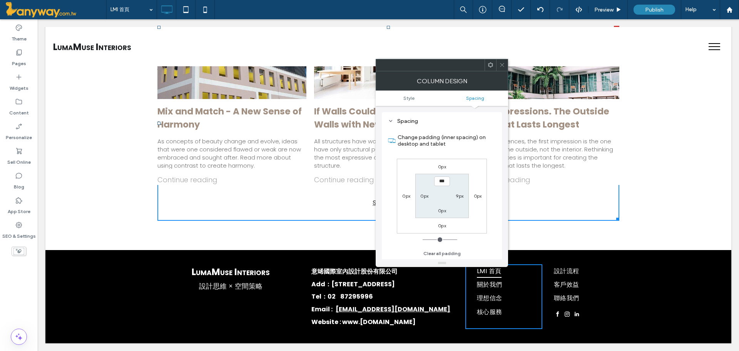
click at [503, 63] on icon at bounding box center [502, 65] width 6 height 6
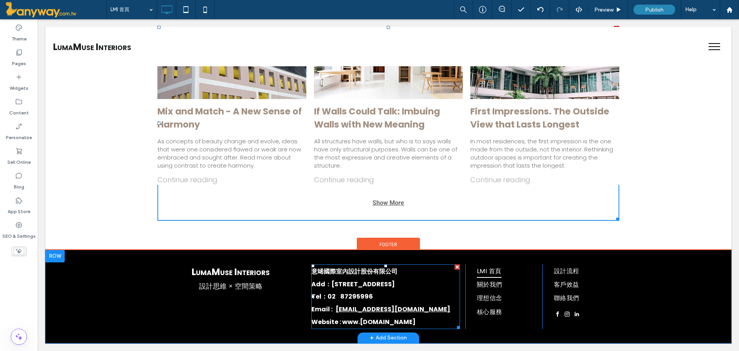
click at [401, 273] on h5 "意晞國際室內設計股份有限公司" at bounding box center [385, 271] width 149 height 13
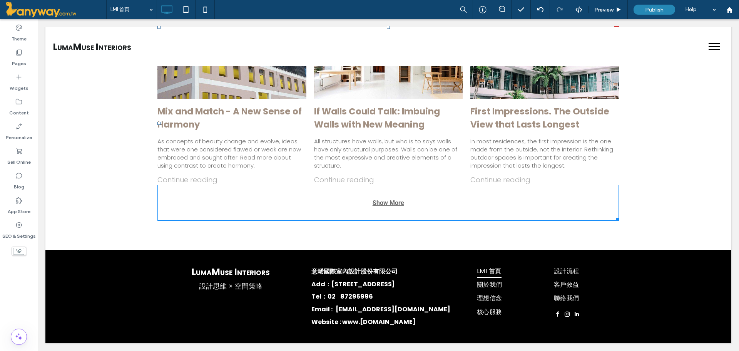
click at [401, 273] on h5 "意晞國際室內設計股份有限公司" at bounding box center [385, 271] width 149 height 13
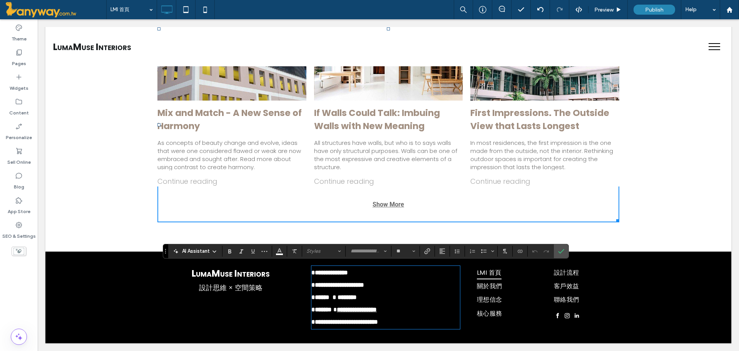
type input "**"
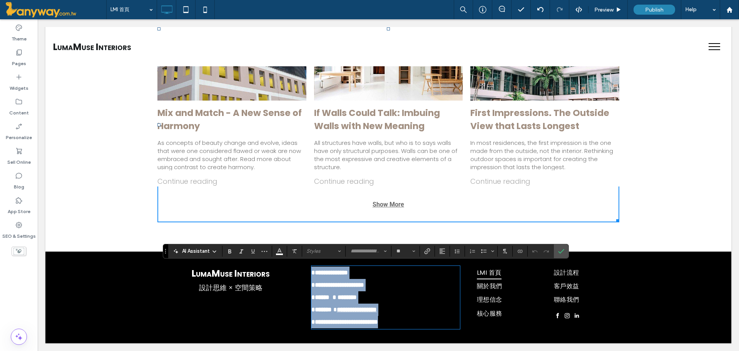
click at [403, 268] on h5 "**********" at bounding box center [385, 272] width 149 height 12
type input "*******"
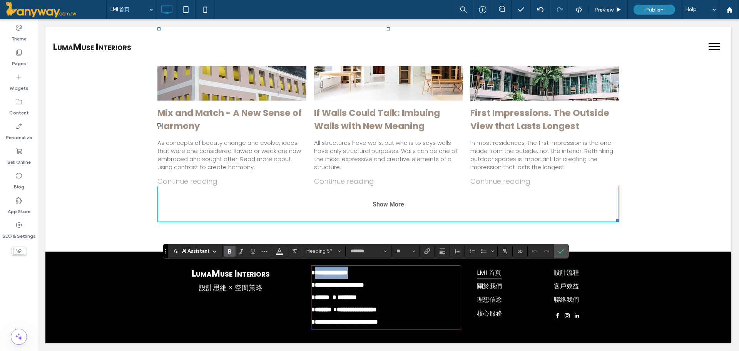
drag, startPoint x: 406, startPoint y: 266, endPoint x: 310, endPoint y: 267, distance: 95.9
click at [311, 267] on h5 "**********" at bounding box center [385, 272] width 149 height 12
click at [228, 247] on span "Bold" at bounding box center [228, 251] width 3 height 11
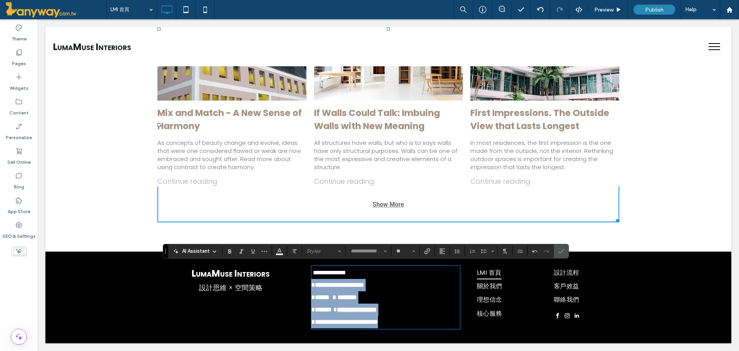
drag, startPoint x: 420, startPoint y: 321, endPoint x: 304, endPoint y: 283, distance: 121.2
click at [304, 283] on div "**********" at bounding box center [388, 297] width 462 height 63
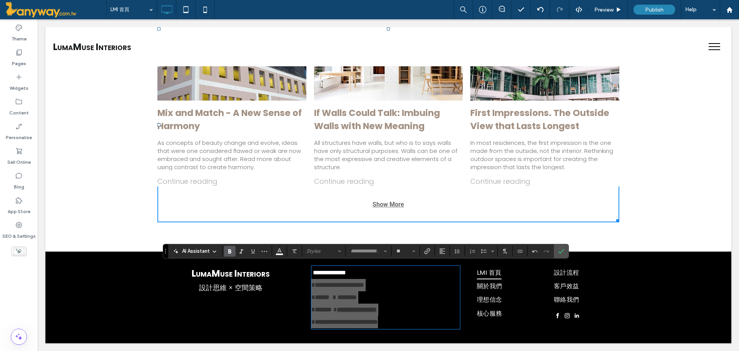
click at [229, 246] on span "Bold" at bounding box center [228, 251] width 3 height 11
click at [233, 253] on label "Bold" at bounding box center [230, 251] width 12 height 11
click at [518, 335] on div "**********" at bounding box center [388, 297] width 686 height 92
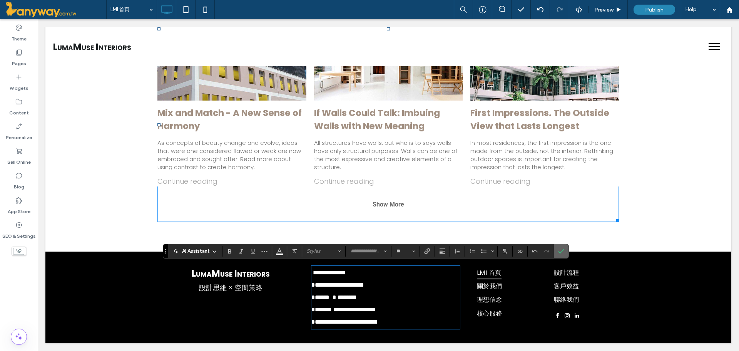
click at [558, 254] on span "Confirm" at bounding box center [559, 251] width 3 height 14
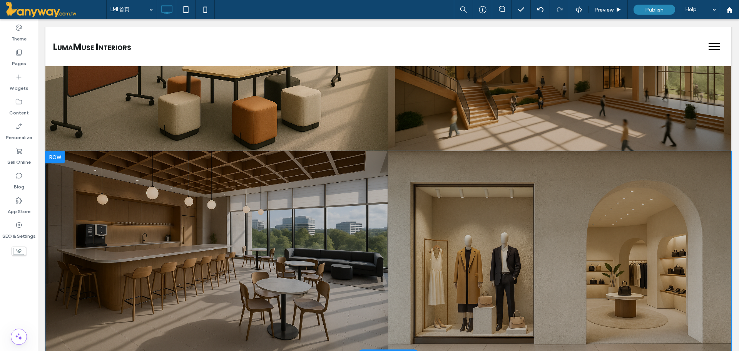
scroll to position [775, 0]
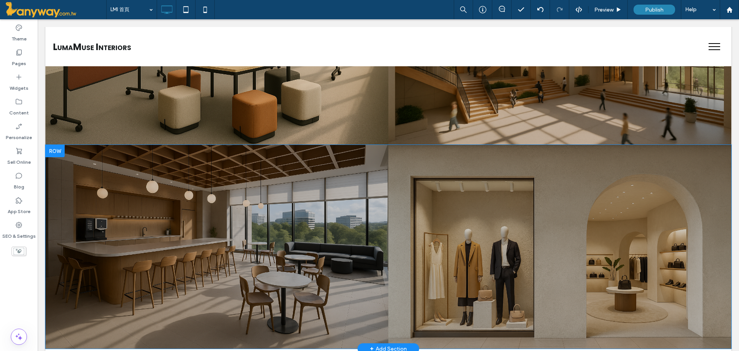
click at [468, 259] on div at bounding box center [559, 247] width 343 height 204
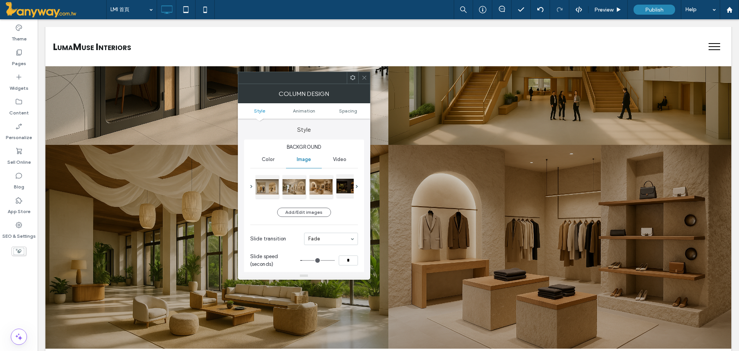
click at [347, 187] on div at bounding box center [347, 185] width 23 height 23
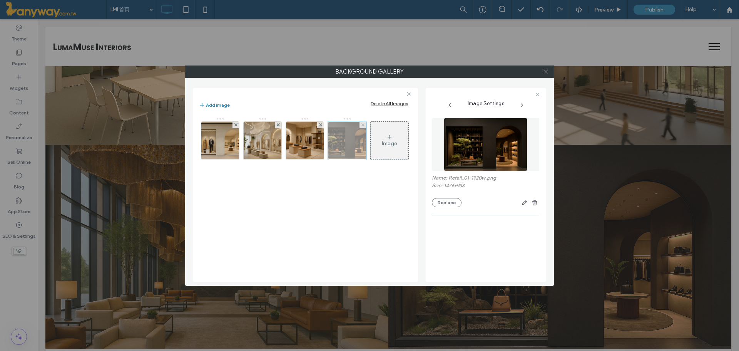
click at [345, 141] on div at bounding box center [347, 140] width 38 height 38
click at [343, 138] on div at bounding box center [347, 140] width 38 height 38
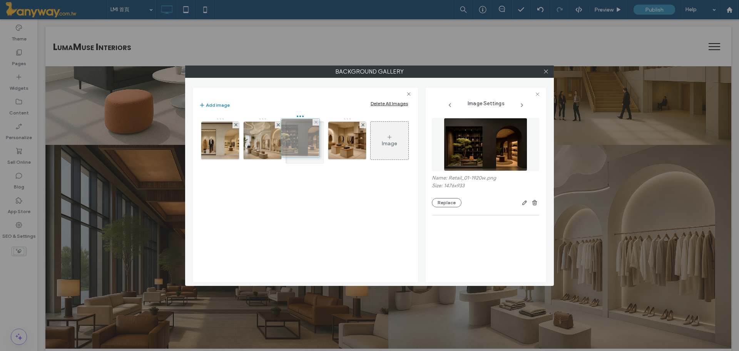
drag, startPoint x: 341, startPoint y: 138, endPoint x: 292, endPoint y: 135, distance: 49.0
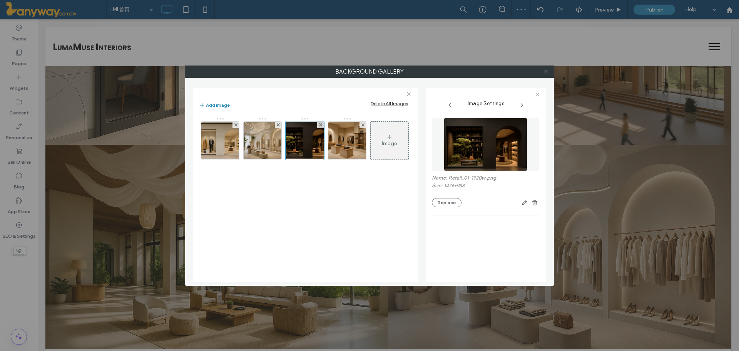
click at [543, 74] on icon at bounding box center [546, 72] width 6 height 6
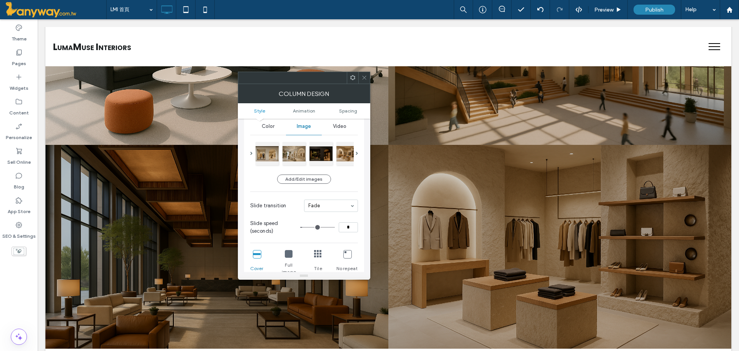
scroll to position [0, 0]
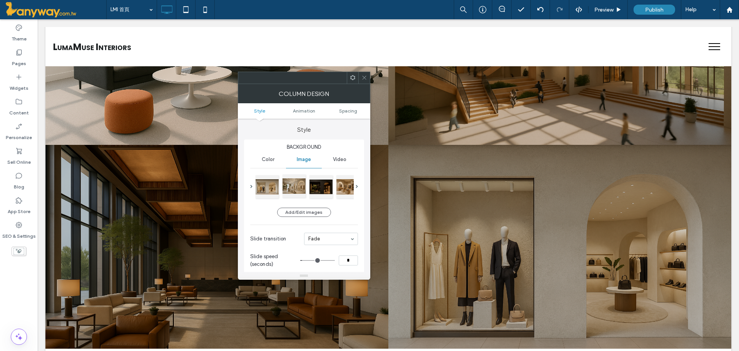
click at [302, 184] on div at bounding box center [294, 185] width 23 height 23
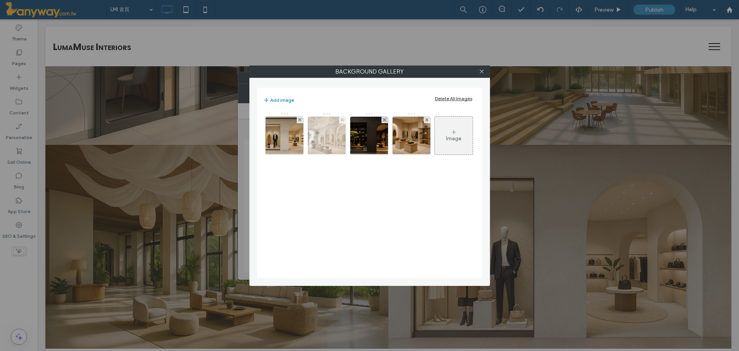
click at [318, 137] on img at bounding box center [326, 136] width 57 height 38
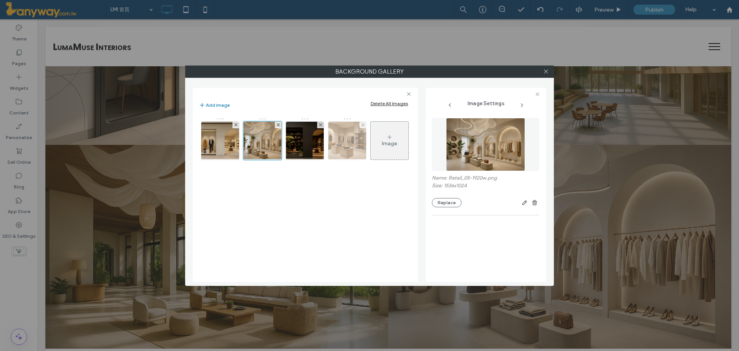
click at [331, 130] on img at bounding box center [347, 141] width 57 height 38
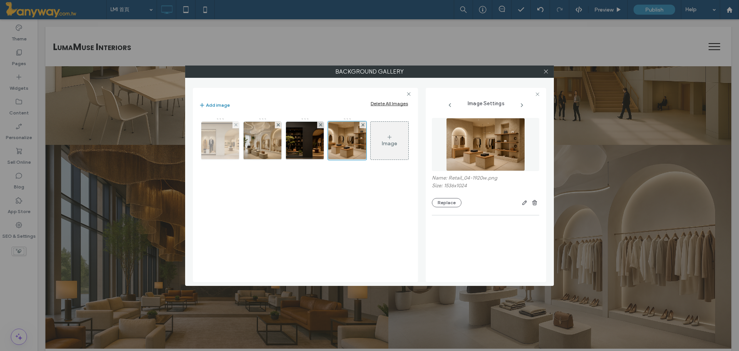
click at [224, 143] on img at bounding box center [220, 141] width 57 height 38
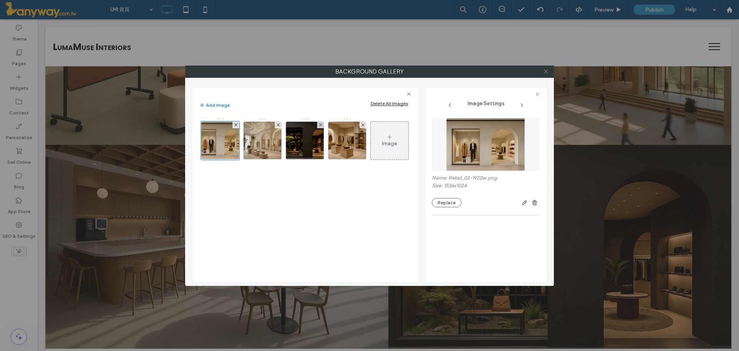
click at [547, 69] on icon at bounding box center [546, 72] width 6 height 6
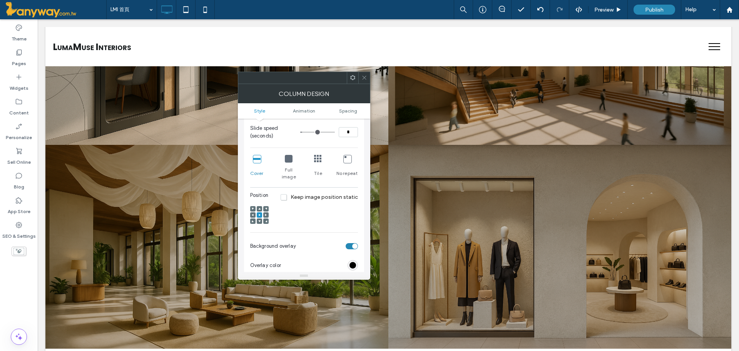
scroll to position [257, 0]
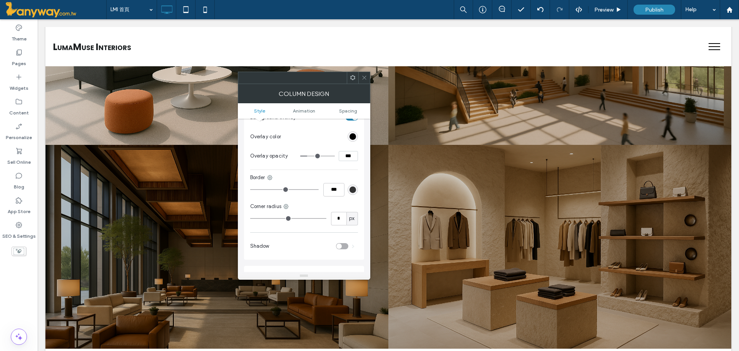
click at [366, 80] on icon at bounding box center [364, 78] width 6 height 6
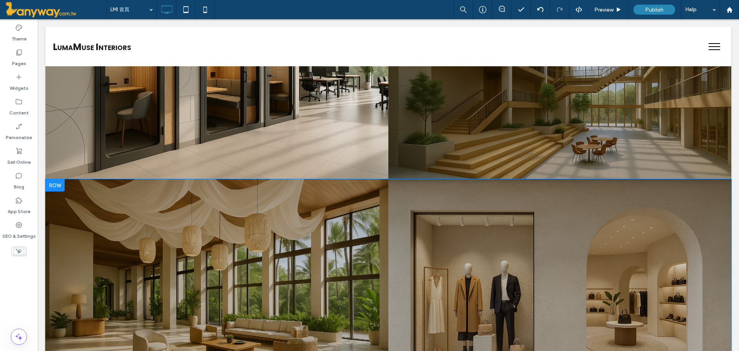
scroll to position [647, 0]
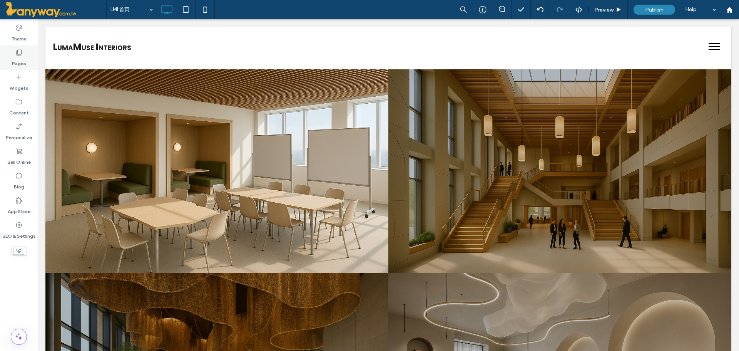
click at [24, 55] on div "Pages" at bounding box center [19, 57] width 38 height 25
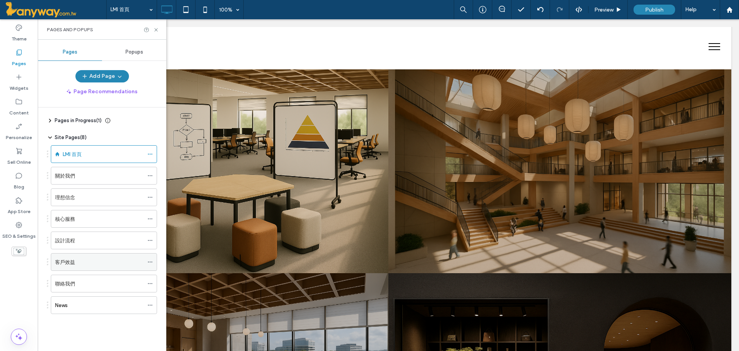
click at [77, 256] on div "客戶效益" at bounding box center [99, 261] width 89 height 17
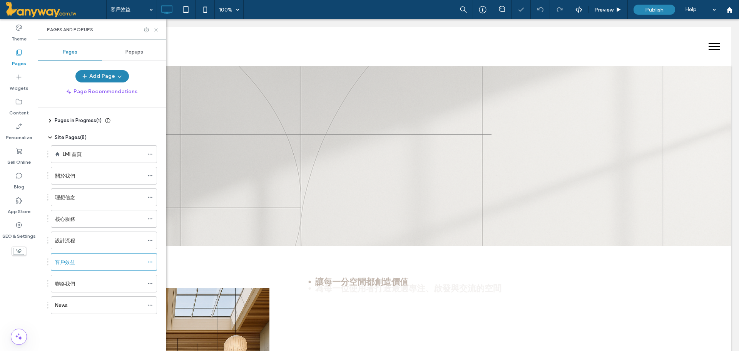
click at [157, 29] on icon at bounding box center [156, 30] width 6 height 6
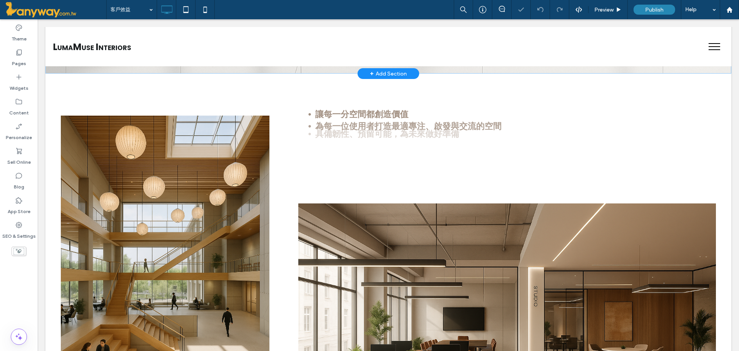
scroll to position [257, 0]
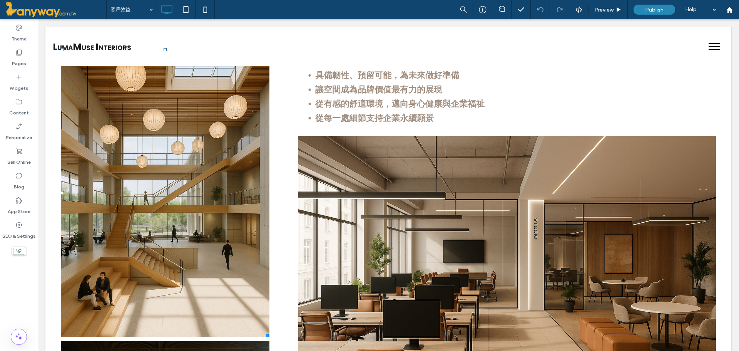
scroll to position [257, 0]
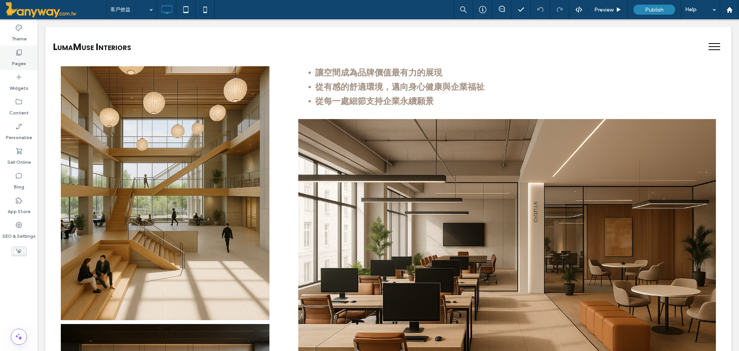
click at [17, 62] on label "Pages" at bounding box center [19, 61] width 14 height 11
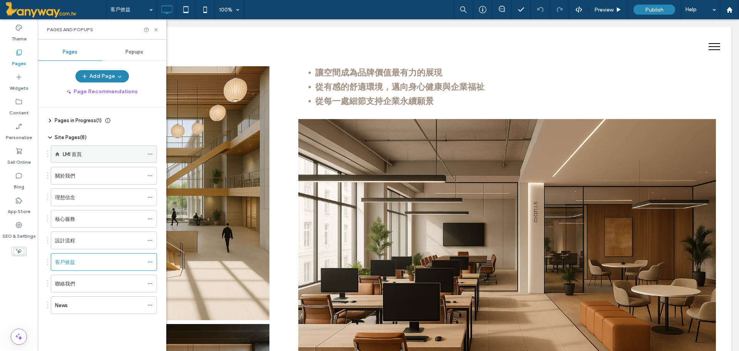
click at [84, 150] on div "LMI 首頁" at bounding box center [103, 154] width 81 height 8
click at [154, 32] on icon at bounding box center [156, 30] width 6 height 6
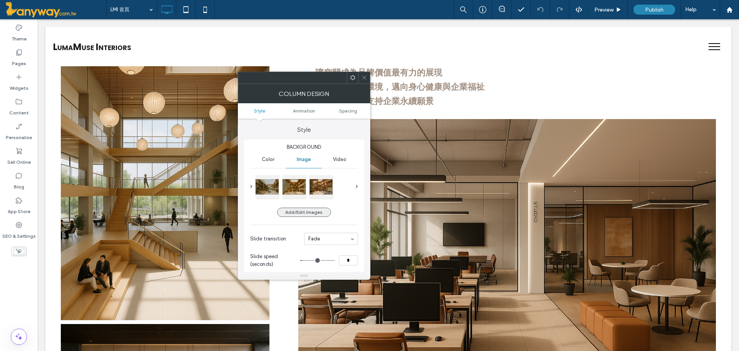
click at [304, 214] on button "Add/Edit images" at bounding box center [304, 211] width 54 height 9
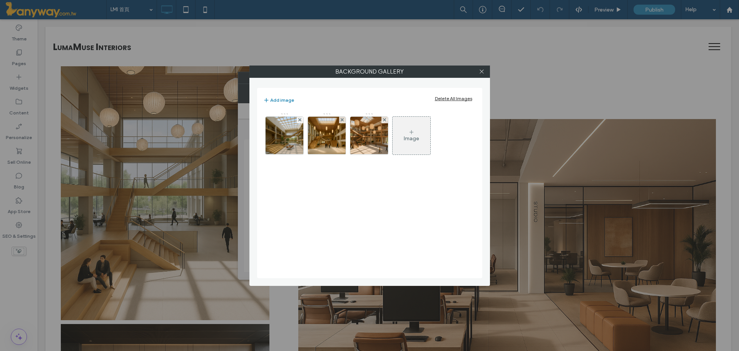
click at [404, 141] on div "Image" at bounding box center [411, 138] width 15 height 7
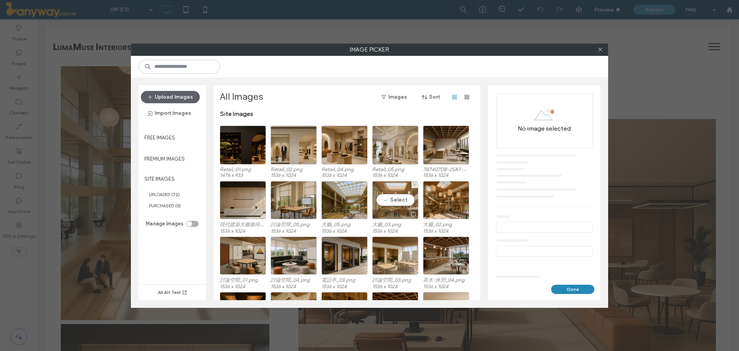
click at [389, 199] on div "Select" at bounding box center [395, 200] width 46 height 38
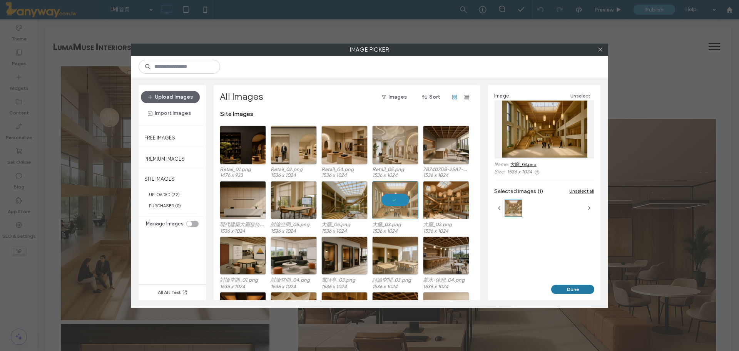
click at [583, 290] on button "Done" at bounding box center [572, 288] width 43 height 9
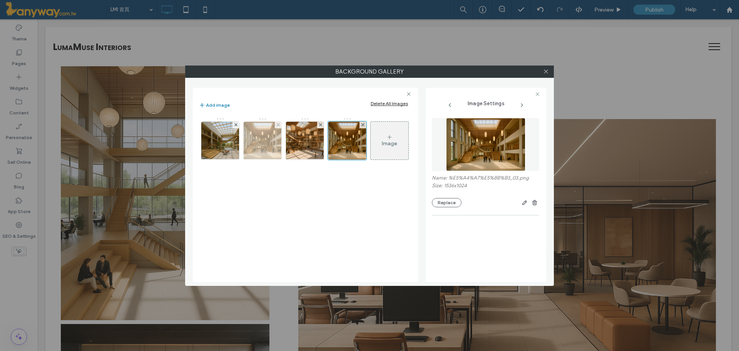
click at [262, 140] on img at bounding box center [262, 141] width 57 height 38
click at [453, 209] on button "Replace" at bounding box center [447, 208] width 30 height 9
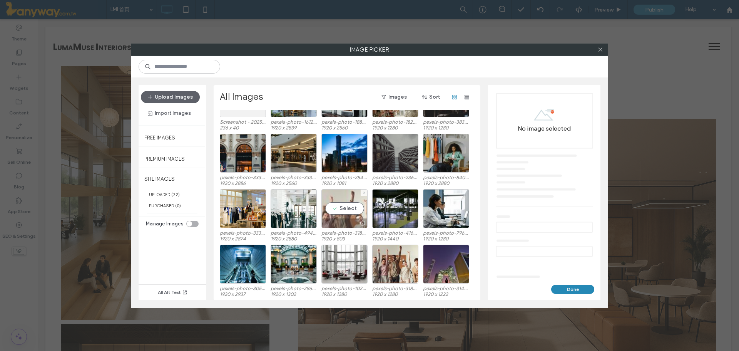
scroll to position [196, 0]
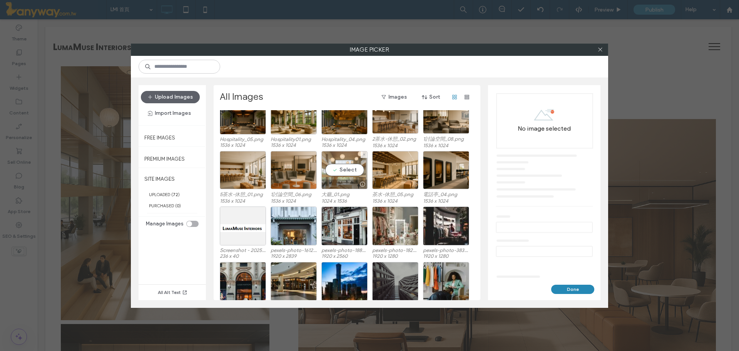
click at [334, 167] on div "Select" at bounding box center [344, 170] width 46 height 38
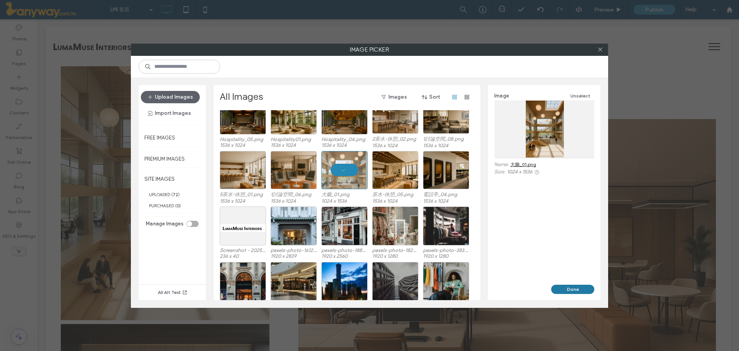
click at [580, 284] on button "Done" at bounding box center [572, 288] width 43 height 9
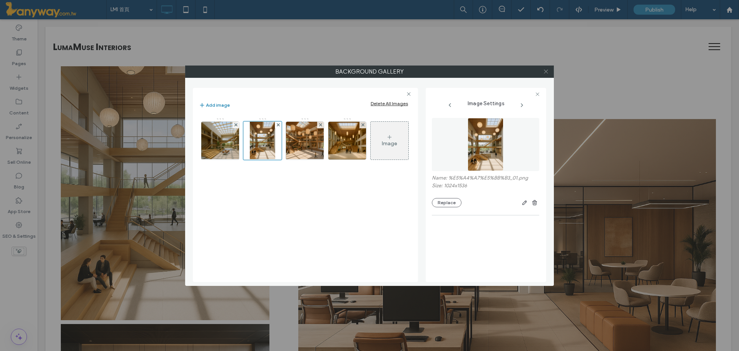
click at [547, 68] on span at bounding box center [546, 72] width 6 height 12
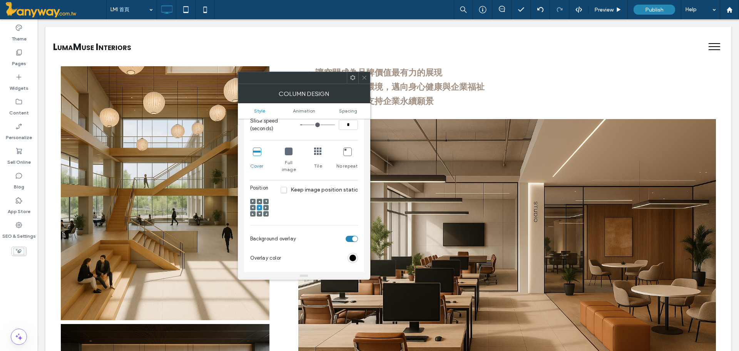
scroll to position [128, 0]
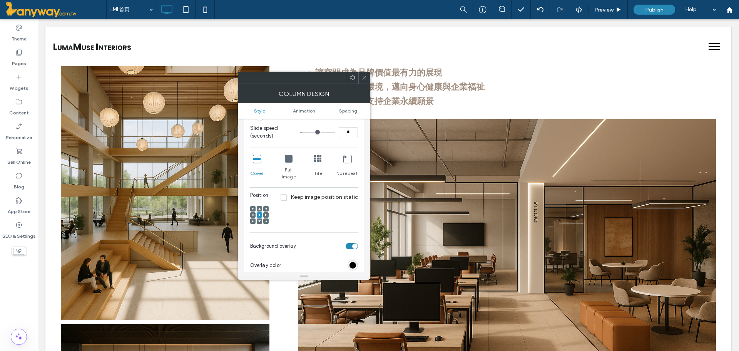
click at [252, 214] on icon at bounding box center [253, 215] width 2 height 2
click at [260, 206] on span at bounding box center [259, 208] width 2 height 5
click at [259, 212] on span at bounding box center [259, 214] width 2 height 5
click at [259, 207] on use at bounding box center [259, 208] width 2 height 2
click at [260, 218] on span at bounding box center [259, 220] width 2 height 5
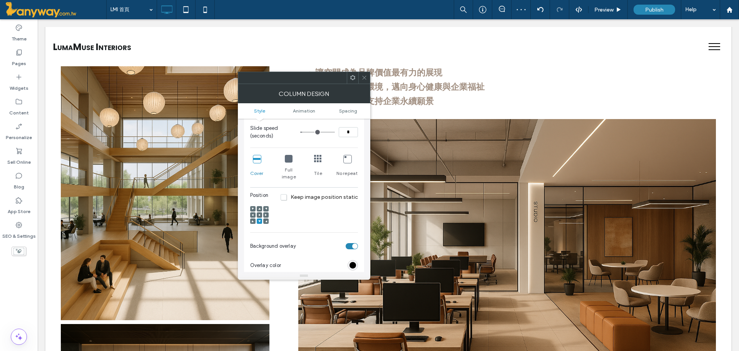
click at [260, 218] on span at bounding box center [259, 220] width 2 height 5
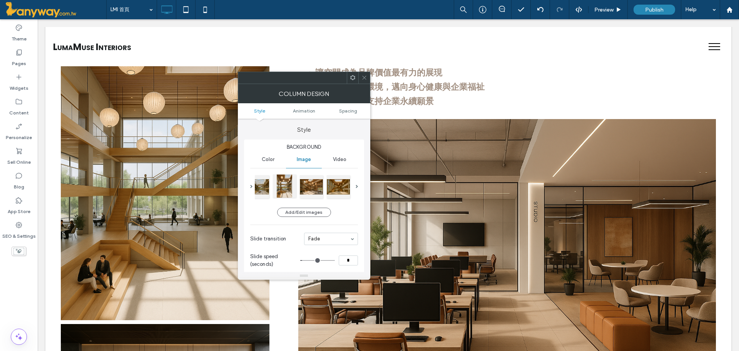
click at [284, 186] on div at bounding box center [284, 185] width 23 height 23
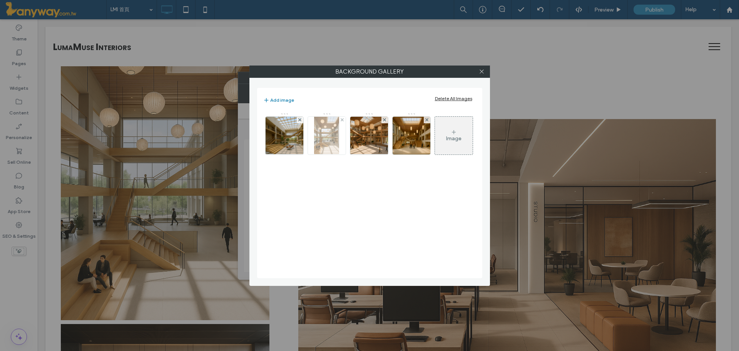
click at [329, 140] on img at bounding box center [326, 136] width 25 height 38
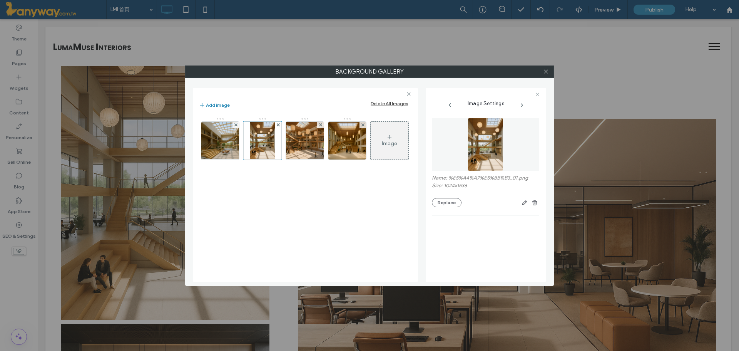
click at [549, 73] on div at bounding box center [546, 72] width 12 height 12
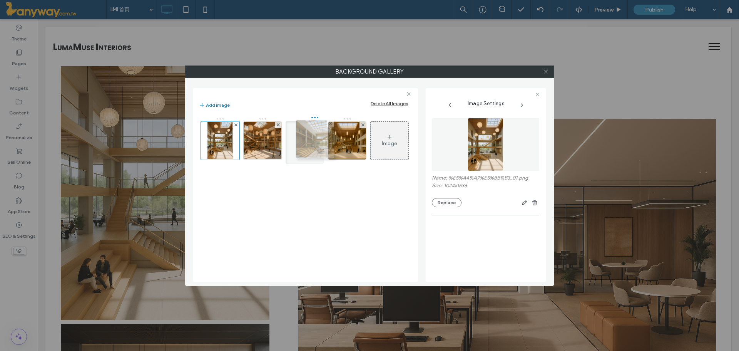
drag, startPoint x: 224, startPoint y: 142, endPoint x: 316, endPoint y: 141, distance: 92.8
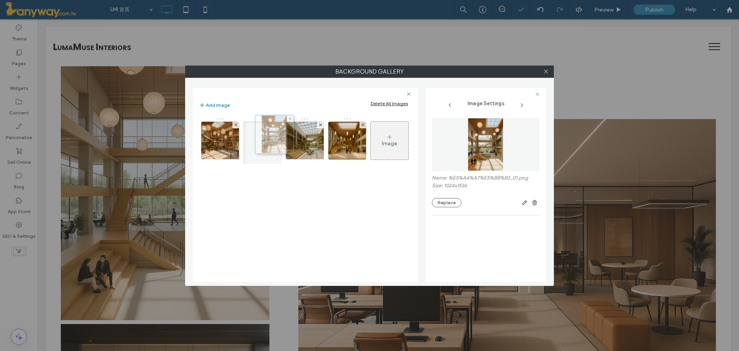
drag, startPoint x: 212, startPoint y: 147, endPoint x: 264, endPoint y: 140, distance: 52.7
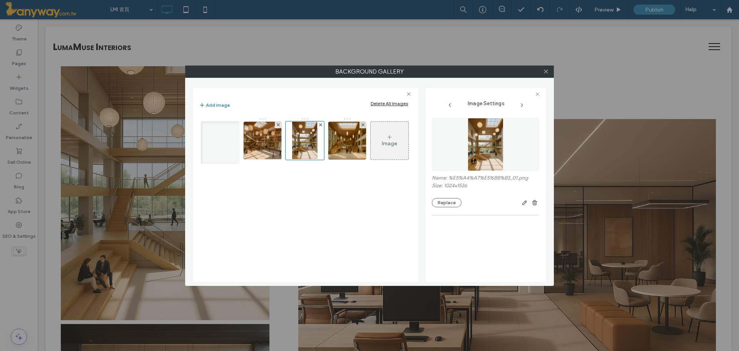
drag, startPoint x: 310, startPoint y: 140, endPoint x: 172, endPoint y: 135, distance: 137.5
click at [172, 135] on div "Background Gallery Add image Delete All Images Image Image Settings Name: %E5%A…" at bounding box center [369, 175] width 739 height 351
click at [545, 72] on use at bounding box center [546, 72] width 4 height 4
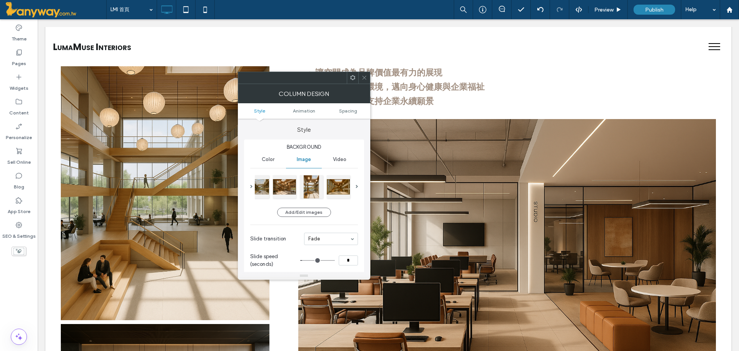
click at [363, 72] on span at bounding box center [364, 78] width 6 height 12
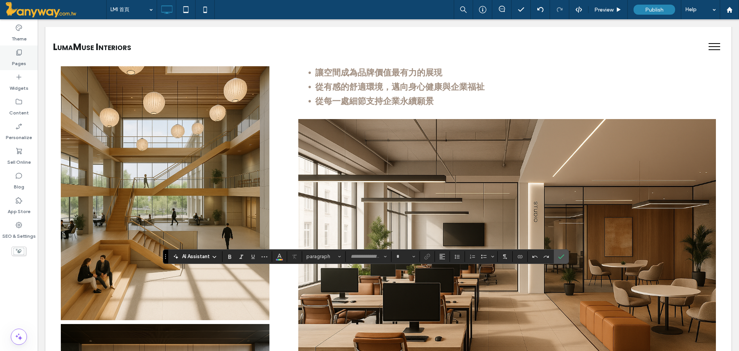
type input "**"
type input "*******"
click at [566, 256] on label "Confirm" at bounding box center [561, 256] width 12 height 14
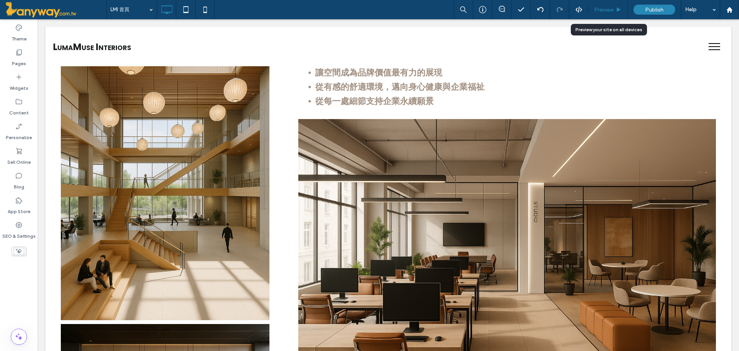
click at [599, 9] on span "Preview" at bounding box center [603, 10] width 19 height 7
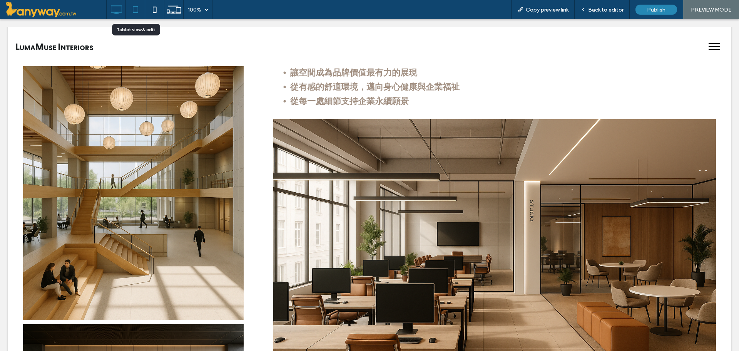
click at [140, 9] on icon at bounding box center [135, 9] width 15 height 15
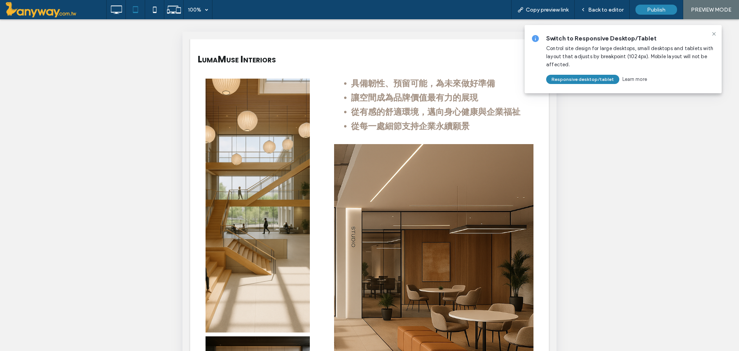
scroll to position [186, 0]
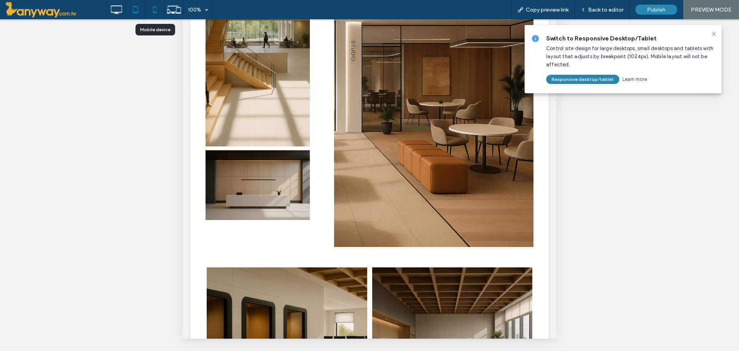
click at [152, 7] on icon at bounding box center [154, 9] width 15 height 15
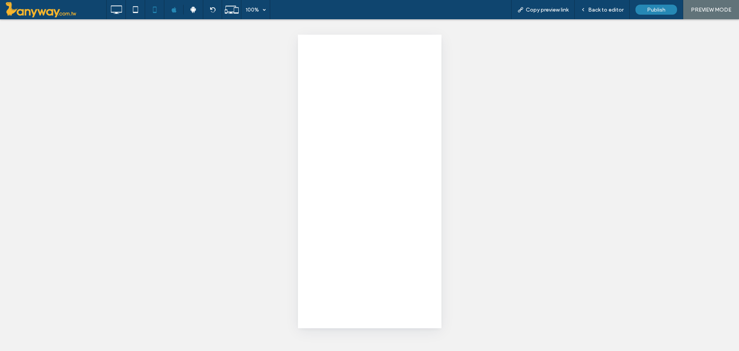
scroll to position [0, 0]
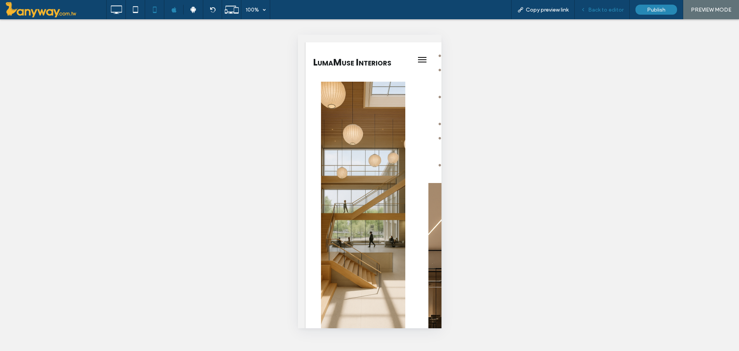
click at [584, 10] on use at bounding box center [583, 9] width 2 height 3
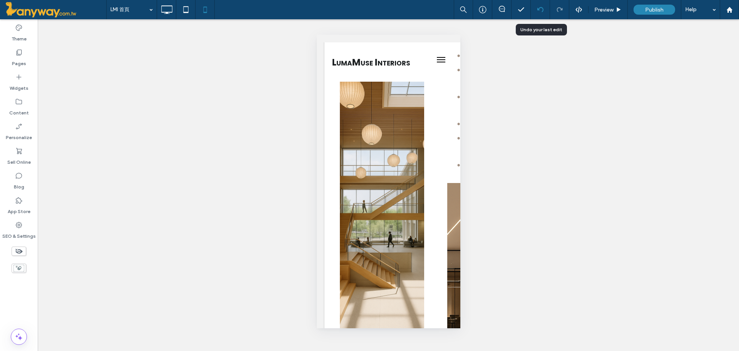
click at [542, 6] on div at bounding box center [540, 9] width 19 height 19
click at [183, 7] on icon at bounding box center [185, 9] width 15 height 15
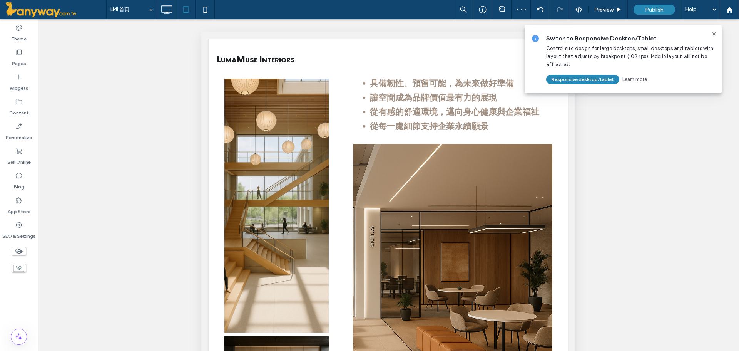
scroll to position [186, 0]
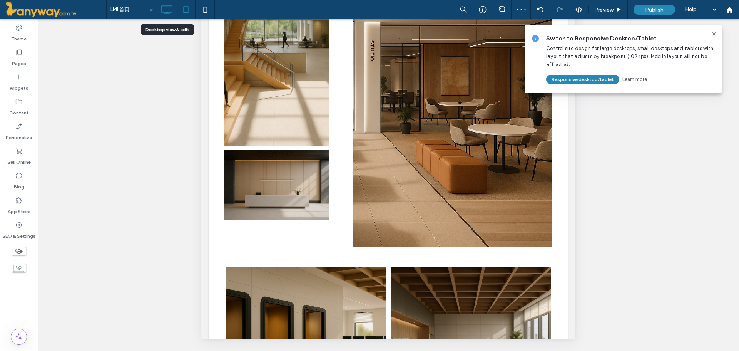
click at [164, 1] on div at bounding box center [166, 9] width 19 height 19
click at [162, 11] on icon at bounding box center [166, 9] width 15 height 15
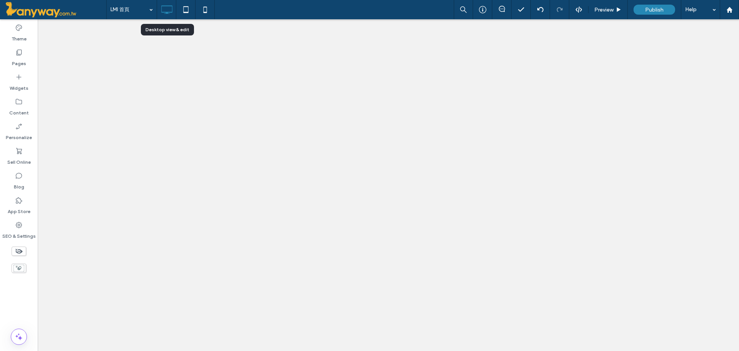
scroll to position [0, 0]
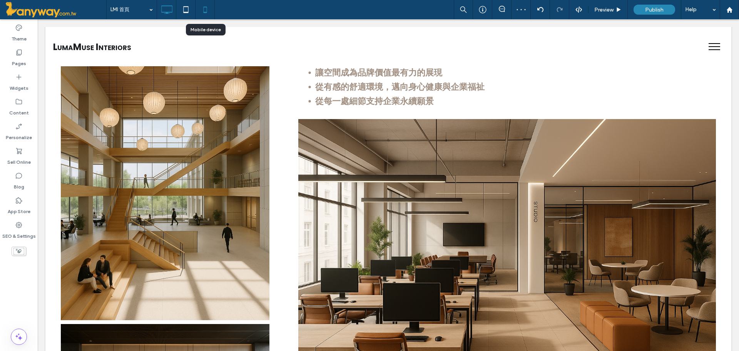
click at [204, 11] on icon at bounding box center [204, 9] width 15 height 15
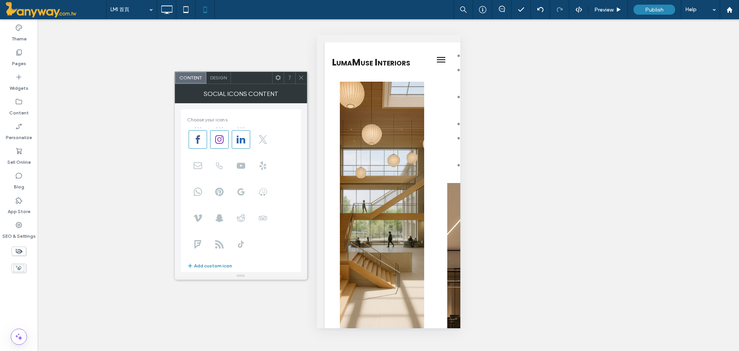
click at [216, 79] on span "Design" at bounding box center [218, 78] width 17 height 6
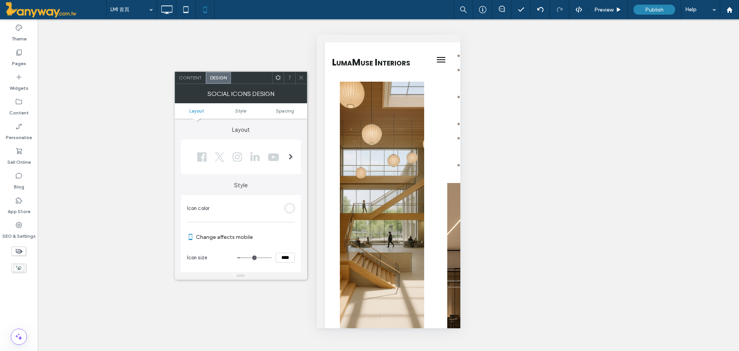
drag, startPoint x: 290, startPoint y: 259, endPoint x: 266, endPoint y: 260, distance: 24.7
click at [266, 260] on div "****" at bounding box center [266, 258] width 58 height 10
type input "****"
type input "**"
click at [266, 27] on div "Unhide? Yes Unhide? Yes Unhide? Yes Unhide? Yes Unhide? Yes Unhide? Yes Unhide?…" at bounding box center [388, 184] width 701 height 331
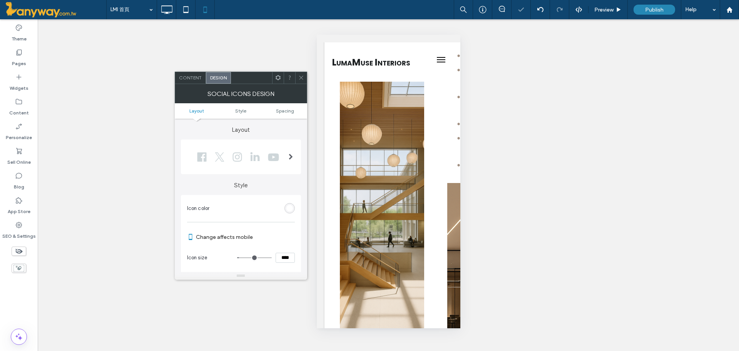
click at [299, 74] on span at bounding box center [301, 78] width 6 height 12
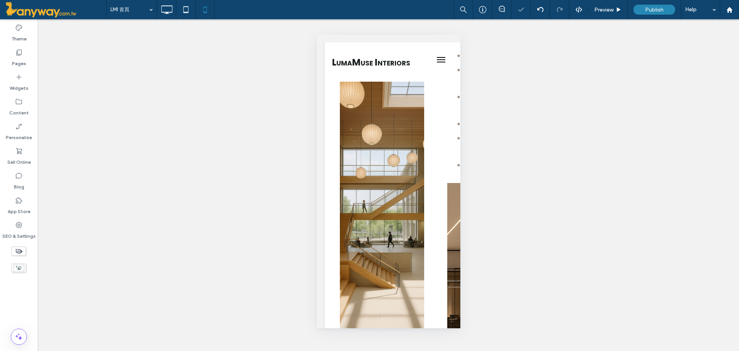
click at [548, 155] on div "Unhide? Yes Unhide? Yes Unhide? Yes Unhide? Yes Unhide? Yes Unhide? Yes Unhide?…" at bounding box center [388, 184] width 701 height 331
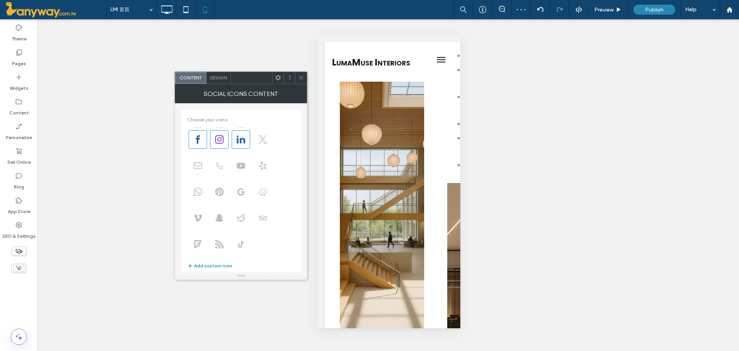
click at [217, 72] on div "Design" at bounding box center [218, 78] width 25 height 12
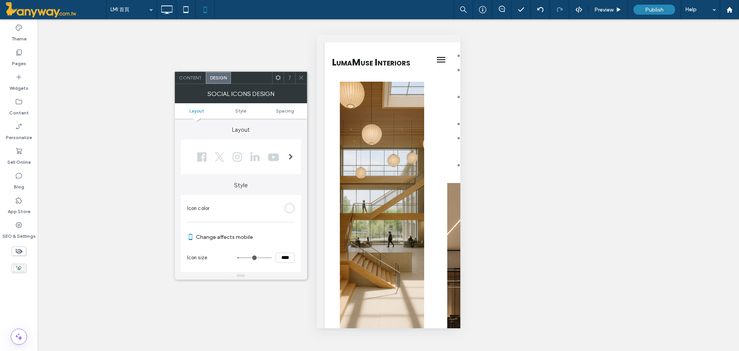
type input "**"
type input "****"
type input "**"
type input "****"
type input "**"
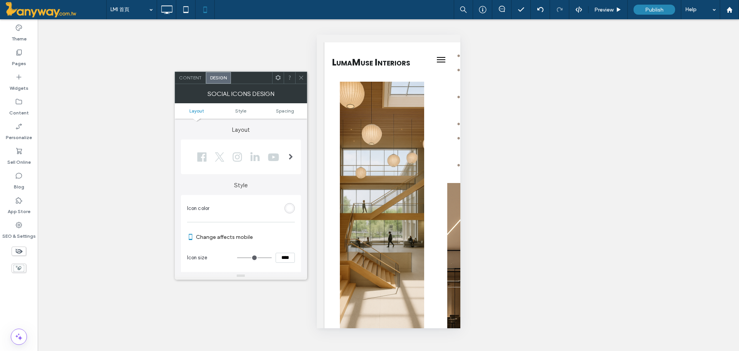
click at [240, 258] on input "range" at bounding box center [254, 257] width 35 height 1
drag, startPoint x: 291, startPoint y: 259, endPoint x: 272, endPoint y: 253, distance: 20.1
click at [272, 253] on div "****" at bounding box center [266, 258] width 58 height 10
type input "**"
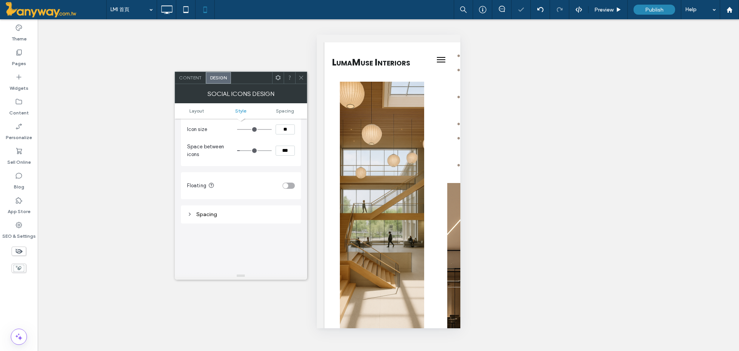
type input "**"
type input "****"
type input "**"
type input "****"
type input "**"
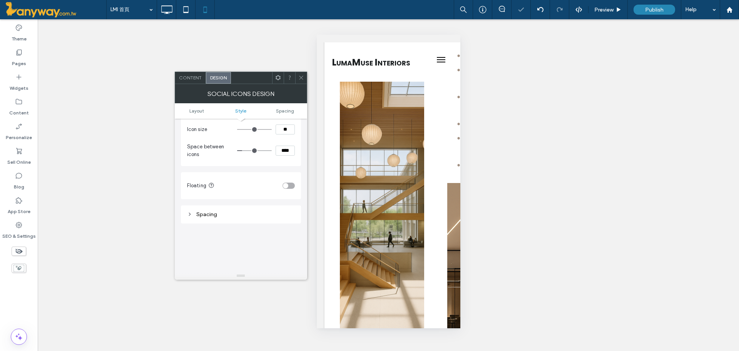
type input "****"
type input "**"
type input "****"
type input "**"
type input "****"
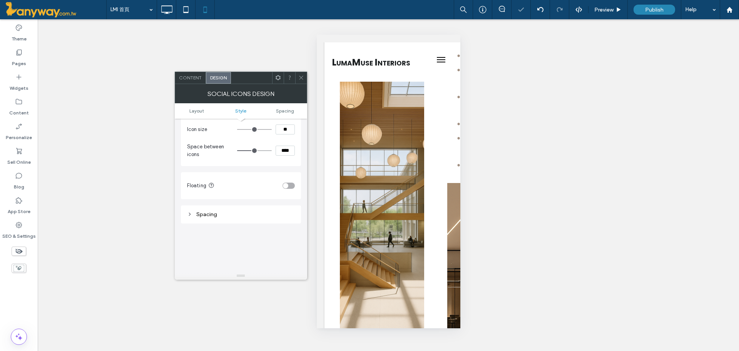
type input "**"
type input "****"
type input "**"
type input "****"
type input "*"
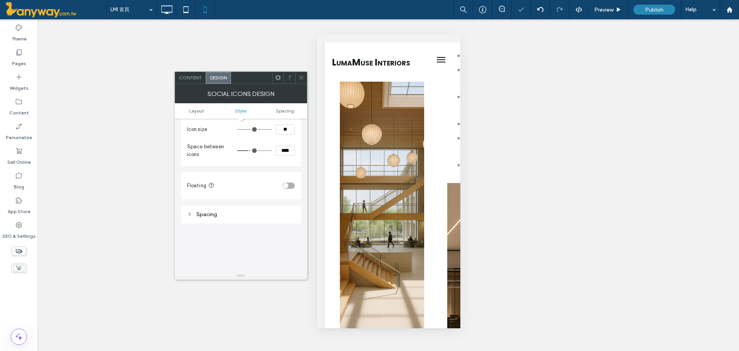
type input "***"
type input "*"
type input "***"
drag, startPoint x: 244, startPoint y: 152, endPoint x: 238, endPoint y: 147, distance: 7.8
type input "*"
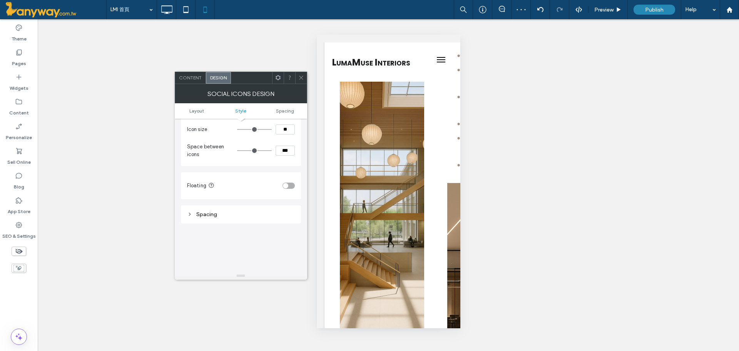
click at [238, 150] on input "range" at bounding box center [254, 150] width 35 height 1
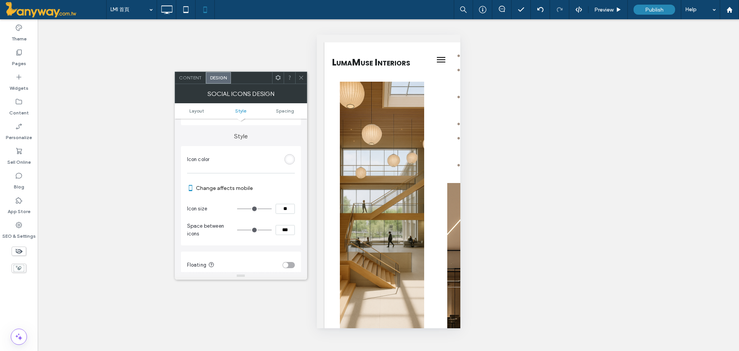
scroll to position [0, 0]
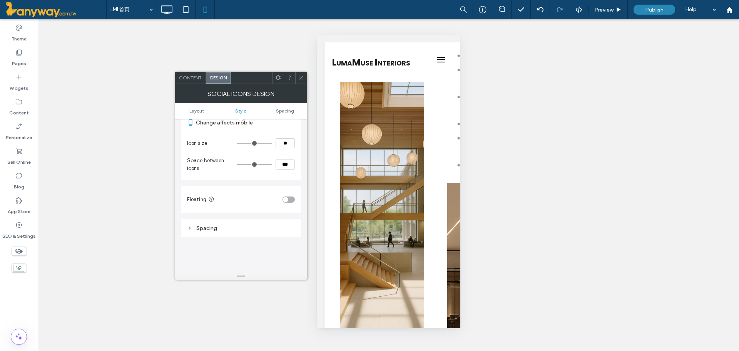
drag, startPoint x: 286, startPoint y: 127, endPoint x: 278, endPoint y: 125, distance: 8.4
click at [278, 125] on div "Icon color Change affects mobile Icon size ** Space between icons ***" at bounding box center [241, 129] width 120 height 99
type input "**"
click at [258, 246] on div "Layout Style Icon color Change affects mobile Icon size ** Space between icons …" at bounding box center [241, 190] width 120 height 362
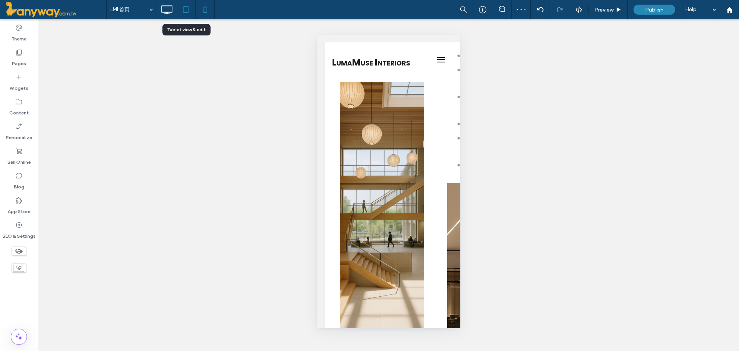
click at [185, 5] on icon at bounding box center [185, 9] width 15 height 15
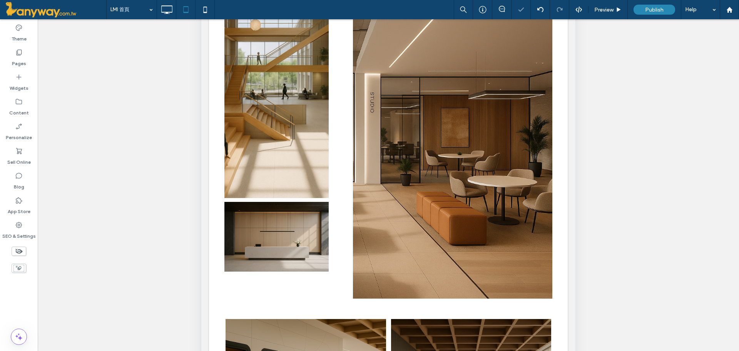
scroll to position [186, 0]
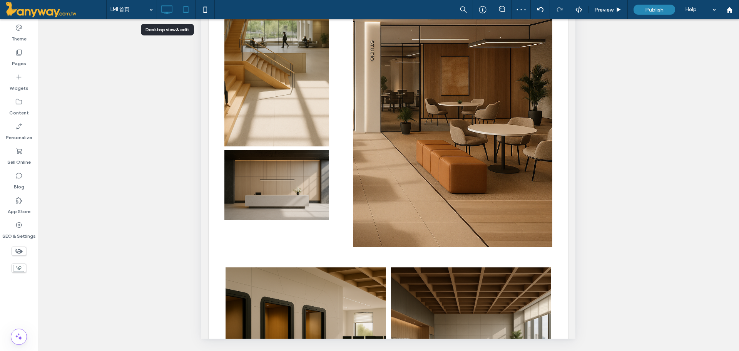
click at [171, 10] on icon at bounding box center [166, 9] width 15 height 15
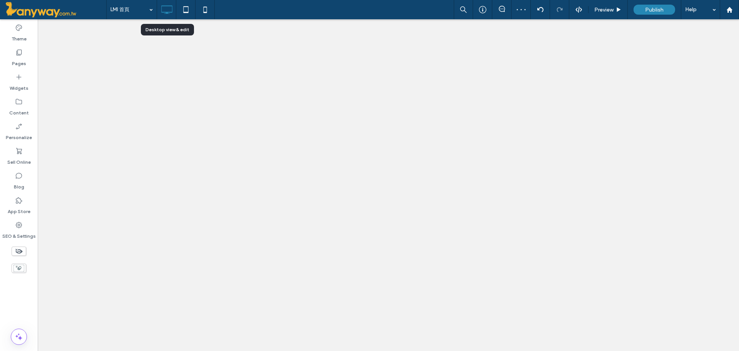
scroll to position [0, 0]
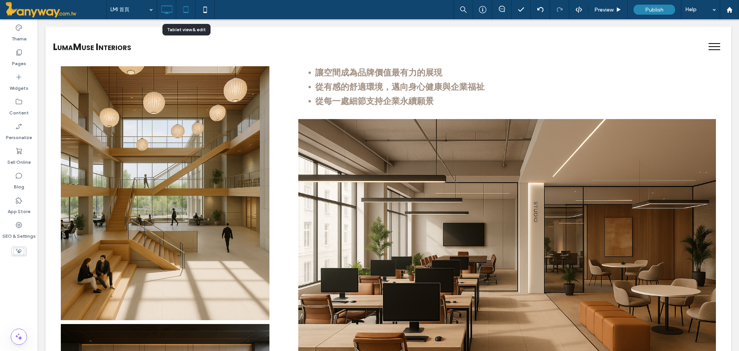
click at [181, 4] on icon at bounding box center [185, 9] width 15 height 15
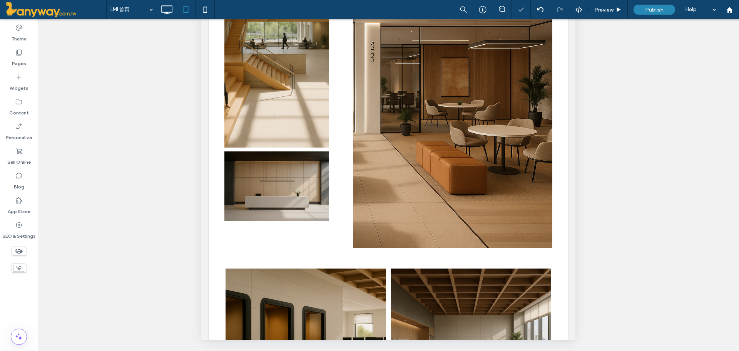
scroll to position [186, 0]
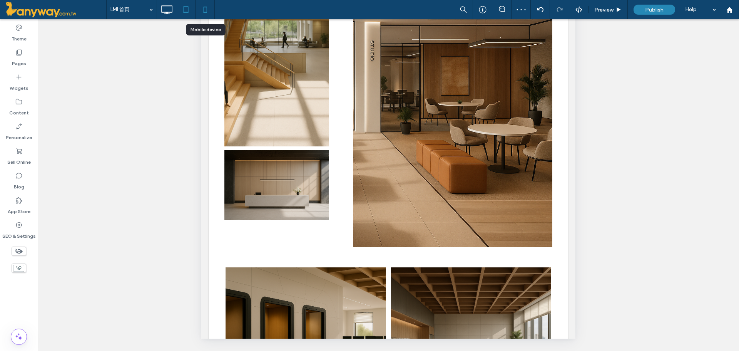
click at [206, 7] on use at bounding box center [204, 10] width 3 height 6
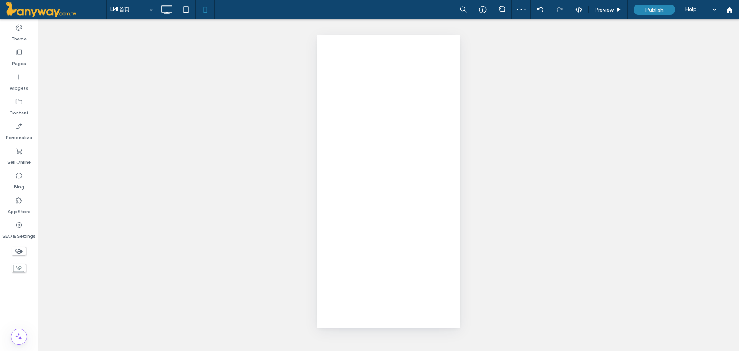
scroll to position [0, 0]
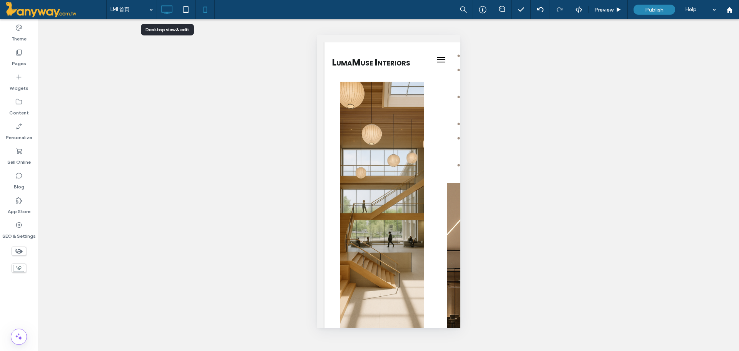
click at [171, 10] on icon at bounding box center [166, 9] width 15 height 15
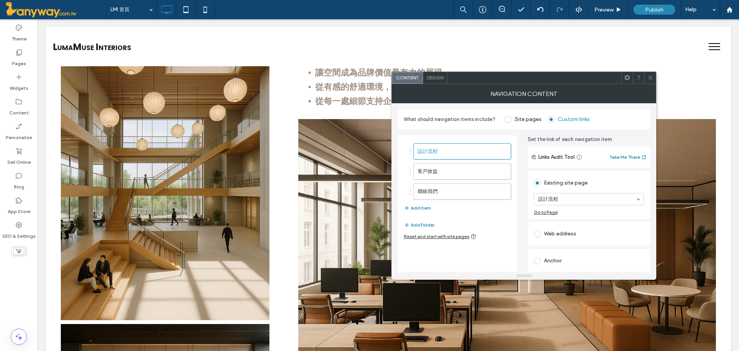
click at [652, 75] on icon at bounding box center [650, 78] width 6 height 6
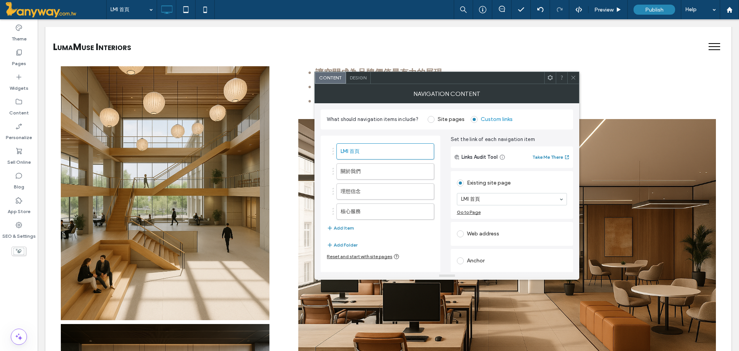
click at [570, 77] on icon at bounding box center [573, 78] width 6 height 6
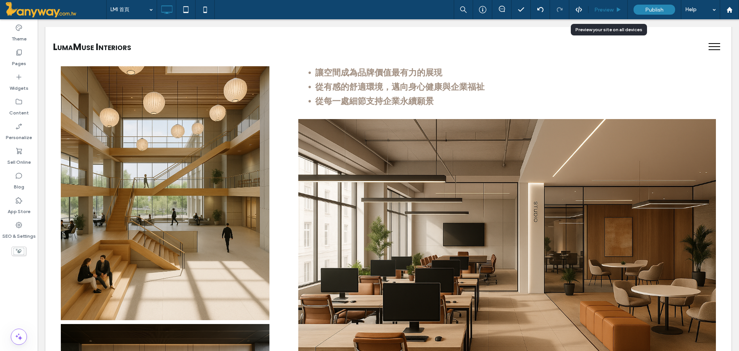
click at [605, 11] on div "Preview" at bounding box center [608, 9] width 39 height 19
click at [605, 10] on span "Preview" at bounding box center [603, 10] width 19 height 7
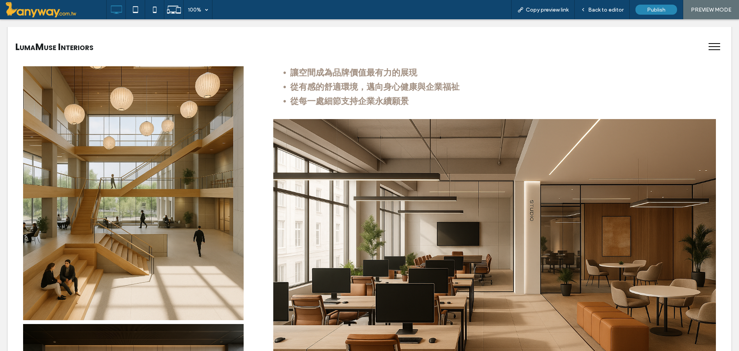
click at [605, 10] on span "Back to editor" at bounding box center [605, 10] width 35 height 7
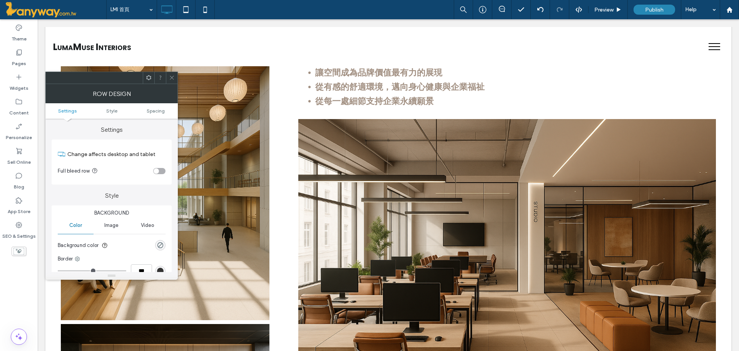
click at [171, 72] on span at bounding box center [172, 78] width 6 height 12
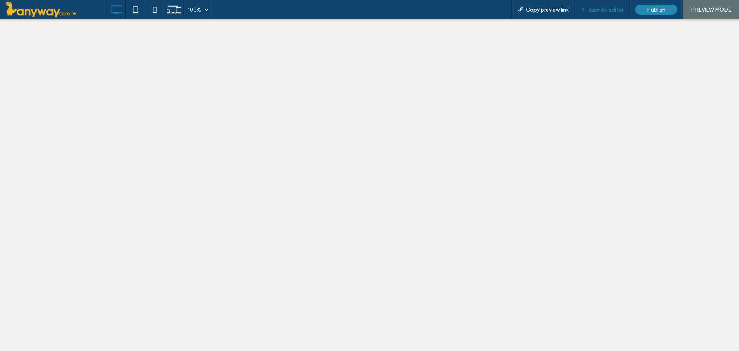
click at [605, 3] on div "Back to editor" at bounding box center [602, 9] width 55 height 19
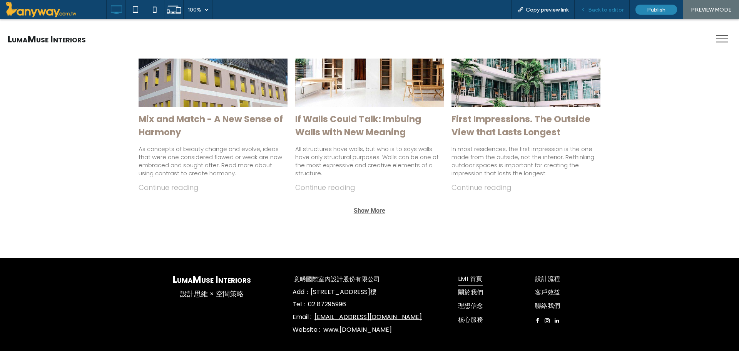
click at [606, 5] on div "Back to editor" at bounding box center [602, 9] width 55 height 19
click at [611, 8] on span "Back to editor" at bounding box center [605, 10] width 35 height 7
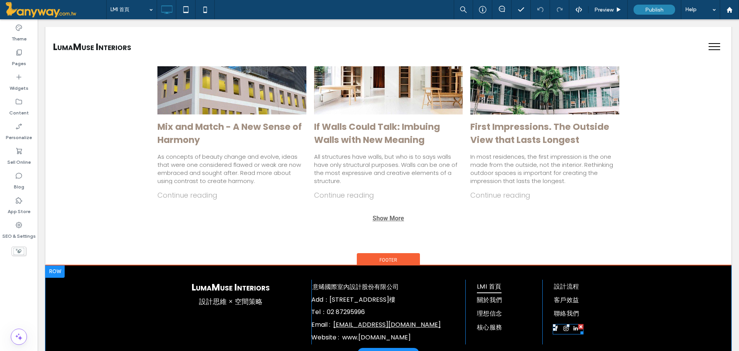
click at [559, 332] on div at bounding box center [567, 329] width 28 height 10
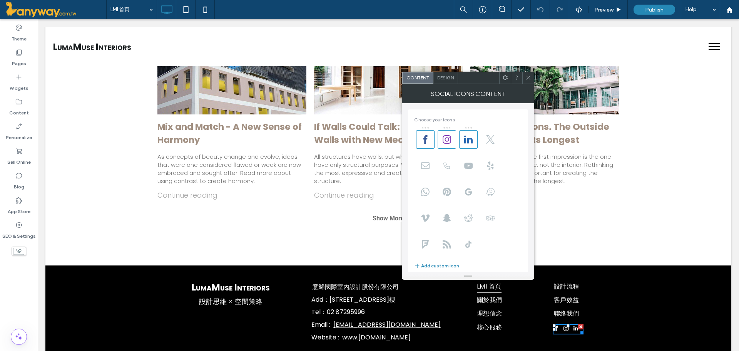
click at [450, 78] on span "Design" at bounding box center [445, 78] width 17 height 6
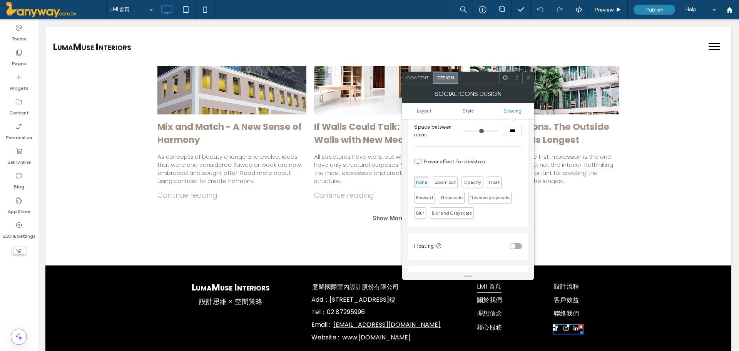
scroll to position [32, 0]
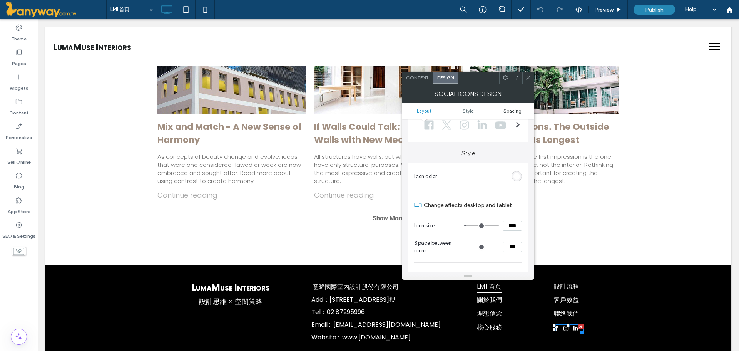
click at [515, 112] on span "Spacing" at bounding box center [512, 111] width 18 height 6
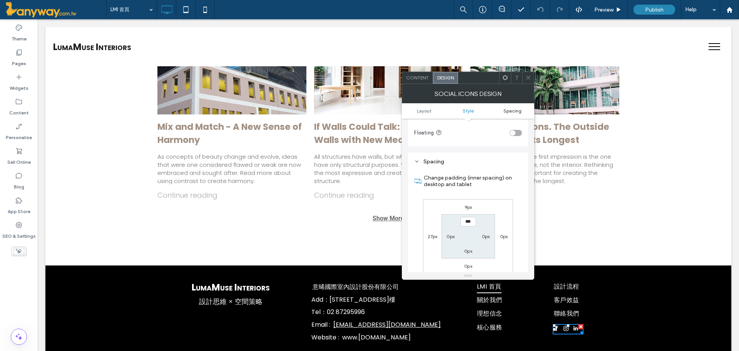
scroll to position [289, 0]
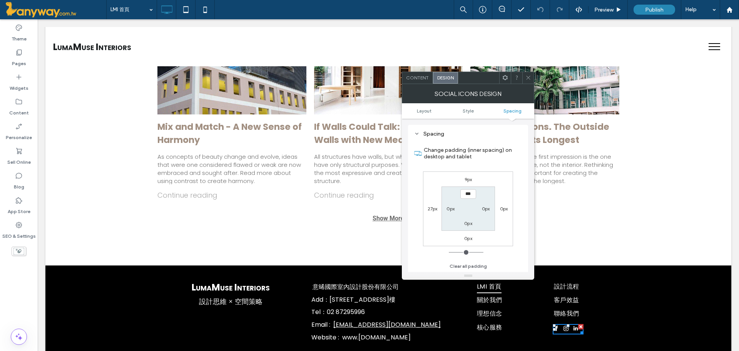
click at [467, 224] on label "0px" at bounding box center [468, 223] width 8 height 6
type input "*"
type input "***"
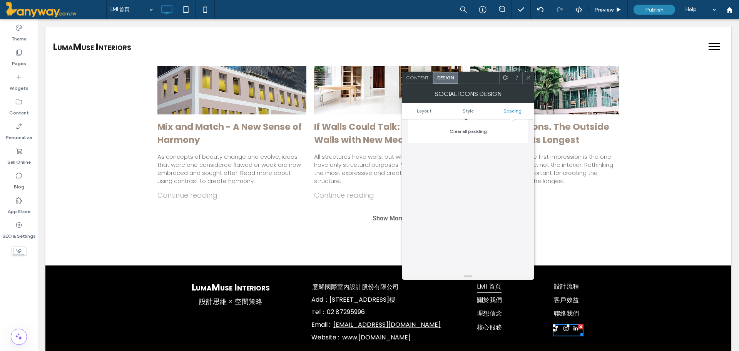
scroll to position [295, 0]
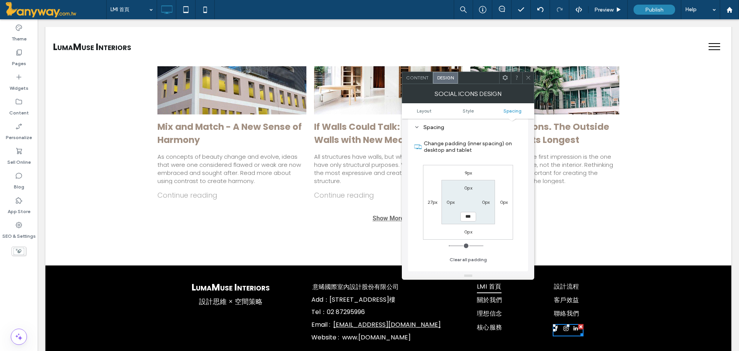
drag, startPoint x: 473, startPoint y: 217, endPoint x: 408, endPoint y: 209, distance: 65.6
click at [408, 209] on div "Spacing Change padding (inner spacing) on desktop and tablet 9px 0px 0px 27px 0…" at bounding box center [468, 194] width 120 height 153
type input "*"
type input "***"
click at [472, 232] on label "0px" at bounding box center [468, 232] width 8 height 6
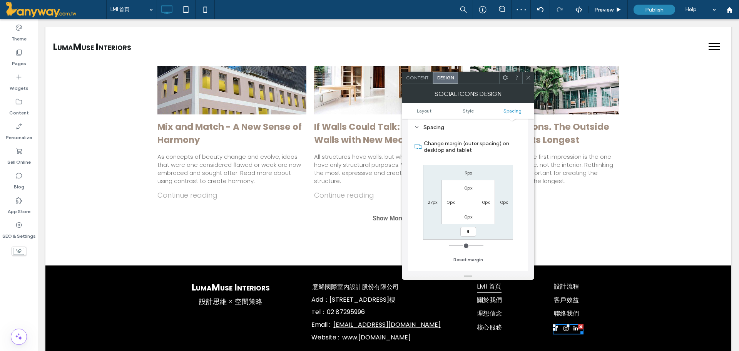
type input "*"
drag, startPoint x: 509, startPoint y: 252, endPoint x: 399, endPoint y: 231, distance: 112.3
type input "*"
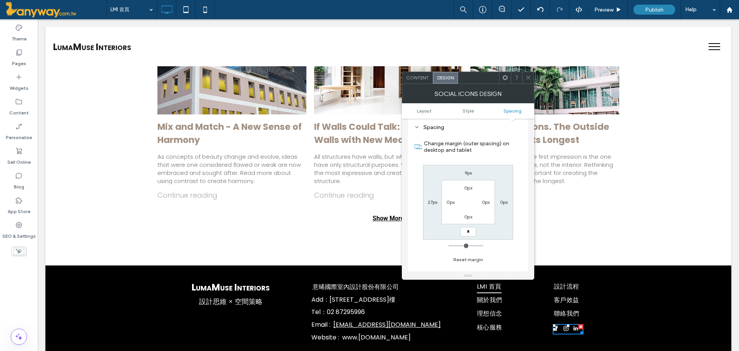
type input "***"
click at [508, 248] on div "Change margin (outer spacing) on desktop and tablet 9px 0px *** 27px 0px 0px 0p…" at bounding box center [468, 198] width 108 height 133
drag, startPoint x: 470, startPoint y: 232, endPoint x: 456, endPoint y: 231, distance: 14.7
click at [456, 231] on div "9px 0px *** 27px 0px 0px 0px 0px" at bounding box center [468, 202] width 90 height 75
type input "*"
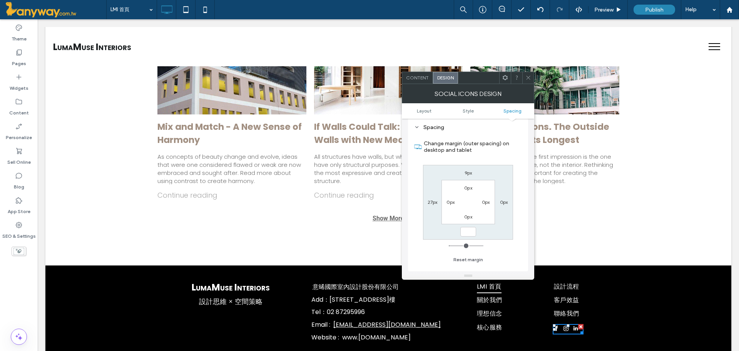
type input "***"
click at [530, 79] on icon at bounding box center [528, 78] width 6 height 6
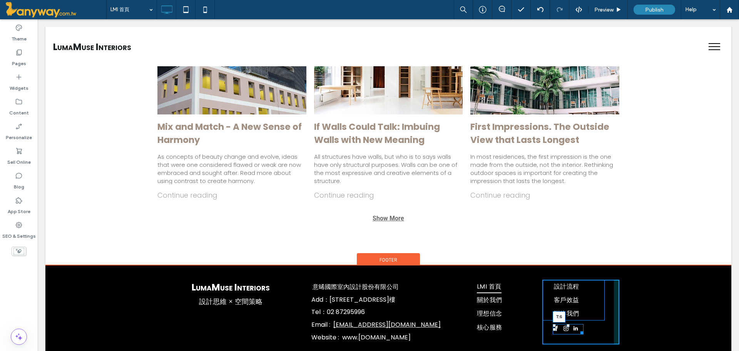
drag, startPoint x: 565, startPoint y: 327, endPoint x: 616, endPoint y: 349, distance: 55.3
click at [567, 326] on div "T:6" at bounding box center [568, 329] width 31 height 10
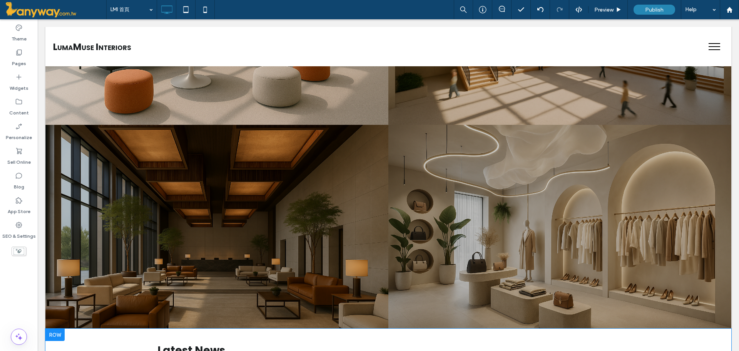
scroll to position [632, 0]
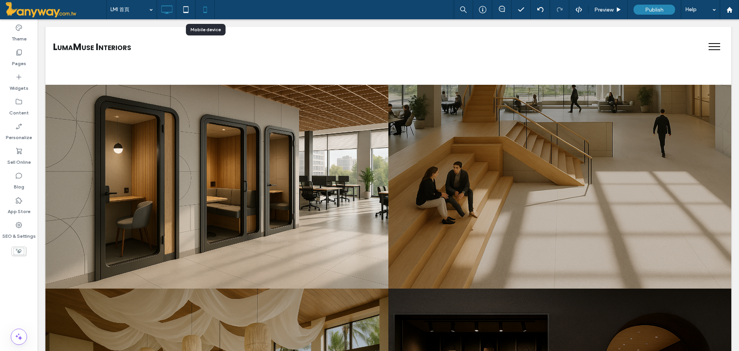
click at [206, 7] on use at bounding box center [204, 10] width 3 height 6
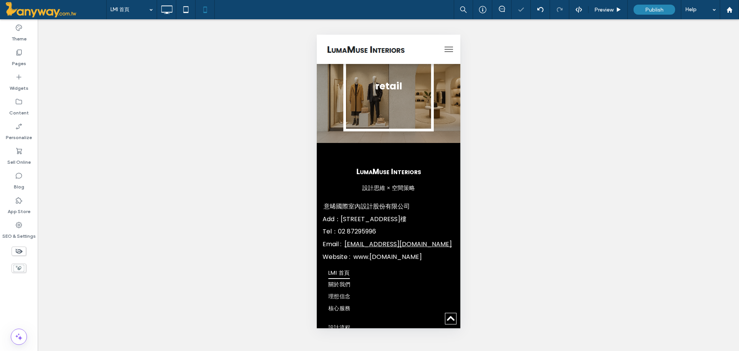
scroll to position [834, 0]
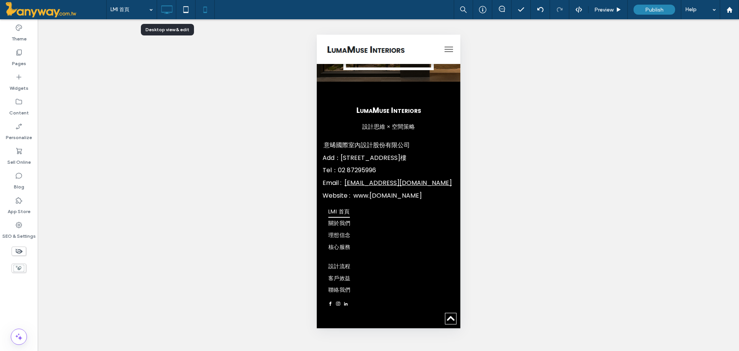
click at [167, 11] on icon at bounding box center [166, 9] width 15 height 15
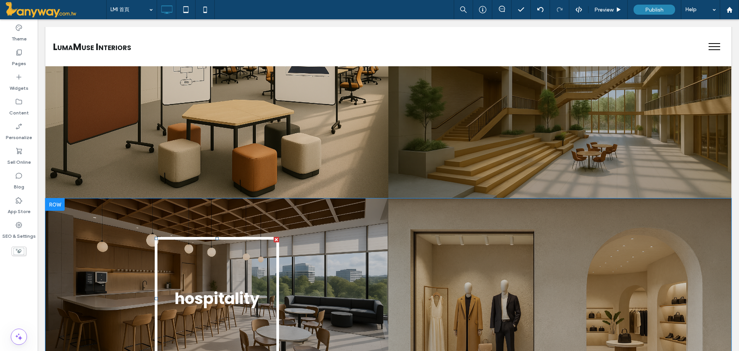
scroll to position [513, 0]
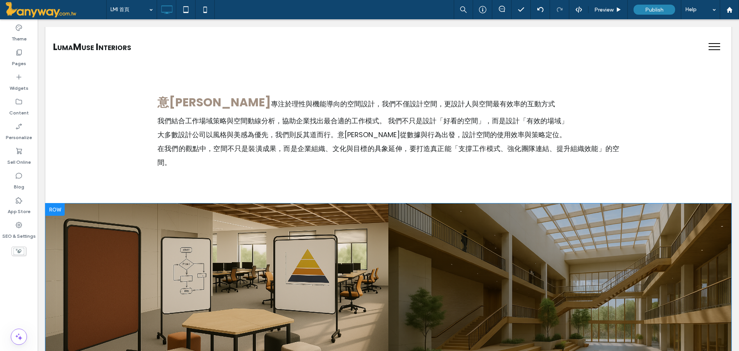
click at [333, 268] on div at bounding box center [216, 305] width 343 height 204
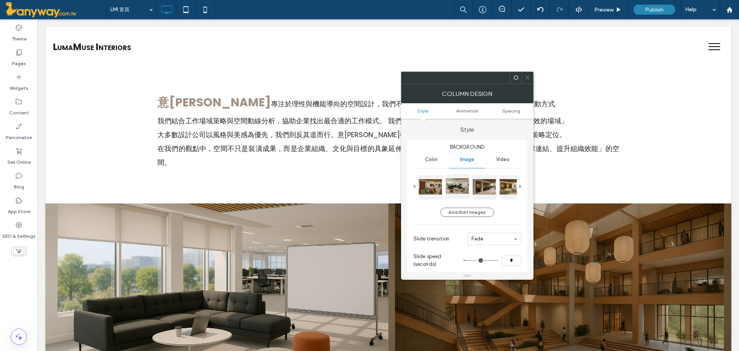
click at [462, 190] on div at bounding box center [457, 185] width 23 height 23
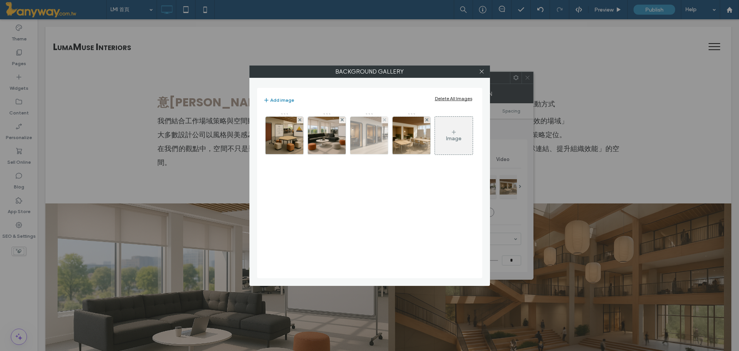
click at [366, 145] on img at bounding box center [369, 136] width 57 height 38
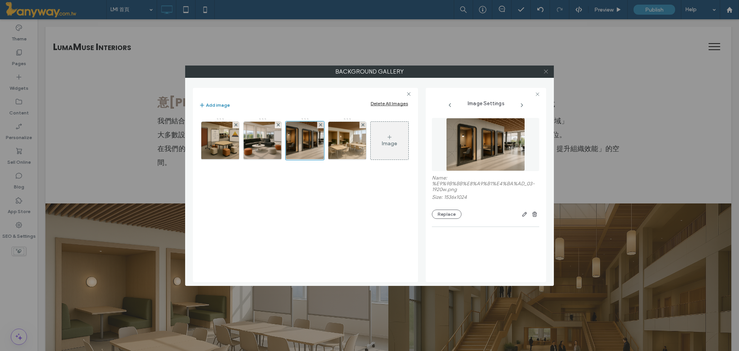
click at [548, 74] on span at bounding box center [546, 72] width 6 height 12
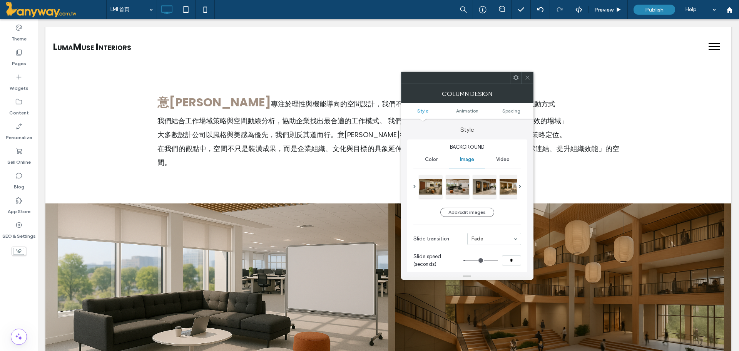
scroll to position [642, 0]
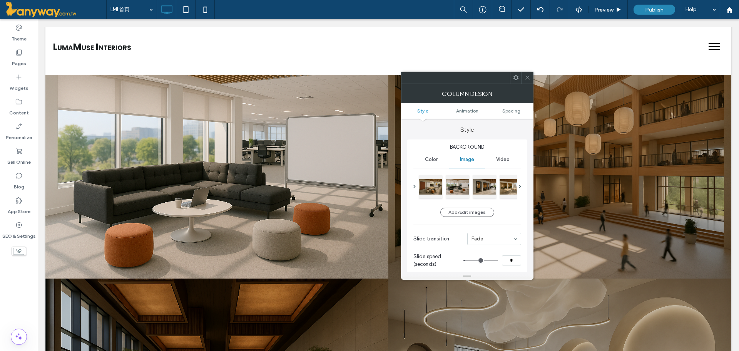
click at [528, 77] on icon at bounding box center [528, 78] width 6 height 6
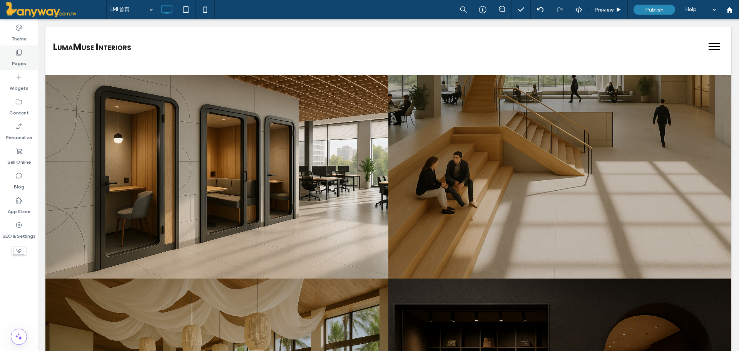
click at [18, 53] on icon at bounding box center [19, 53] width 8 height 8
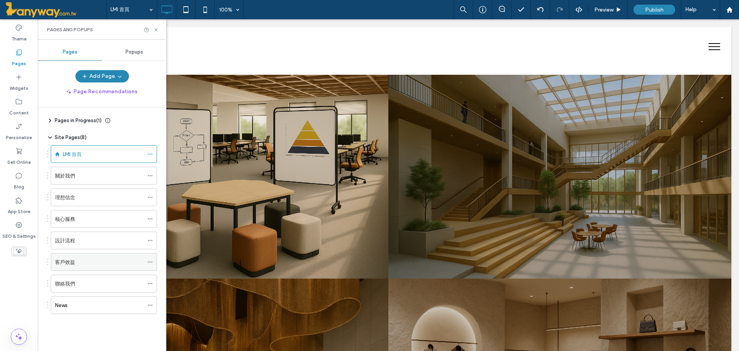
click at [80, 259] on div "客戶效益" at bounding box center [99, 262] width 89 height 8
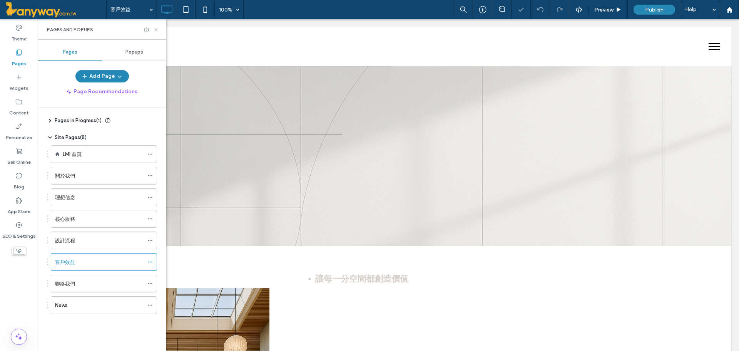
drag, startPoint x: 157, startPoint y: 30, endPoint x: 120, endPoint y: 9, distance: 42.8
click at [157, 30] on use at bounding box center [155, 29] width 3 height 3
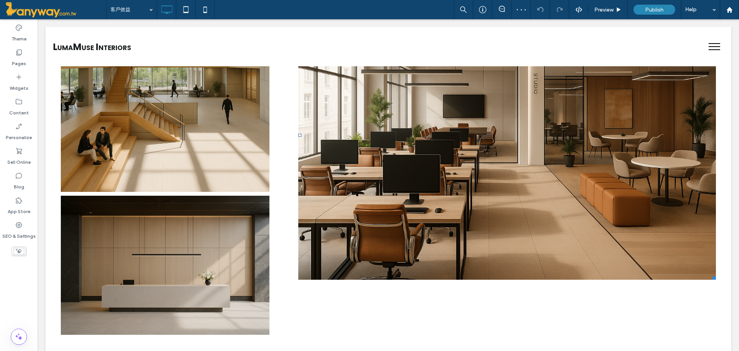
scroll to position [642, 0]
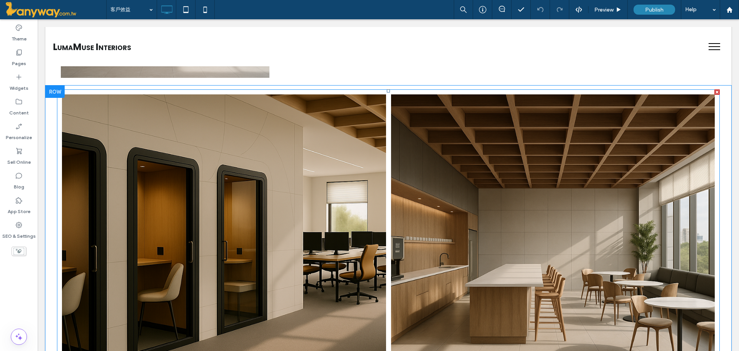
click at [277, 209] on link at bounding box center [223, 256] width 343 height 343
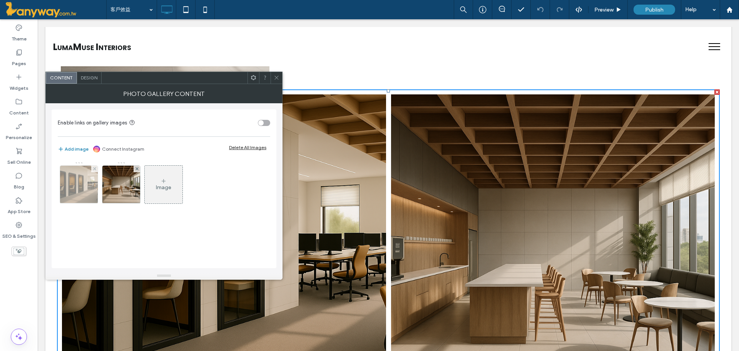
click at [84, 185] on img at bounding box center [79, 185] width 57 height 38
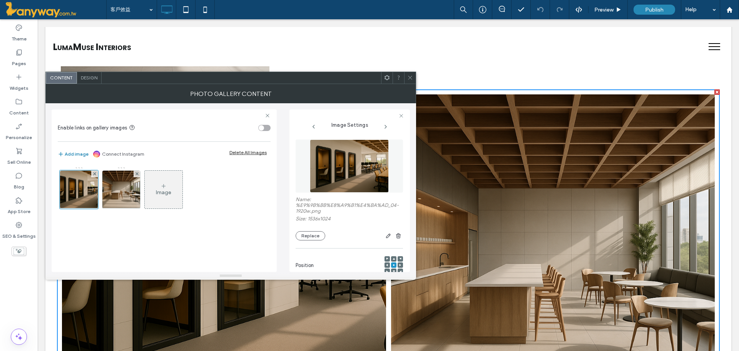
click at [323, 232] on div "Replace" at bounding box center [349, 235] width 107 height 9
click at [316, 231] on button "Replace" at bounding box center [311, 235] width 30 height 9
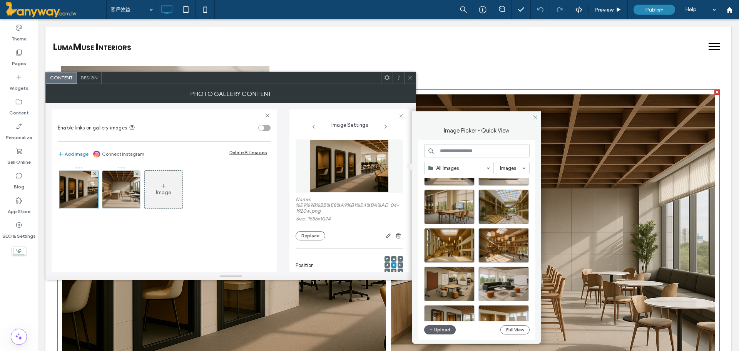
scroll to position [128, 0]
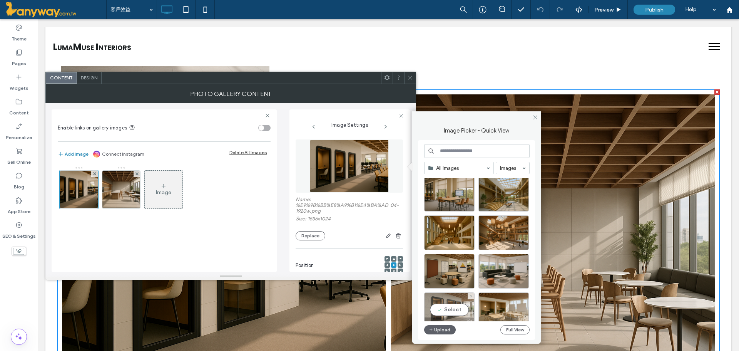
click at [452, 307] on div "Select" at bounding box center [449, 309] width 50 height 35
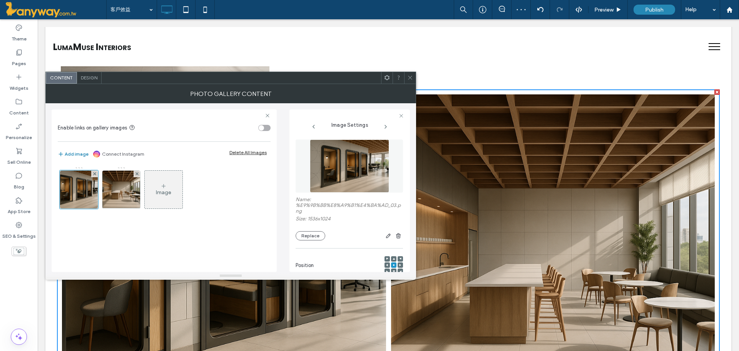
click at [407, 76] on icon at bounding box center [410, 78] width 6 height 6
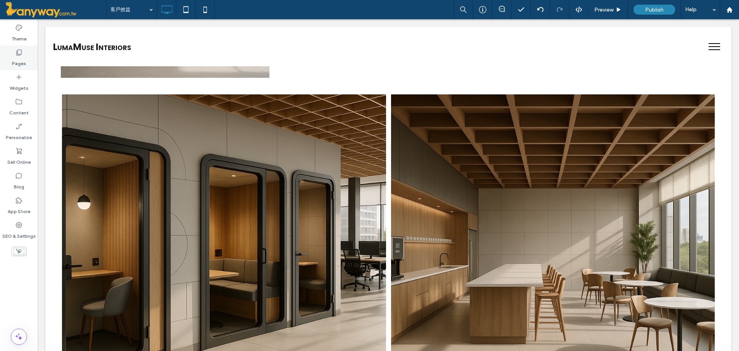
click at [20, 60] on label "Pages" at bounding box center [19, 61] width 14 height 11
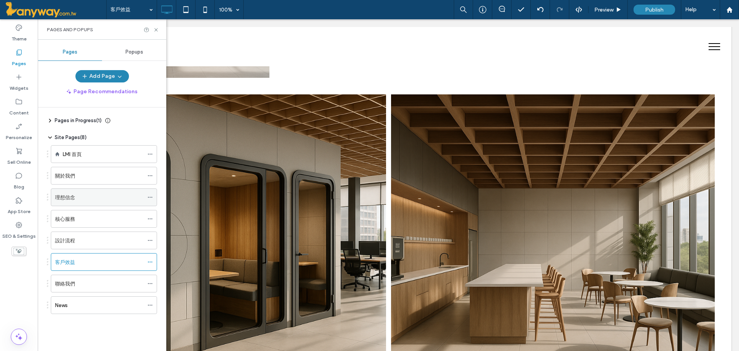
click at [92, 204] on div "理想信念" at bounding box center [99, 197] width 89 height 17
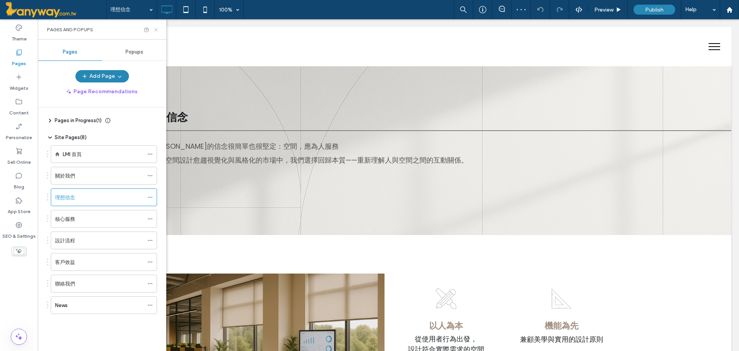
click at [157, 31] on use at bounding box center [155, 29] width 3 height 3
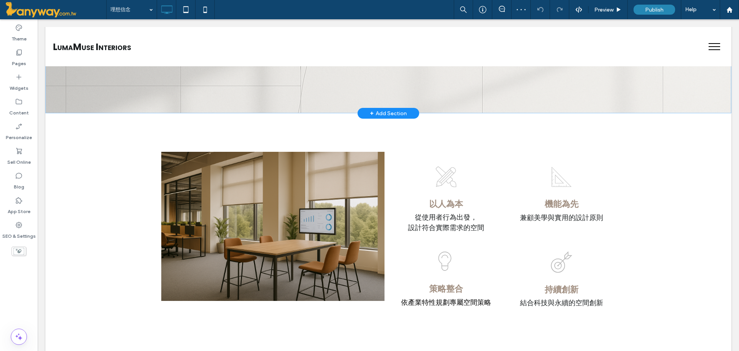
scroll to position [128, 0]
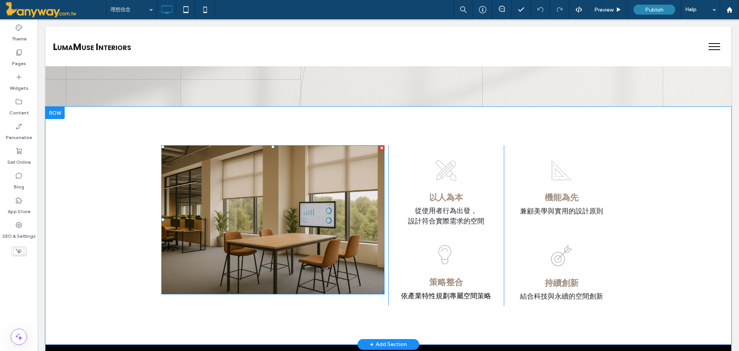
drag, startPoint x: 268, startPoint y: 147, endPoint x: 270, endPoint y: 151, distance: 4.5
click at [270, 151] on img at bounding box center [272, 219] width 223 height 149
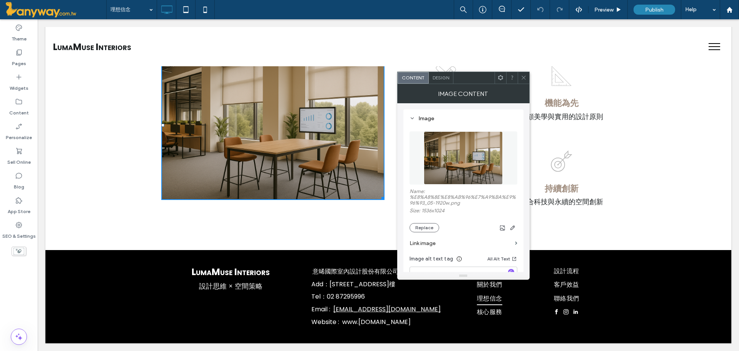
scroll to position [97, 0]
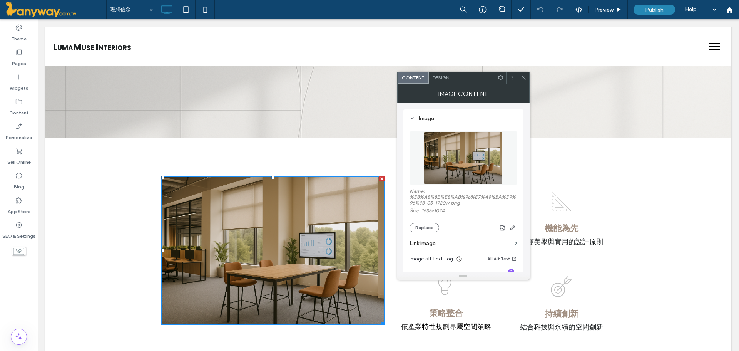
click at [524, 78] on icon at bounding box center [524, 78] width 6 height 6
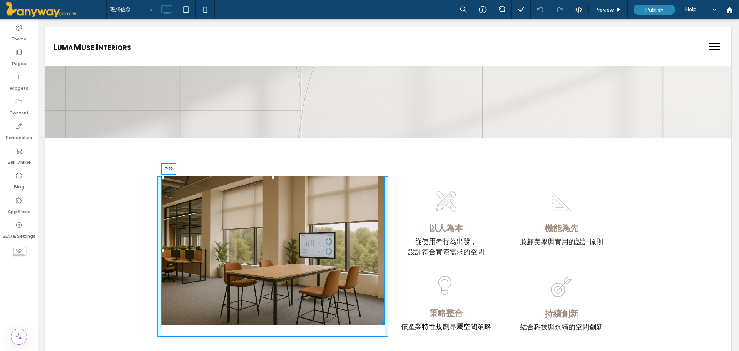
drag, startPoint x: 270, startPoint y: 178, endPoint x: 273, endPoint y: 187, distance: 9.1
click at [273, 187] on div "T:22" at bounding box center [272, 250] width 223 height 149
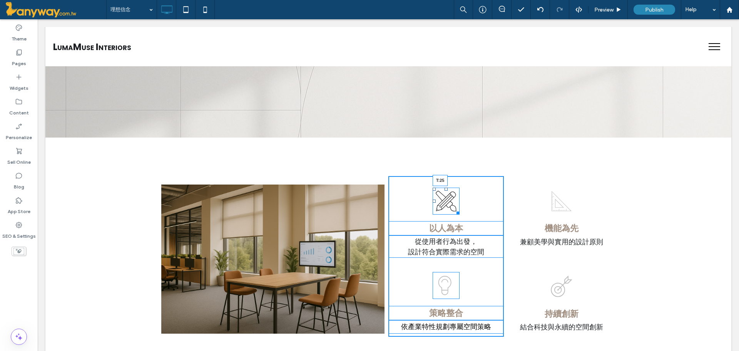
click at [445, 187] on div at bounding box center [446, 188] width 3 height 3
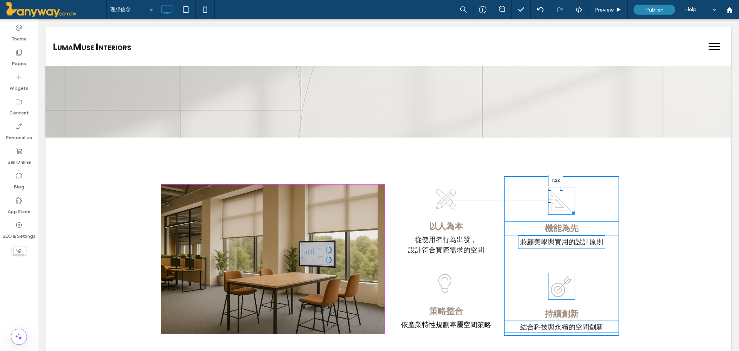
drag, startPoint x: 559, startPoint y: 190, endPoint x: 595, endPoint y: 204, distance: 39.7
click at [560, 187] on div at bounding box center [561, 188] width 3 height 3
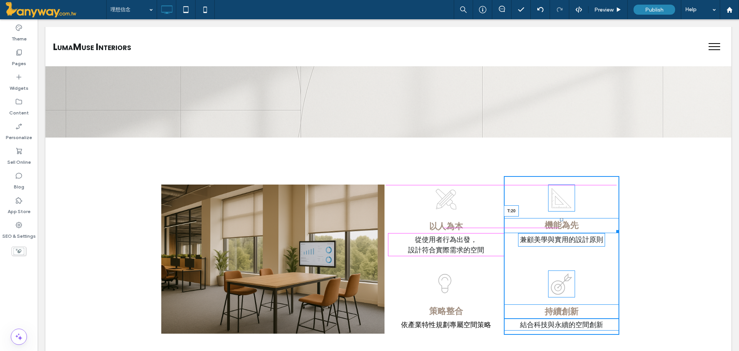
click at [560, 221] on div at bounding box center [561, 219] width 3 height 3
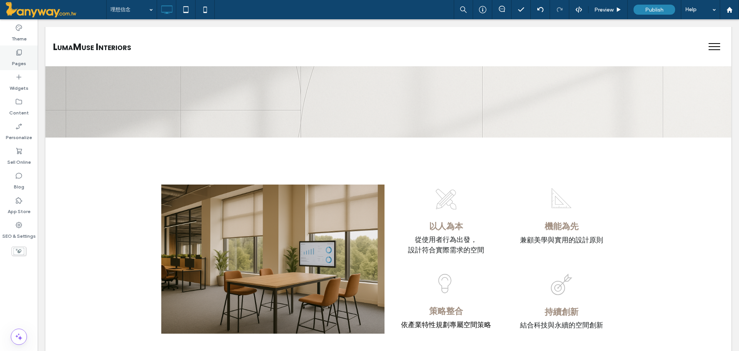
click at [20, 59] on label "Pages" at bounding box center [19, 61] width 14 height 11
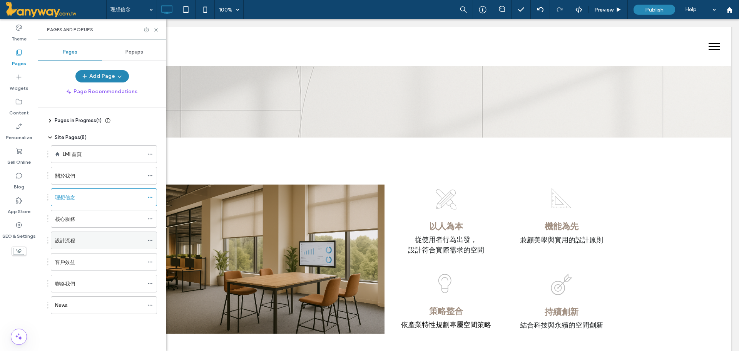
click at [72, 243] on label "設計流程" at bounding box center [65, 240] width 20 height 13
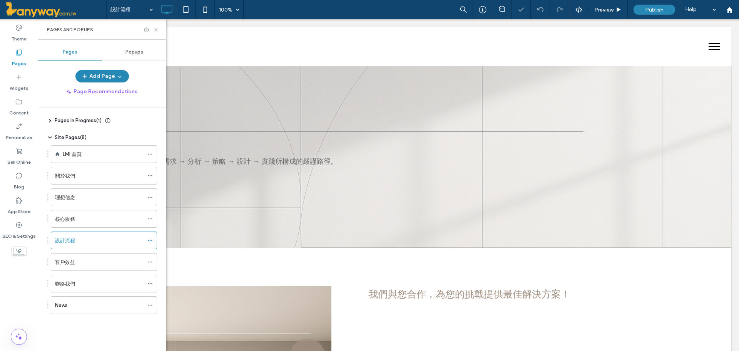
click at [156, 27] on icon at bounding box center [156, 30] width 6 height 6
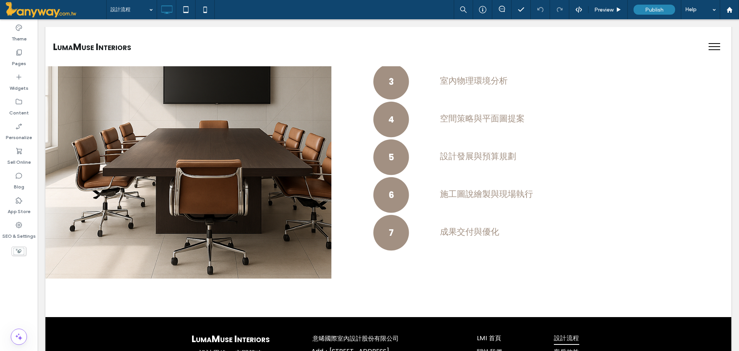
scroll to position [128, 0]
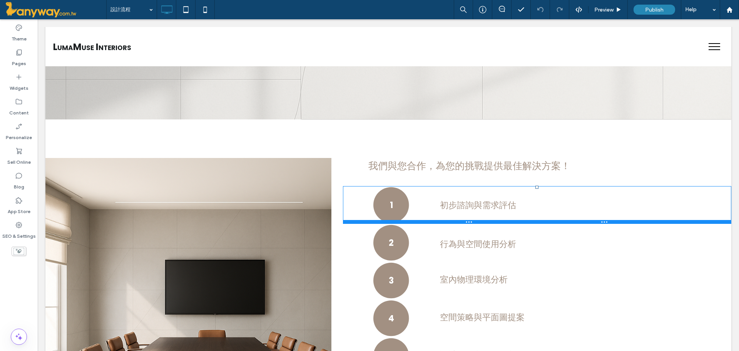
drag, startPoint x: 532, startPoint y: 212, endPoint x: 532, endPoint y: 189, distance: 23.1
click at [535, 189] on div at bounding box center [536, 187] width 3 height 3
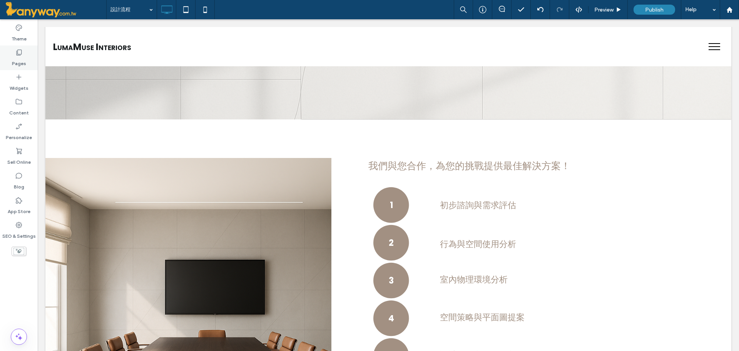
click at [10, 57] on div "Pages" at bounding box center [19, 57] width 38 height 25
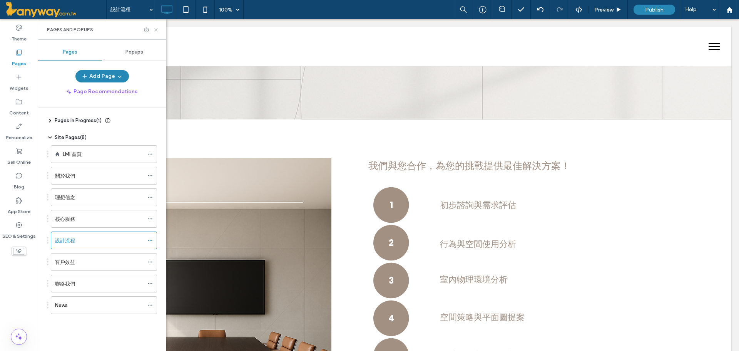
click at [154, 27] on icon at bounding box center [156, 30] width 6 height 6
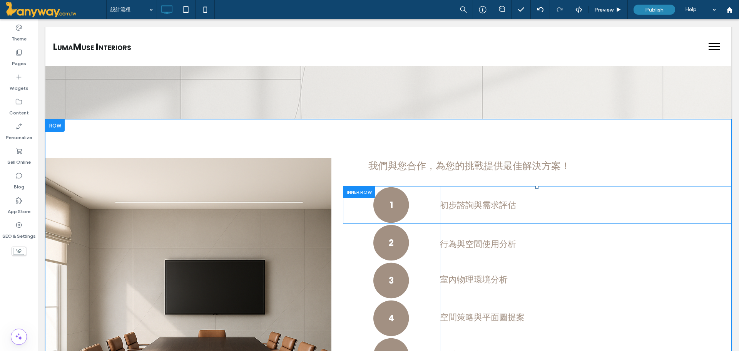
click at [535, 187] on div at bounding box center [536, 187] width 3 height 3
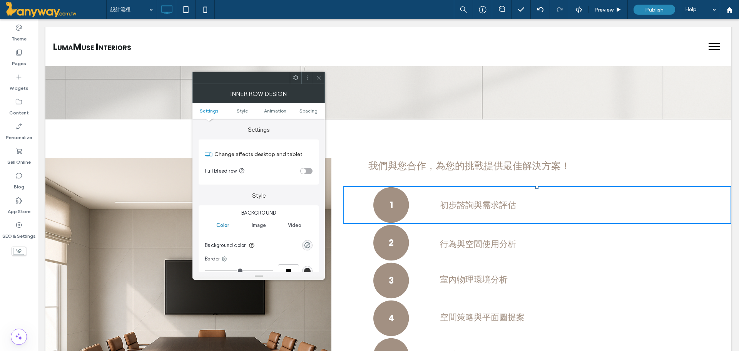
click at [318, 75] on icon at bounding box center [319, 78] width 6 height 6
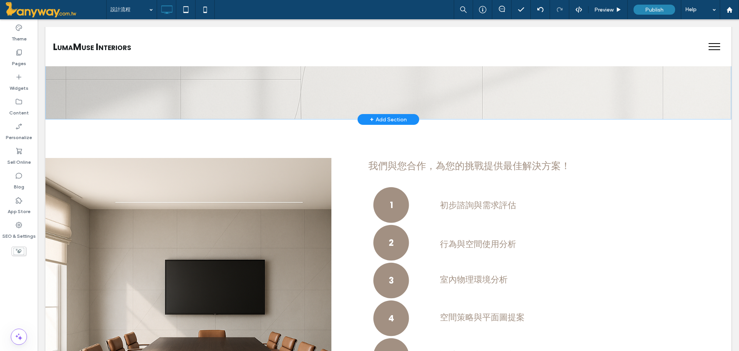
scroll to position [0, 0]
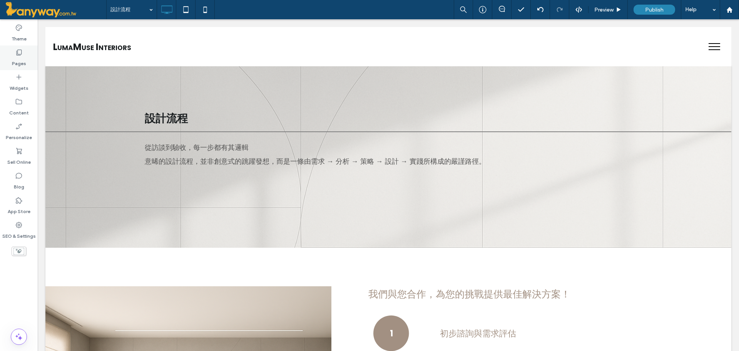
click at [26, 63] on div "Pages" at bounding box center [19, 57] width 38 height 25
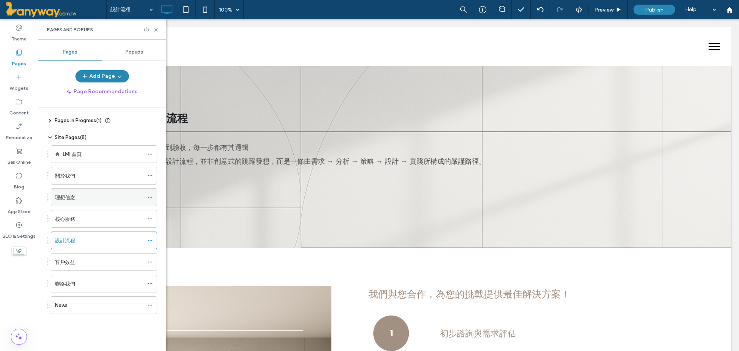
click at [76, 201] on div "理想信念" at bounding box center [99, 197] width 89 height 8
click at [157, 31] on use at bounding box center [155, 29] width 3 height 3
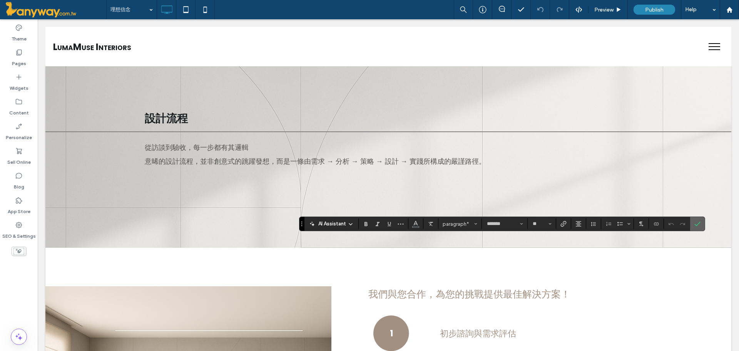
click at [696, 222] on icon "Confirm" at bounding box center [697, 224] width 6 height 6
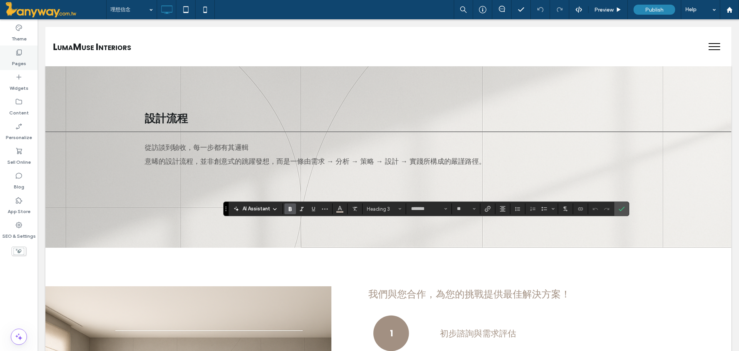
click at [20, 65] on label "Pages" at bounding box center [19, 61] width 14 height 11
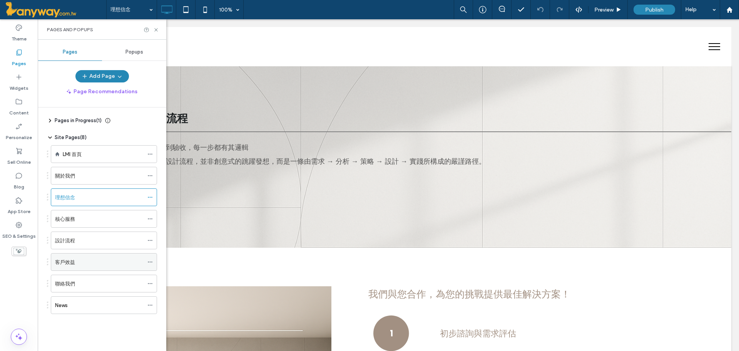
click at [68, 258] on label "客戶效益" at bounding box center [65, 261] width 20 height 13
click at [78, 266] on div at bounding box center [369, 175] width 739 height 351
click at [157, 30] on icon at bounding box center [156, 30] width 6 height 6
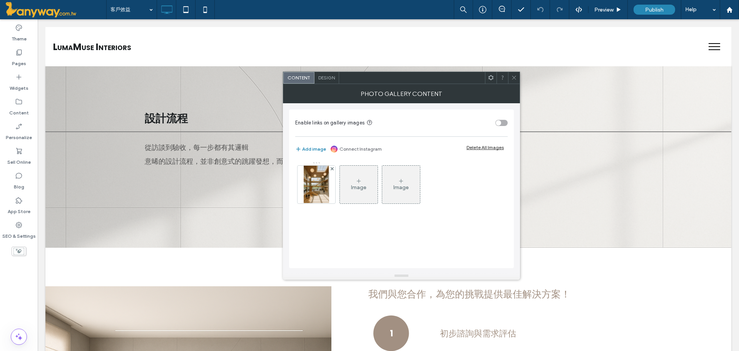
click at [518, 76] on div at bounding box center [514, 78] width 12 height 12
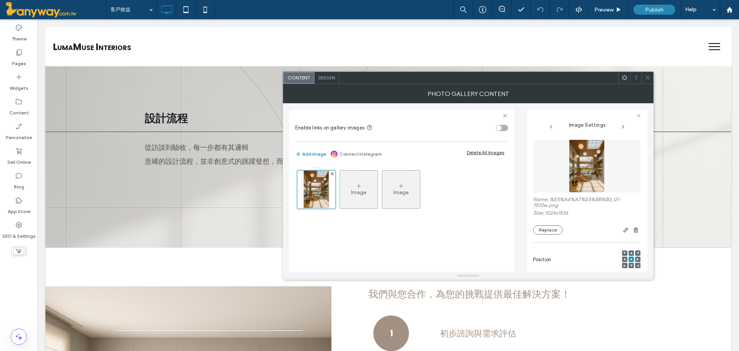
click at [652, 74] on div at bounding box center [648, 78] width 12 height 12
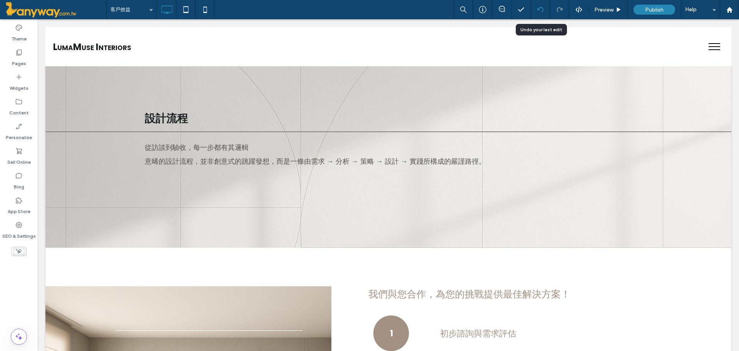
click at [545, 7] on div at bounding box center [540, 9] width 19 height 19
click at [541, 7] on use at bounding box center [540, 9] width 6 height 5
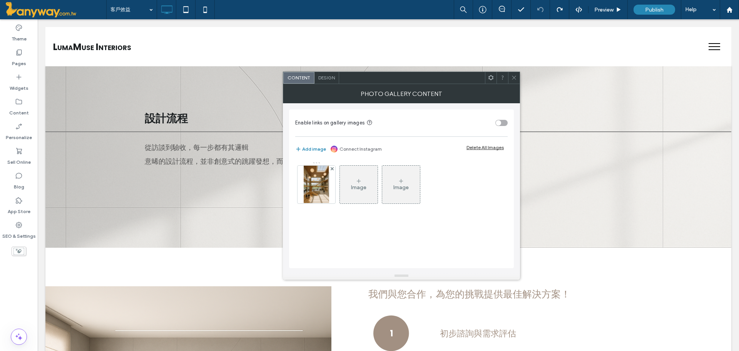
click at [512, 74] on span at bounding box center [514, 78] width 6 height 12
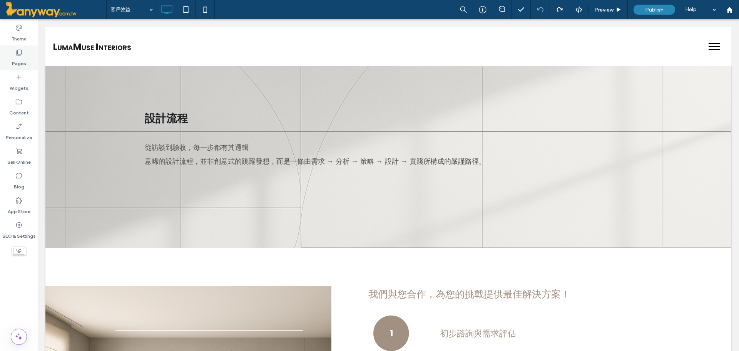
click at [23, 45] on div "Pages" at bounding box center [19, 57] width 38 height 25
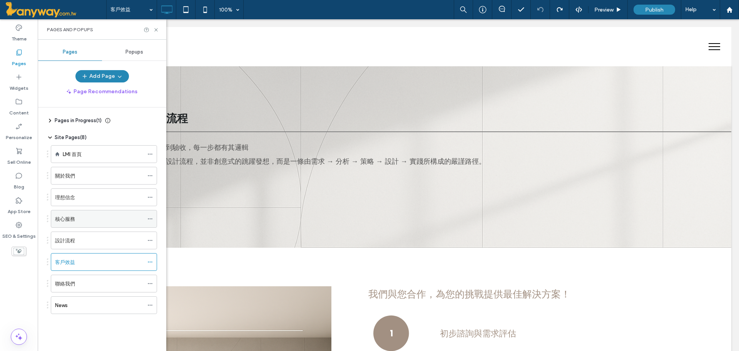
click at [77, 225] on div "核心服務" at bounding box center [99, 218] width 89 height 17
click at [80, 197] on div "理想信念" at bounding box center [99, 197] width 89 height 8
click at [154, 31] on icon at bounding box center [156, 30] width 6 height 6
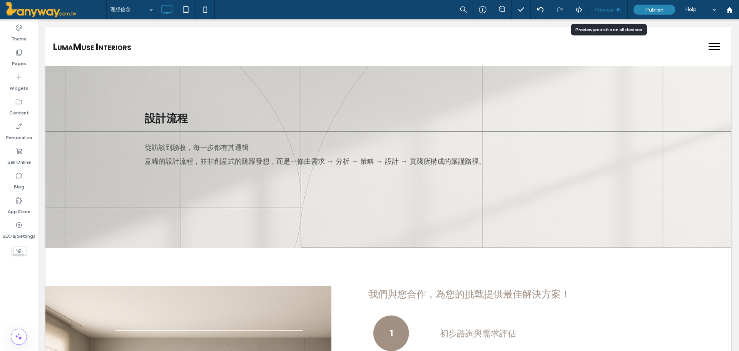
click at [610, 10] on span "Preview" at bounding box center [603, 10] width 19 height 7
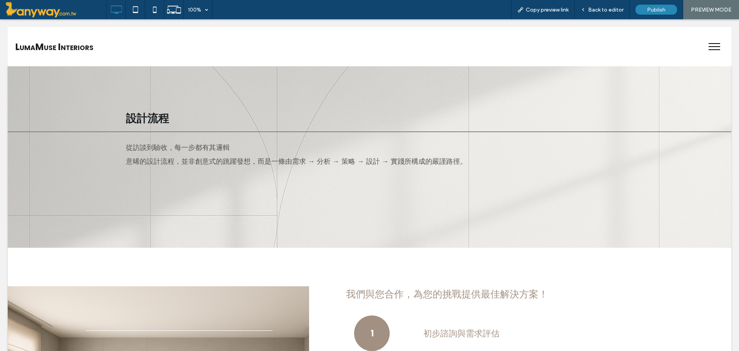
click at [610, 10] on span "Back to editor" at bounding box center [605, 10] width 35 height 7
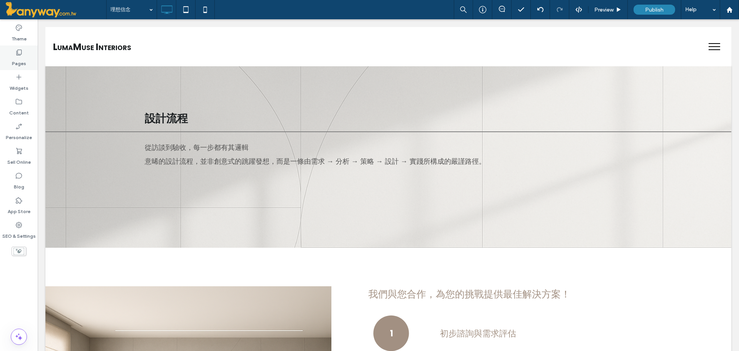
click at [26, 60] on div "Pages" at bounding box center [19, 57] width 38 height 25
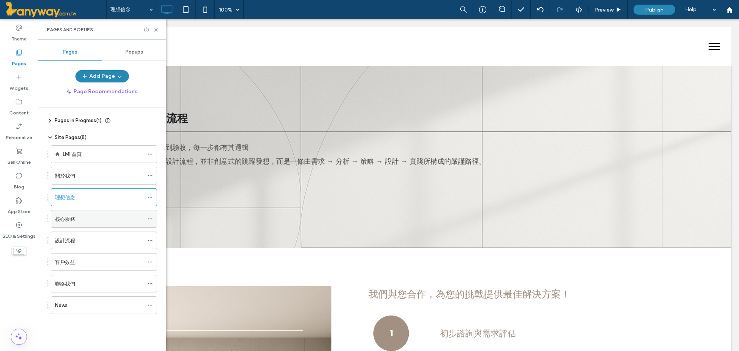
click at [92, 226] on div "核心服務" at bounding box center [99, 218] width 89 height 17
click at [93, 199] on div "理想信念" at bounding box center [99, 197] width 89 height 8
click at [79, 262] on div "客戶效益" at bounding box center [99, 262] width 89 height 8
click at [157, 31] on use at bounding box center [155, 29] width 3 height 3
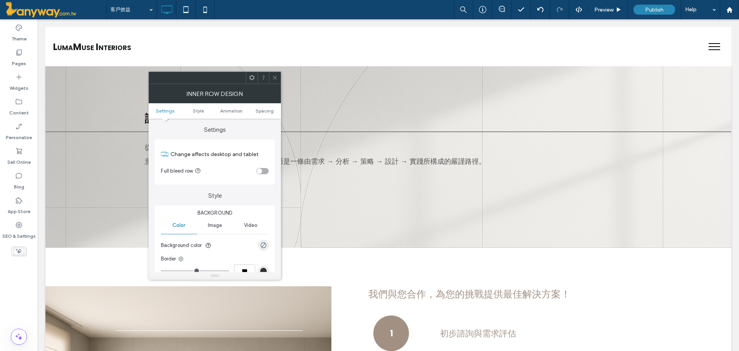
click at [274, 73] on span at bounding box center [275, 78] width 6 height 12
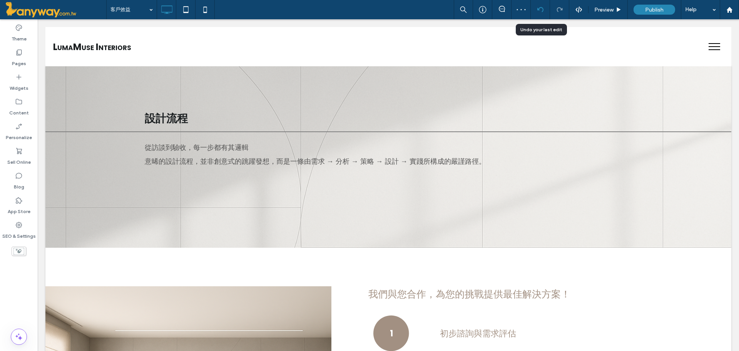
click at [535, 9] on div at bounding box center [540, 10] width 19 height 6
click at [544, 11] on div at bounding box center [540, 10] width 19 height 6
click at [540, 6] on div at bounding box center [540, 9] width 19 height 19
click at [538, 6] on div at bounding box center [540, 9] width 19 height 19
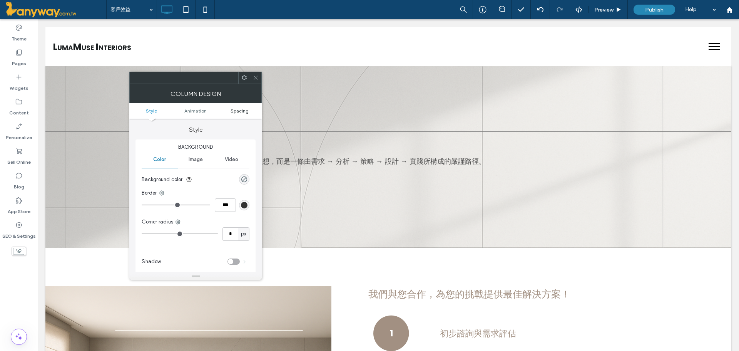
click at [238, 109] on span "Spacing" at bounding box center [240, 111] width 18 height 6
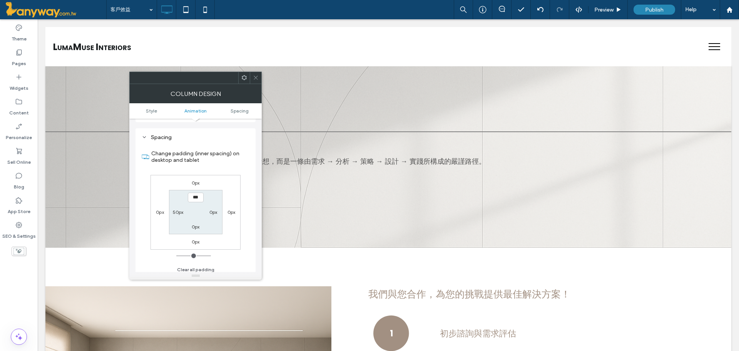
scroll to position [181, 0]
click at [178, 209] on label "50px" at bounding box center [178, 209] width 11 height 6
type input "**"
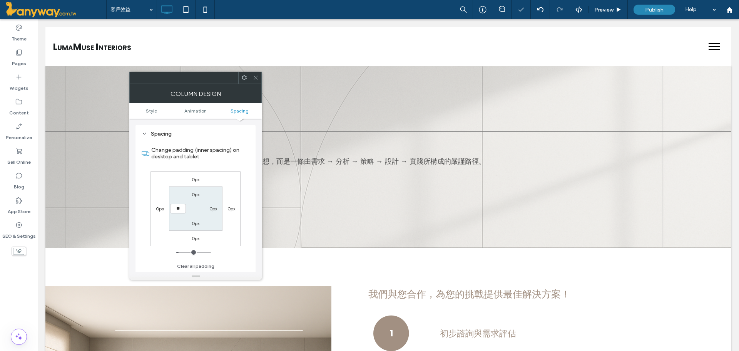
type input "****"
click at [214, 206] on label "0px" at bounding box center [213, 209] width 8 height 6
type input "*"
type input "**"
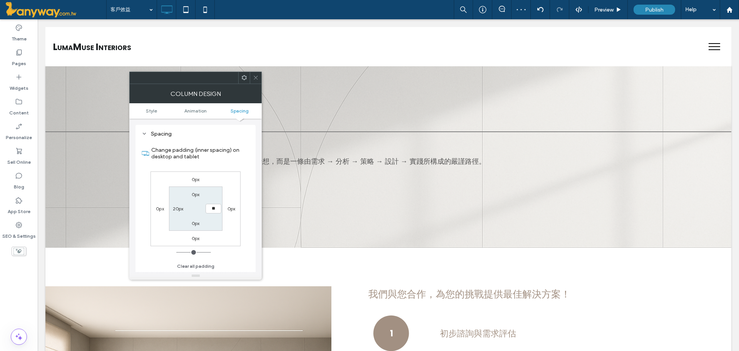
type input "****"
click at [246, 199] on div "Change padding (inner spacing) on desktop and tablet 0px 0px 0px 0px 0px **** 0…" at bounding box center [196, 205] width 108 height 133
click at [255, 72] on div at bounding box center [195, 78] width 132 height 12
click at [258, 77] on icon at bounding box center [256, 78] width 6 height 6
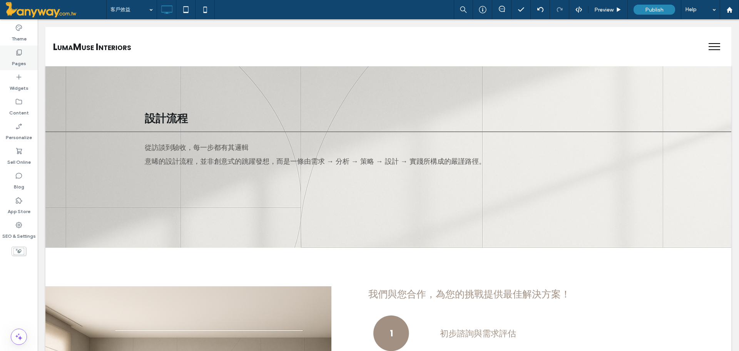
click at [21, 58] on label "Pages" at bounding box center [19, 61] width 14 height 11
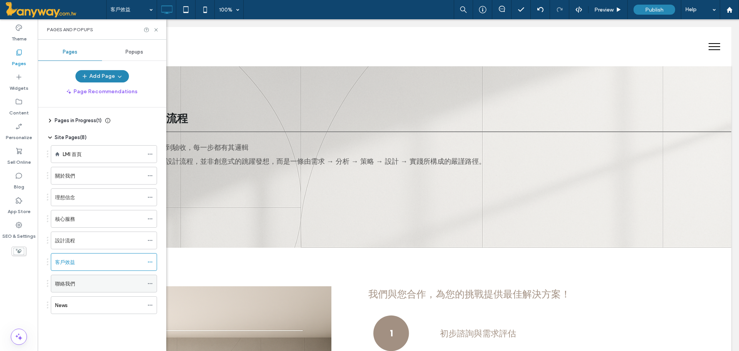
click at [82, 283] on div "聯絡我們" at bounding box center [99, 283] width 89 height 8
click at [156, 30] on use at bounding box center [155, 29] width 3 height 3
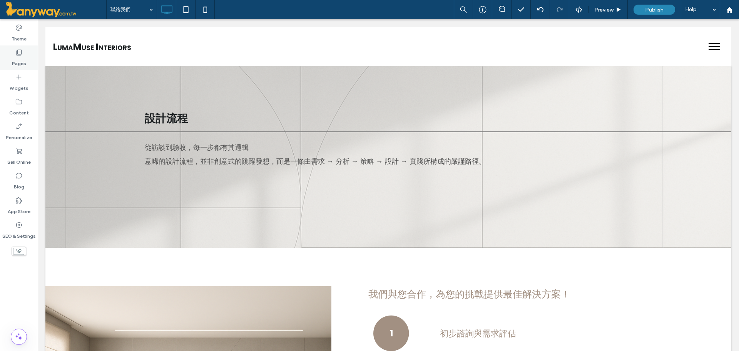
click at [22, 47] on div "Pages" at bounding box center [19, 57] width 38 height 25
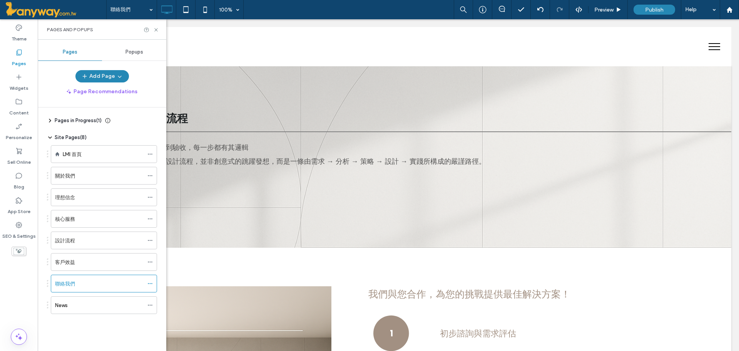
click at [152, 31] on div at bounding box center [151, 30] width 15 height 6
click at [157, 28] on use at bounding box center [155, 29] width 3 height 3
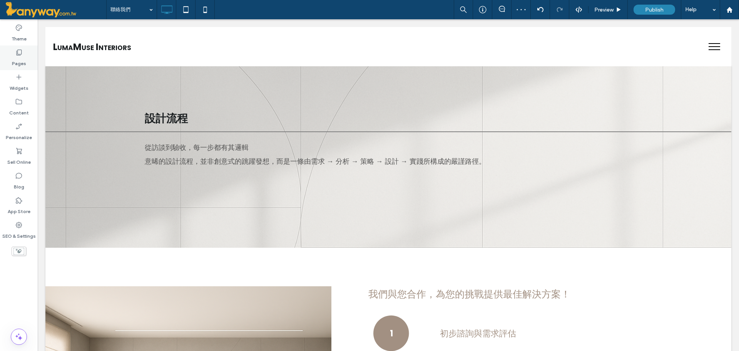
click at [18, 55] on use at bounding box center [19, 53] width 5 height 6
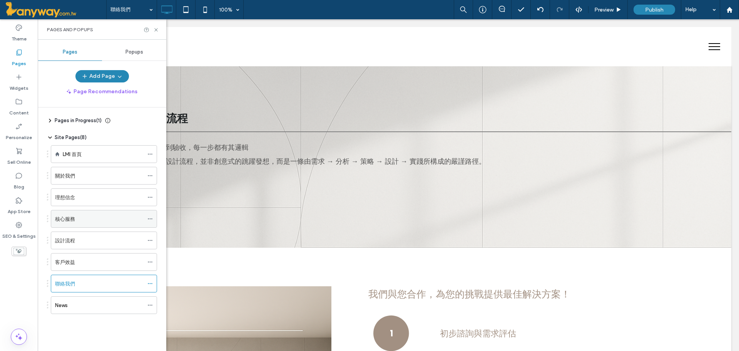
click at [87, 223] on div "核心服務" at bounding box center [99, 218] width 89 height 17
click at [85, 242] on div "設計流程" at bounding box center [99, 240] width 89 height 8
click at [154, 28] on icon at bounding box center [156, 30] width 6 height 6
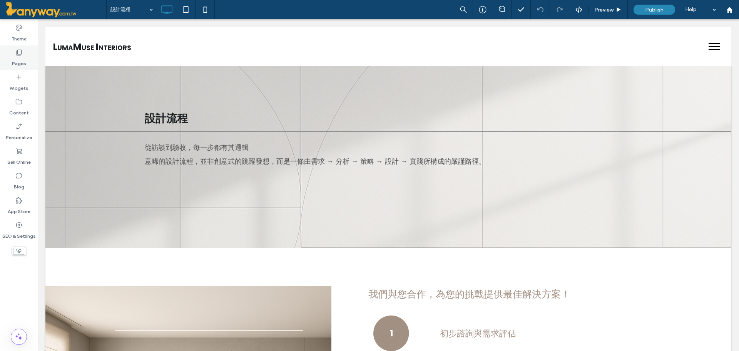
click at [29, 49] on div "Pages" at bounding box center [19, 57] width 38 height 25
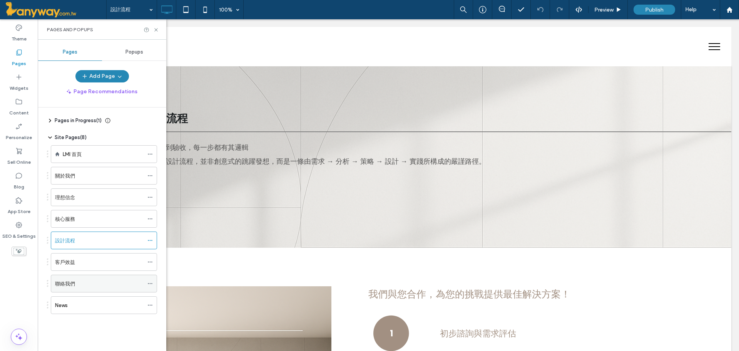
click at [74, 284] on label "聯絡我們" at bounding box center [65, 283] width 20 height 13
click at [156, 30] on icon at bounding box center [156, 30] width 6 height 6
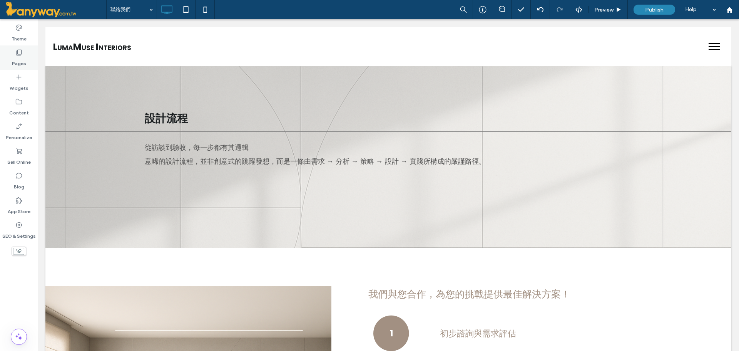
click at [21, 50] on icon at bounding box center [19, 53] width 8 height 8
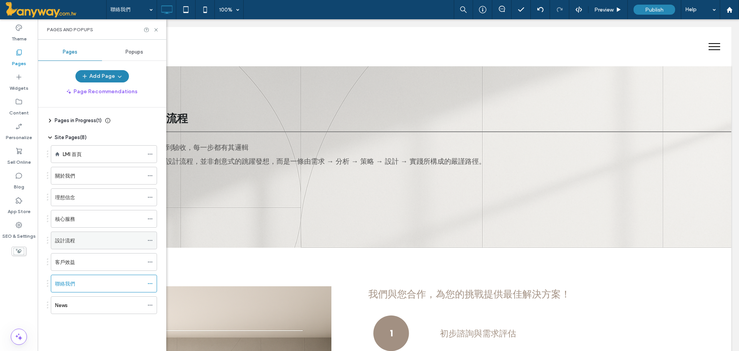
click at [81, 234] on div "設計流程" at bounding box center [99, 240] width 89 height 17
click at [83, 214] on div "核心服務" at bounding box center [99, 218] width 89 height 17
click at [83, 196] on div "理想信念" at bounding box center [99, 197] width 89 height 8
click at [71, 264] on label "客戶效益" at bounding box center [65, 261] width 20 height 13
click at [157, 28] on icon at bounding box center [156, 30] width 6 height 6
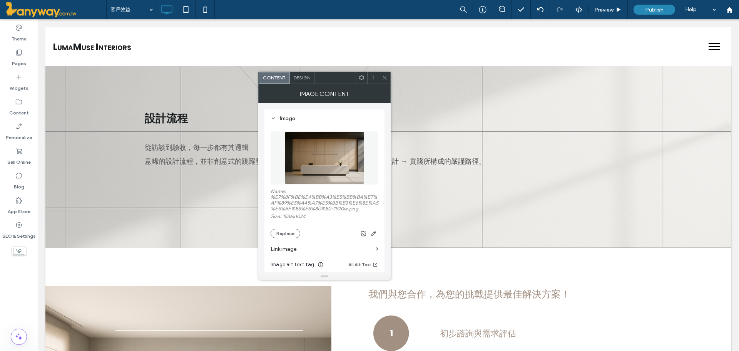
click at [384, 75] on icon at bounding box center [385, 78] width 6 height 6
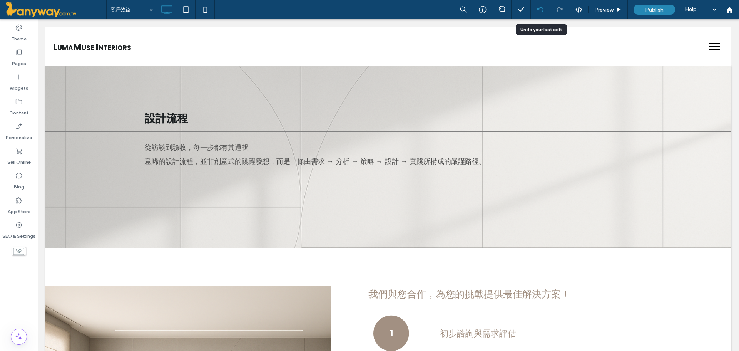
click at [542, 8] on use at bounding box center [540, 9] width 6 height 5
click at [539, 10] on use at bounding box center [540, 9] width 6 height 5
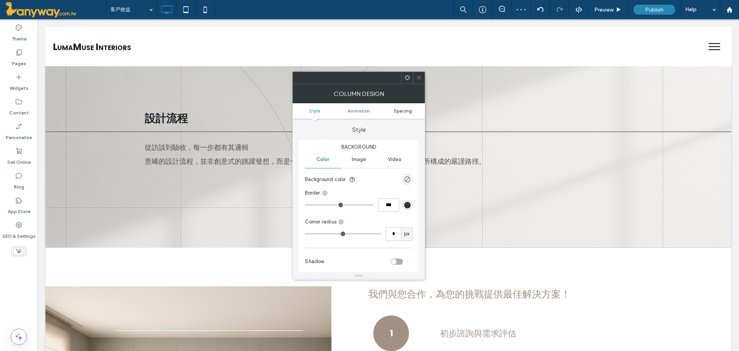
click at [412, 113] on link "Spacing" at bounding box center [403, 111] width 44 height 6
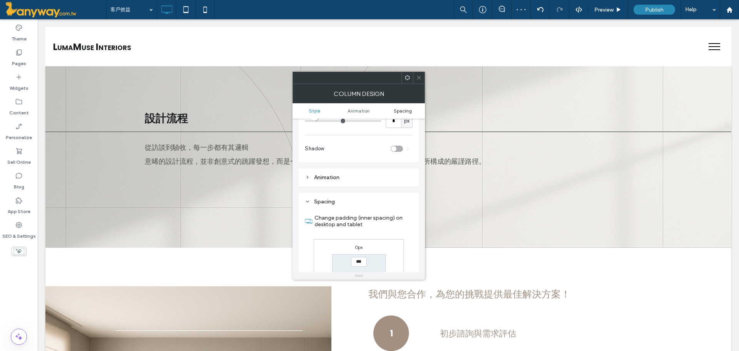
scroll to position [181, 0]
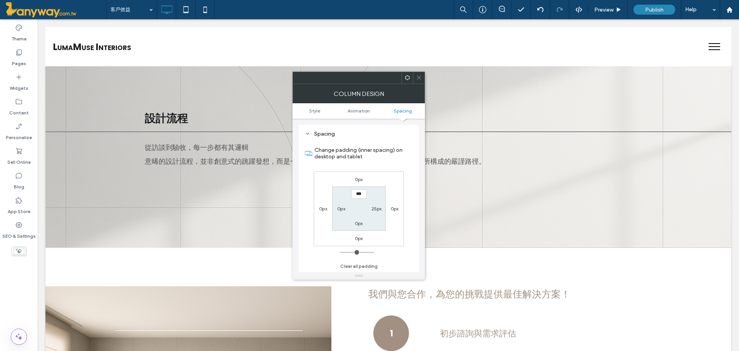
click at [377, 206] on label "25px" at bounding box center [376, 209] width 10 height 6
type input "**"
type input "*"
type input "***"
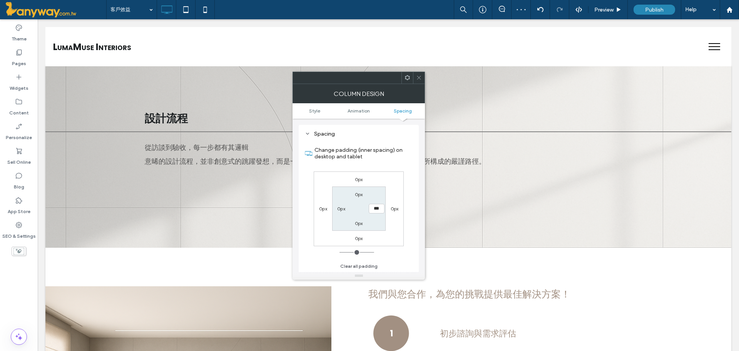
click at [416, 79] on icon at bounding box center [419, 78] width 6 height 6
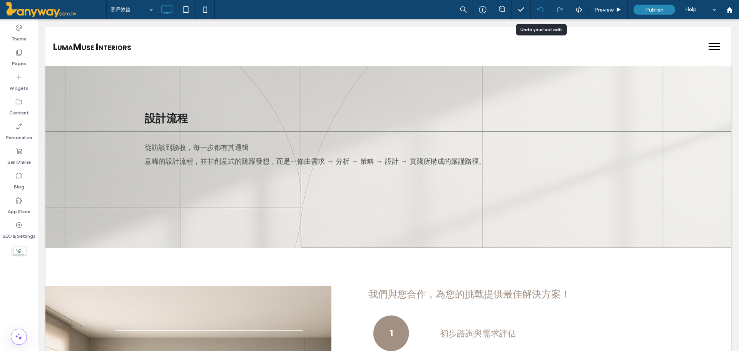
click at [547, 10] on div at bounding box center [540, 10] width 19 height 6
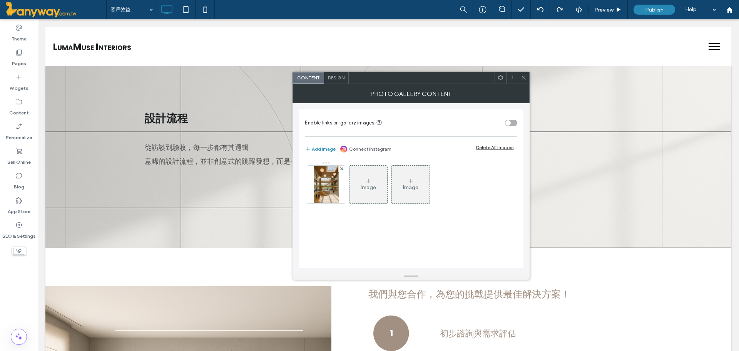
click at [525, 77] on icon at bounding box center [524, 78] width 6 height 6
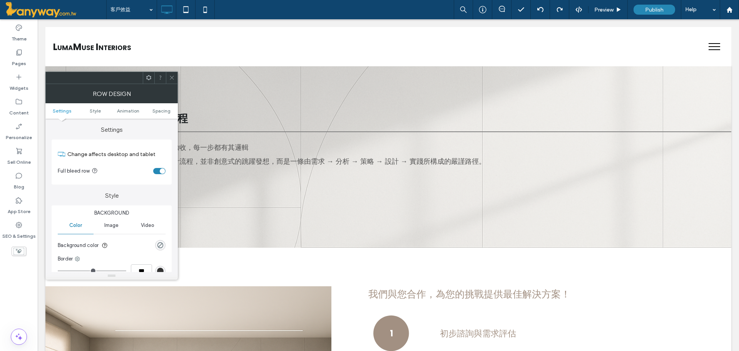
click at [155, 115] on ul "Settings Style Animation Spacing" at bounding box center [111, 110] width 132 height 15
click at [158, 112] on span "Spacing" at bounding box center [161, 111] width 18 height 6
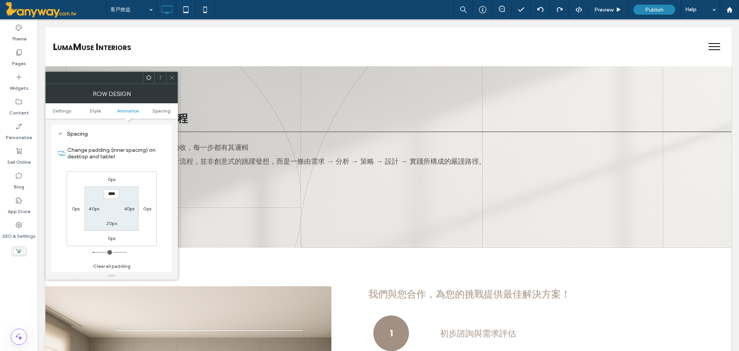
scroll to position [0, 0]
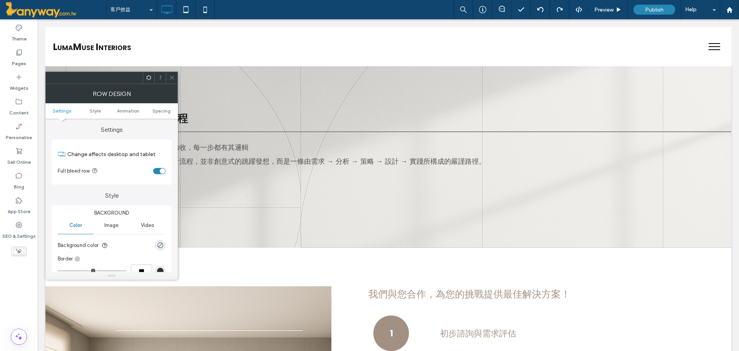
click at [156, 170] on div "toggle" at bounding box center [159, 171] width 12 height 6
click at [168, 77] on div at bounding box center [172, 78] width 12 height 12
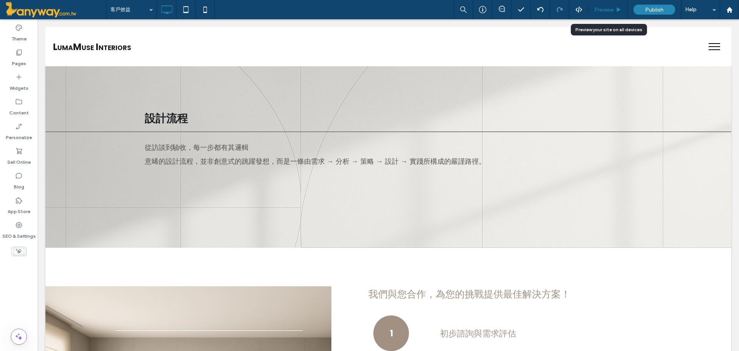
click at [610, 9] on span "Preview" at bounding box center [603, 10] width 19 height 7
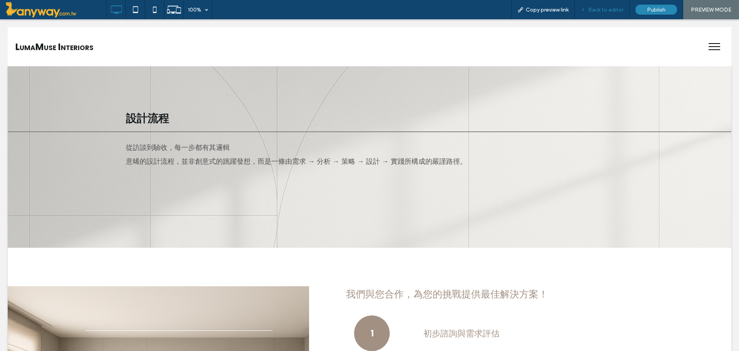
click at [595, 7] on span "Back to editor" at bounding box center [605, 10] width 35 height 7
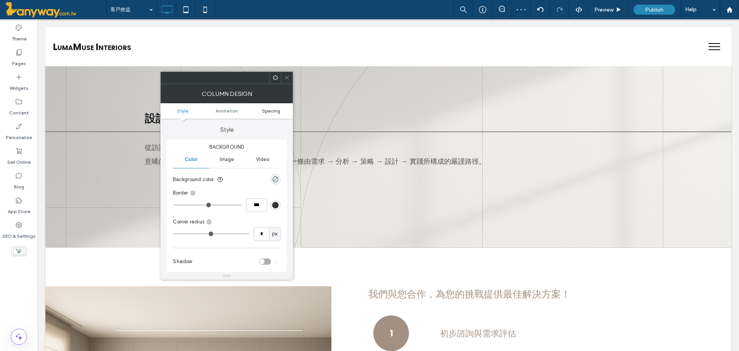
click at [275, 111] on span "Spacing" at bounding box center [271, 111] width 18 height 6
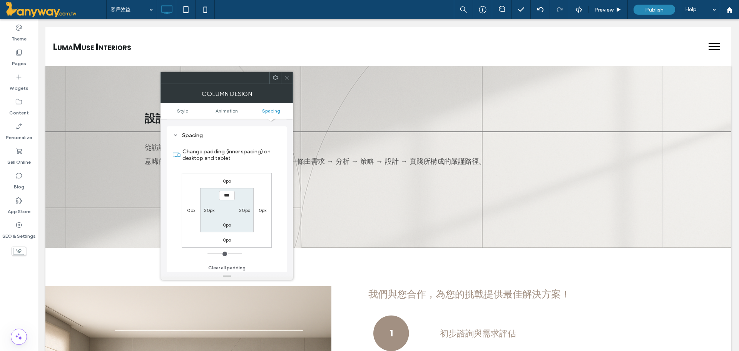
scroll to position [181, 0]
click at [288, 75] on icon at bounding box center [287, 78] width 6 height 6
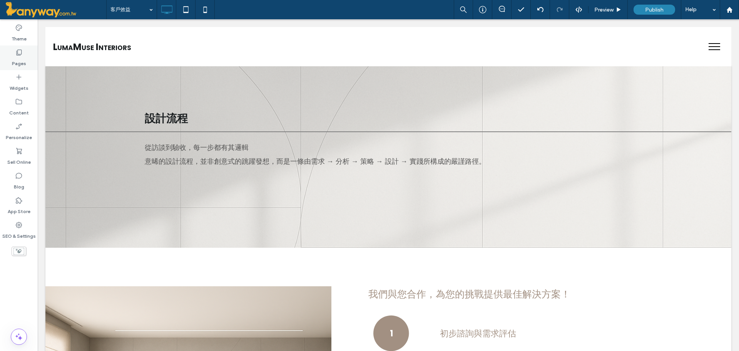
click at [19, 55] on icon at bounding box center [19, 53] width 8 height 8
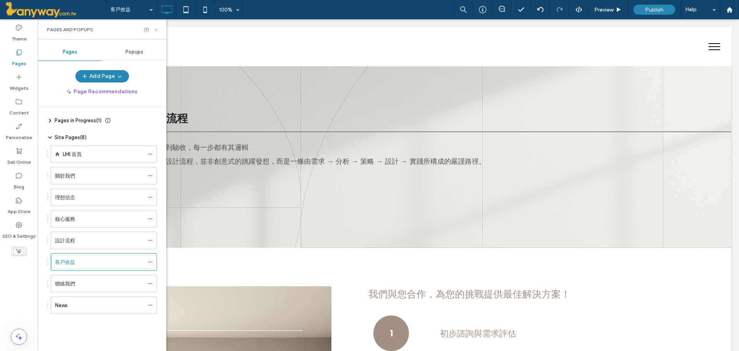
click at [156, 30] on icon at bounding box center [156, 30] width 6 height 6
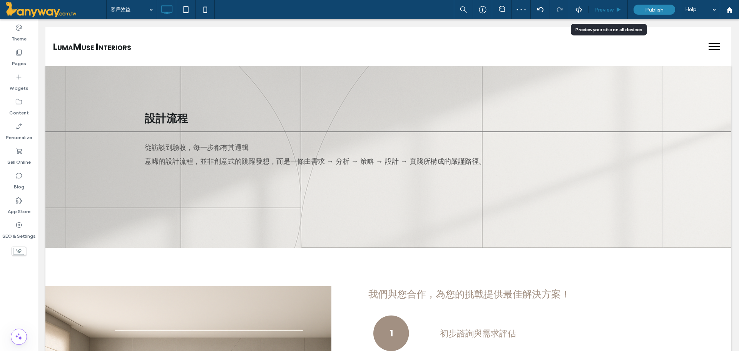
click at [602, 8] on span "Preview" at bounding box center [603, 10] width 19 height 7
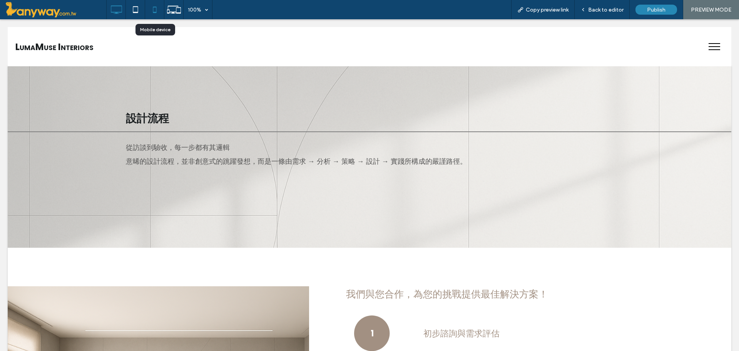
click at [152, 4] on icon at bounding box center [154, 9] width 15 height 15
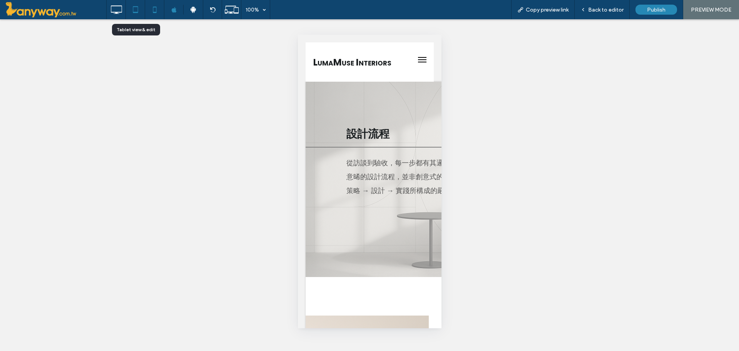
click at [140, 10] on icon at bounding box center [135, 9] width 15 height 15
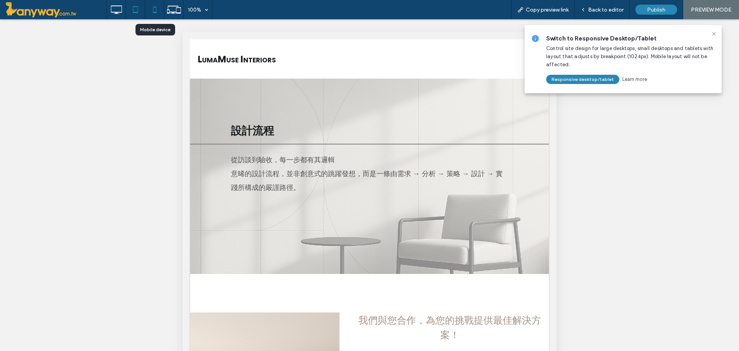
click at [152, 7] on icon at bounding box center [154, 9] width 15 height 15
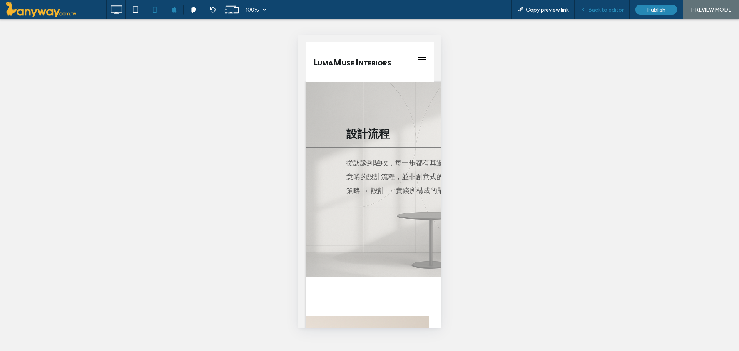
click at [595, 9] on span "Back to editor" at bounding box center [605, 10] width 35 height 7
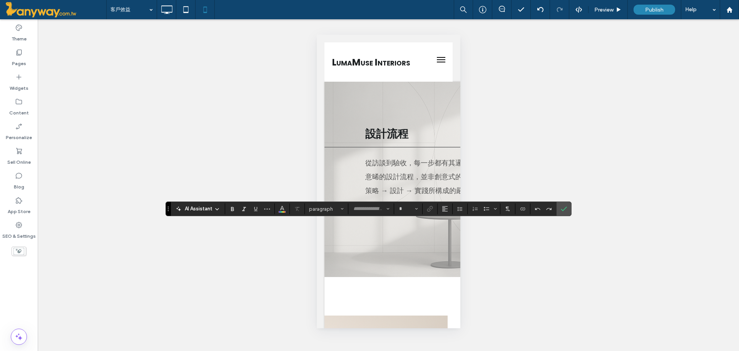
type input "*******"
type input "**"
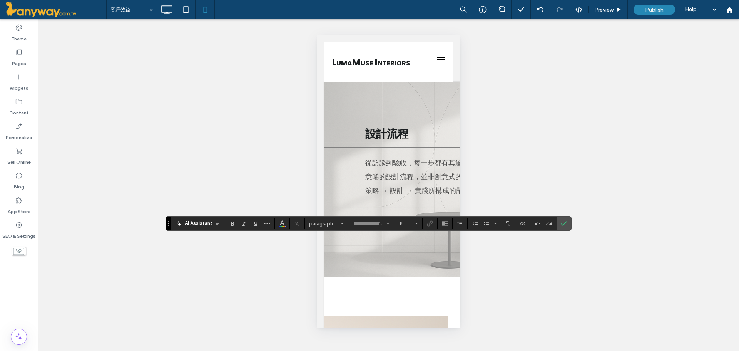
type input "*******"
type input "**"
click at [412, 224] on input "**" at bounding box center [405, 223] width 15 height 6
click at [403, 195] on label "16" at bounding box center [408, 197] width 25 height 11
type input "**"
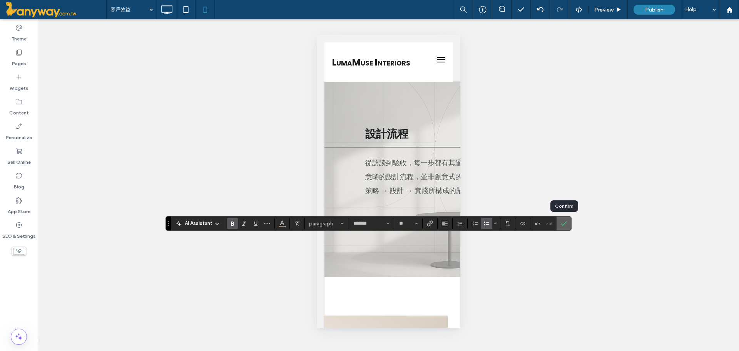
click at [565, 224] on icon "Confirm" at bounding box center [564, 223] width 6 height 6
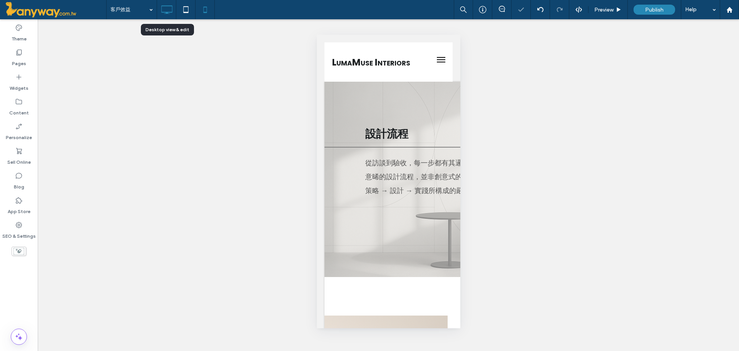
click at [165, 8] on icon at bounding box center [166, 9] width 15 height 15
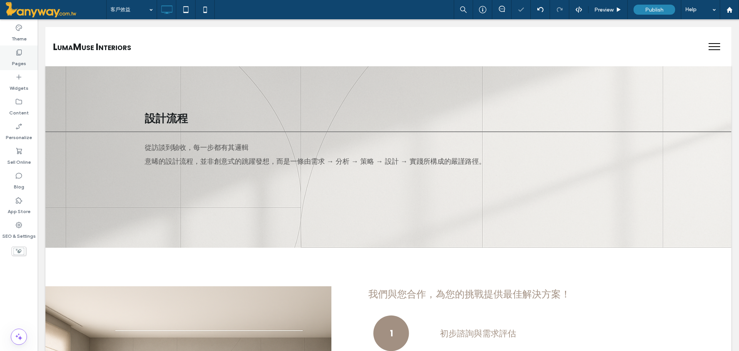
click at [24, 53] on div "Pages" at bounding box center [19, 57] width 38 height 25
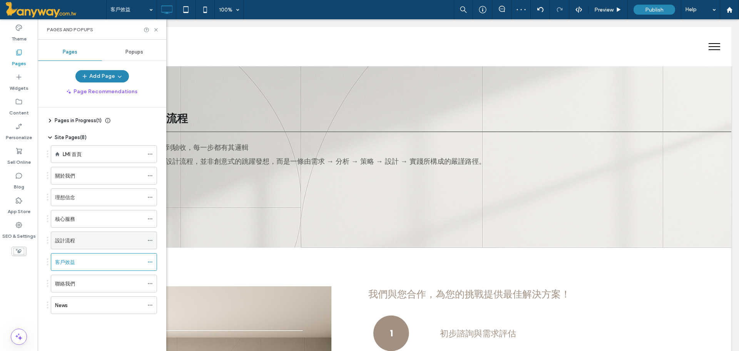
click at [80, 240] on div "設計流程" at bounding box center [99, 240] width 89 height 8
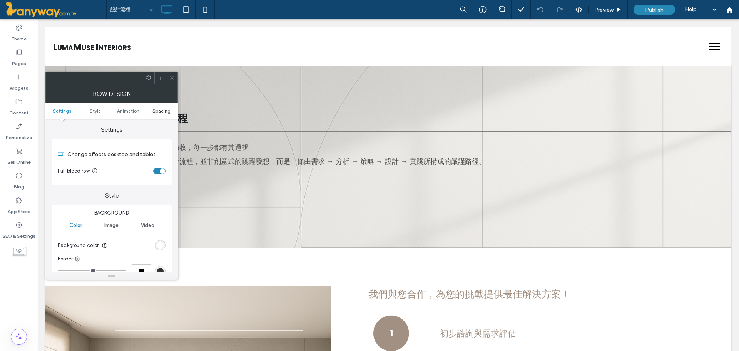
click at [160, 111] on span "Spacing" at bounding box center [161, 111] width 18 height 6
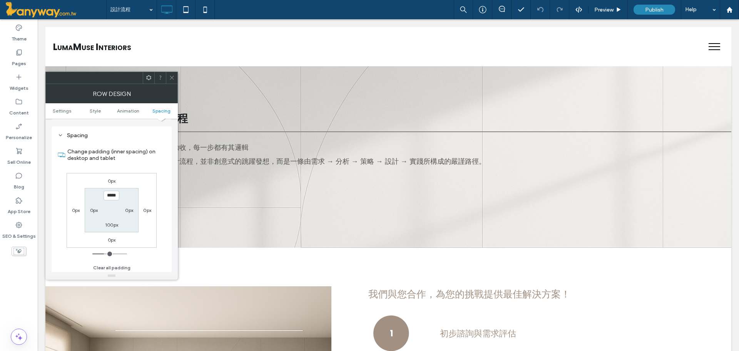
scroll to position [217, 0]
click at [172, 75] on icon at bounding box center [172, 78] width 6 height 6
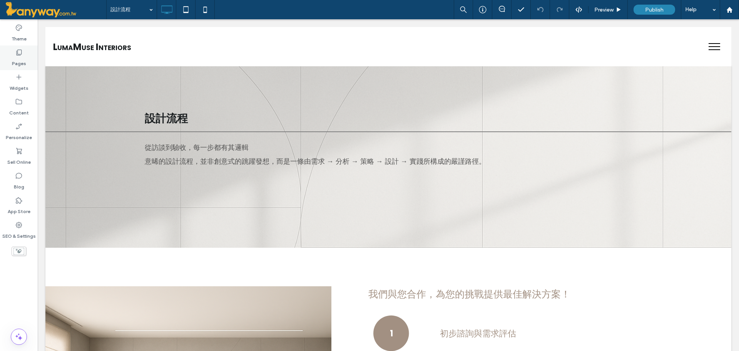
click at [26, 55] on div "Pages" at bounding box center [19, 57] width 38 height 25
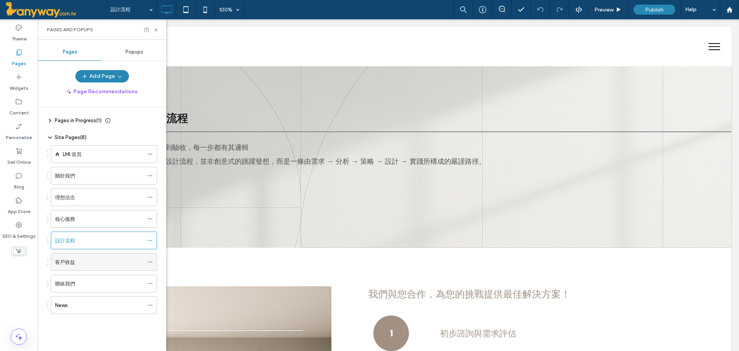
click at [87, 261] on div "客戶效益" at bounding box center [99, 262] width 89 height 8
click at [156, 31] on icon at bounding box center [156, 30] width 6 height 6
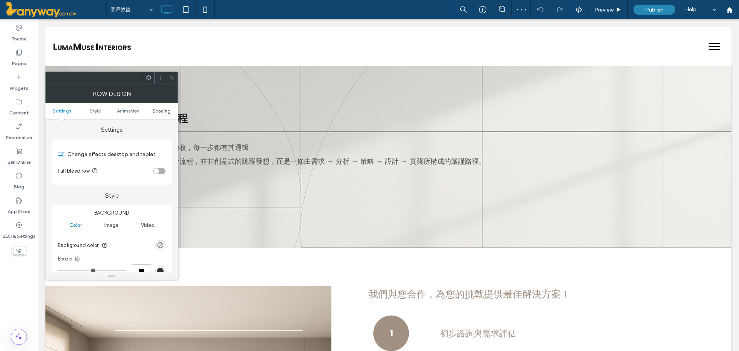
click at [158, 108] on span "Spacing" at bounding box center [161, 111] width 18 height 6
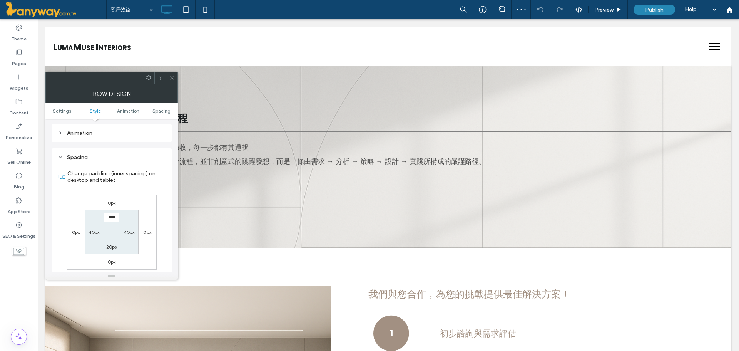
scroll to position [217, 0]
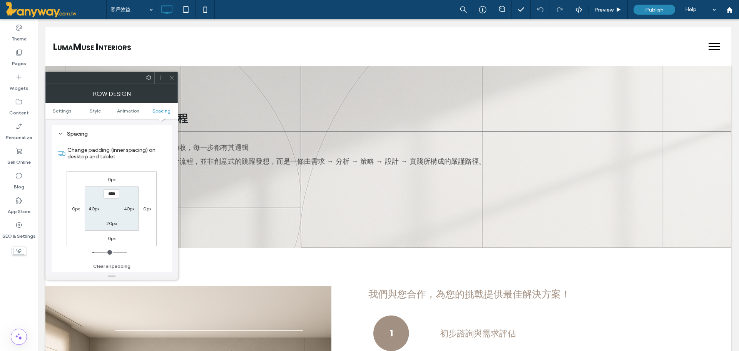
click at [112, 239] on label "0px" at bounding box center [112, 238] width 8 height 6
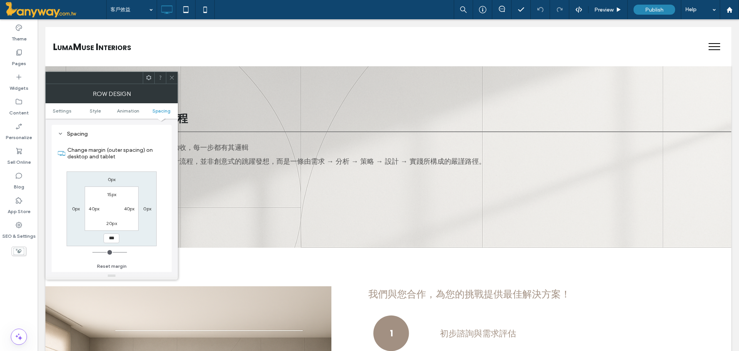
click at [112, 194] on label "15px" at bounding box center [112, 194] width 10 height 6
type input "**"
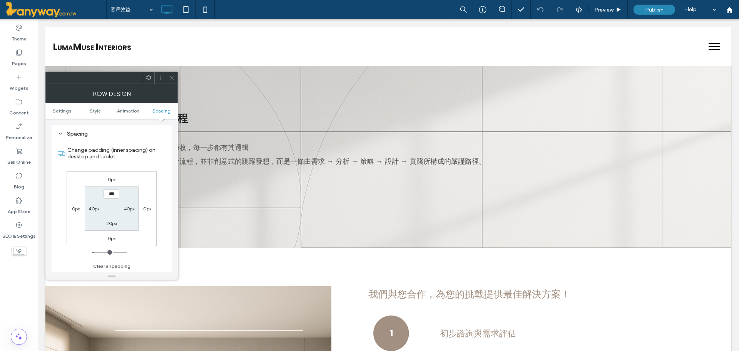
type input "***"
drag, startPoint x: 112, startPoint y: 197, endPoint x: 59, endPoint y: 178, distance: 57.1
click at [59, 178] on div "Change padding (inner spacing) on desktop and tablet 0px 0px 0px 0px ***** 40px…" at bounding box center [112, 205] width 108 height 133
type input "*"
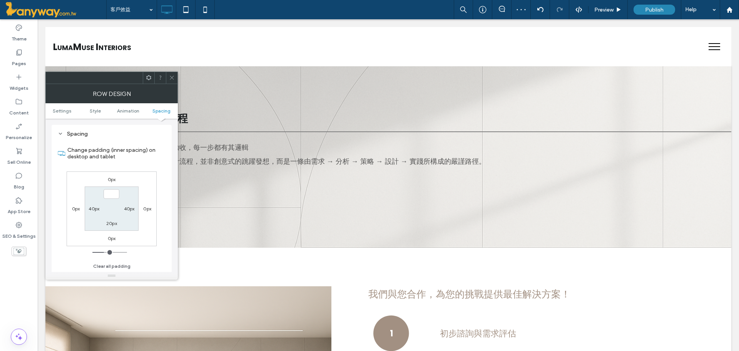
type input "*"
type input "***"
click at [166, 164] on div "Spacing Change padding (inner spacing) on desktop and tablet 0px 0px 0px 0px **…" at bounding box center [112, 201] width 120 height 153
click at [173, 75] on div at bounding box center [172, 78] width 12 height 12
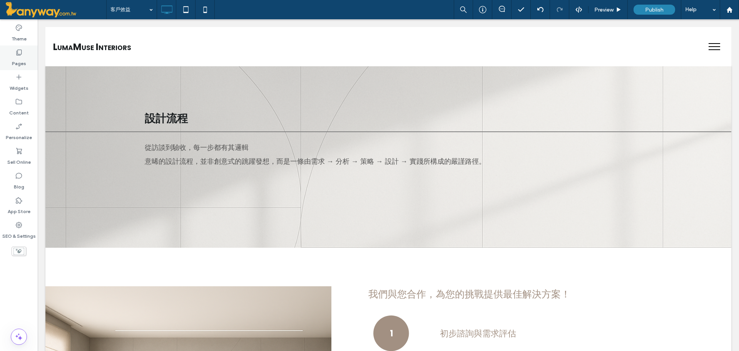
click at [12, 56] on label "Pages" at bounding box center [19, 61] width 14 height 11
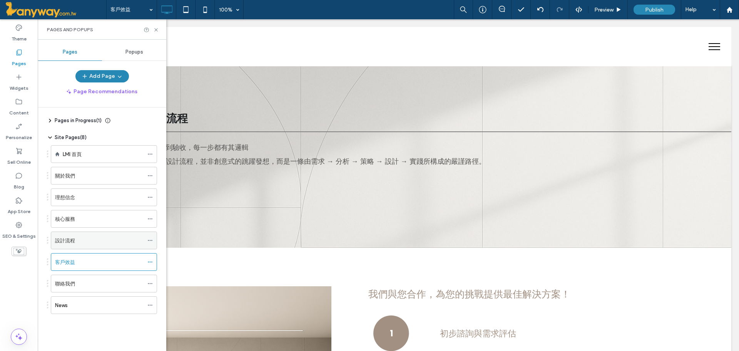
click at [61, 234] on div "設計流程" at bounding box center [99, 240] width 89 height 17
click at [82, 261] on div "客戶效益" at bounding box center [99, 262] width 89 height 8
click at [156, 30] on use at bounding box center [155, 29] width 3 height 3
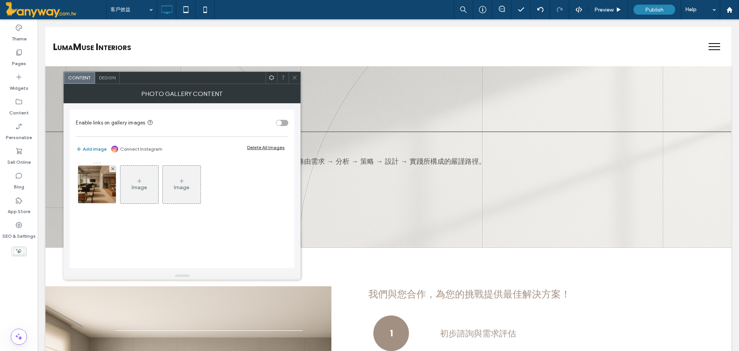
click at [107, 73] on div "Design" at bounding box center [107, 78] width 25 height 12
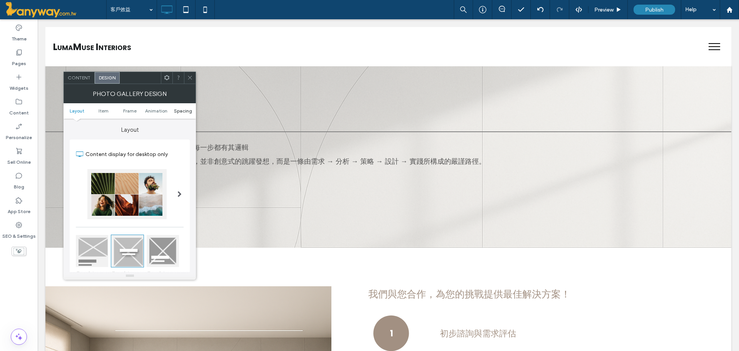
click at [184, 112] on span "Spacing" at bounding box center [183, 111] width 18 height 6
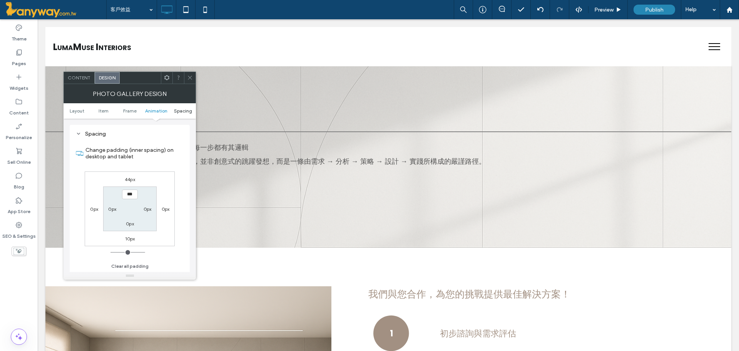
scroll to position [387, 0]
click at [193, 76] on icon at bounding box center [190, 78] width 6 height 6
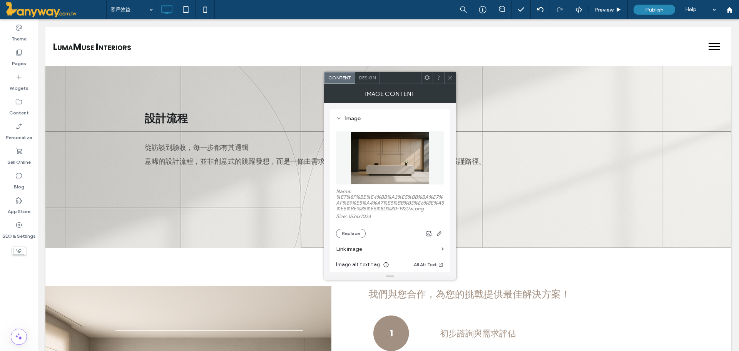
click at [366, 78] on span "Design" at bounding box center [367, 78] width 17 height 6
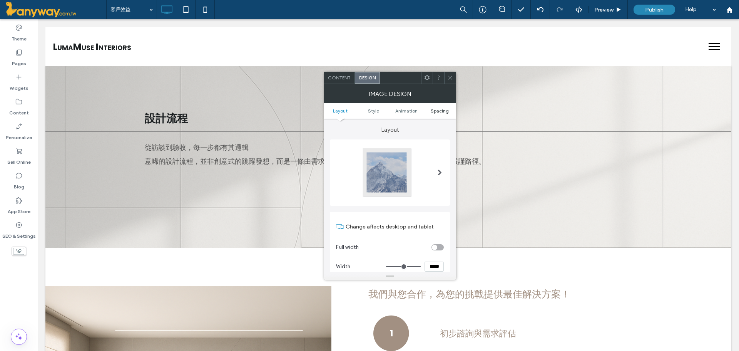
click at [435, 110] on span "Spacing" at bounding box center [440, 111] width 18 height 6
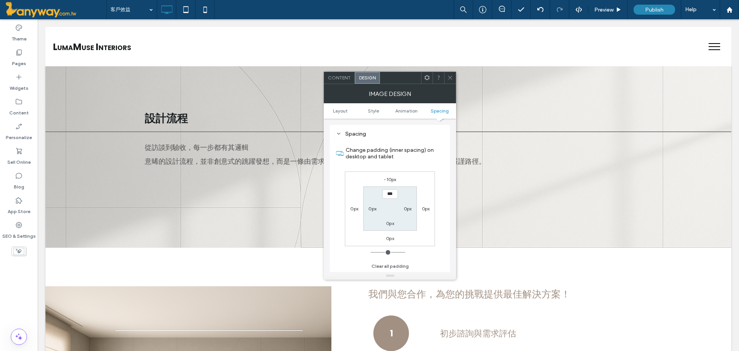
click at [452, 77] on icon at bounding box center [450, 78] width 6 height 6
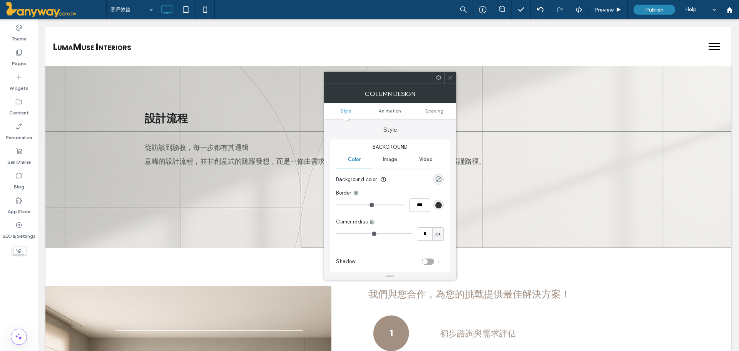
scroll to position [181, 0]
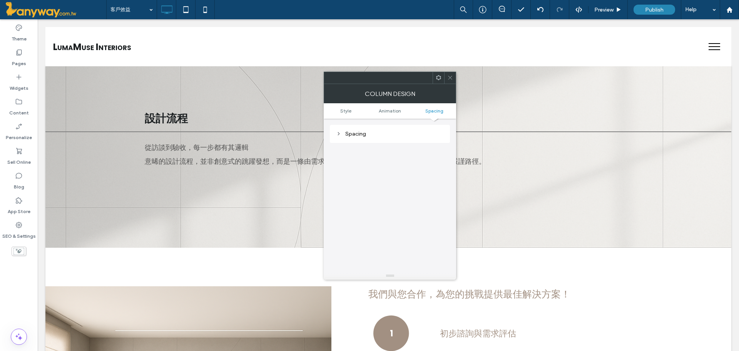
click at [449, 79] on icon at bounding box center [450, 78] width 6 height 6
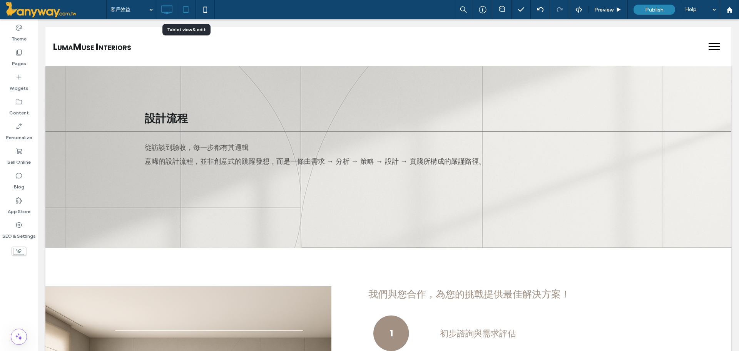
click at [181, 11] on icon at bounding box center [185, 9] width 15 height 15
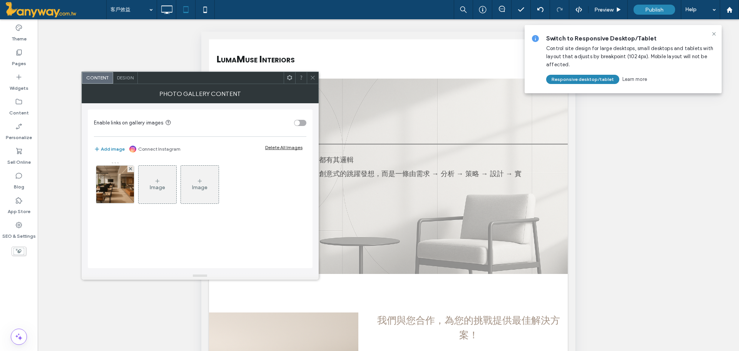
click at [313, 79] on icon at bounding box center [313, 78] width 6 height 6
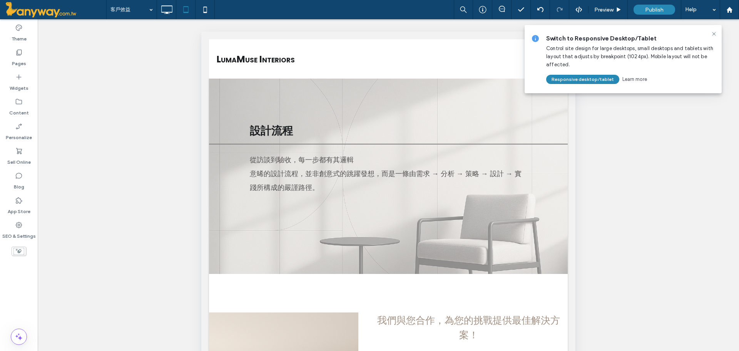
scroll to position [186, 0]
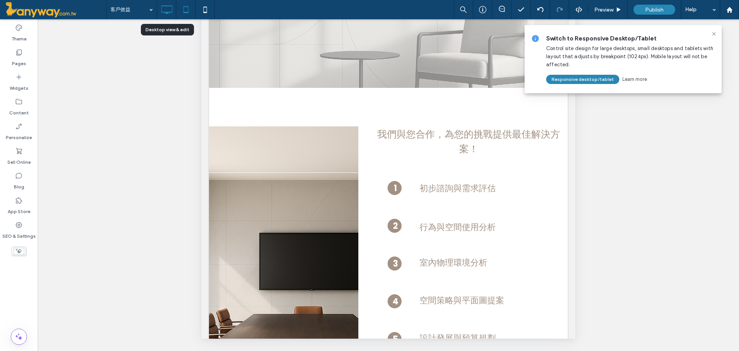
click at [171, 12] on use at bounding box center [166, 9] width 11 height 8
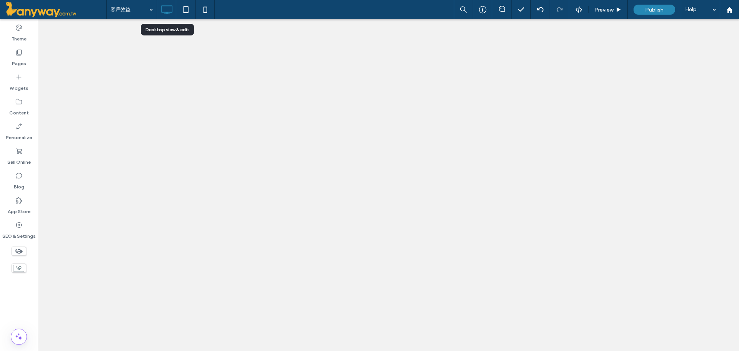
scroll to position [0, 0]
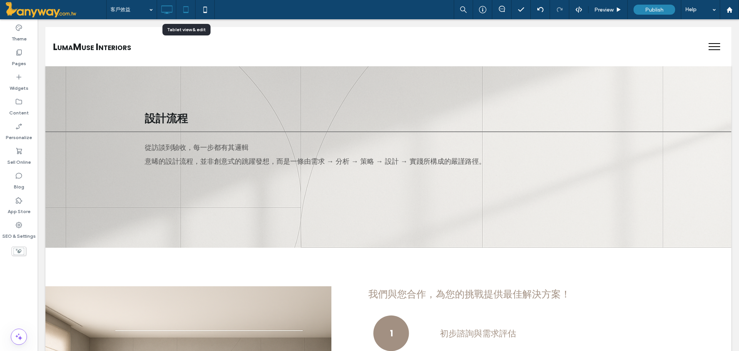
click at [187, 9] on icon at bounding box center [185, 9] width 15 height 15
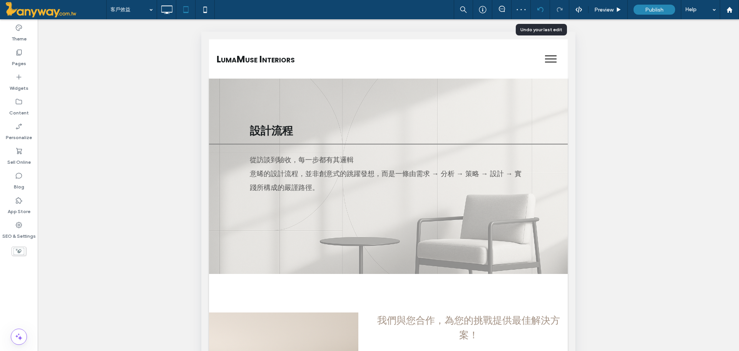
click at [540, 12] on icon at bounding box center [540, 10] width 6 height 6
click at [168, 10] on icon at bounding box center [166, 9] width 15 height 15
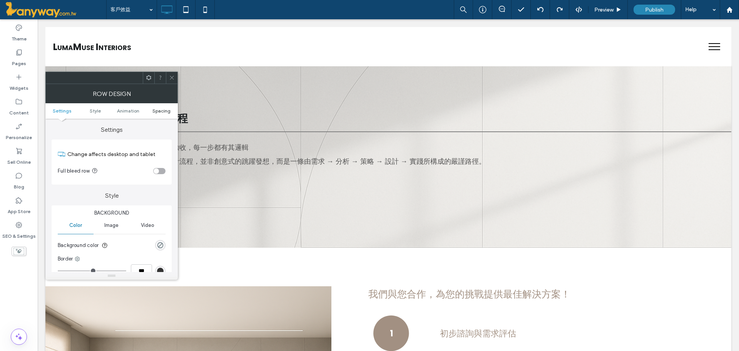
click at [162, 111] on span "Spacing" at bounding box center [161, 111] width 18 height 6
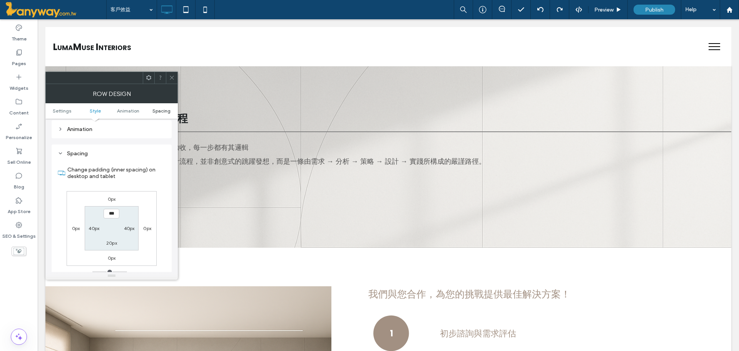
scroll to position [217, 0]
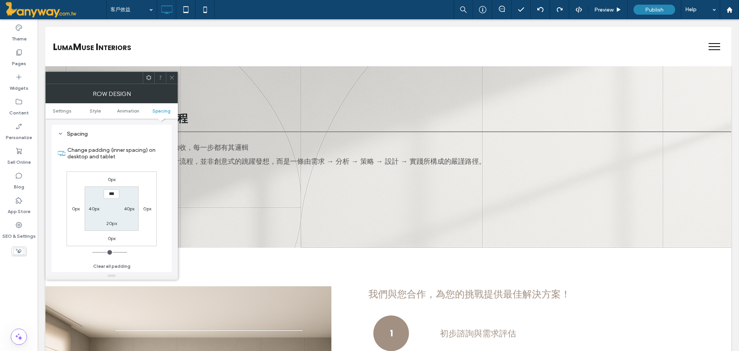
click at [176, 77] on div at bounding box center [172, 78] width 12 height 12
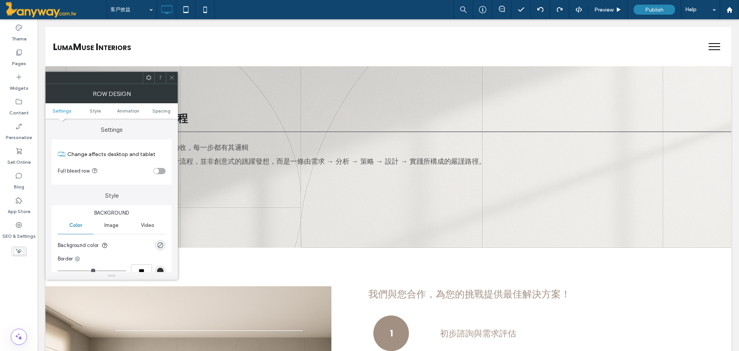
click at [170, 78] on icon at bounding box center [172, 78] width 6 height 6
click at [169, 112] on span "Spacing" at bounding box center [161, 111] width 18 height 6
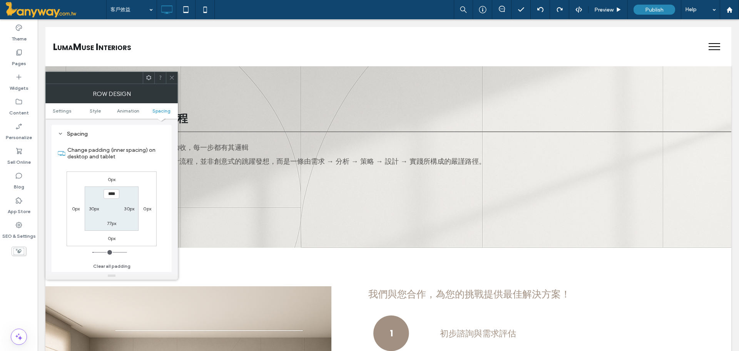
click at [110, 224] on label "77px" at bounding box center [112, 223] width 10 height 6
type input "**"
type input "***"
type input "*****"
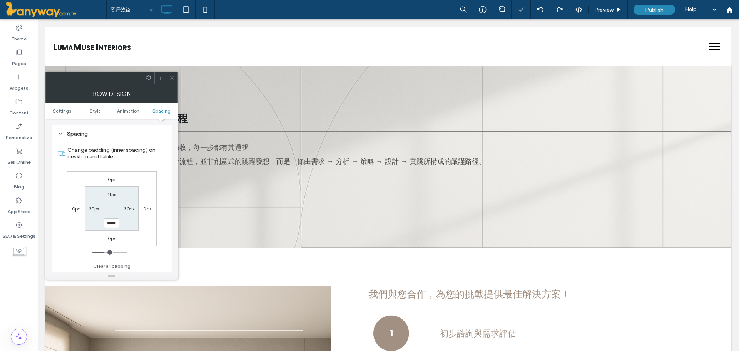
click at [152, 236] on div "0px 0px 0px 0px 11px 30px ***** 30px" at bounding box center [112, 208] width 90 height 75
click at [174, 75] on icon at bounding box center [172, 78] width 6 height 6
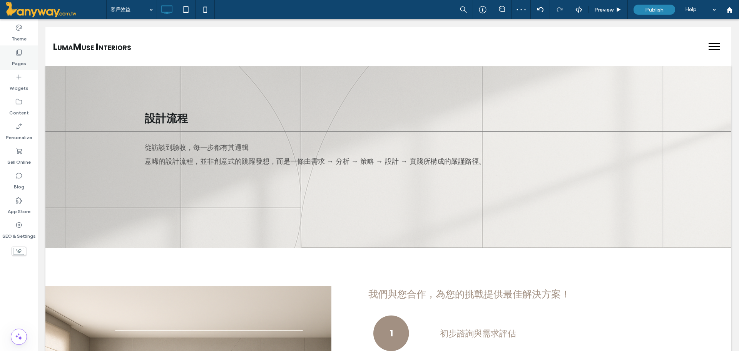
click at [21, 60] on label "Pages" at bounding box center [19, 61] width 14 height 11
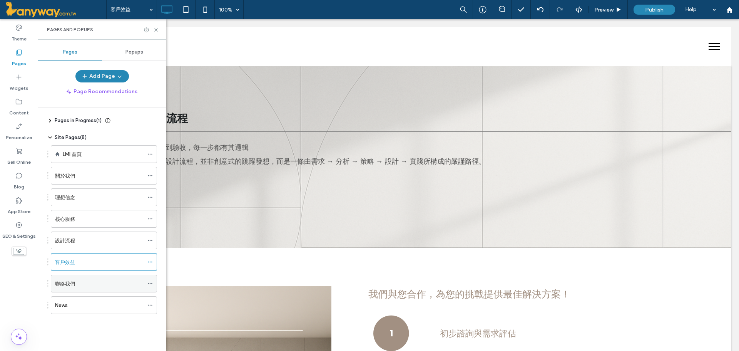
click at [111, 281] on div "聯絡我們" at bounding box center [99, 283] width 89 height 8
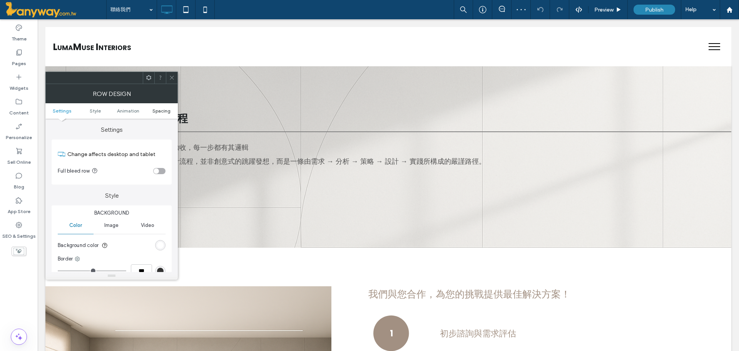
click at [162, 108] on span "Spacing" at bounding box center [161, 111] width 18 height 6
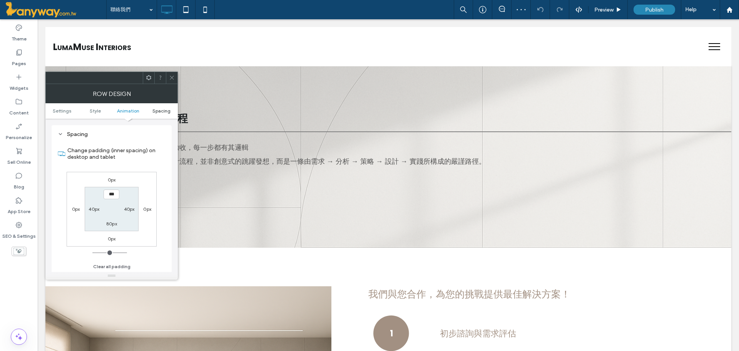
scroll to position [217, 0]
click at [171, 81] on span at bounding box center [172, 78] width 6 height 12
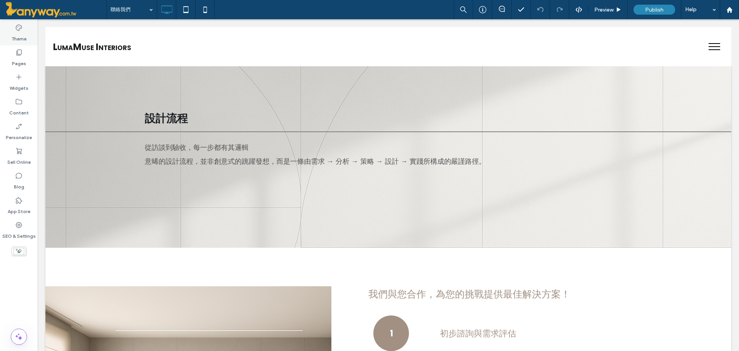
click at [22, 42] on div "Theme" at bounding box center [19, 33] width 38 height 25
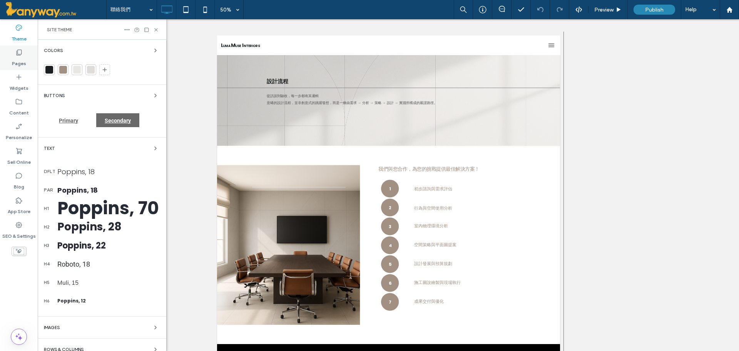
click at [23, 52] on div "Pages" at bounding box center [19, 57] width 38 height 25
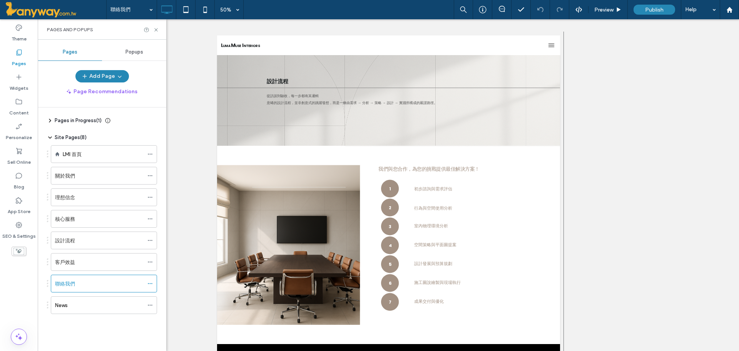
click at [74, 271] on ol "LMI 首頁 關於我們 理想信念 核心服務 設計流程 客戶效益 聯絡我們 News" at bounding box center [99, 229] width 116 height 169
click at [77, 263] on div "客戶效益" at bounding box center [99, 262] width 89 height 8
click at [156, 29] on use at bounding box center [155, 29] width 3 height 3
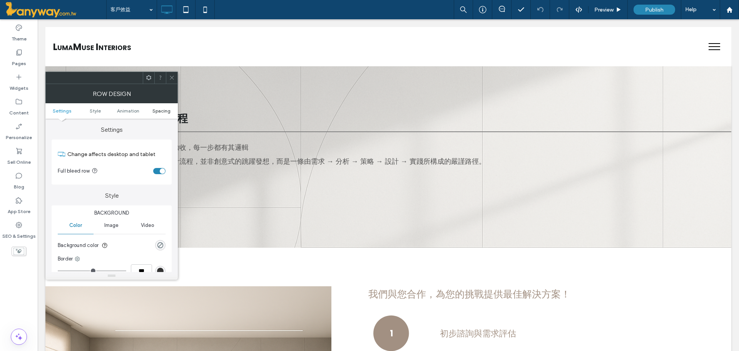
click at [155, 112] on span "Spacing" at bounding box center [161, 111] width 18 height 6
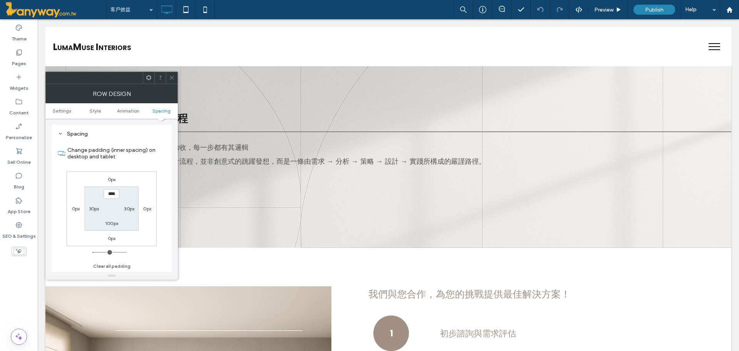
scroll to position [217, 0]
click at [112, 224] on label "100px" at bounding box center [111, 223] width 13 height 6
type input "***"
type input "**"
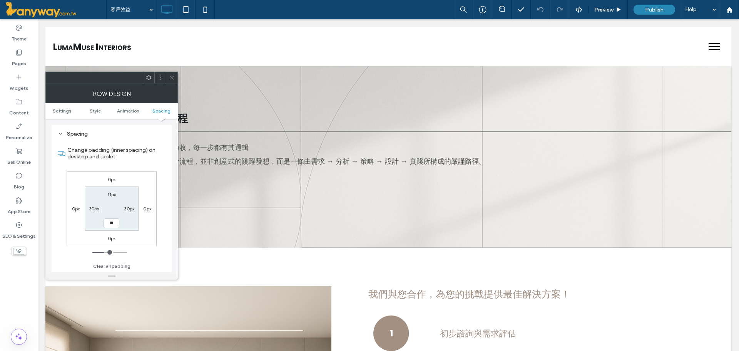
type input "****"
click at [174, 72] on span at bounding box center [172, 78] width 6 height 12
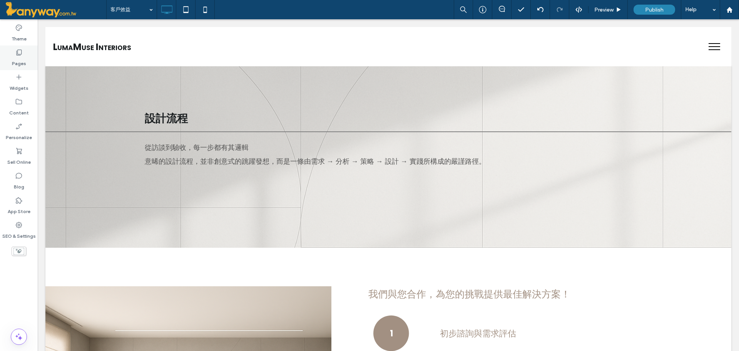
click at [10, 57] on div "Pages" at bounding box center [19, 57] width 38 height 25
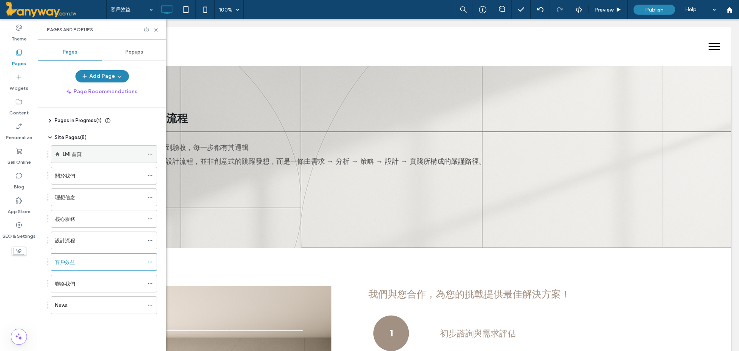
click at [70, 154] on label "LMI 首頁" at bounding box center [72, 153] width 19 height 13
click at [156, 30] on icon at bounding box center [156, 30] width 6 height 6
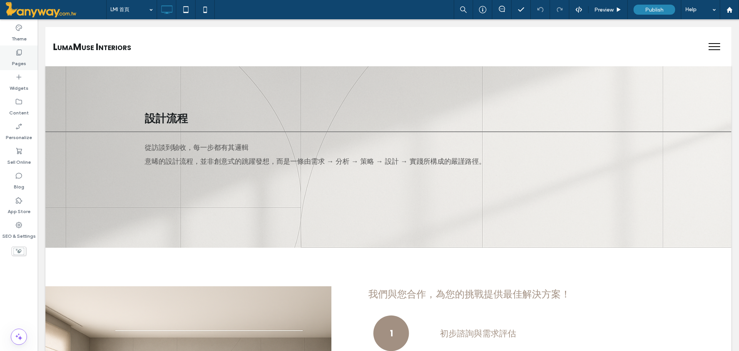
click at [27, 63] on div "Pages" at bounding box center [19, 57] width 38 height 25
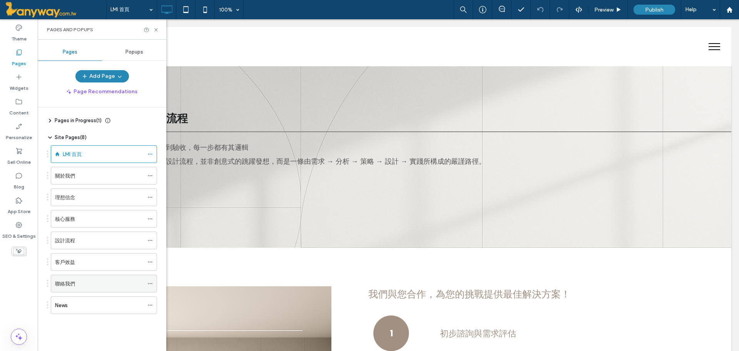
click at [67, 276] on div "聯絡我們" at bounding box center [99, 283] width 89 height 17
click at [74, 263] on label "客戶效益" at bounding box center [65, 261] width 20 height 13
click at [156, 29] on icon at bounding box center [156, 30] width 6 height 6
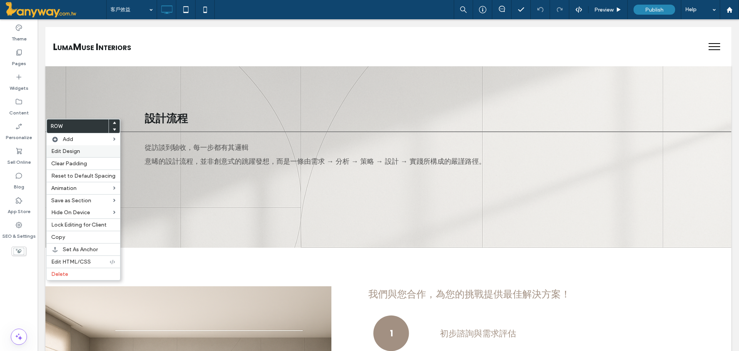
click at [55, 149] on span "Edit Design" at bounding box center [65, 151] width 29 height 7
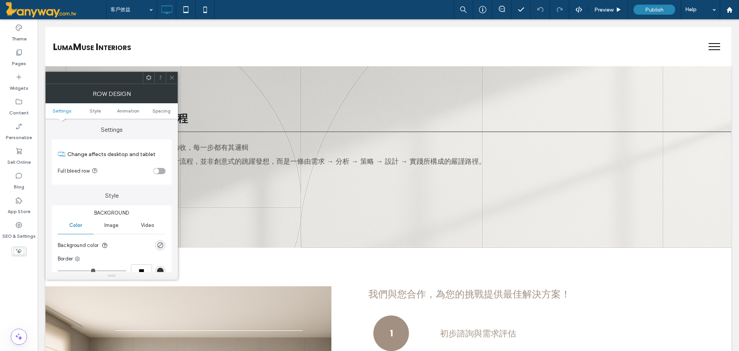
click at [157, 172] on div "toggle" at bounding box center [156, 170] width 5 height 5
click at [171, 77] on icon at bounding box center [172, 78] width 6 height 6
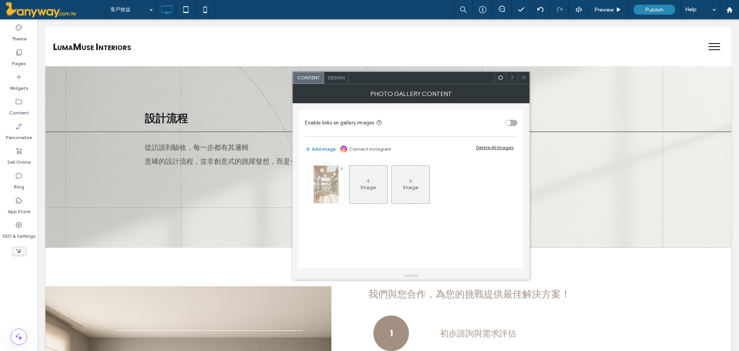
click at [324, 183] on img at bounding box center [326, 185] width 25 height 38
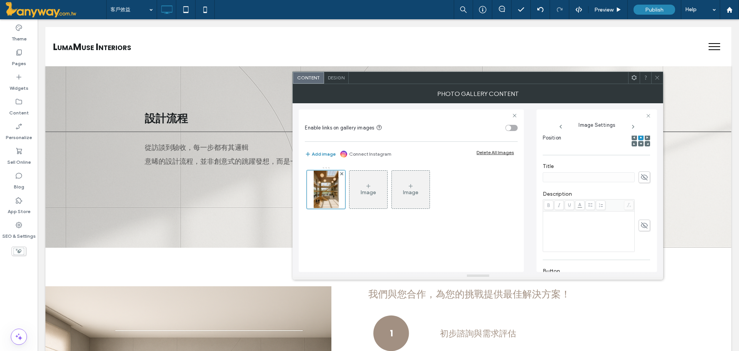
scroll to position [128, 0]
click at [654, 78] on icon at bounding box center [657, 78] width 6 height 6
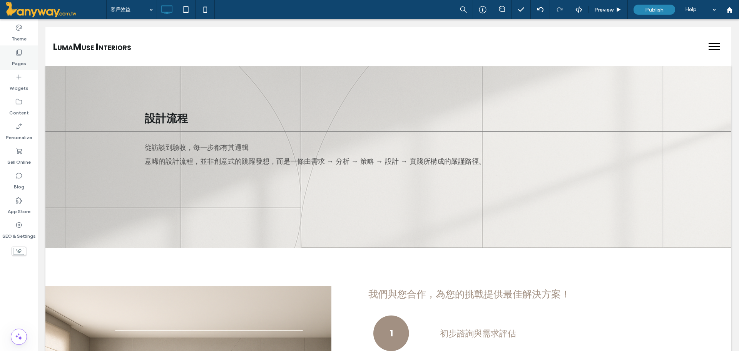
click at [28, 51] on div "Pages" at bounding box center [19, 57] width 38 height 25
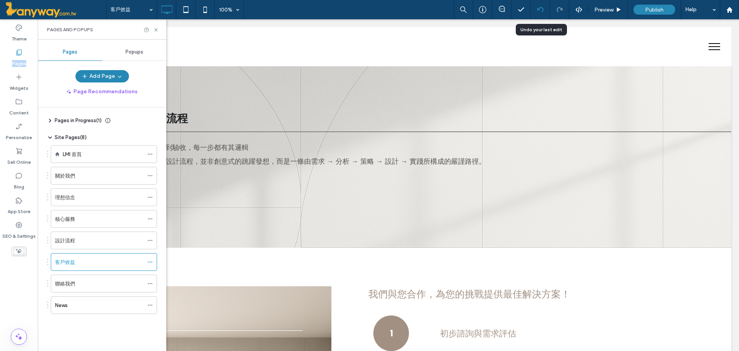
click at [540, 8] on icon at bounding box center [540, 10] width 6 height 6
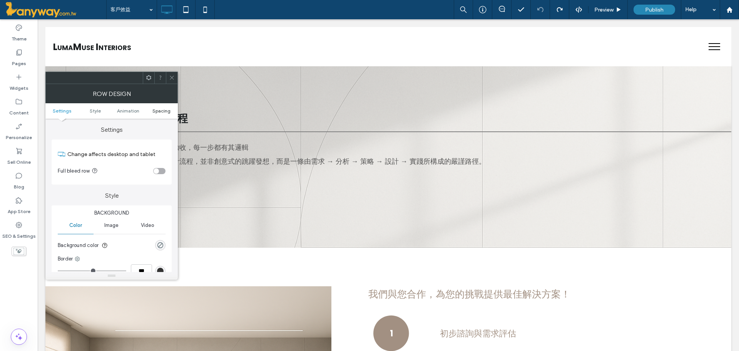
click at [157, 111] on span "Spacing" at bounding box center [161, 111] width 18 height 6
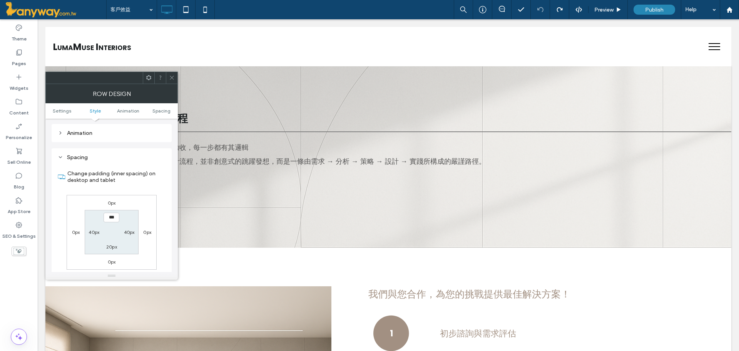
scroll to position [217, 0]
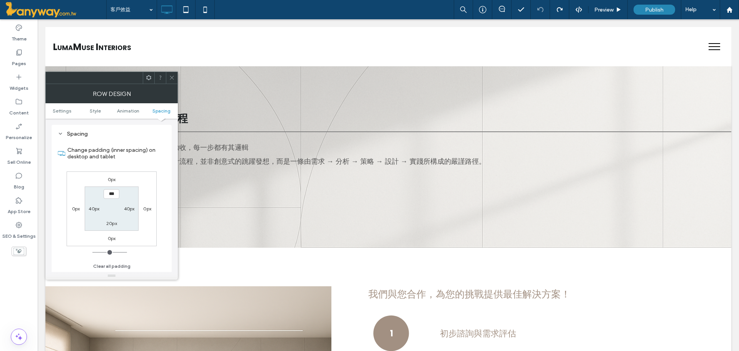
click at [92, 208] on label "40px" at bounding box center [94, 209] width 11 height 6
type input "**"
type input "*"
type input "***"
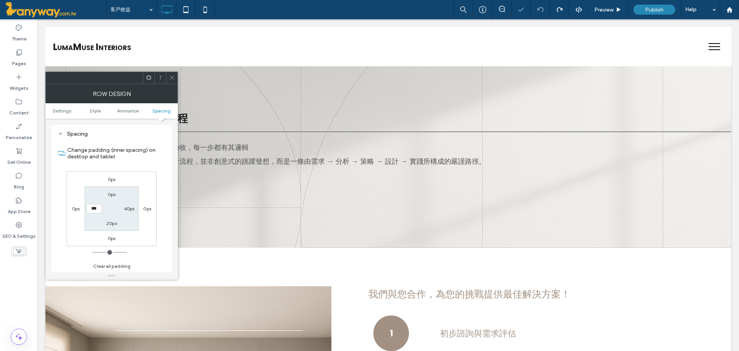
click at [130, 209] on label "40px" at bounding box center [129, 209] width 11 height 6
type input "**"
type input "*"
type input "***"
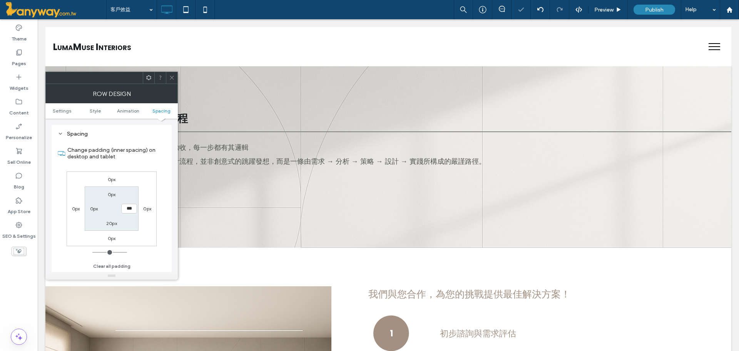
click at [154, 185] on div "0px 0px 0px 0px 0px *** 20px 0px" at bounding box center [112, 208] width 90 height 75
click at [168, 79] on div at bounding box center [172, 78] width 12 height 12
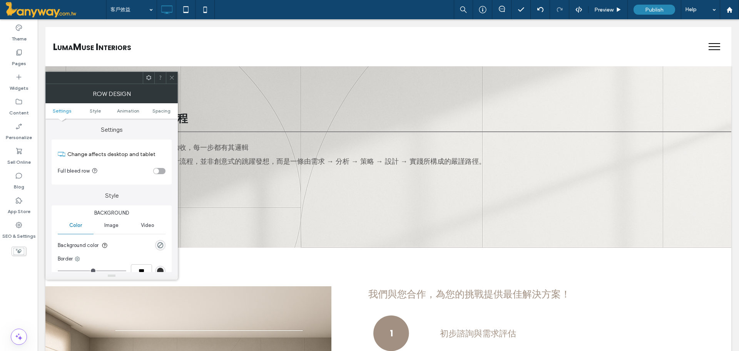
click at [174, 76] on icon at bounding box center [172, 78] width 6 height 6
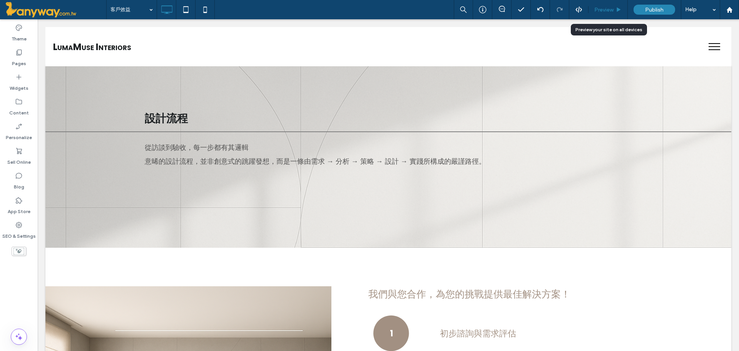
click at [609, 11] on span "Preview" at bounding box center [603, 10] width 19 height 7
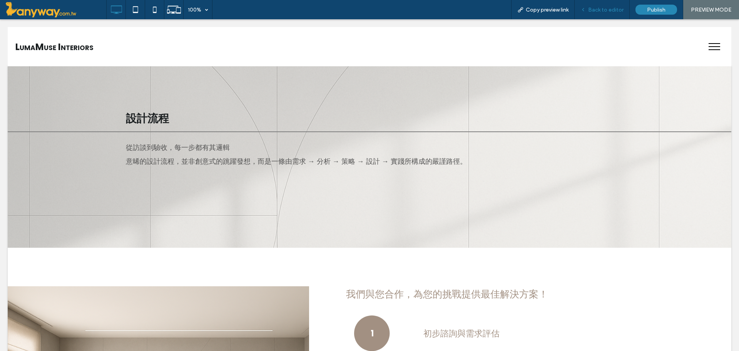
click at [616, 10] on span "Back to editor" at bounding box center [605, 10] width 35 height 7
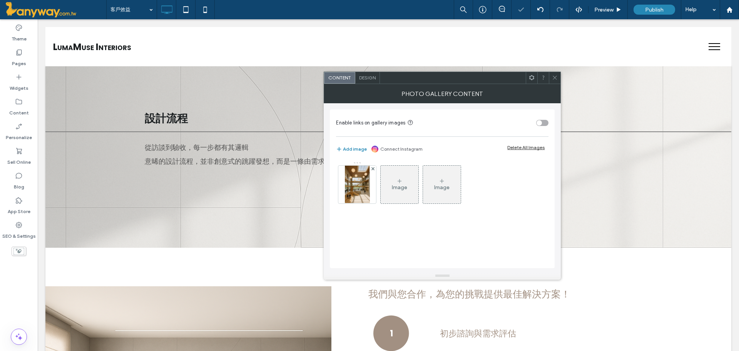
click at [557, 74] on span at bounding box center [555, 78] width 6 height 12
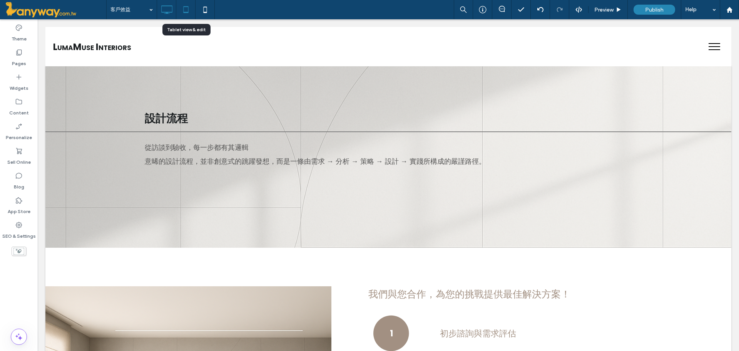
click at [184, 7] on icon at bounding box center [185, 9] width 15 height 15
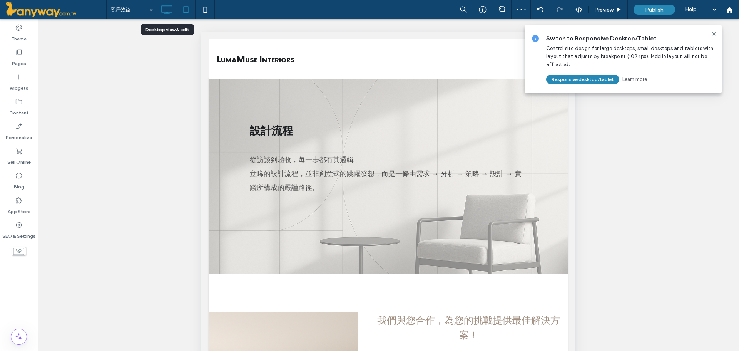
click at [169, 8] on icon at bounding box center [166, 9] width 15 height 15
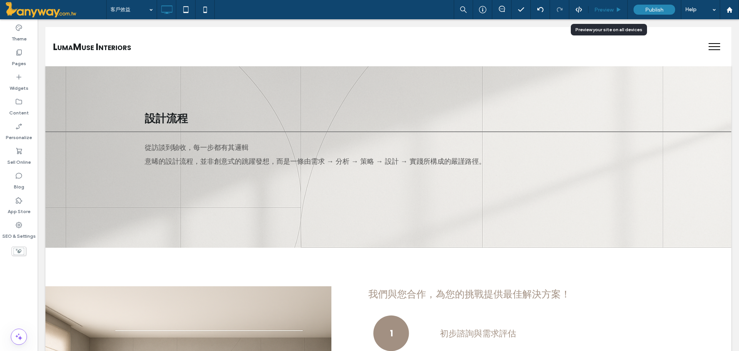
click at [606, 10] on span "Preview" at bounding box center [603, 10] width 19 height 7
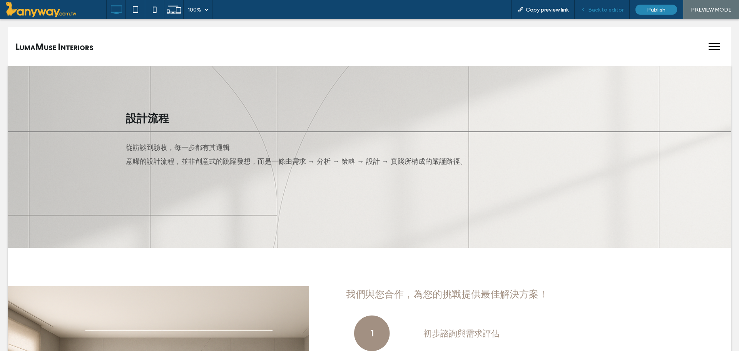
click at [605, 8] on span "Back to editor" at bounding box center [605, 10] width 35 height 7
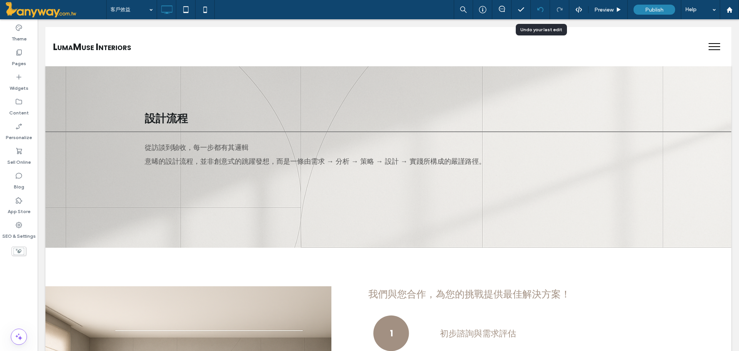
click at [539, 10] on icon at bounding box center [540, 10] width 6 height 6
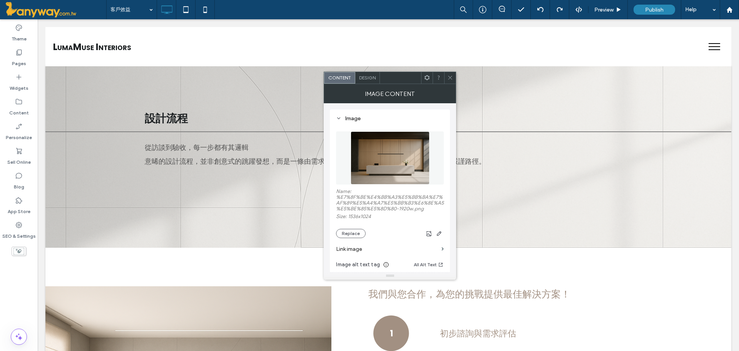
click at [447, 77] on div at bounding box center [450, 78] width 12 height 12
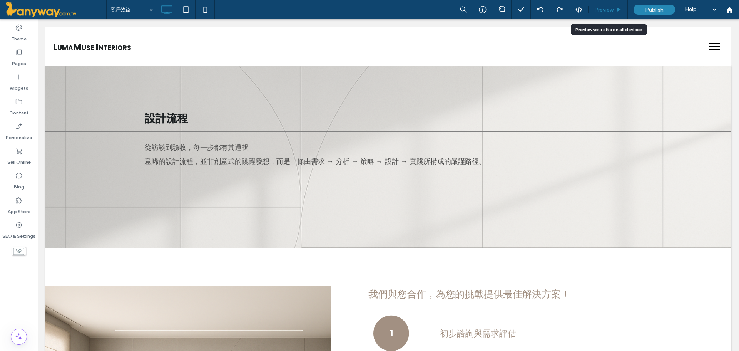
click at [611, 5] on div "Preview" at bounding box center [608, 9] width 39 height 19
click at [604, 9] on span "Preview" at bounding box center [603, 10] width 19 height 7
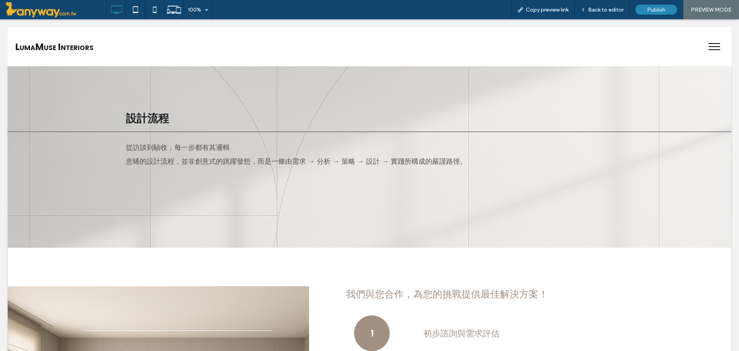
click at [604, 8] on span "Back to editor" at bounding box center [605, 10] width 35 height 7
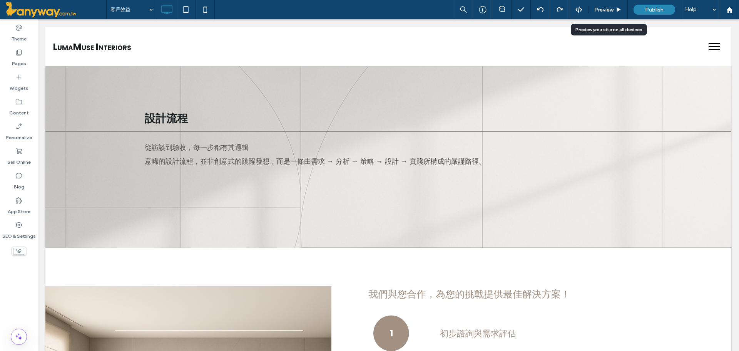
click at [604, 8] on span "Preview" at bounding box center [603, 10] width 19 height 7
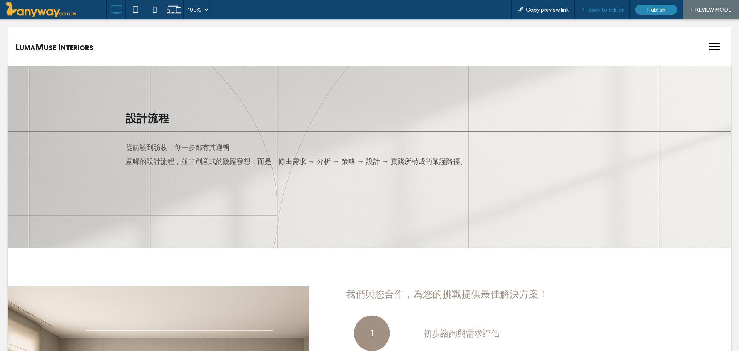
click at [599, 4] on div "Back to editor" at bounding box center [602, 9] width 55 height 19
click at [596, 5] on div "Back to editor" at bounding box center [602, 9] width 55 height 19
click at [597, 8] on span "Back to editor" at bounding box center [605, 10] width 35 height 7
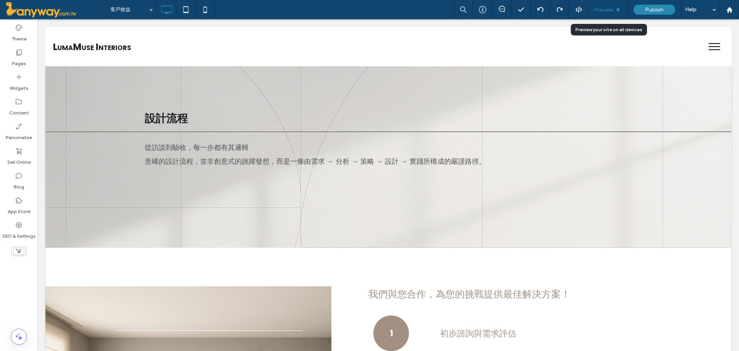
click at [601, 7] on span "Preview" at bounding box center [603, 10] width 19 height 7
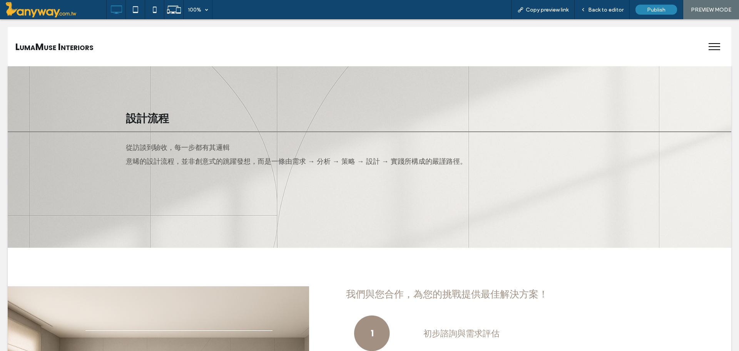
click at [601, 7] on span "Back to editor" at bounding box center [605, 10] width 35 height 7
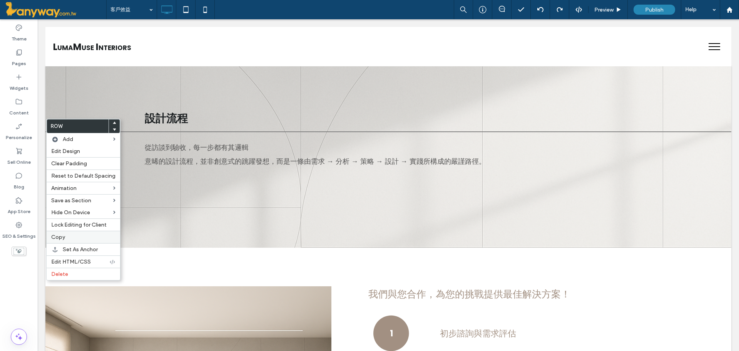
click at [52, 236] on span "Copy" at bounding box center [58, 237] width 14 height 7
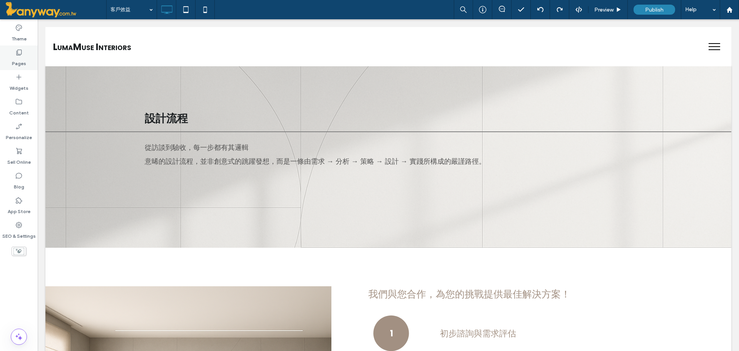
click at [20, 55] on use at bounding box center [19, 53] width 5 height 6
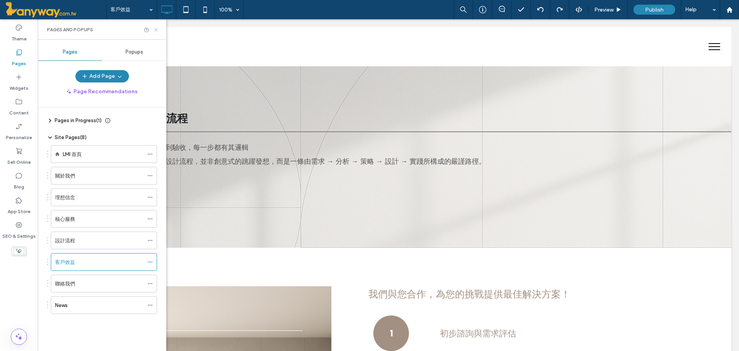
click at [154, 27] on icon at bounding box center [156, 30] width 6 height 6
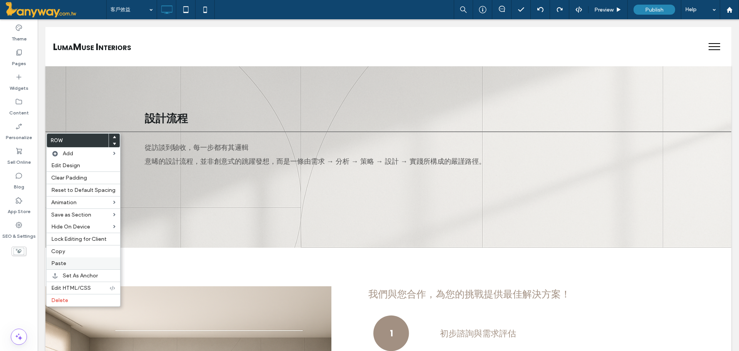
click at [55, 258] on div "Paste" at bounding box center [84, 263] width 74 height 12
click at [85, 167] on label "Edit Design" at bounding box center [83, 165] width 64 height 7
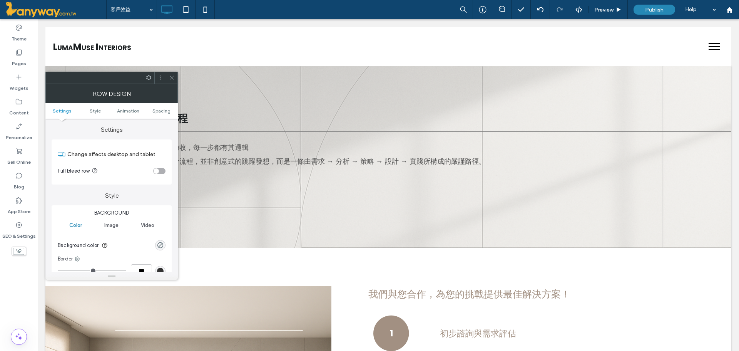
click at [163, 168] on div "toggle" at bounding box center [159, 171] width 12 height 6
drag, startPoint x: 171, startPoint y: 75, endPoint x: 172, endPoint y: 79, distance: 4.0
click at [171, 75] on icon at bounding box center [172, 78] width 6 height 6
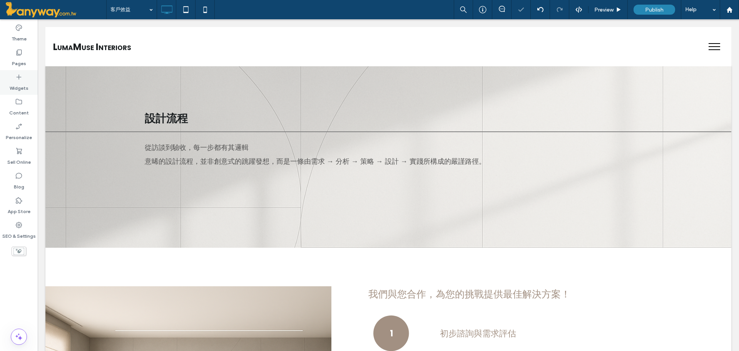
click at [17, 78] on icon at bounding box center [19, 77] width 8 height 8
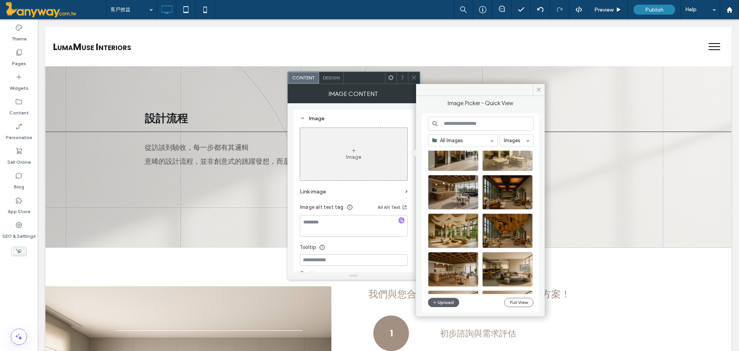
scroll to position [513, 0]
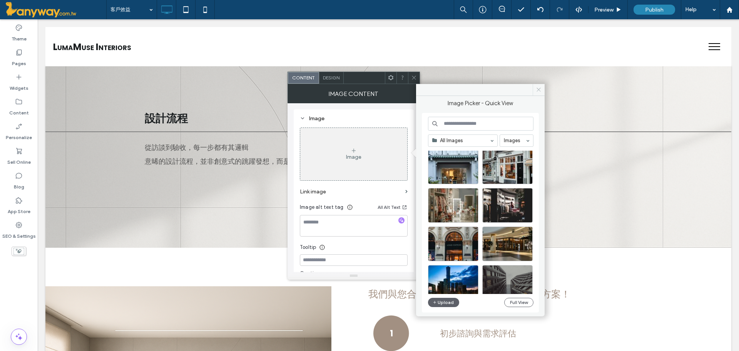
click at [542, 84] on span at bounding box center [539, 90] width 12 height 12
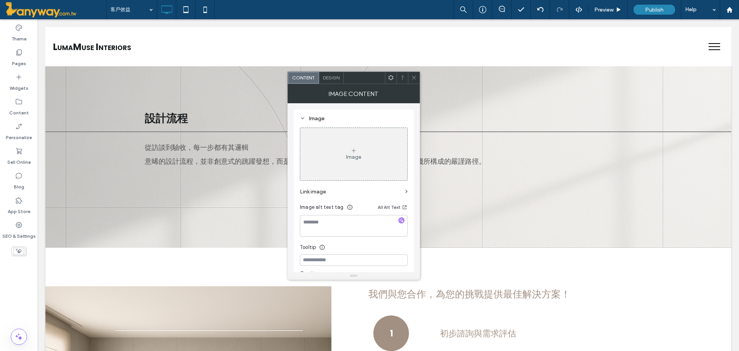
click at [344, 151] on div "Image" at bounding box center [353, 154] width 107 height 51
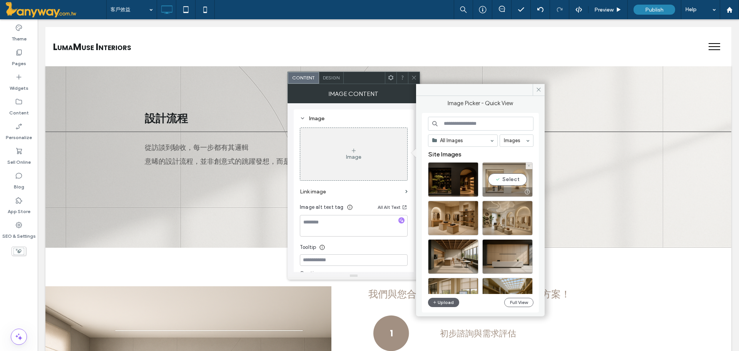
scroll to position [128, 0]
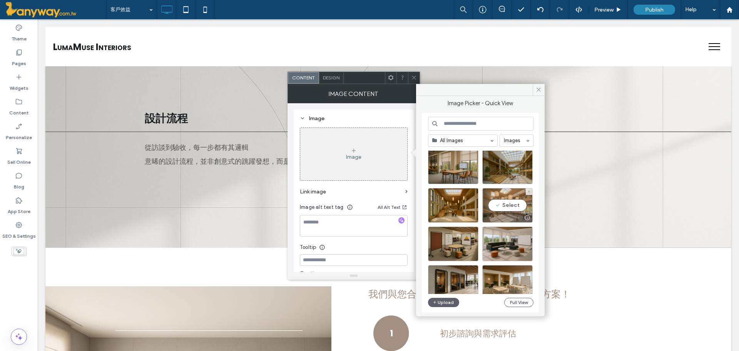
click at [512, 207] on div "Select" at bounding box center [507, 205] width 50 height 35
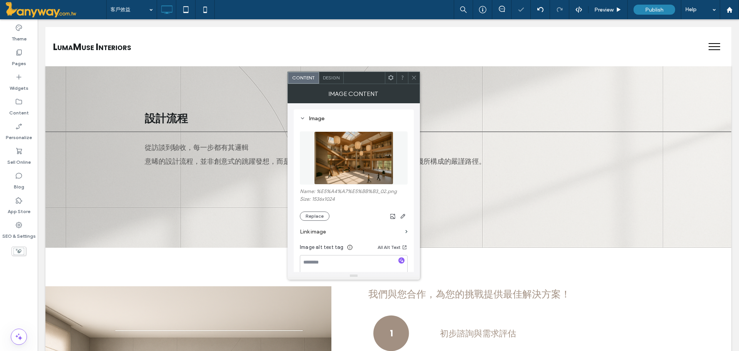
click at [416, 79] on icon at bounding box center [414, 78] width 6 height 6
click at [311, 216] on button "Replace" at bounding box center [315, 215] width 30 height 9
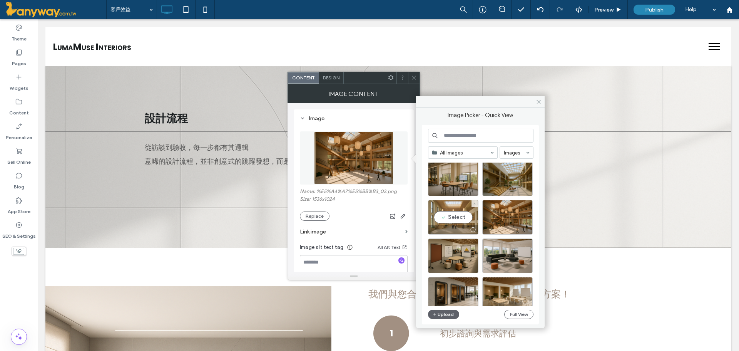
click at [455, 215] on div "Select" at bounding box center [453, 217] width 50 height 35
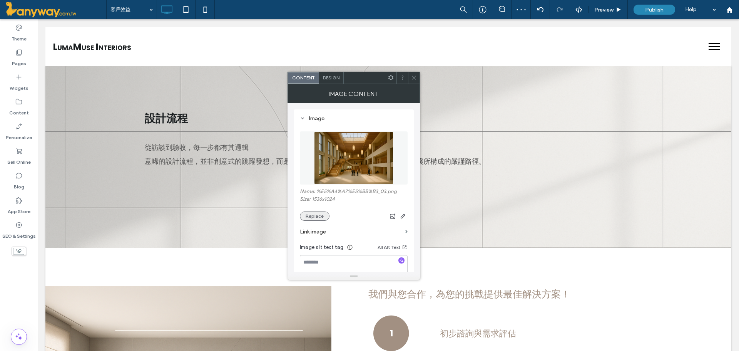
click at [314, 220] on button "Replace" at bounding box center [315, 215] width 30 height 9
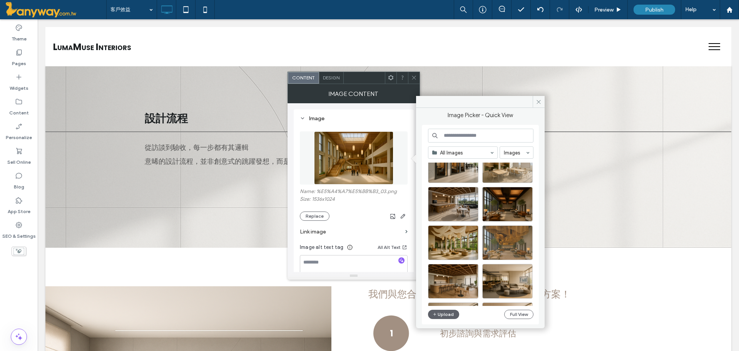
scroll to position [330, 0]
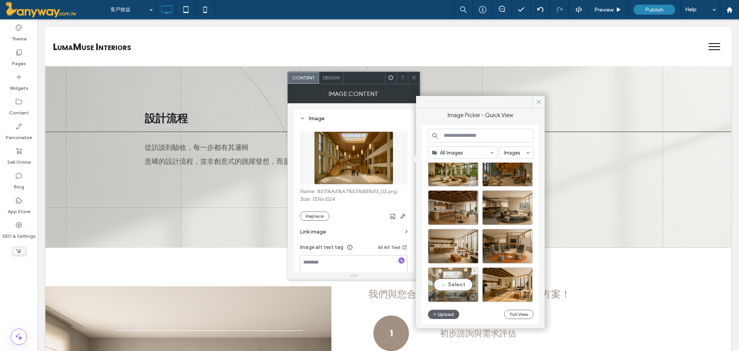
click at [467, 279] on div "Select" at bounding box center [453, 284] width 50 height 35
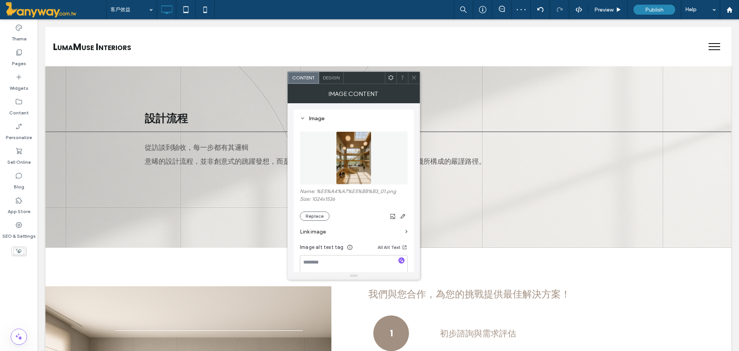
click at [415, 74] on span at bounding box center [414, 78] width 6 height 12
click at [317, 217] on button "Replace" at bounding box center [315, 215] width 30 height 9
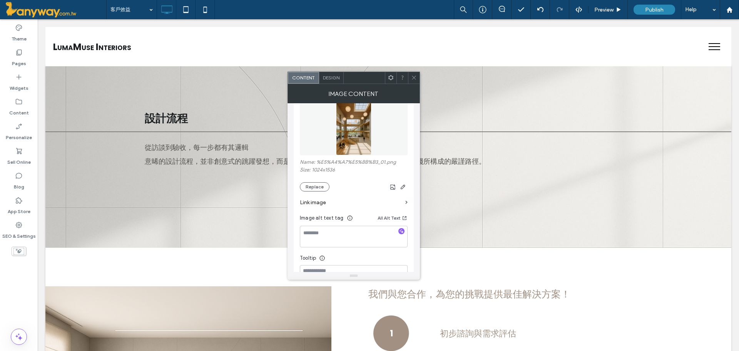
scroll to position [0, 0]
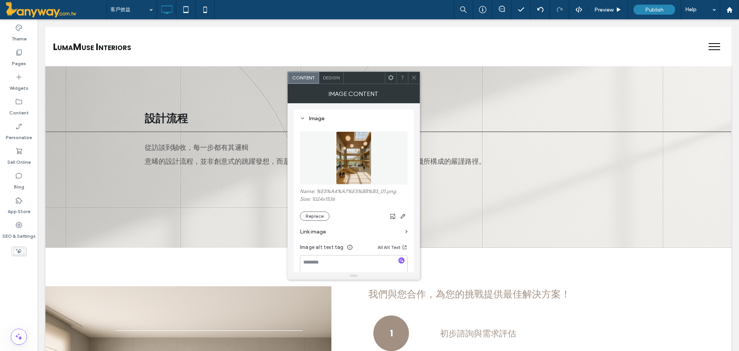
click at [334, 78] on span "Design" at bounding box center [331, 78] width 17 height 6
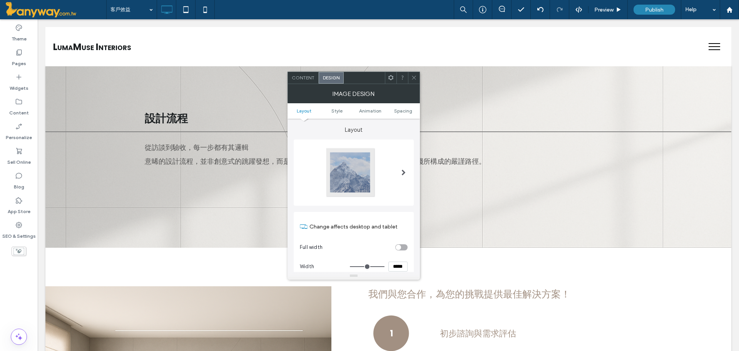
click at [411, 75] on icon at bounding box center [414, 78] width 6 height 6
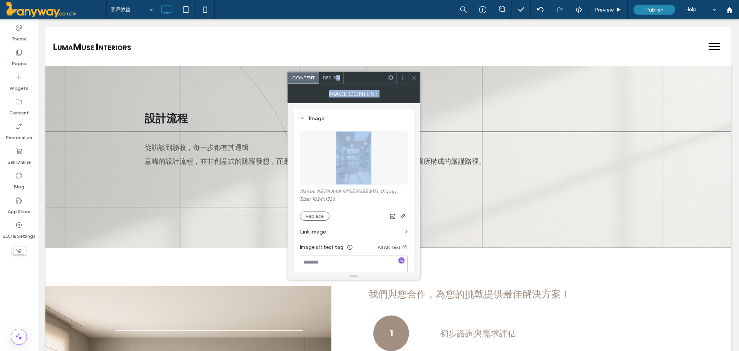
drag, startPoint x: 336, startPoint y: 74, endPoint x: 355, endPoint y: 185, distance: 113.2
click at [349, 175] on div "Content Design Image Content Image Name: %E5%A4%A7%E5%BB%B3_01.png Size: 1024x1…" at bounding box center [354, 176] width 132 height 208
click at [402, 215] on icon "button" at bounding box center [403, 216] width 6 height 6
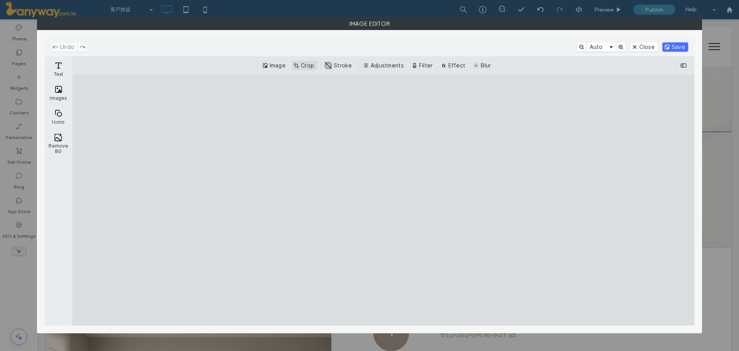
click at [306, 64] on button "Crop" at bounding box center [304, 65] width 25 height 9
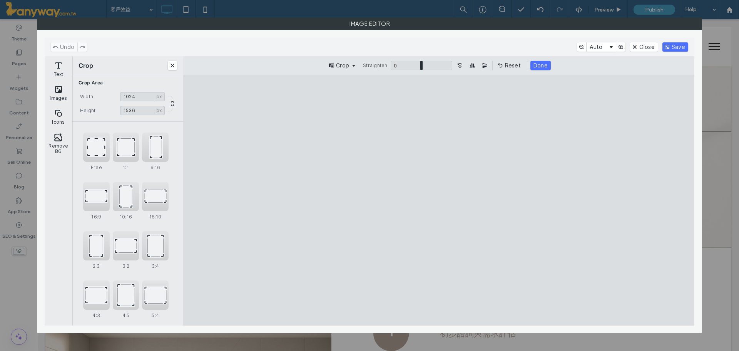
type input "****"
drag, startPoint x: 505, startPoint y: 300, endPoint x: 505, endPoint y: 279, distance: 20.8
click at [439, 200] on cesdk-canvas "Editor canvas" at bounding box center [439, 200] width 0 height 0
click at [536, 61] on button "Done" at bounding box center [540, 65] width 20 height 9
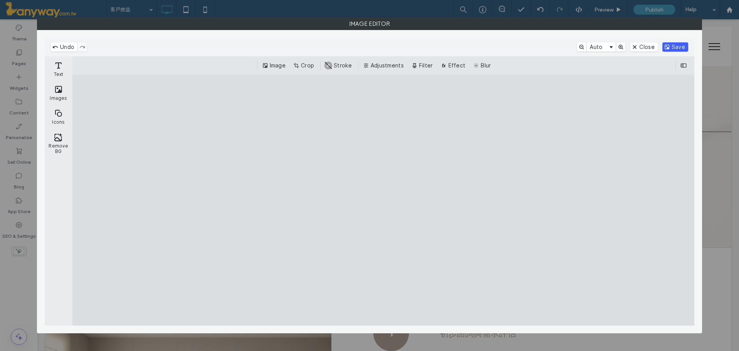
click at [672, 46] on button "Save" at bounding box center [675, 46] width 26 height 9
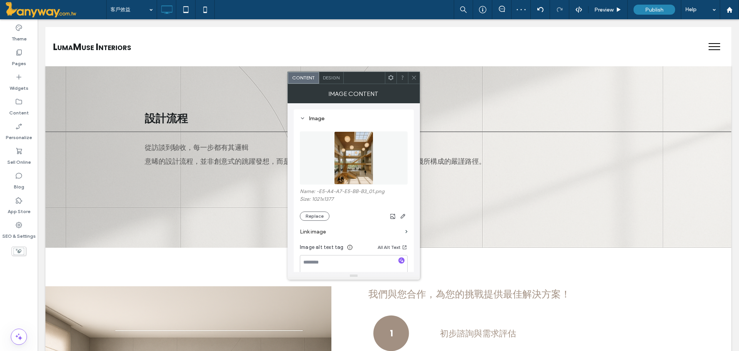
click at [416, 75] on div at bounding box center [414, 78] width 12 height 12
click at [400, 214] on icon "button" at bounding box center [403, 216] width 6 height 6
click at [401, 216] on use "button" at bounding box center [403, 216] width 5 height 5
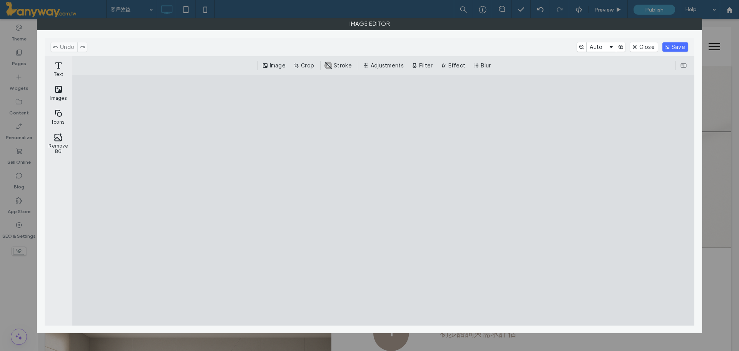
click at [383, 200] on cesdk-canvas "Editor canvas" at bounding box center [383, 200] width 0 height 0
click at [308, 64] on button "Crop" at bounding box center [304, 65] width 25 height 9
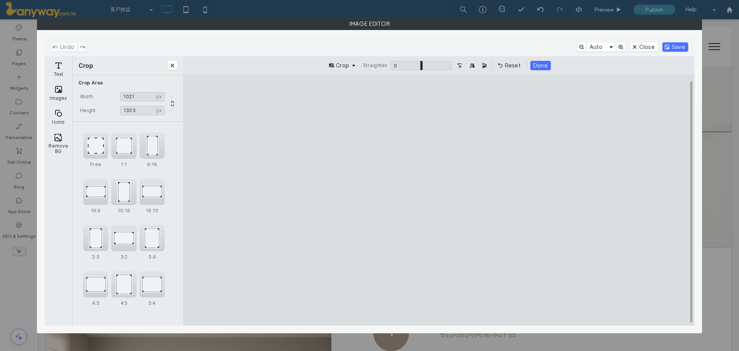
type input "****"
drag, startPoint x: 512, startPoint y: 99, endPoint x: 513, endPoint y: 112, distance: 13.1
click at [439, 200] on cesdk-canvas "Editor canvas" at bounding box center [439, 200] width 0 height 0
click at [537, 65] on button "Done" at bounding box center [540, 65] width 20 height 9
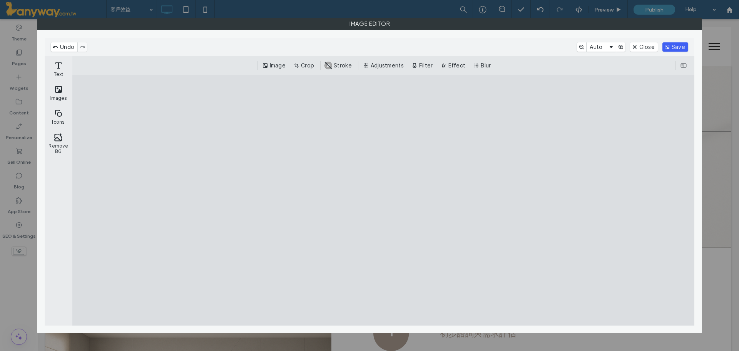
click at [675, 45] on button "Save" at bounding box center [675, 46] width 26 height 9
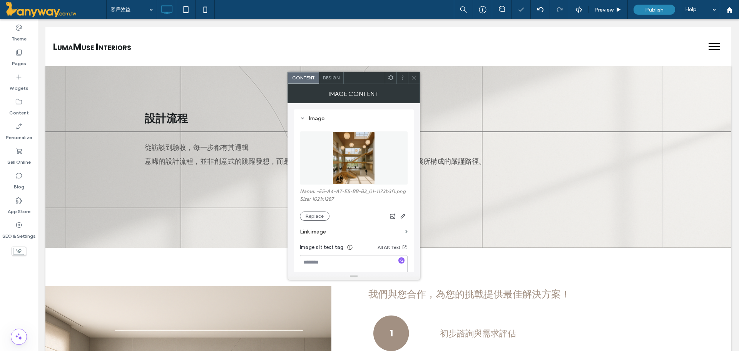
click at [415, 77] on icon at bounding box center [414, 78] width 6 height 6
click at [331, 74] on div "Design" at bounding box center [331, 78] width 25 height 12
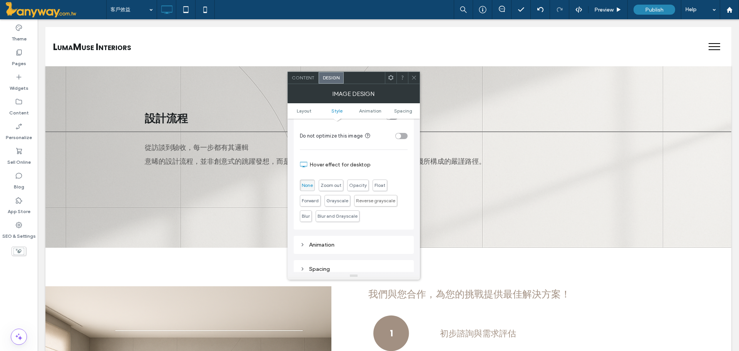
scroll to position [257, 0]
click at [346, 239] on div "Animation" at bounding box center [354, 240] width 108 height 7
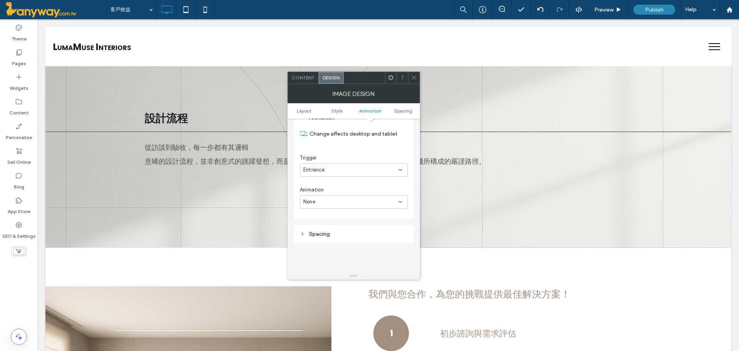
scroll to position [385, 0]
click at [343, 191] on div "None" at bounding box center [354, 195] width 108 height 13
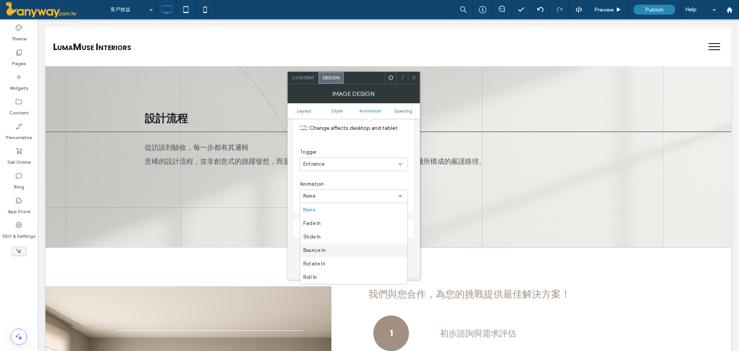
scroll to position [121, 0]
click at [343, 254] on div "Swing" at bounding box center [353, 249] width 107 height 13
click at [418, 73] on div at bounding box center [414, 78] width 12 height 12
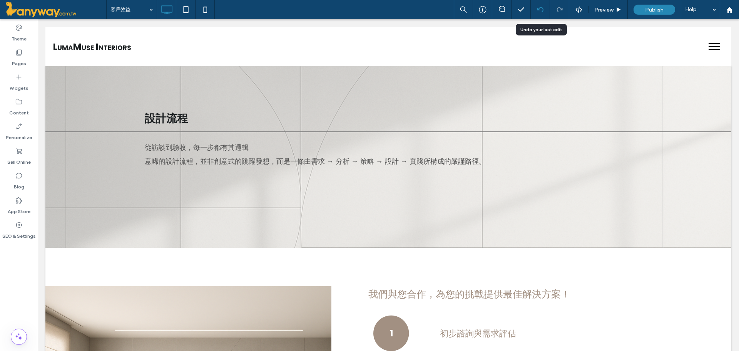
click at [542, 7] on icon at bounding box center [540, 10] width 6 height 6
click at [179, 7] on icon at bounding box center [185, 9] width 15 height 15
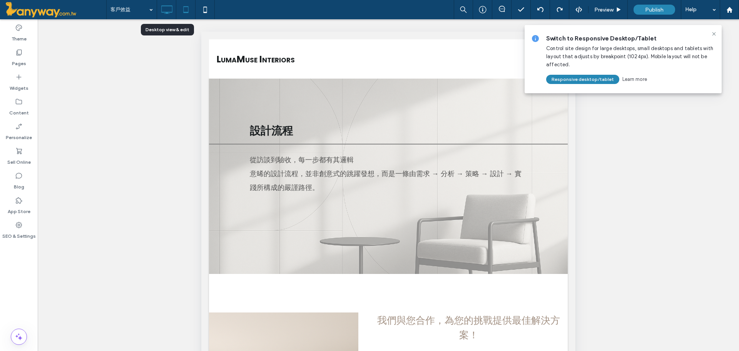
click at [168, 12] on icon at bounding box center [166, 9] width 15 height 15
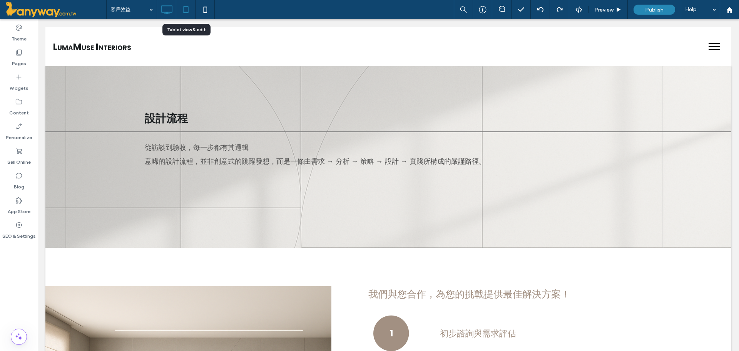
click at [188, 8] on icon at bounding box center [185, 9] width 15 height 15
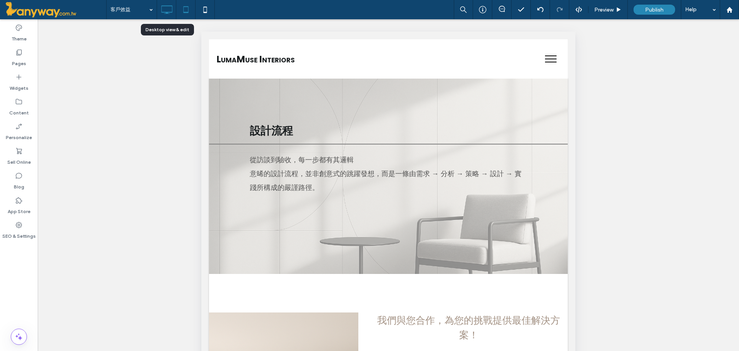
click at [167, 9] on icon at bounding box center [166, 9] width 15 height 15
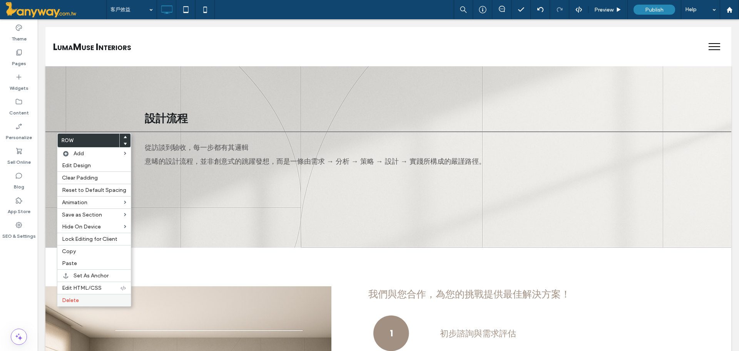
click at [83, 297] on label "Delete" at bounding box center [94, 300] width 64 height 7
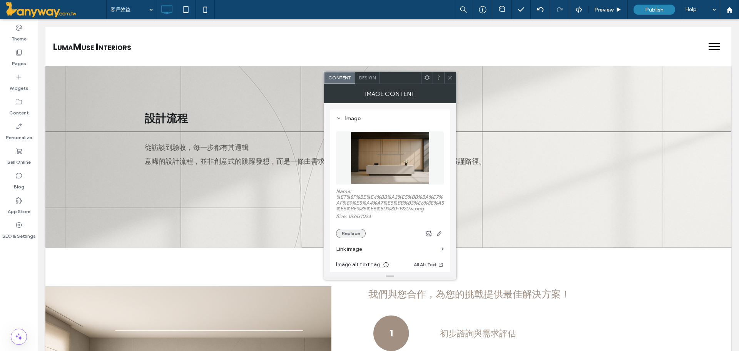
click at [355, 229] on button "Replace" at bounding box center [351, 233] width 30 height 9
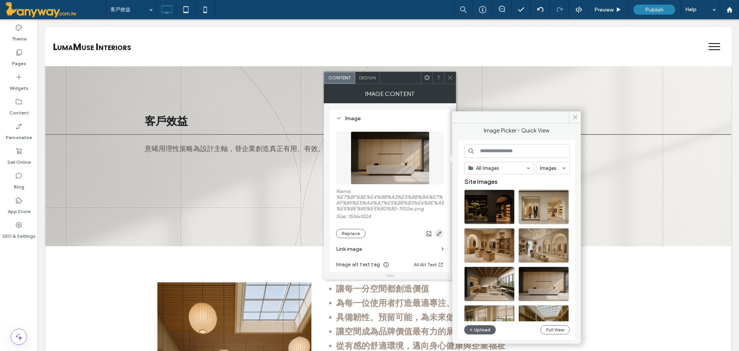
scroll to position [428, 0]
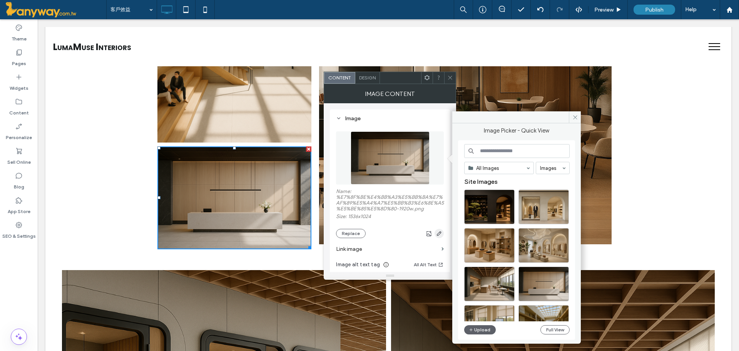
click at [438, 233] on icon "button" at bounding box center [439, 233] width 6 height 6
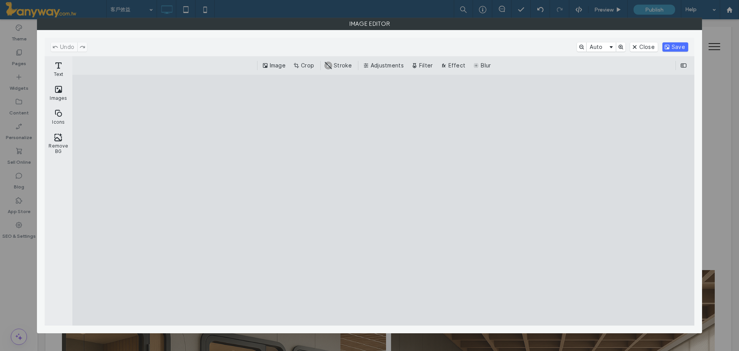
click at [129, 15] on div "Image Editor" at bounding box center [369, 175] width 739 height 351
click at [728, 42] on div "Image Editor" at bounding box center [369, 175] width 739 height 351
click at [679, 49] on button "Save" at bounding box center [675, 46] width 26 height 9
click at [724, 134] on div "Image Editor" at bounding box center [369, 175] width 739 height 351
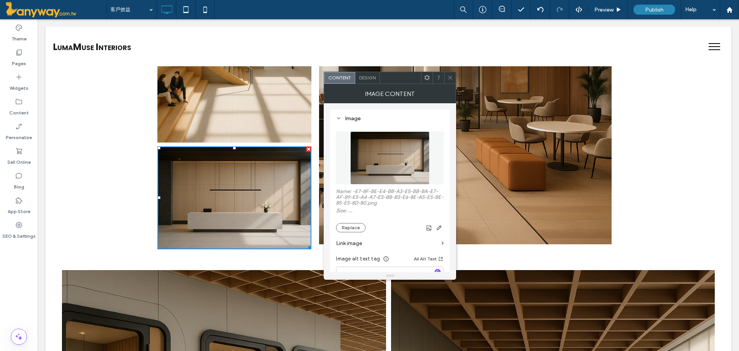
click at [452, 77] on icon at bounding box center [450, 78] width 6 height 6
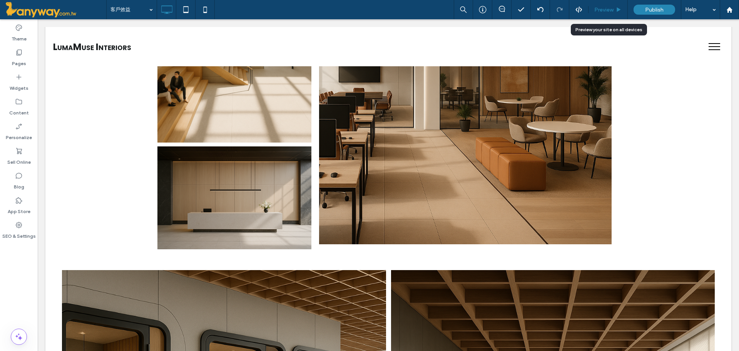
click at [595, 10] on span "Preview" at bounding box center [603, 10] width 19 height 7
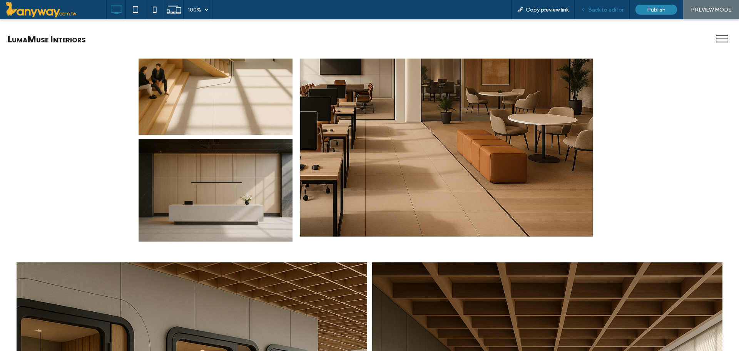
click at [600, 8] on span "Back to editor" at bounding box center [605, 10] width 35 height 7
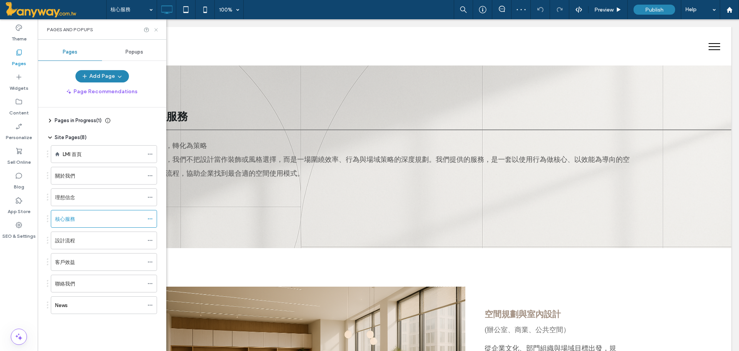
click at [157, 27] on icon at bounding box center [156, 30] width 6 height 6
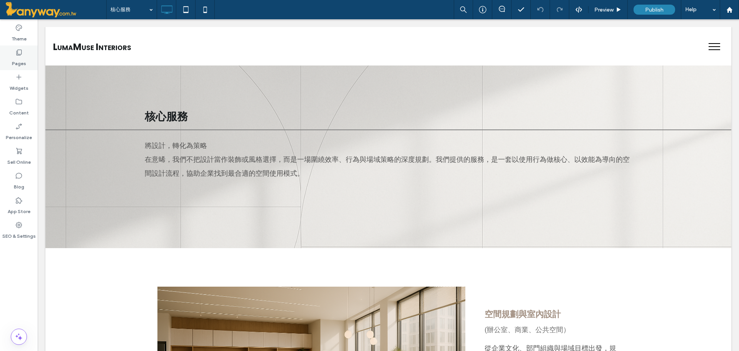
click at [17, 61] on label "Pages" at bounding box center [19, 61] width 14 height 11
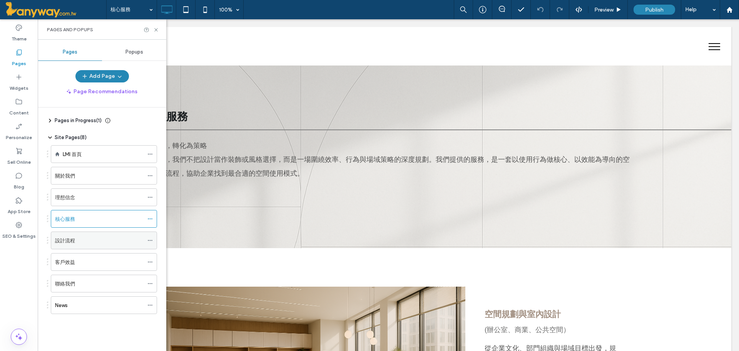
click at [72, 241] on label "設計流程" at bounding box center [65, 240] width 20 height 13
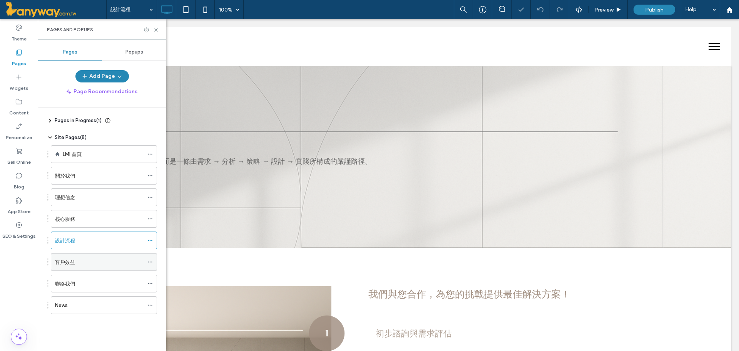
click at [75, 265] on div "客戶效益" at bounding box center [99, 262] width 89 height 8
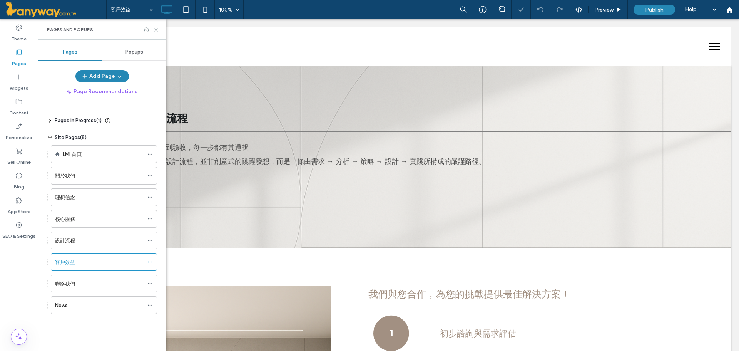
click at [154, 28] on icon at bounding box center [156, 30] width 6 height 6
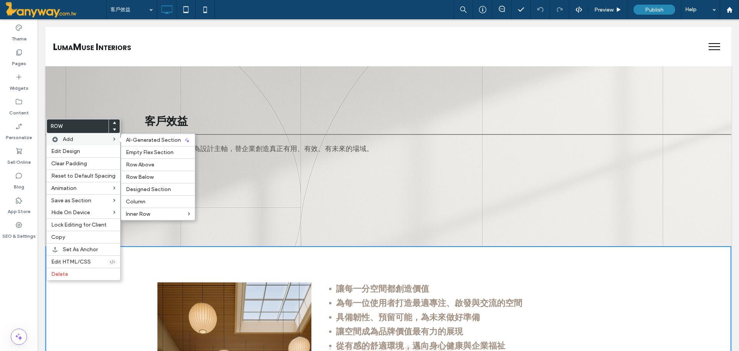
scroll to position [128, 0]
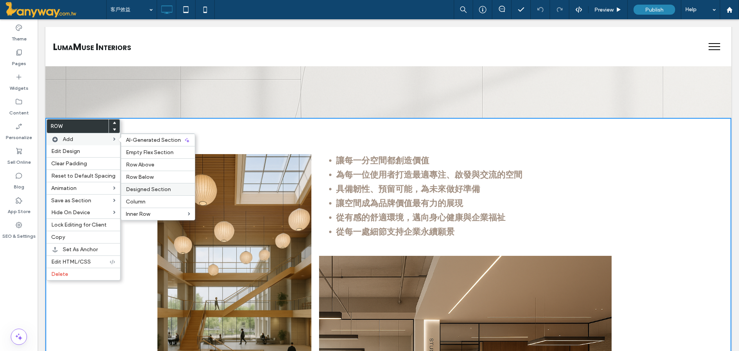
click at [164, 192] on span "Designed Section" at bounding box center [148, 189] width 45 height 7
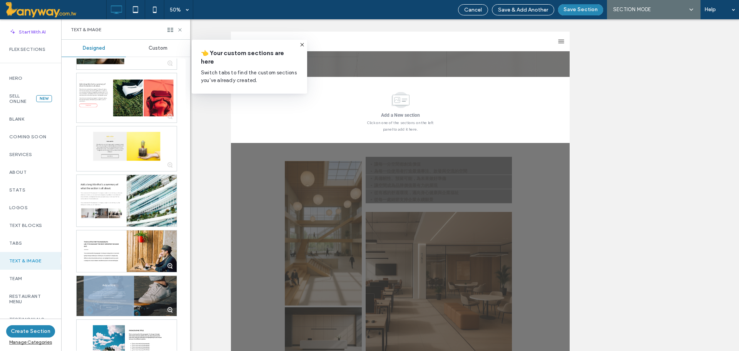
scroll to position [587, 0]
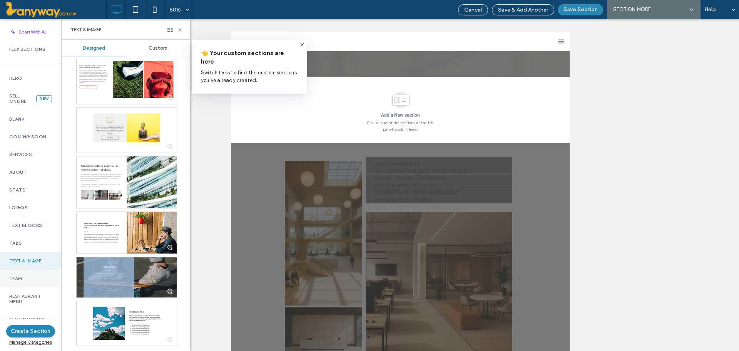
click at [43, 284] on div "Team" at bounding box center [30, 278] width 61 height 18
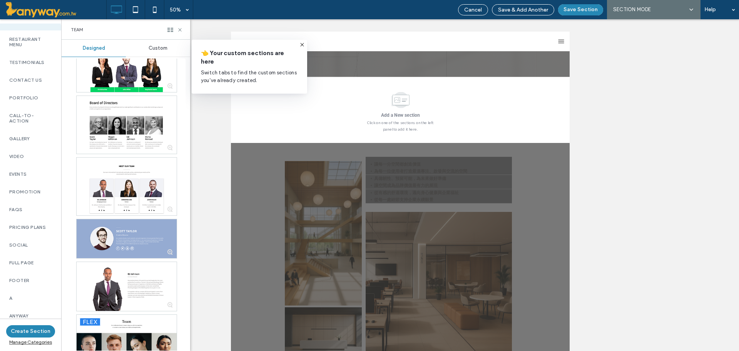
scroll to position [781, 0]
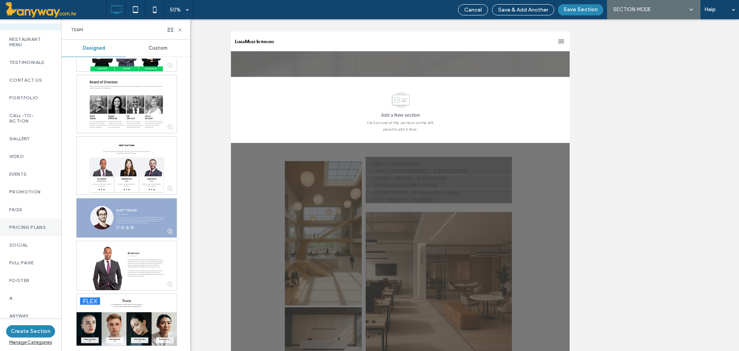
click at [26, 227] on label "Pricing Plans" at bounding box center [30, 226] width 43 height 5
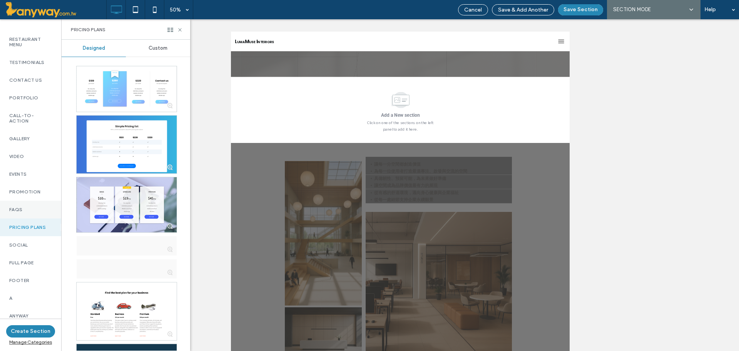
click at [27, 212] on label "FAQs" at bounding box center [30, 209] width 43 height 5
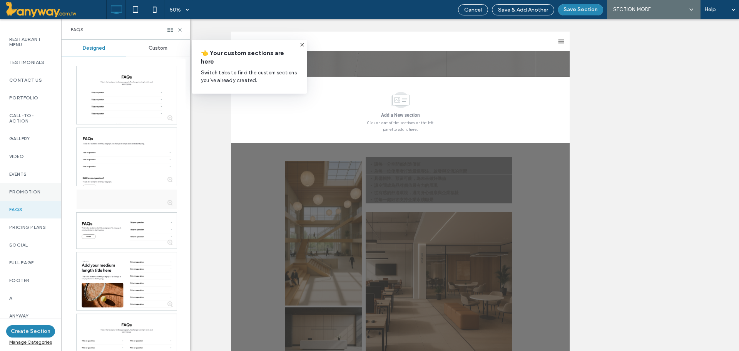
click at [21, 186] on div "Promotion" at bounding box center [30, 192] width 61 height 18
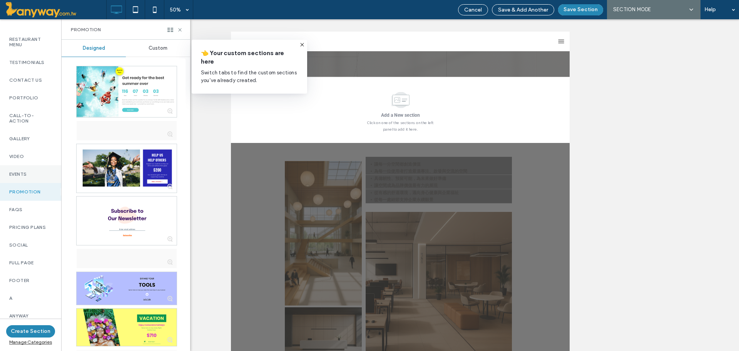
click at [21, 174] on label "Events" at bounding box center [30, 173] width 43 height 5
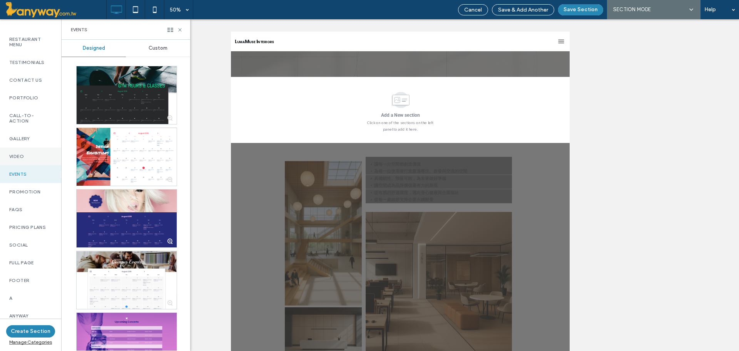
click at [18, 152] on div "Video" at bounding box center [30, 156] width 61 height 18
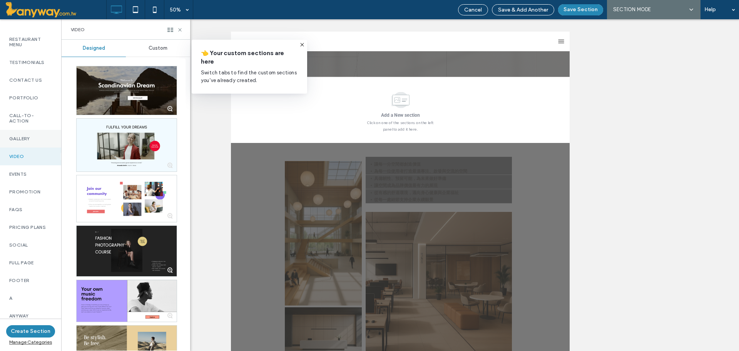
click at [25, 132] on div "Gallery" at bounding box center [30, 139] width 61 height 18
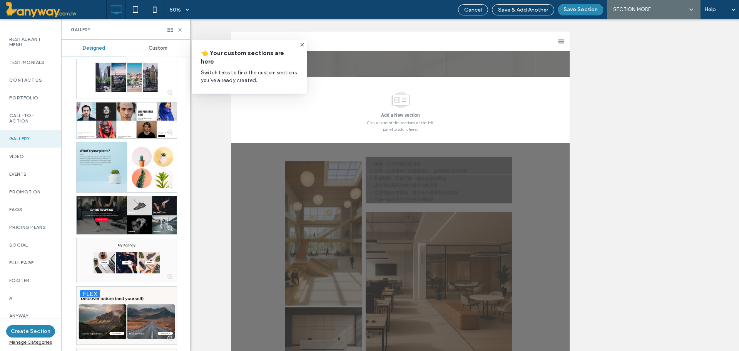
scroll to position [0, 0]
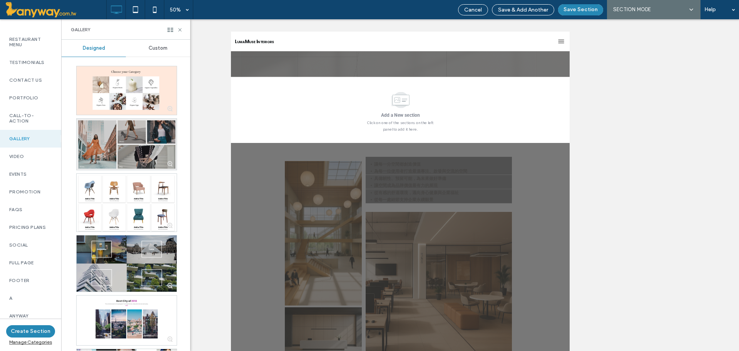
click at [141, 158] on div at bounding box center [127, 144] width 100 height 51
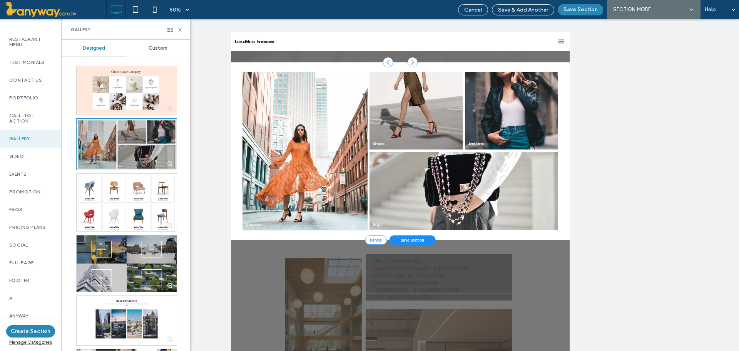
scroll to position [158, 0]
click at [179, 28] on use at bounding box center [179, 29] width 3 height 3
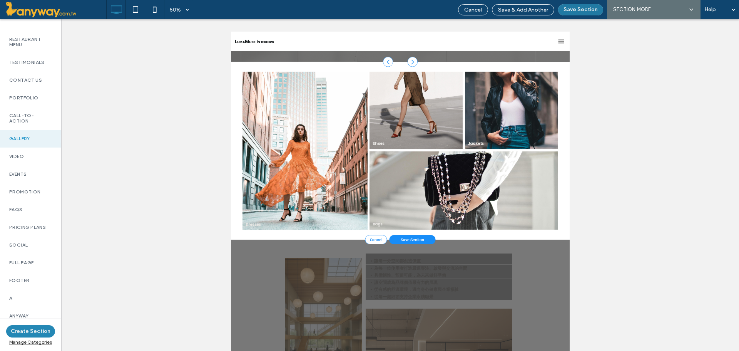
click at [580, 8] on button "Save Section" at bounding box center [580, 9] width 45 height 11
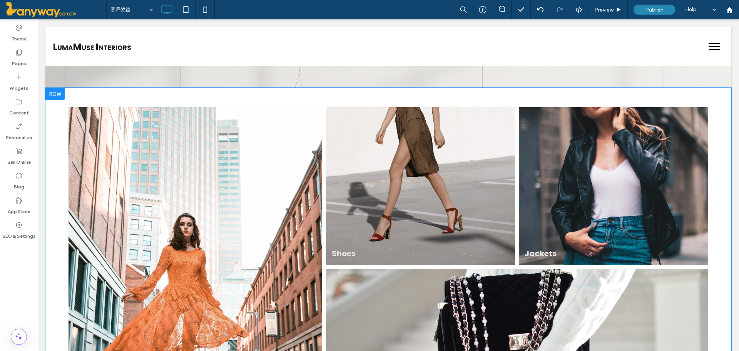
click at [54, 91] on div at bounding box center [54, 94] width 19 height 12
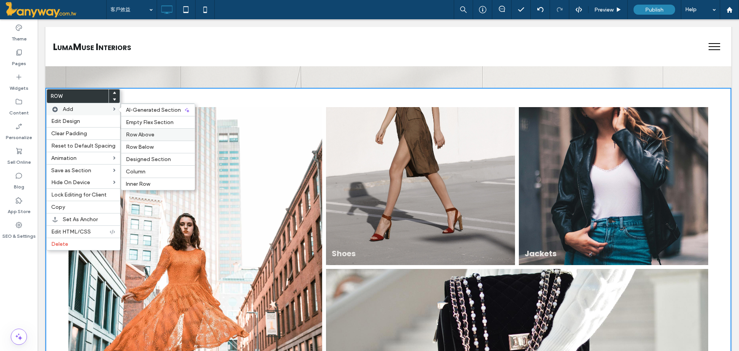
click at [162, 135] on label "Row Above" at bounding box center [158, 134] width 64 height 7
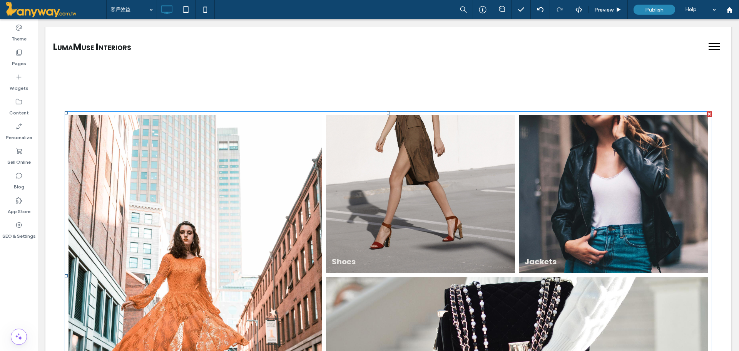
scroll to position [193, 0]
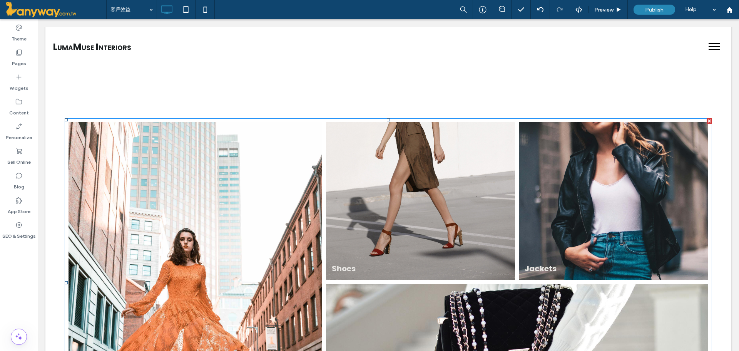
click at [244, 189] on link at bounding box center [196, 282] width 254 height 321
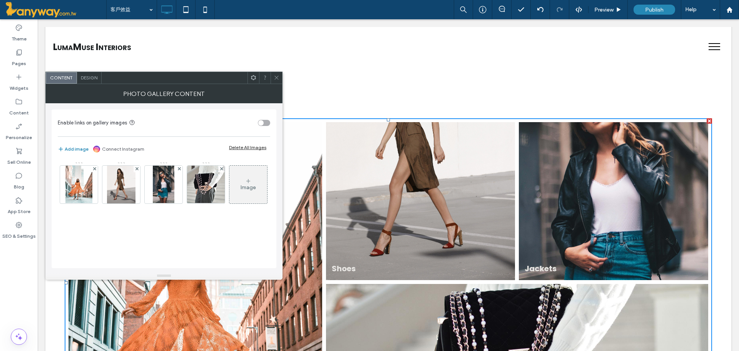
click at [88, 74] on div "Design" at bounding box center [89, 78] width 25 height 12
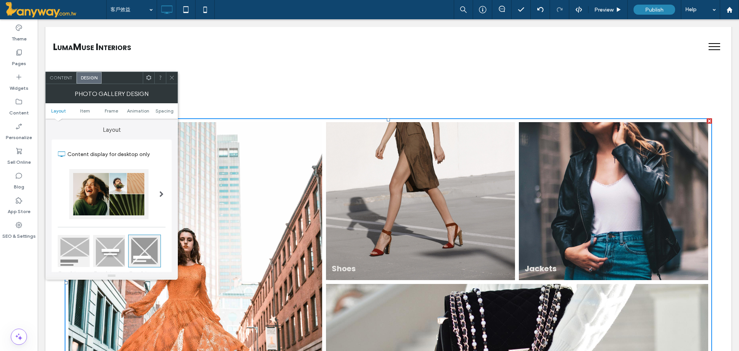
click at [156, 197] on div at bounding box center [162, 194] width 16 height 62
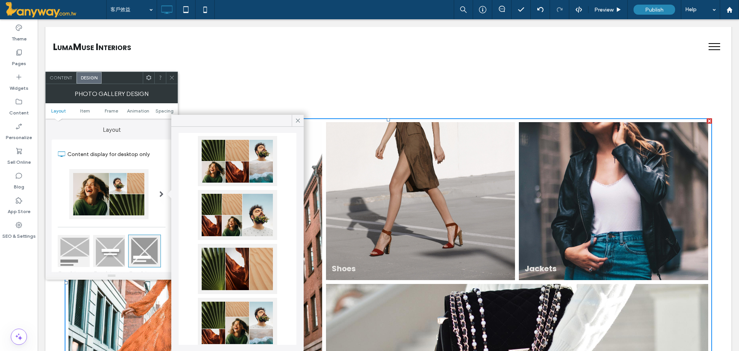
scroll to position [0, 0]
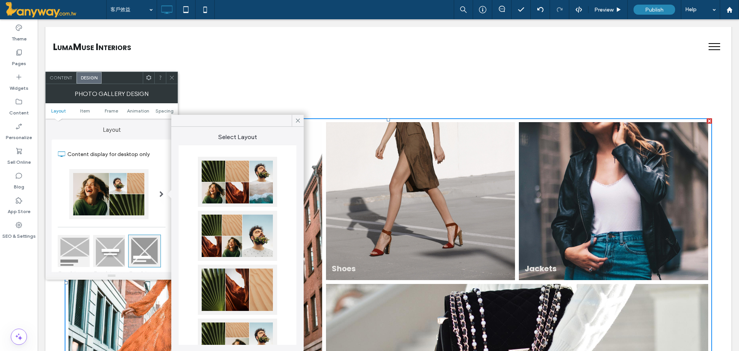
click at [236, 243] on div at bounding box center [237, 236] width 79 height 50
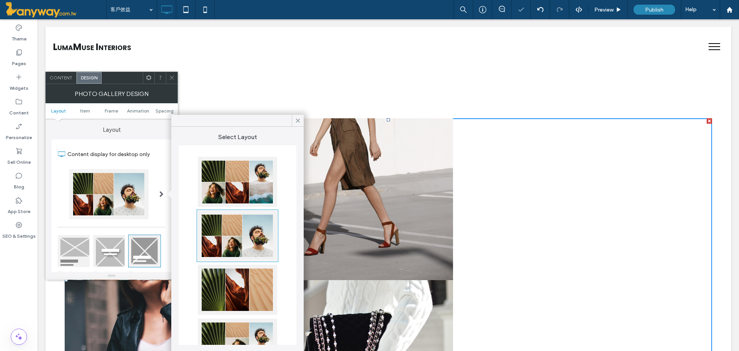
click at [291, 124] on div at bounding box center [237, 121] width 132 height 12
click at [295, 120] on icon at bounding box center [297, 120] width 7 height 7
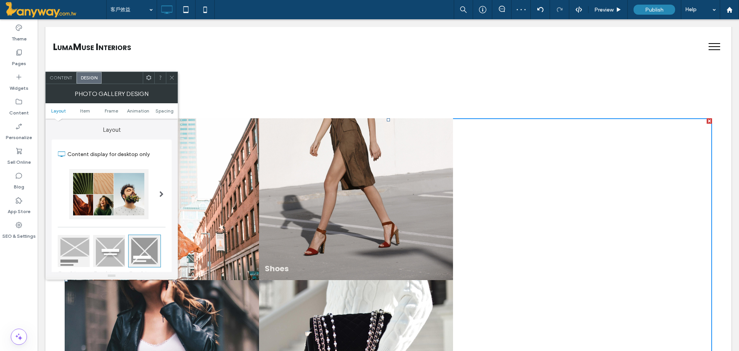
click at [171, 77] on icon at bounding box center [172, 78] width 6 height 6
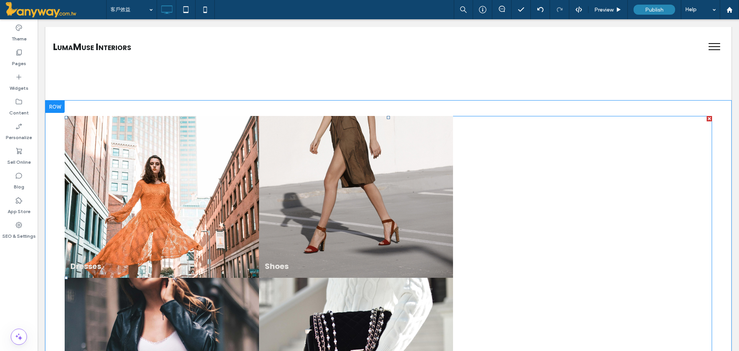
scroll to position [193, 0]
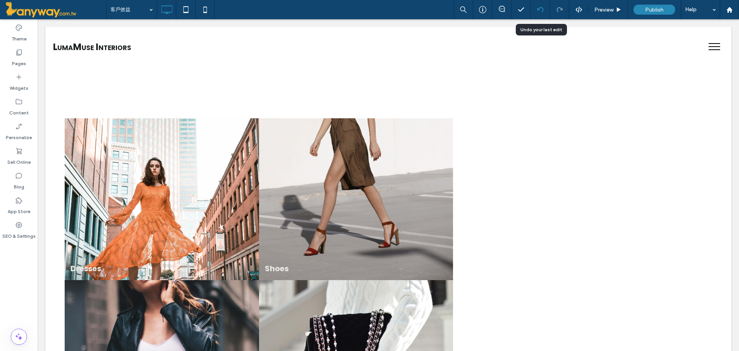
click at [545, 10] on div at bounding box center [540, 10] width 19 height 6
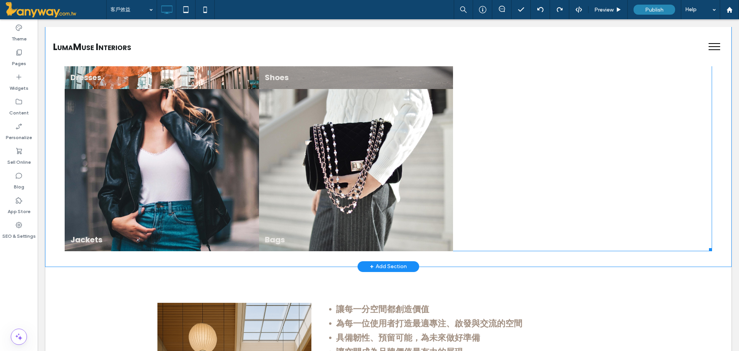
scroll to position [257, 0]
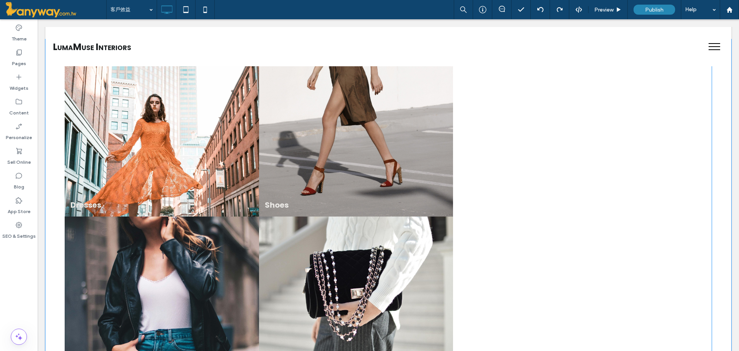
click at [343, 207] on link at bounding box center [356, 136] width 206 height 172
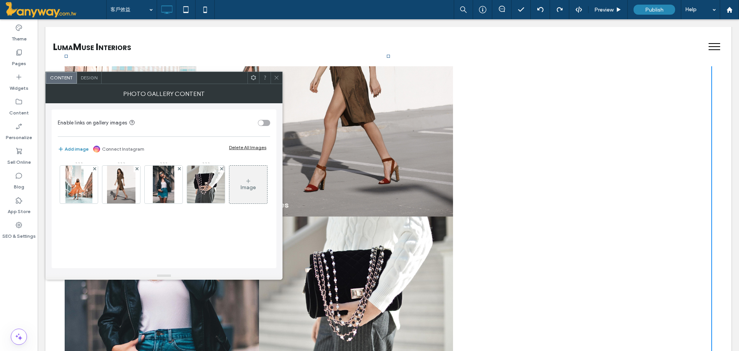
click at [86, 79] on span "Design" at bounding box center [89, 78] width 17 height 6
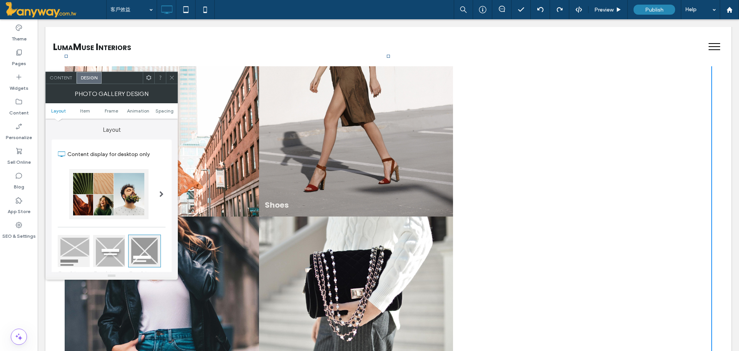
click at [166, 196] on div at bounding box center [162, 194] width 16 height 62
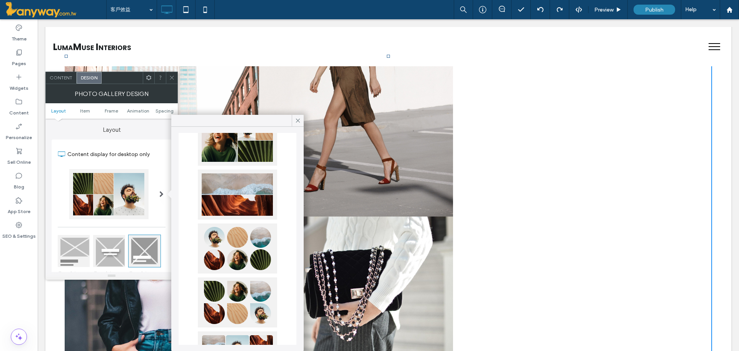
scroll to position [361, 0]
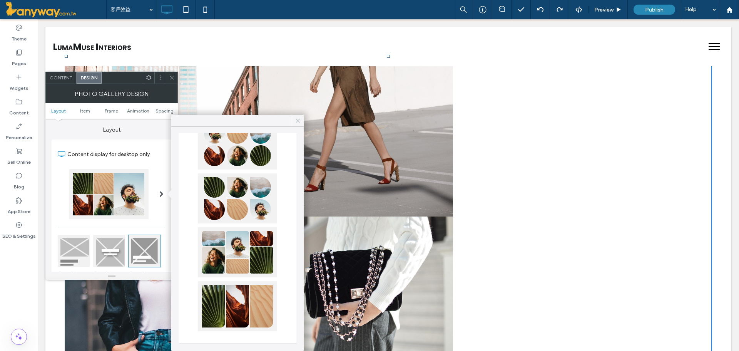
click at [298, 115] on span at bounding box center [297, 121] width 7 height 12
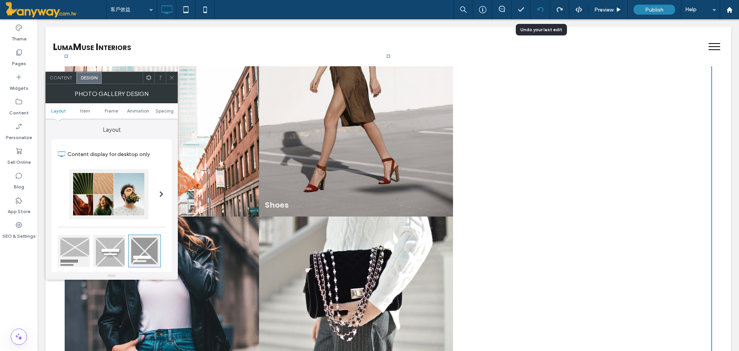
click at [544, 12] on div at bounding box center [540, 10] width 19 height 6
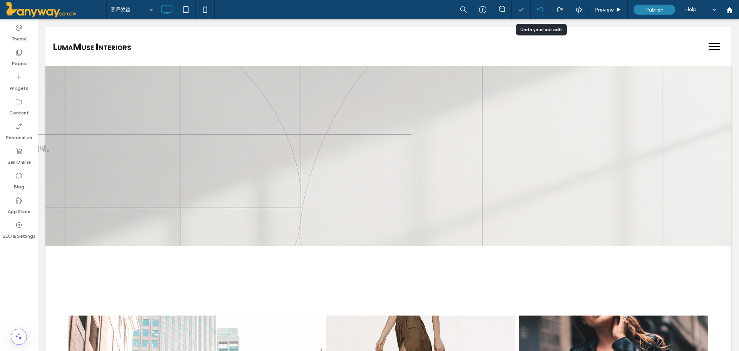
scroll to position [0, 0]
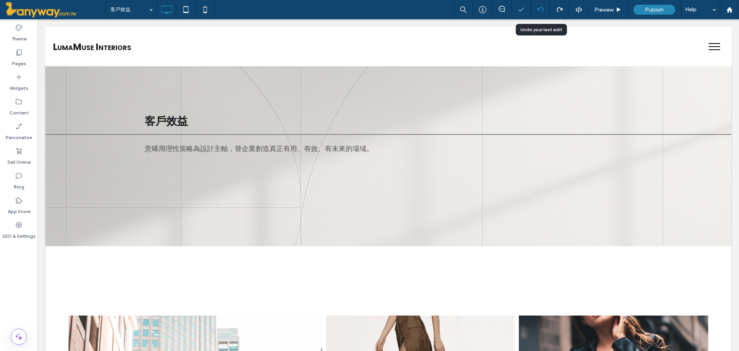
click at [543, 5] on div at bounding box center [540, 9] width 19 height 19
click at [542, 6] on div at bounding box center [540, 9] width 19 height 19
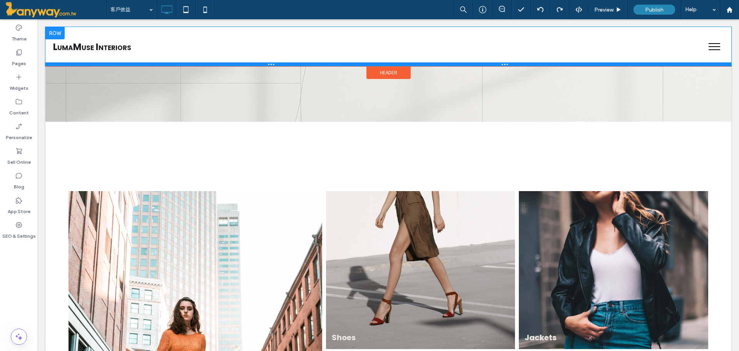
scroll to position [128, 0]
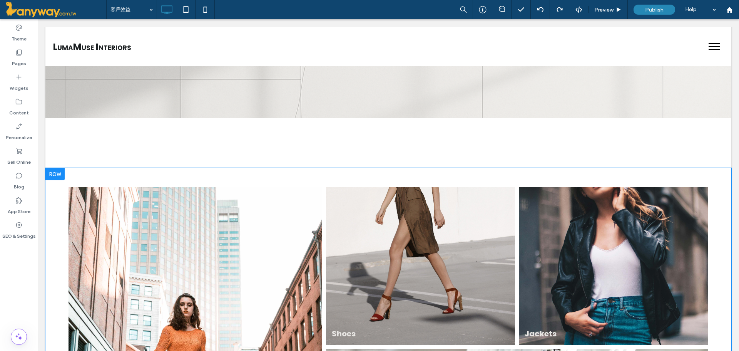
click at [57, 172] on div at bounding box center [54, 174] width 19 height 12
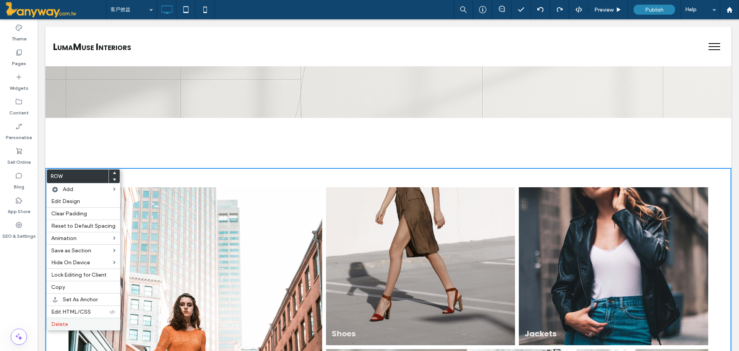
click at [76, 324] on label "Delete" at bounding box center [83, 324] width 64 height 7
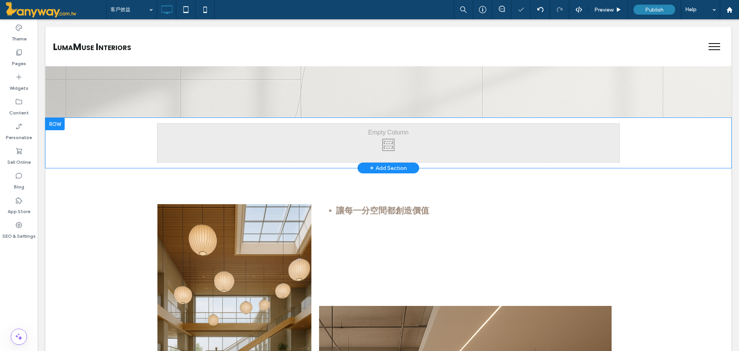
click at [55, 124] on div at bounding box center [54, 124] width 19 height 12
